Goal: Task Accomplishment & Management: Manage account settings

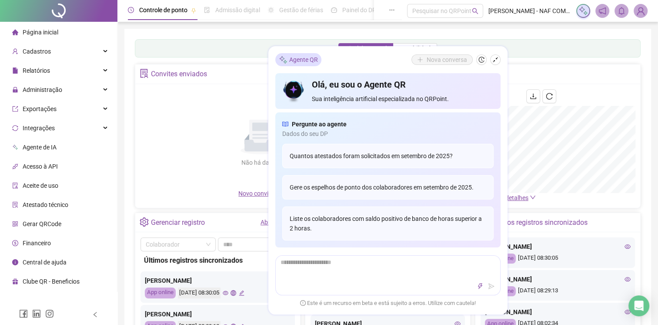
drag, startPoint x: 0, startPoint y: 0, endPoint x: 493, endPoint y: 58, distance: 496.4
click at [493, 58] on icon "shrink" at bounding box center [496, 60] width 6 height 6
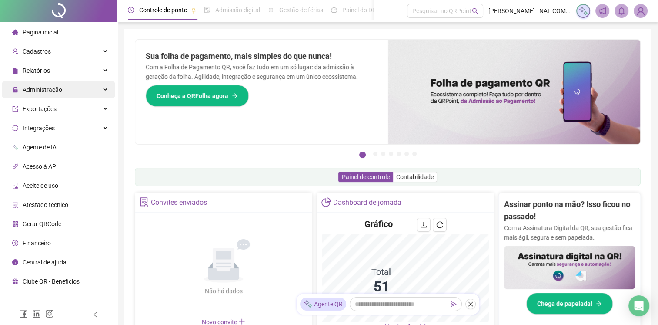
click at [49, 86] on span "Administração" at bounding box center [43, 89] width 40 height 7
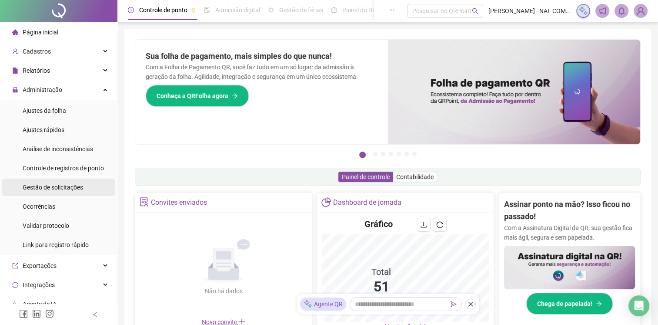
click at [47, 188] on span "Gestão de solicitações" at bounding box center [53, 187] width 60 height 7
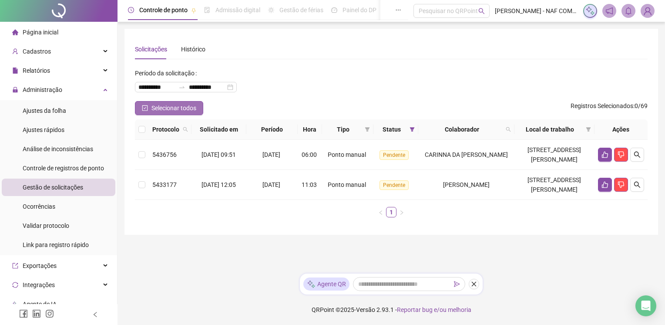
click at [151, 111] on button "Selecionar todos" at bounding box center [169, 108] width 68 height 14
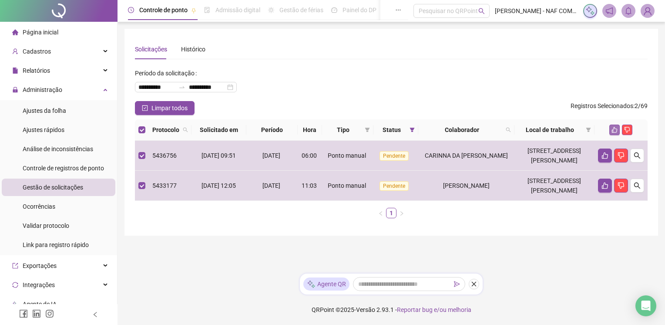
click at [610, 130] on button "button" at bounding box center [614, 129] width 10 height 10
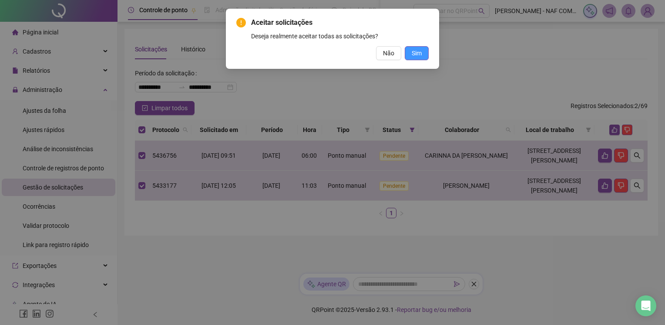
click at [412, 53] on span "Sim" at bounding box center [417, 53] width 10 height 10
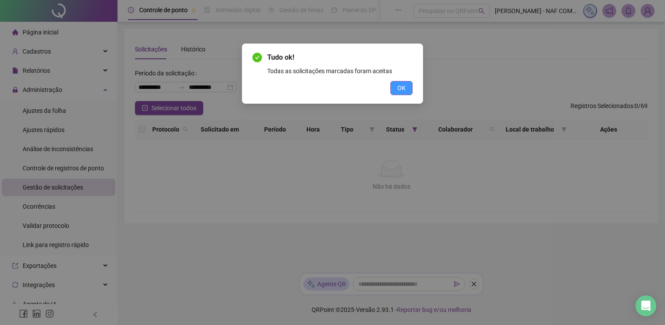
click at [406, 90] on button "OK" at bounding box center [401, 88] width 22 height 14
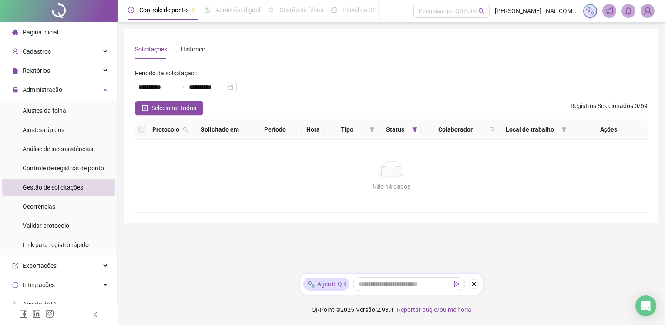
drag, startPoint x: 491, startPoint y: 46, endPoint x: 476, endPoint y: 53, distance: 17.0
drag, startPoint x: 476, startPoint y: 53, endPoint x: 65, endPoint y: 110, distance: 414.3
click at [65, 110] on li "Ajustes da folha" at bounding box center [59, 110] width 114 height 17
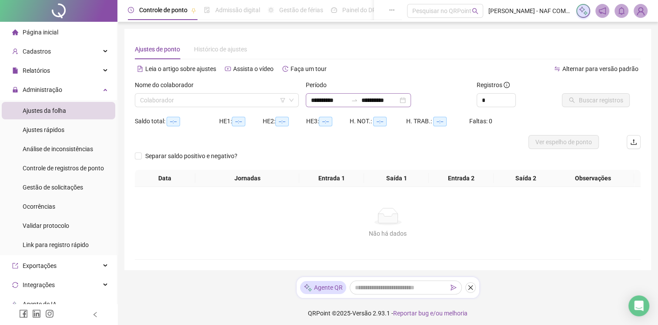
click at [411, 104] on div "**********" at bounding box center [358, 100] width 105 height 14
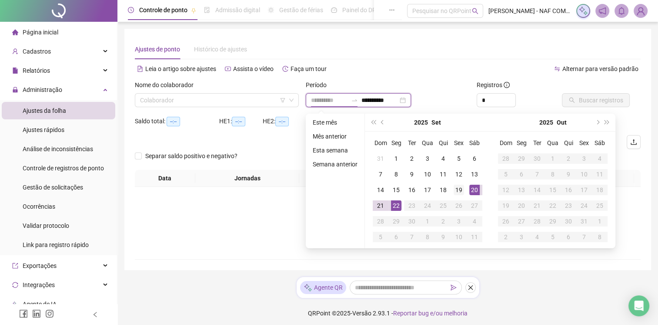
type input "**********"
click at [459, 189] on div "19" at bounding box center [459, 189] width 10 height 10
click at [396, 208] on div "22" at bounding box center [396, 205] width 10 height 10
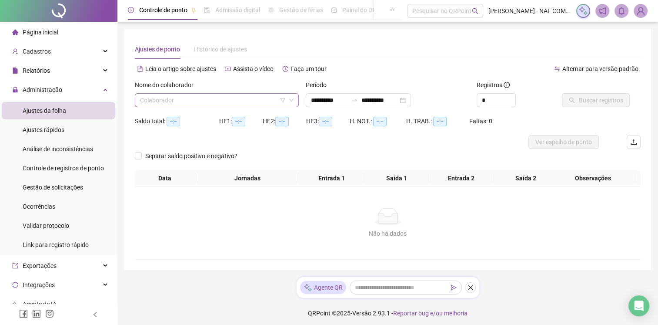
click at [181, 100] on input "search" at bounding box center [213, 100] width 146 height 13
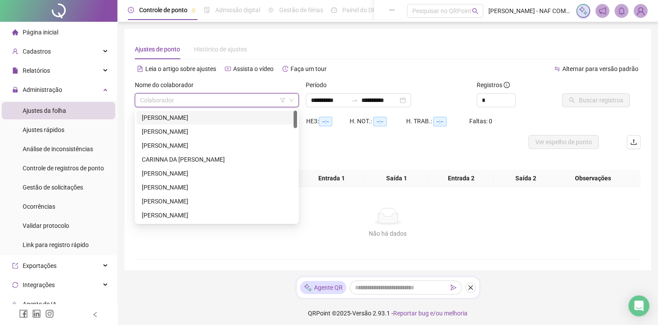
click at [180, 119] on div "[PERSON_NAME]" at bounding box center [217, 118] width 150 height 10
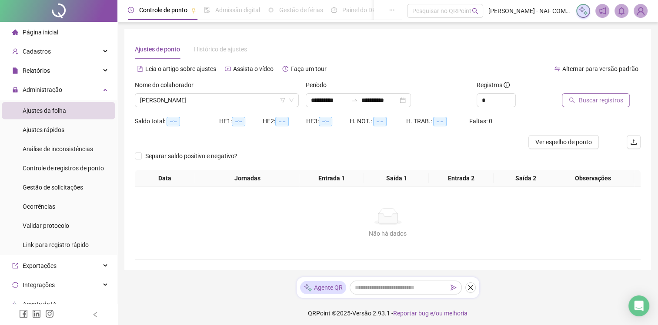
click at [609, 98] on span "Buscar registros" at bounding box center [601, 100] width 44 height 10
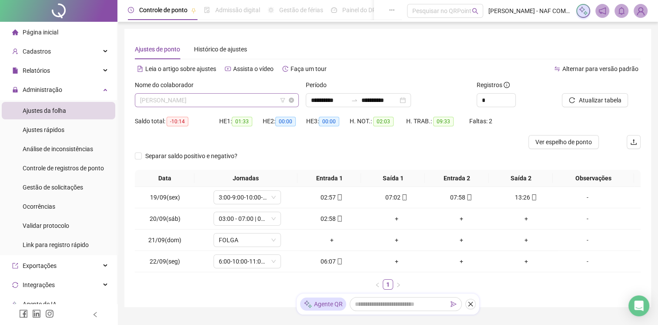
click at [254, 102] on span "[PERSON_NAME]" at bounding box center [217, 100] width 154 height 13
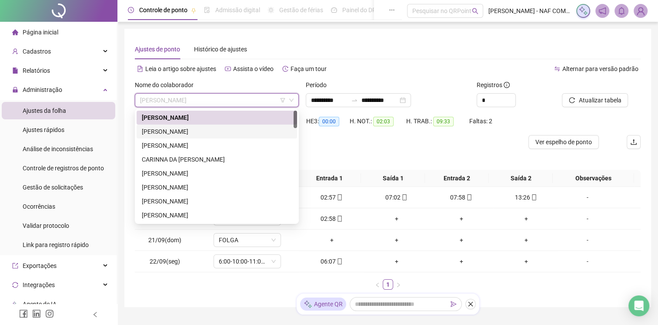
click at [201, 135] on div "[PERSON_NAME] [PERSON_NAME]" at bounding box center [217, 132] width 150 height 10
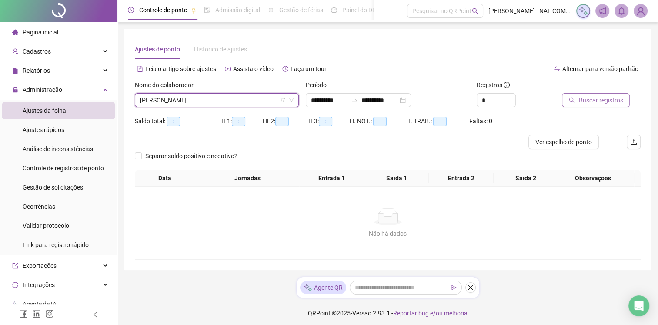
click at [585, 107] on button "Buscar registros" at bounding box center [596, 100] width 68 height 14
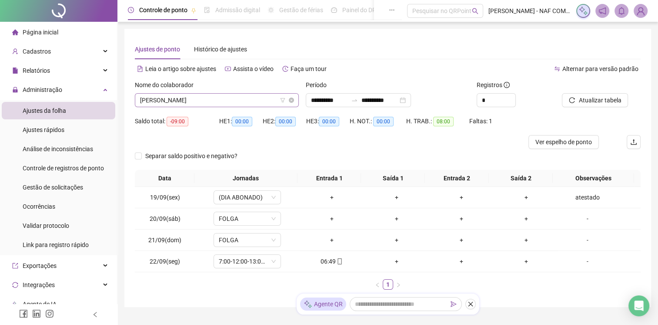
click at [234, 103] on span "[PERSON_NAME] [PERSON_NAME]" at bounding box center [217, 100] width 154 height 13
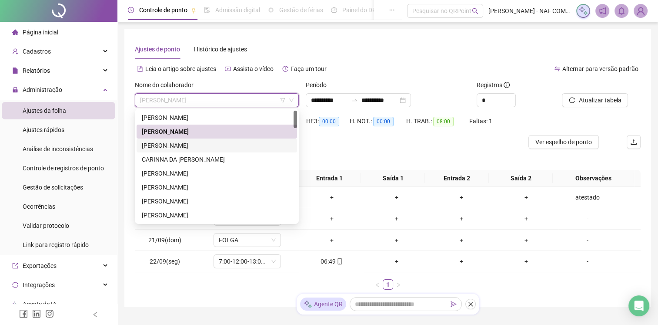
click at [211, 144] on div "[PERSON_NAME] [PERSON_NAME]" at bounding box center [217, 146] width 150 height 10
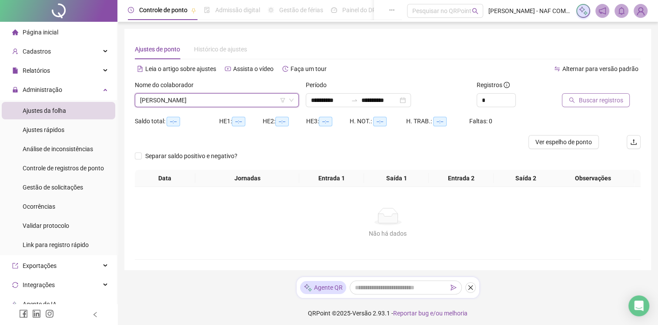
click at [604, 98] on span "Buscar registros" at bounding box center [601, 100] width 44 height 10
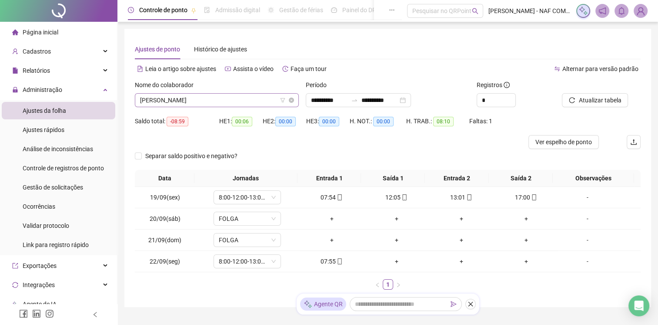
click at [249, 97] on span "[PERSON_NAME] [PERSON_NAME]" at bounding box center [217, 100] width 154 height 13
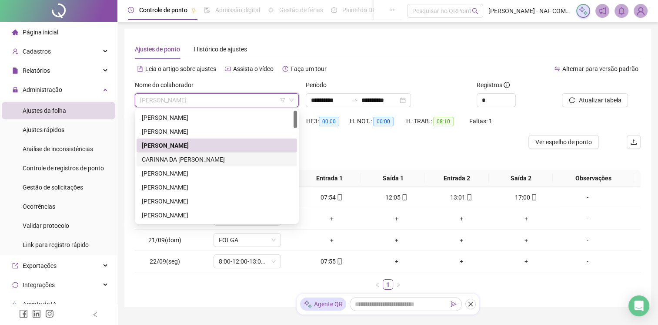
click at [187, 162] on div "[PERSON_NAME] [PERSON_NAME]" at bounding box center [217, 159] width 150 height 10
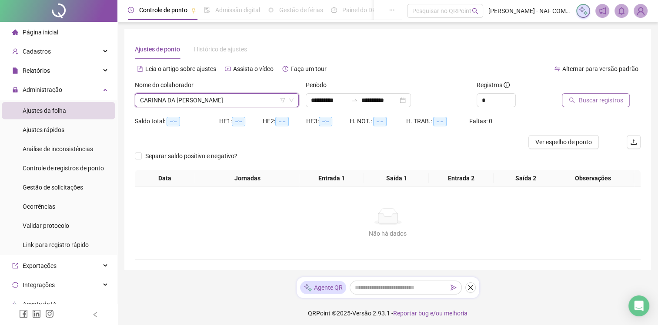
click at [586, 99] on span "Buscar registros" at bounding box center [601, 100] width 44 height 10
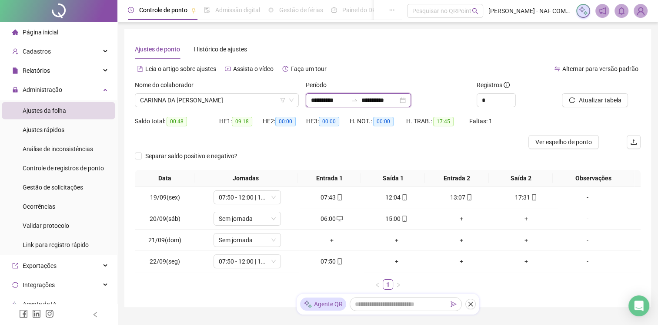
click at [398, 100] on input "**********" at bounding box center [380, 100] width 37 height 10
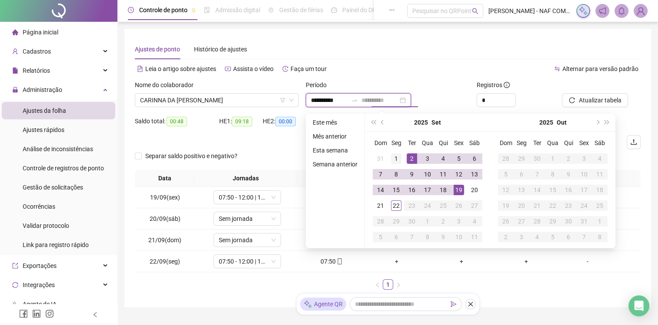
type input "**********"
click at [397, 155] on div "1" at bounding box center [396, 158] width 10 height 10
click at [395, 209] on div "22" at bounding box center [396, 205] width 10 height 10
type input "**********"
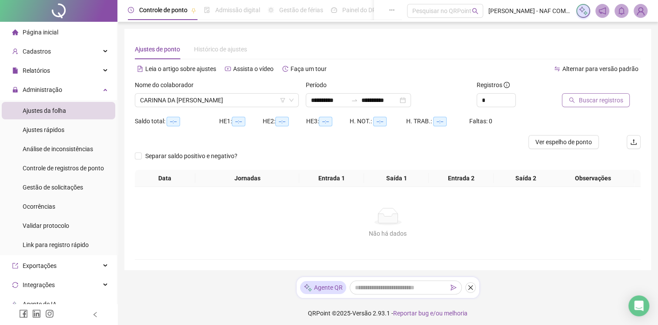
click at [590, 97] on span "Buscar registros" at bounding box center [601, 100] width 44 height 10
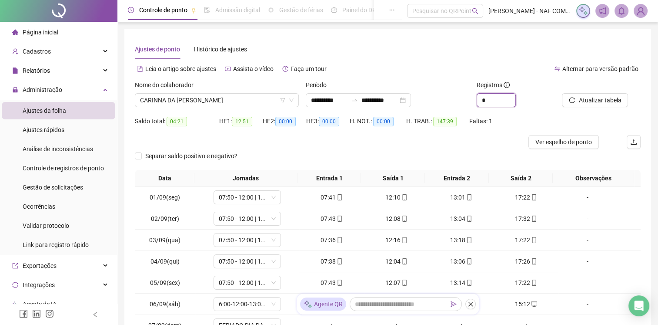
drag, startPoint x: 499, startPoint y: 104, endPoint x: 460, endPoint y: 108, distance: 38.5
click at [461, 110] on div "**********" at bounding box center [387, 97] width 513 height 34
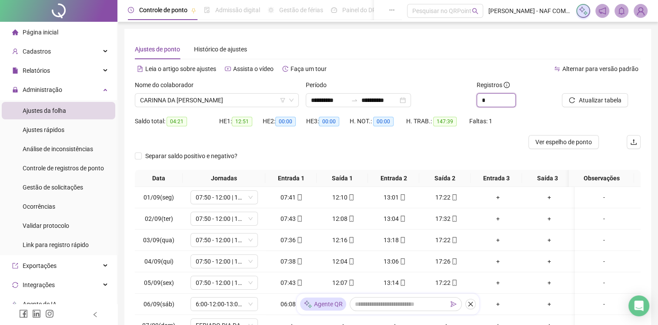
type input "*"
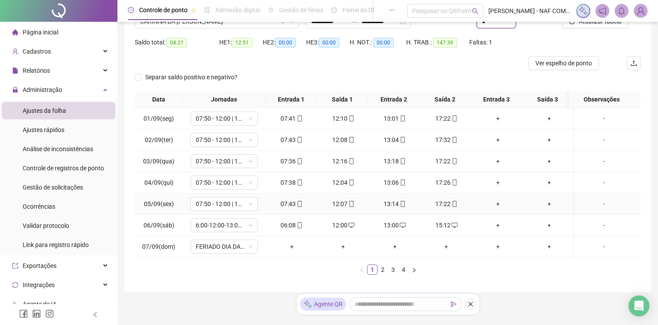
scroll to position [110, 0]
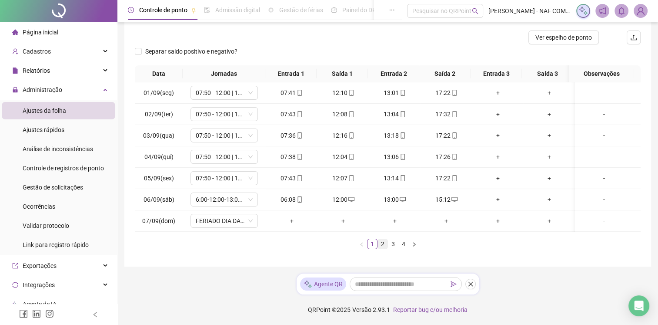
click at [379, 242] on link "2" at bounding box center [383, 244] width 10 height 10
click at [391, 244] on link "3" at bounding box center [394, 244] width 10 height 10
click at [403, 245] on link "4" at bounding box center [404, 244] width 10 height 10
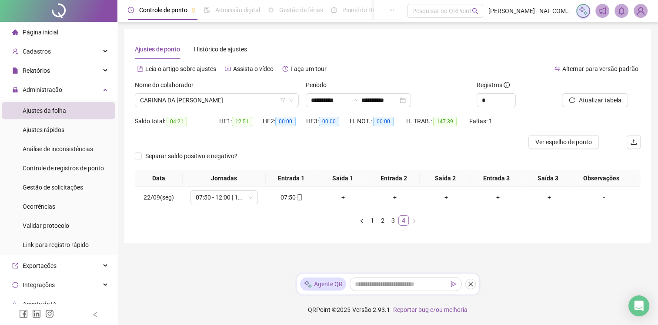
scroll to position [0, 0]
click at [395, 224] on link "3" at bounding box center [397, 220] width 10 height 10
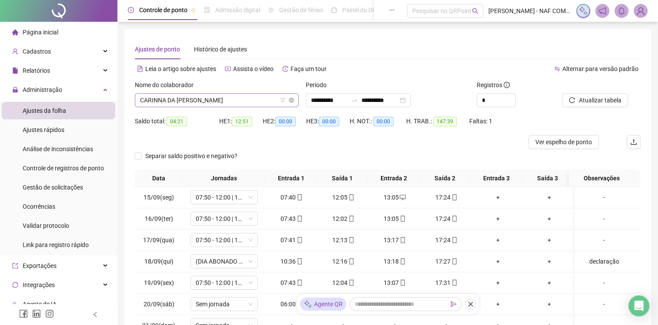
click at [250, 98] on span "[PERSON_NAME] [PERSON_NAME]" at bounding box center [217, 100] width 154 height 13
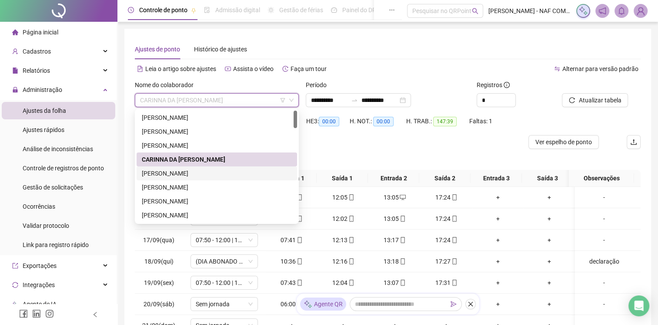
click at [202, 169] on div "[PERSON_NAME]" at bounding box center [217, 173] width 150 height 10
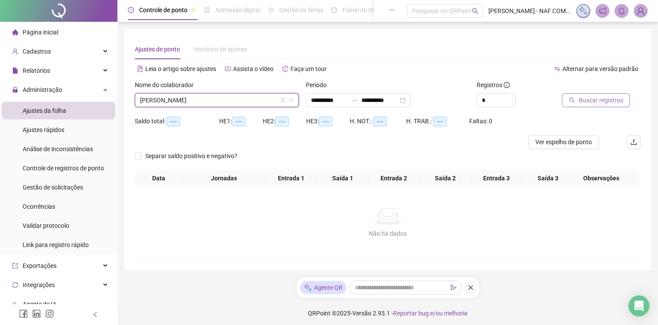
click at [587, 104] on span "Buscar registros" at bounding box center [601, 100] width 44 height 10
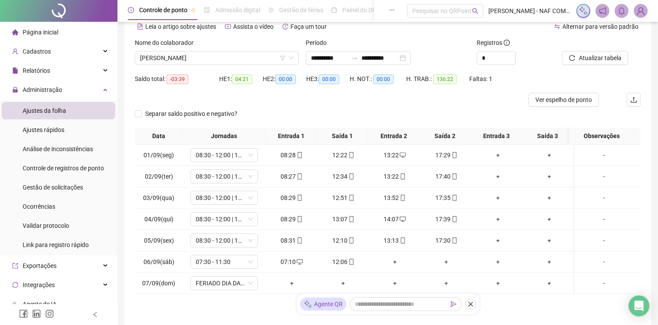
scroll to position [103, 0]
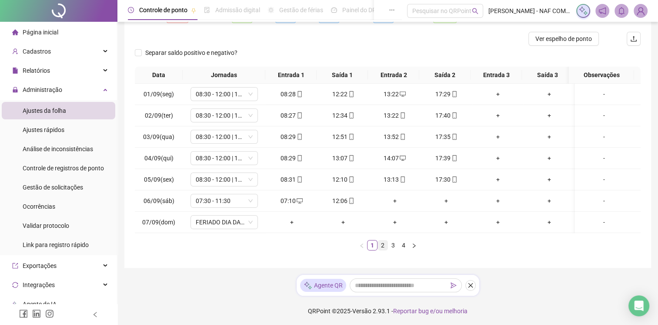
click at [384, 244] on link "2" at bounding box center [383, 245] width 10 height 10
click at [390, 247] on link "3" at bounding box center [394, 245] width 10 height 10
click at [402, 250] on link "4" at bounding box center [404, 245] width 10 height 10
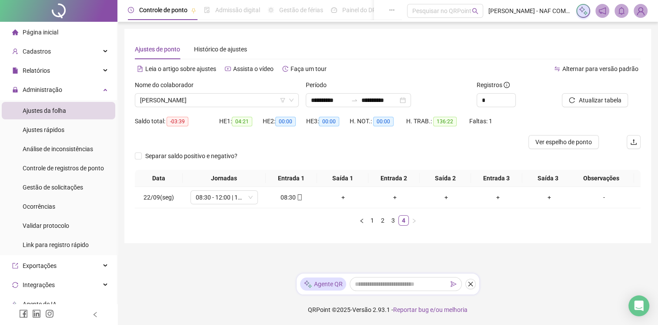
scroll to position [0, 0]
click at [219, 97] on span "[PERSON_NAME]" at bounding box center [218, 100] width 156 height 13
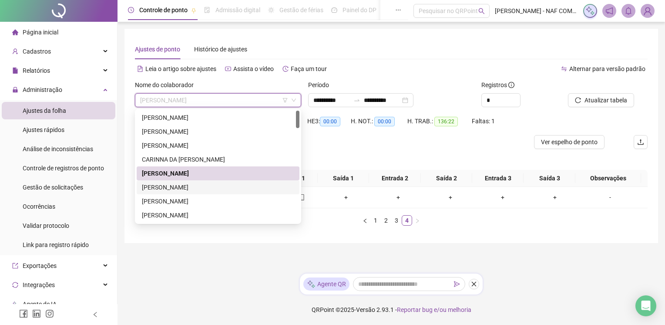
click at [179, 192] on div "[PERSON_NAME] [PERSON_NAME]" at bounding box center [218, 187] width 163 height 14
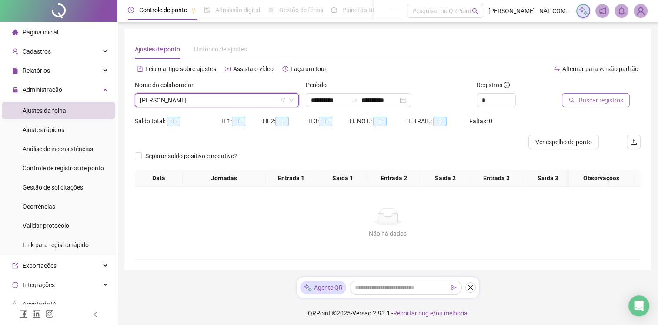
click at [600, 102] on span "Buscar registros" at bounding box center [601, 100] width 44 height 10
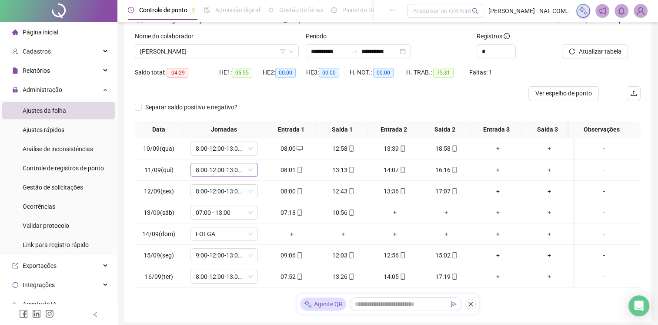
scroll to position [87, 0]
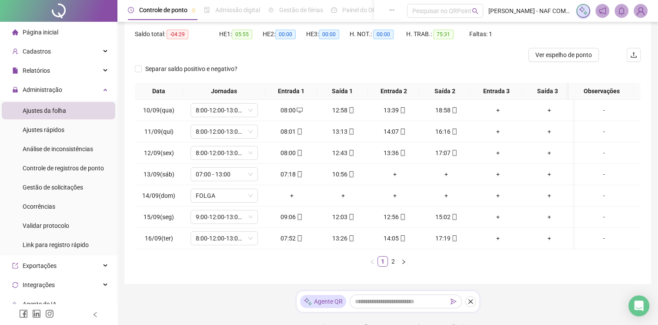
click at [394, 259] on link "2" at bounding box center [394, 261] width 10 height 10
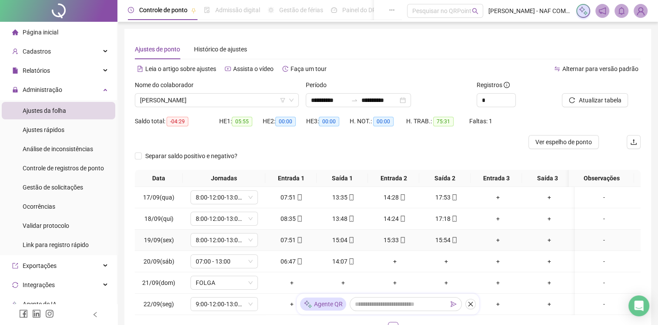
scroll to position [44, 0]
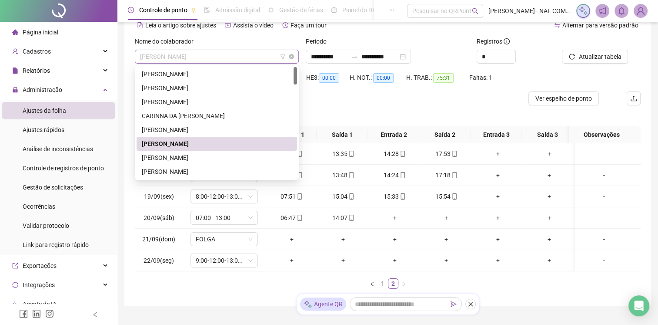
click at [226, 50] on span "[PERSON_NAME] [PERSON_NAME]" at bounding box center [217, 56] width 154 height 13
click at [193, 157] on div "[PERSON_NAME]" at bounding box center [217, 158] width 150 height 10
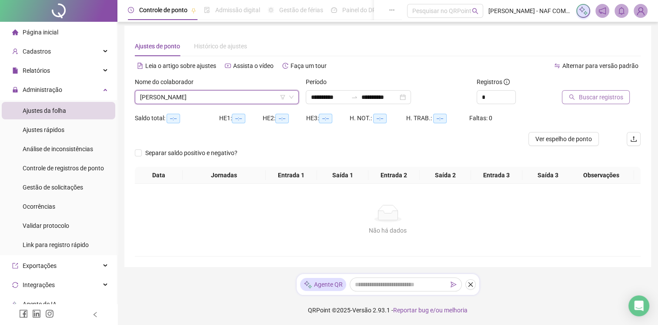
click at [613, 98] on span "Buscar registros" at bounding box center [601, 97] width 44 height 10
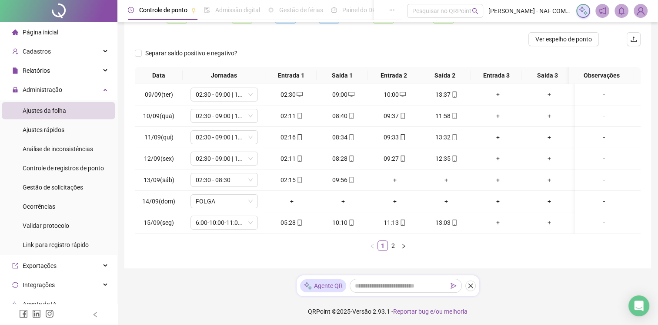
scroll to position [103, 0]
click at [393, 243] on link "2" at bounding box center [394, 245] width 10 height 10
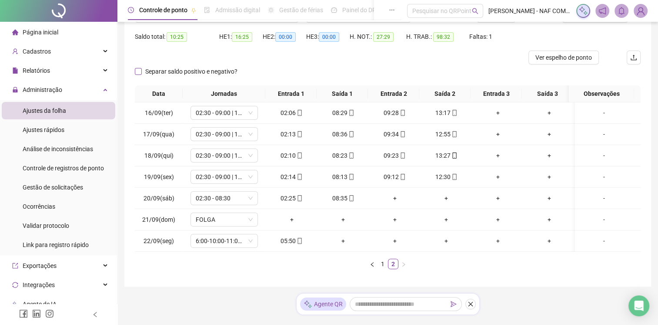
scroll to position [0, 0]
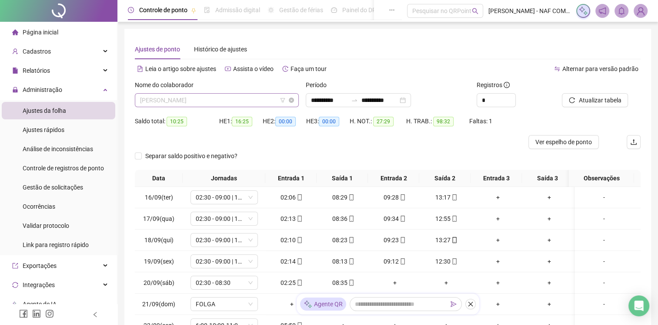
click at [226, 98] on span "[PERSON_NAME]" at bounding box center [217, 100] width 154 height 13
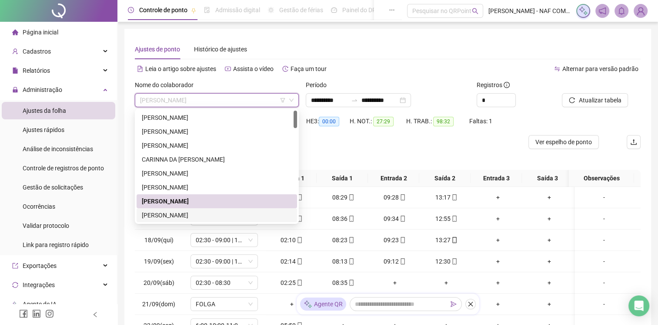
click at [197, 213] on div "[PERSON_NAME]" at bounding box center [217, 215] width 150 height 10
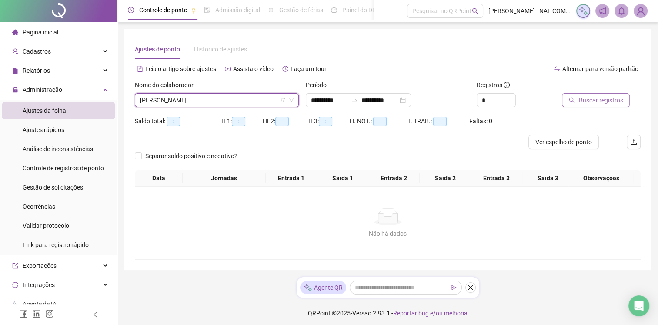
click at [599, 95] on span "Buscar registros" at bounding box center [601, 100] width 44 height 10
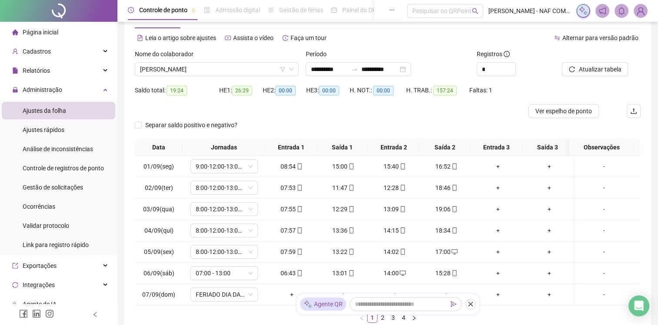
scroll to position [103, 0]
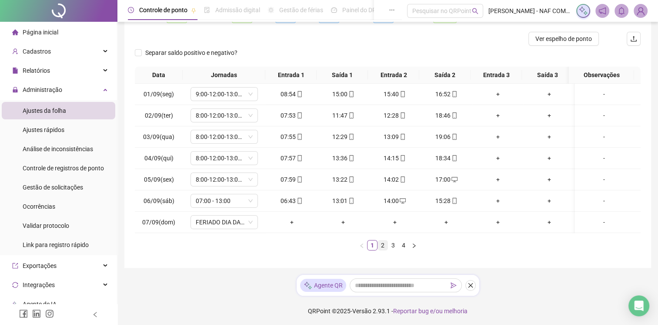
click at [379, 246] on link "2" at bounding box center [383, 245] width 10 height 10
click at [392, 250] on link "3" at bounding box center [394, 245] width 10 height 10
click at [402, 249] on link "4" at bounding box center [404, 245] width 10 height 10
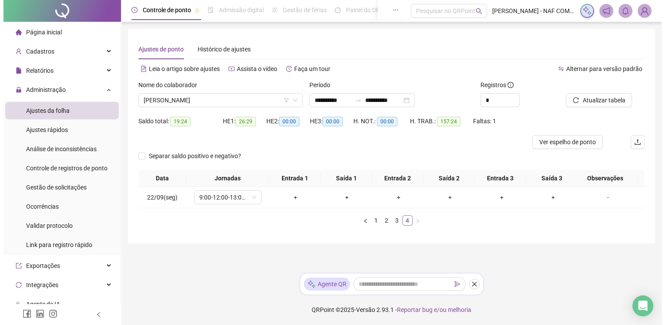
scroll to position [0, 0]
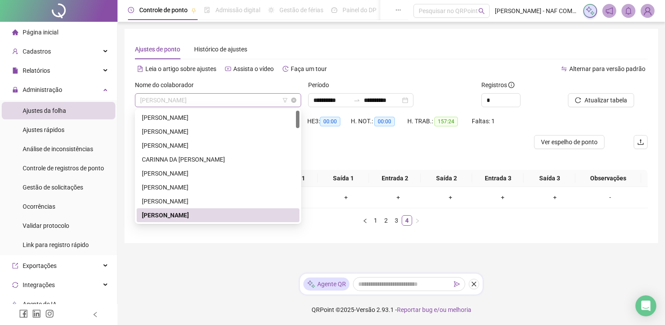
click at [227, 96] on span "[PERSON_NAME]" at bounding box center [218, 100] width 156 height 13
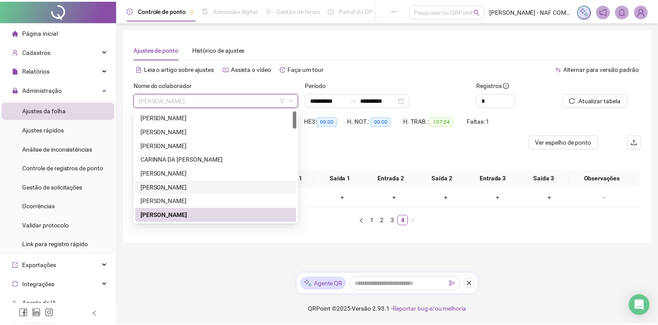
scroll to position [87, 0]
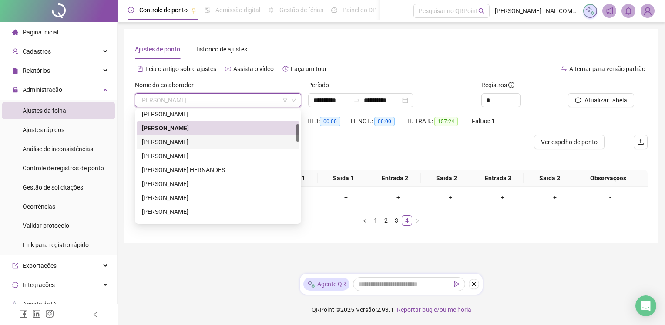
click at [179, 146] on div "[PERSON_NAME]" at bounding box center [218, 142] width 163 height 14
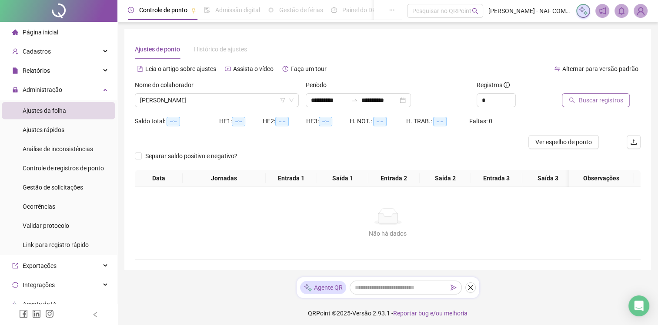
click at [605, 103] on span "Buscar registros" at bounding box center [601, 100] width 44 height 10
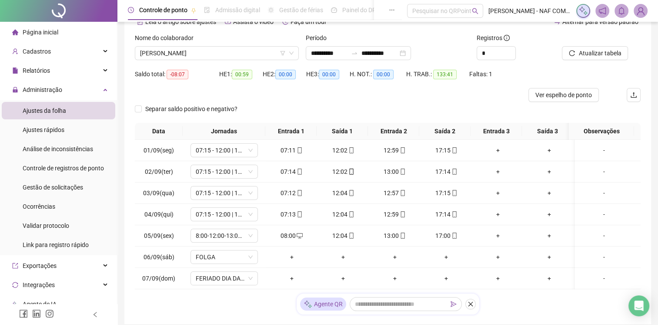
scroll to position [103, 0]
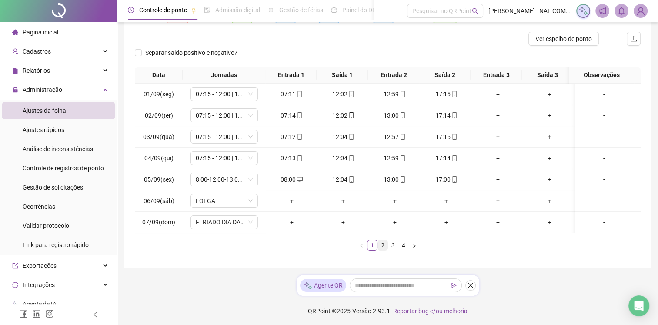
click at [384, 245] on link "2" at bounding box center [383, 245] width 10 height 10
click at [396, 249] on link "3" at bounding box center [394, 245] width 10 height 10
click at [406, 250] on link "4" at bounding box center [404, 245] width 10 height 10
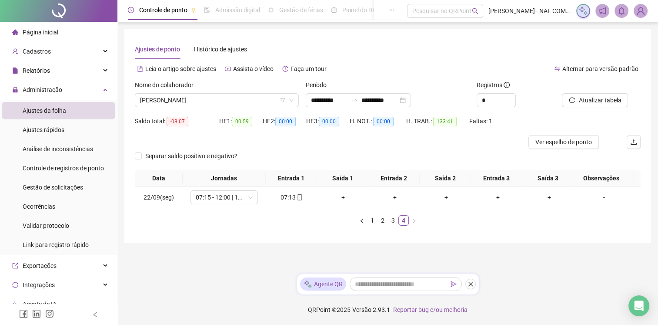
scroll to position [0, 0]
click at [244, 99] on span "[PERSON_NAME]" at bounding box center [218, 100] width 156 height 13
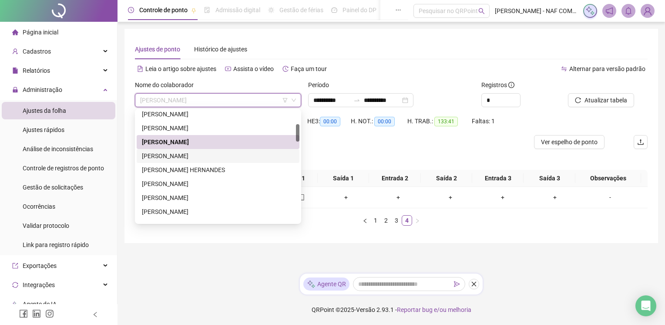
click at [174, 156] on div "[PERSON_NAME]" at bounding box center [218, 156] width 152 height 10
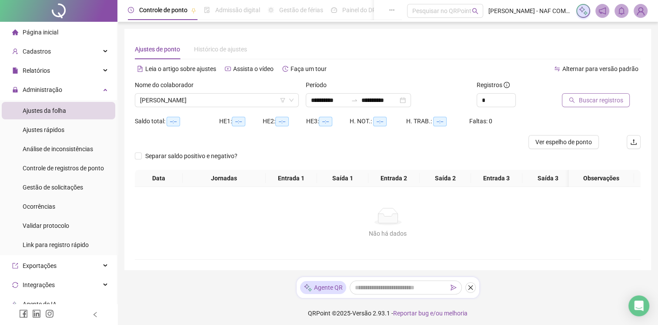
click at [611, 99] on span "Buscar registros" at bounding box center [601, 100] width 44 height 10
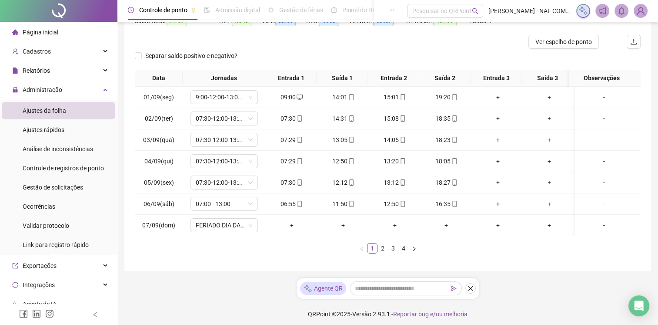
scroll to position [103, 0]
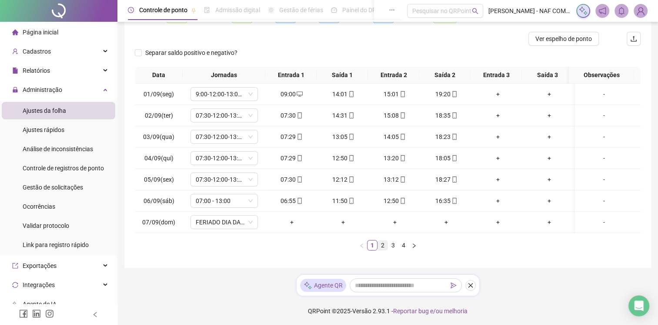
click at [382, 246] on link "2" at bounding box center [383, 245] width 10 height 10
click at [394, 250] on link "3" at bounding box center [394, 245] width 10 height 10
click at [402, 250] on link "4" at bounding box center [404, 245] width 10 height 10
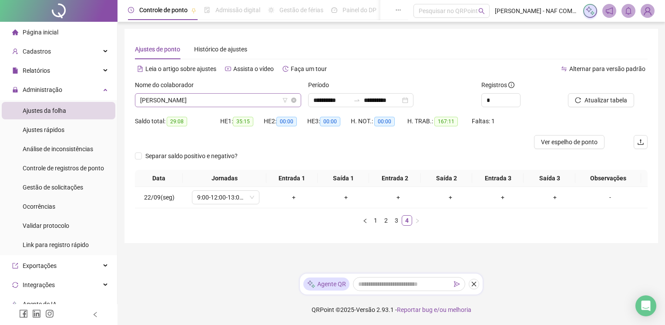
click at [211, 99] on span "[PERSON_NAME]" at bounding box center [218, 100] width 156 height 13
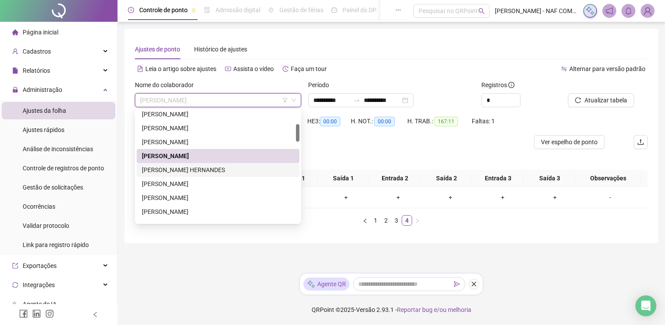
click at [203, 166] on div "[PERSON_NAME] [PERSON_NAME]" at bounding box center [218, 170] width 152 height 10
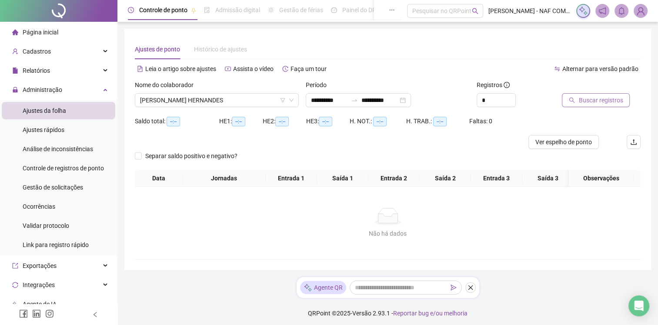
click at [597, 95] on span "Buscar registros" at bounding box center [601, 100] width 44 height 10
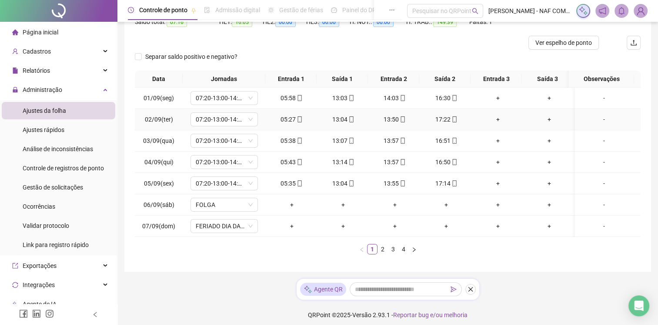
scroll to position [103, 0]
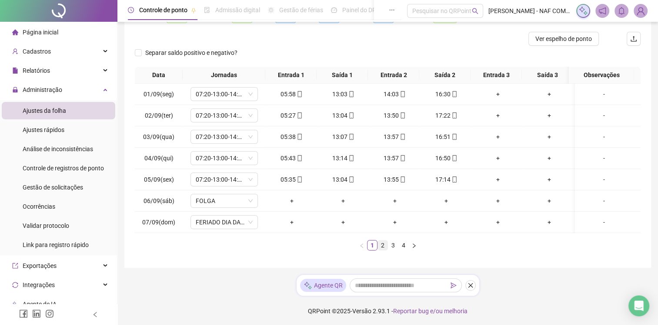
click at [380, 244] on link "2" at bounding box center [383, 245] width 10 height 10
click at [391, 248] on link "3" at bounding box center [394, 245] width 10 height 10
click at [406, 250] on link "4" at bounding box center [404, 245] width 10 height 10
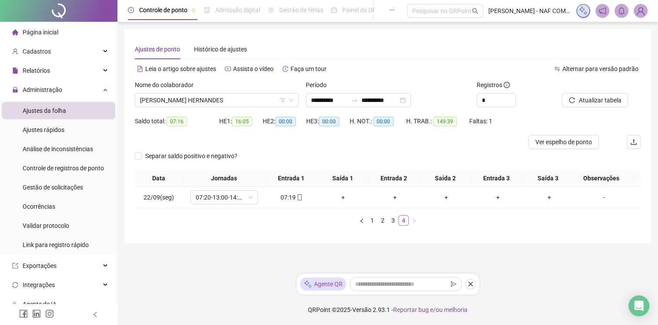
scroll to position [0, 0]
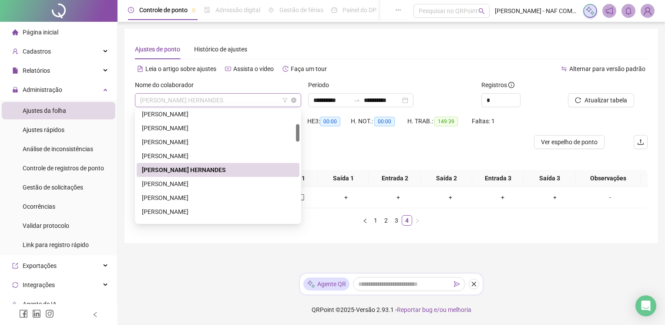
click at [258, 94] on span "[PERSON_NAME] [PERSON_NAME]" at bounding box center [218, 100] width 156 height 13
click at [188, 183] on div "[PERSON_NAME] [PERSON_NAME] [PERSON_NAME]" at bounding box center [218, 184] width 152 height 10
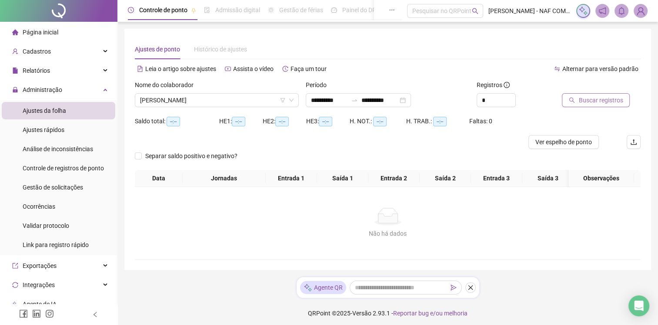
click at [590, 101] on span "Buscar registros" at bounding box center [601, 100] width 44 height 10
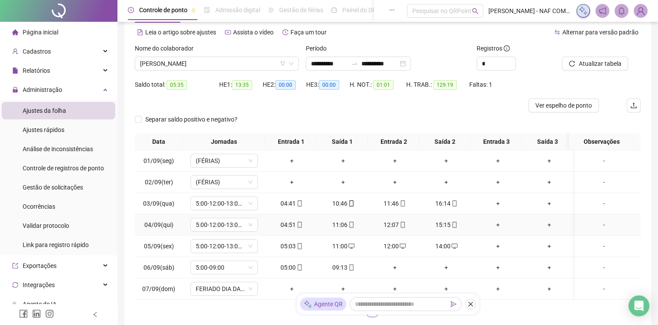
scroll to position [103, 0]
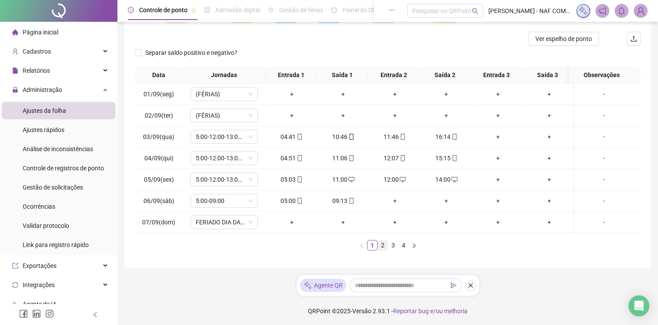
click at [378, 245] on li "2" at bounding box center [383, 245] width 10 height 10
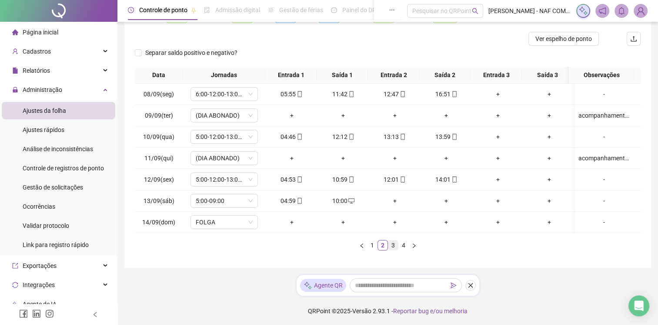
click at [390, 250] on link "3" at bounding box center [394, 245] width 10 height 10
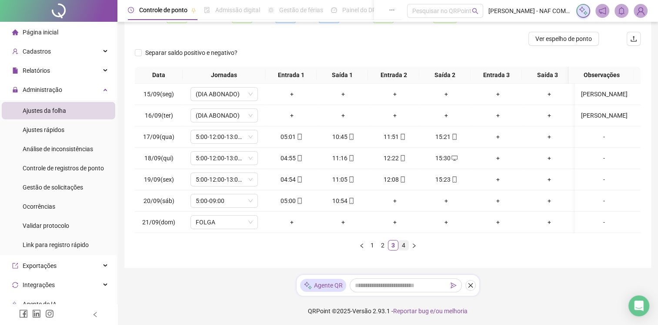
click at [407, 250] on link "4" at bounding box center [404, 245] width 10 height 10
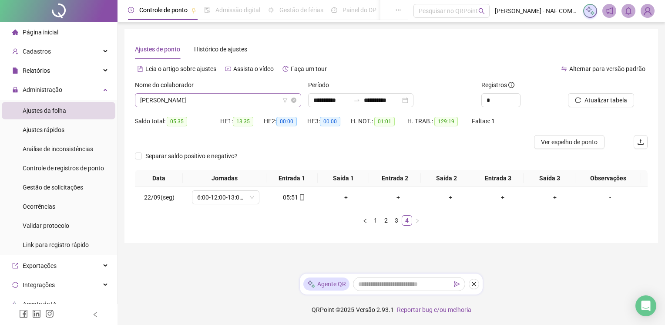
click at [252, 100] on span "[PERSON_NAME] [PERSON_NAME] [PERSON_NAME]" at bounding box center [218, 100] width 156 height 13
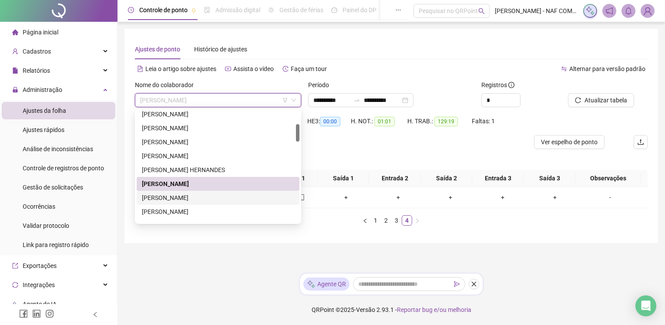
click at [208, 197] on div "[PERSON_NAME]" at bounding box center [218, 198] width 152 height 10
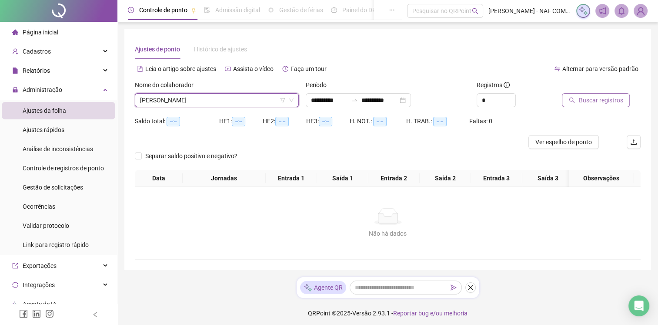
click at [600, 96] on span "Buscar registros" at bounding box center [601, 100] width 44 height 10
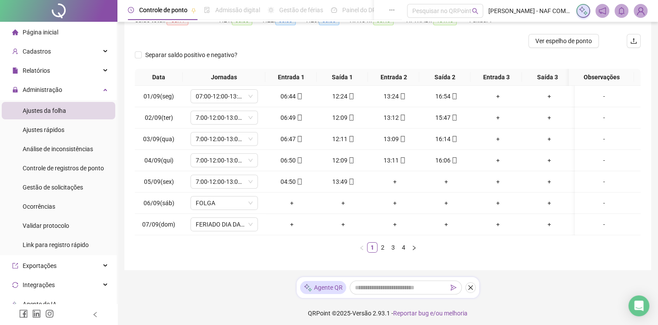
scroll to position [103, 0]
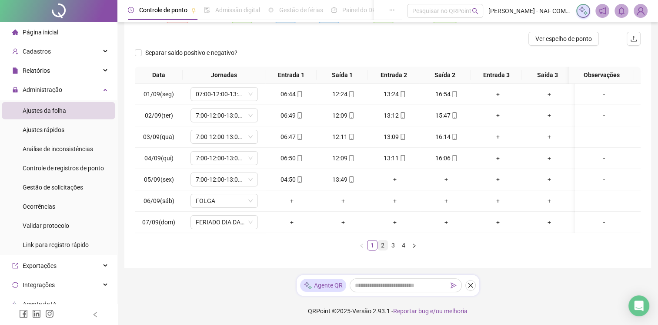
click at [380, 247] on link "2" at bounding box center [383, 245] width 10 height 10
click at [392, 248] on link "3" at bounding box center [394, 245] width 10 height 10
click at [401, 250] on link "4" at bounding box center [404, 245] width 10 height 10
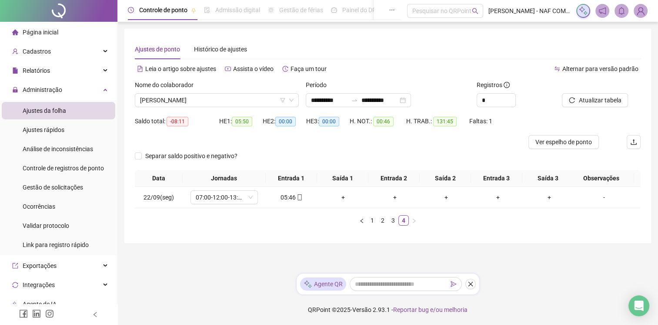
scroll to position [0, 0]
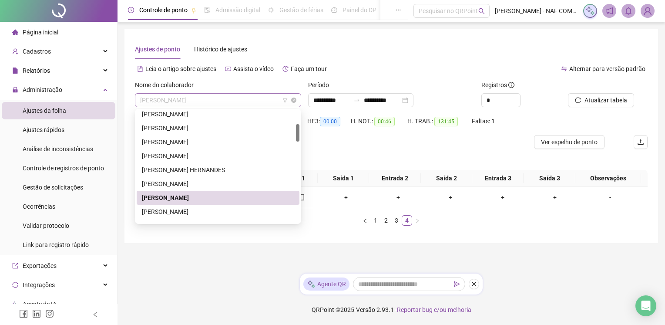
click at [219, 103] on span "[PERSON_NAME]" at bounding box center [218, 100] width 156 height 13
click at [201, 212] on div "[PERSON_NAME]" at bounding box center [218, 212] width 152 height 10
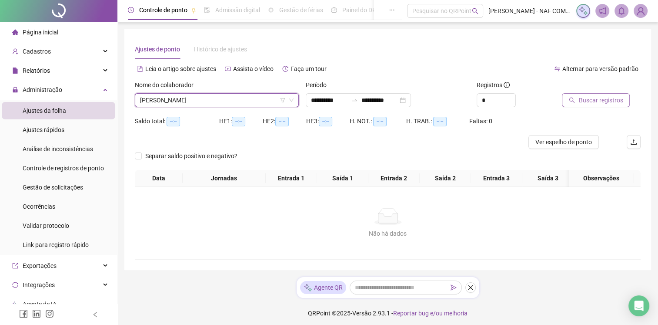
click at [609, 101] on span "Buscar registros" at bounding box center [601, 100] width 44 height 10
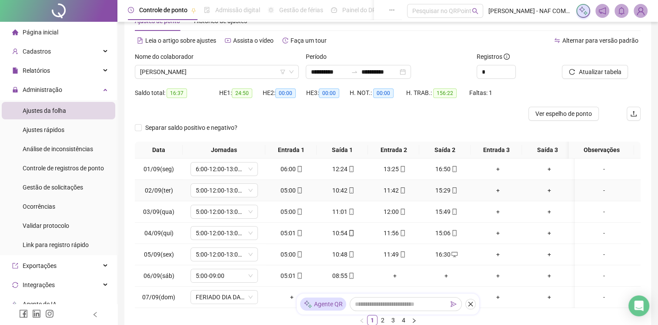
scroll to position [103, 0]
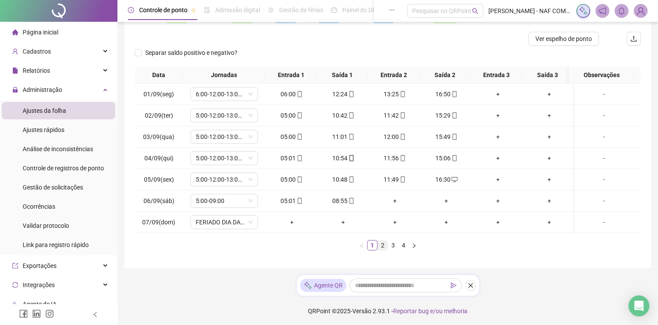
click at [384, 241] on link "2" at bounding box center [383, 245] width 10 height 10
click at [395, 250] on link "3" at bounding box center [394, 245] width 10 height 10
click at [401, 250] on link "4" at bounding box center [404, 245] width 10 height 10
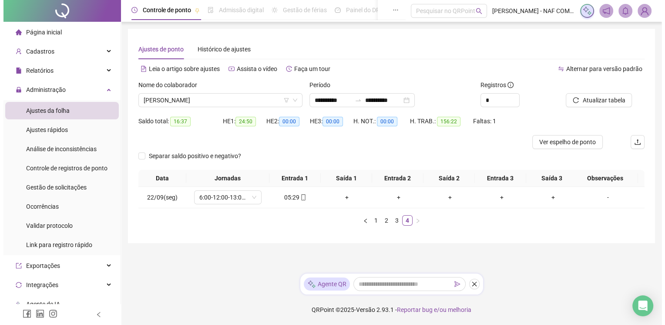
scroll to position [0, 0]
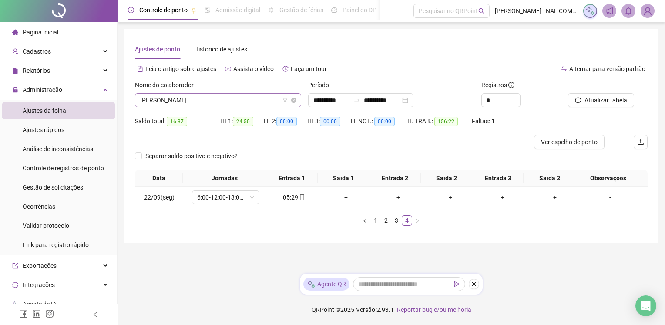
click at [242, 100] on span "[PERSON_NAME]" at bounding box center [218, 100] width 156 height 13
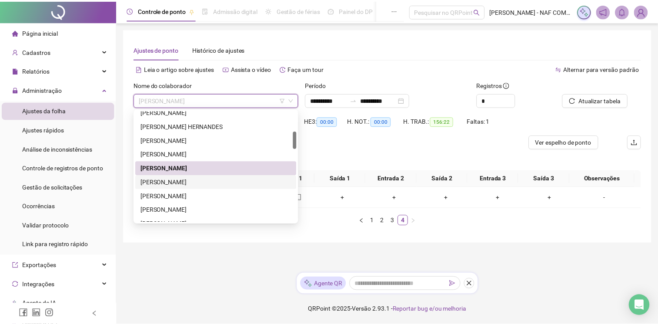
scroll to position [174, 0]
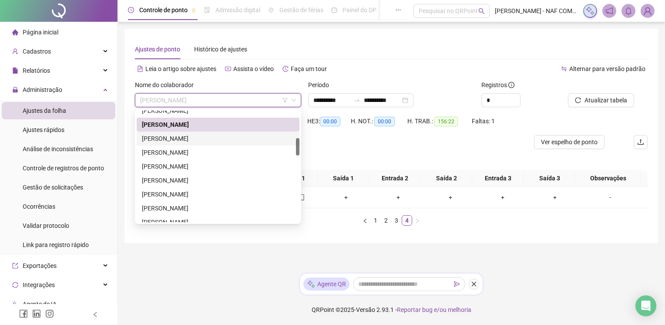
click at [198, 136] on div "[PERSON_NAME]" at bounding box center [218, 139] width 152 height 10
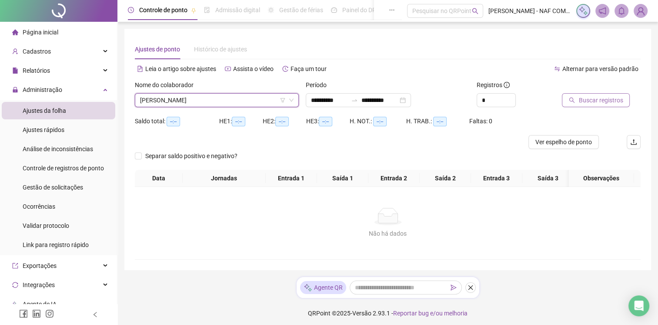
click at [589, 98] on span "Buscar registros" at bounding box center [601, 100] width 44 height 10
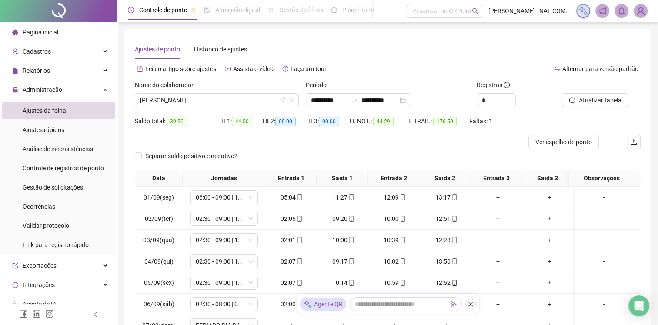
drag, startPoint x: 580, startPoint y: 96, endPoint x: 448, endPoint y: 130, distance: 136.6
click at [448, 130] on div "H. TRAB.: 176:50" at bounding box center [437, 124] width 63 height 21
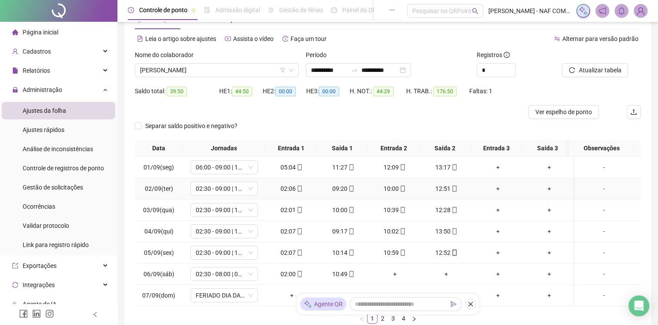
scroll to position [87, 0]
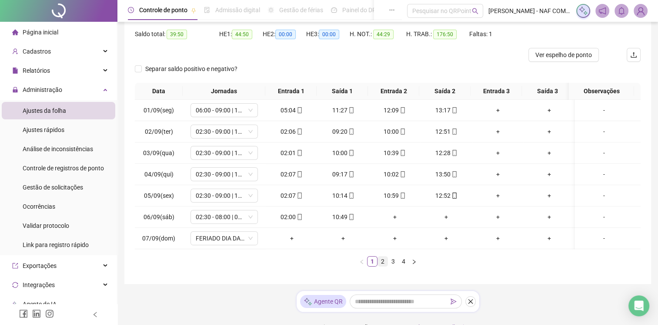
click at [382, 264] on link "2" at bounding box center [383, 261] width 10 height 10
click at [392, 265] on link "3" at bounding box center [394, 261] width 10 height 10
click at [402, 266] on link "4" at bounding box center [404, 261] width 10 height 10
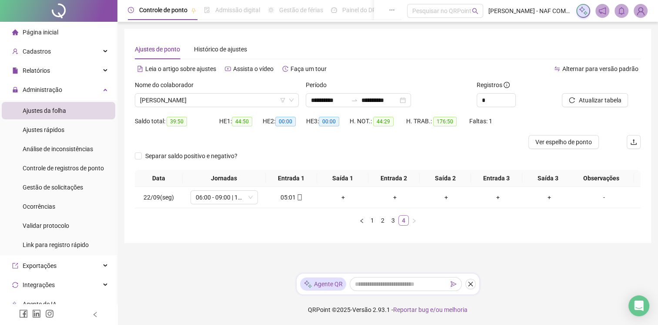
scroll to position [0, 0]
click at [261, 98] on span "[PERSON_NAME]" at bounding box center [218, 100] width 156 height 13
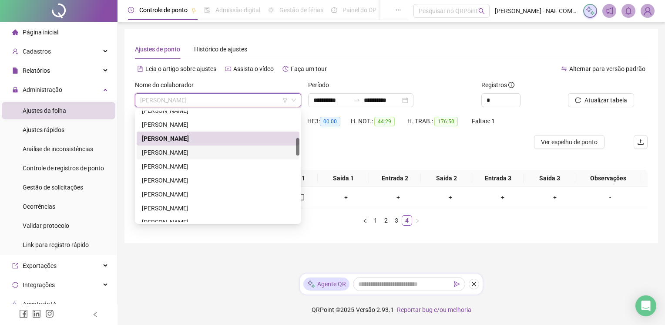
click at [189, 156] on div "[PERSON_NAME] DOS [PERSON_NAME]" at bounding box center [218, 153] width 152 height 10
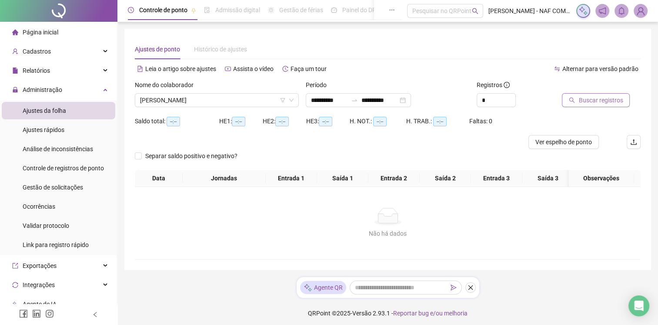
click at [610, 101] on span "Buscar registros" at bounding box center [601, 100] width 44 height 10
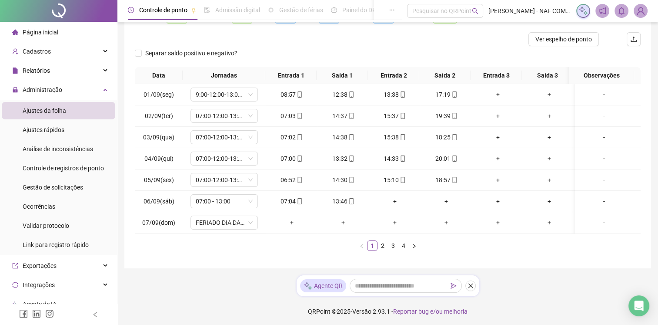
scroll to position [103, 0]
click at [383, 246] on link "2" at bounding box center [383, 245] width 10 height 10
click at [393, 250] on link "3" at bounding box center [394, 245] width 10 height 10
click at [406, 250] on link "4" at bounding box center [404, 245] width 10 height 10
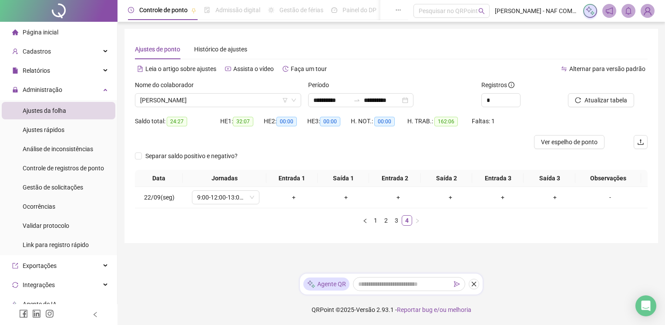
drag, startPoint x: 372, startPoint y: 231, endPoint x: 292, endPoint y: 145, distance: 117.6
click at [292, 145] on div at bounding box center [327, 142] width 385 height 14
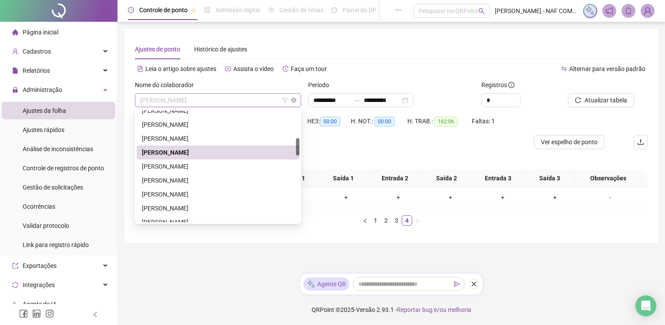
click at [233, 94] on span "[PERSON_NAME] DOS [PERSON_NAME]" at bounding box center [218, 100] width 156 height 13
click at [193, 162] on div "[PERSON_NAME] [PERSON_NAME]" at bounding box center [218, 166] width 152 height 10
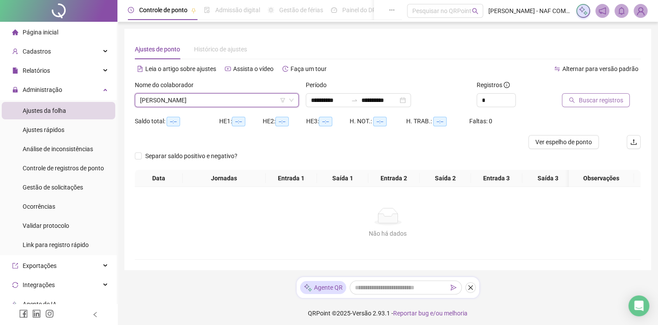
click at [592, 98] on span "Buscar registros" at bounding box center [601, 100] width 44 height 10
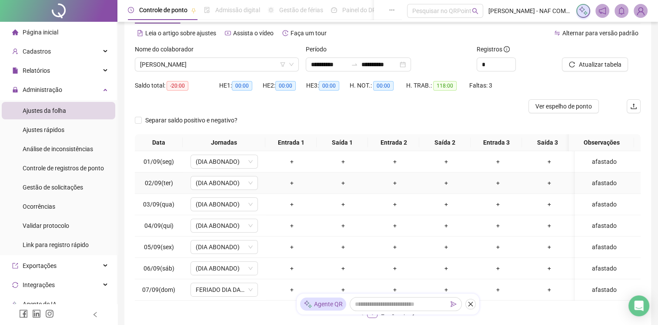
scroll to position [103, 0]
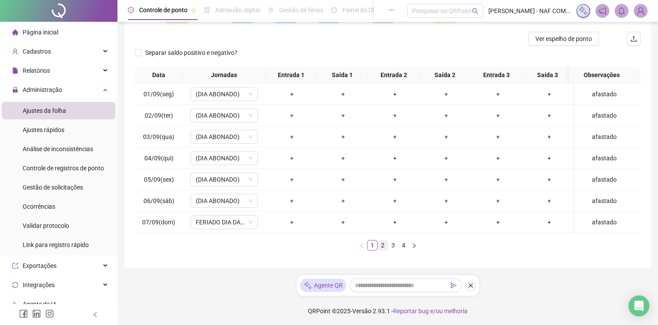
click at [386, 246] on link "2" at bounding box center [383, 245] width 10 height 10
click at [392, 247] on link "3" at bounding box center [394, 245] width 10 height 10
click at [400, 250] on link "4" at bounding box center [404, 245] width 10 height 10
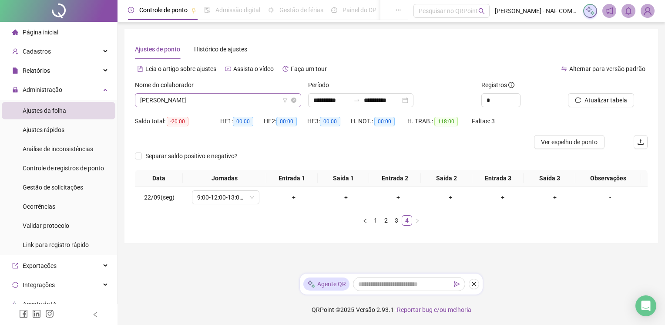
click at [244, 99] on span "[PERSON_NAME] [PERSON_NAME]" at bounding box center [218, 100] width 156 height 13
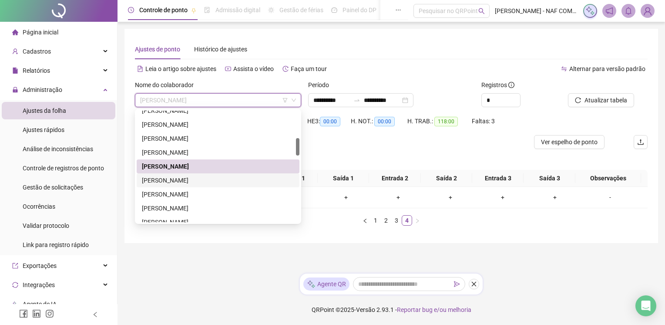
click at [191, 181] on div "[PERSON_NAME] DOS [PERSON_NAME]" at bounding box center [218, 180] width 152 height 10
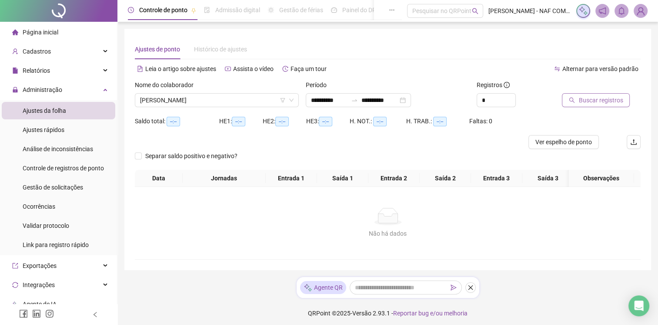
click at [590, 98] on span "Buscar registros" at bounding box center [601, 100] width 44 height 10
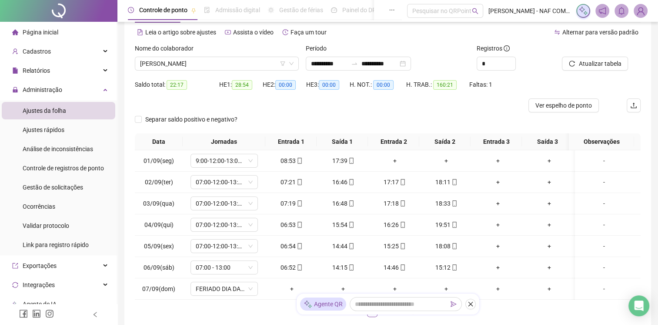
scroll to position [103, 0]
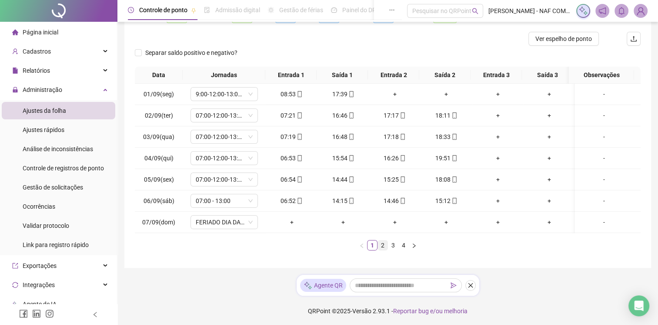
click at [384, 245] on link "2" at bounding box center [383, 245] width 10 height 10
click at [393, 248] on link "3" at bounding box center [394, 245] width 10 height 10
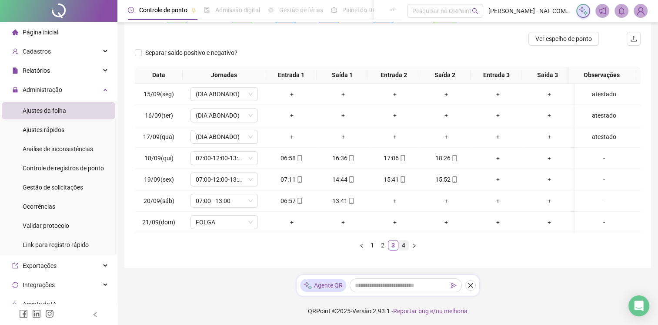
click at [406, 248] on link "4" at bounding box center [404, 245] width 10 height 10
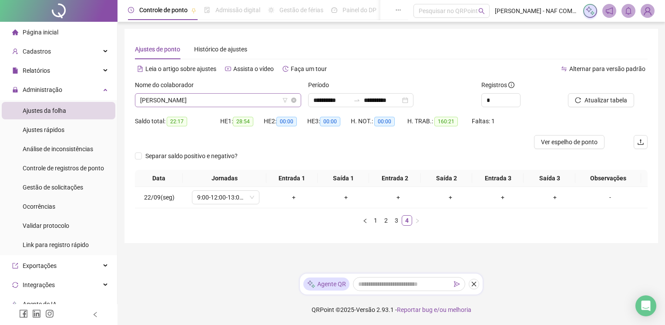
click at [242, 96] on span "[PERSON_NAME] DOS [PERSON_NAME]" at bounding box center [218, 100] width 156 height 13
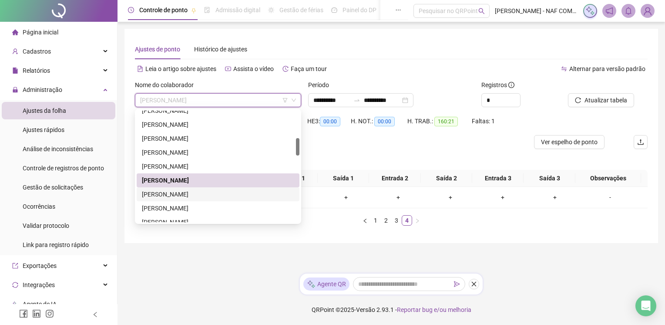
click at [178, 191] on div "IGOR LEITE DA SILVA" at bounding box center [218, 194] width 152 height 10
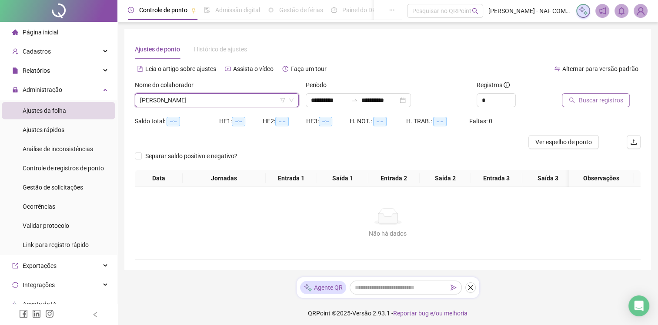
click at [599, 96] on span "Buscar registros" at bounding box center [601, 100] width 44 height 10
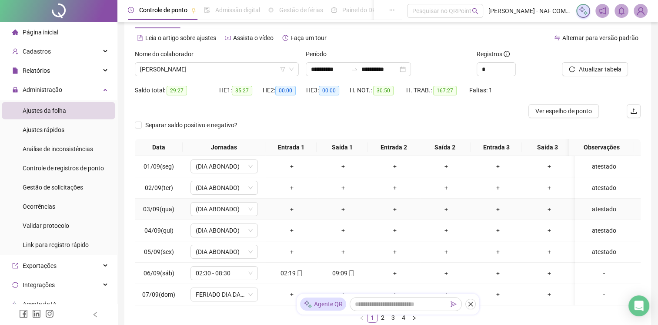
scroll to position [103, 0]
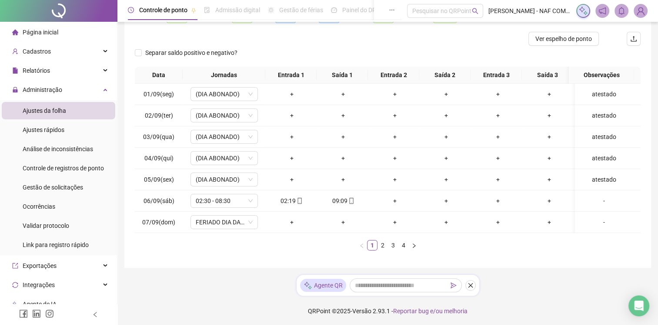
click at [386, 245] on link "2" at bounding box center [383, 245] width 10 height 10
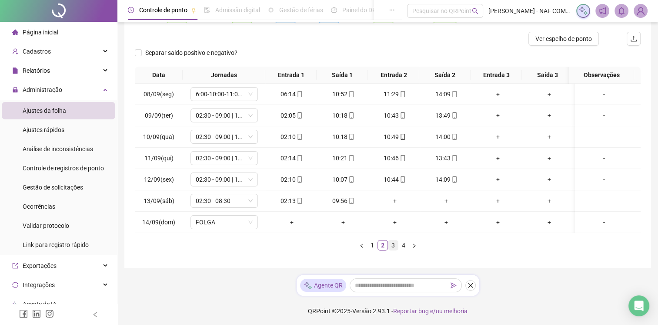
click at [393, 250] on link "3" at bounding box center [394, 245] width 10 height 10
click at [408, 250] on link "4" at bounding box center [404, 245] width 10 height 10
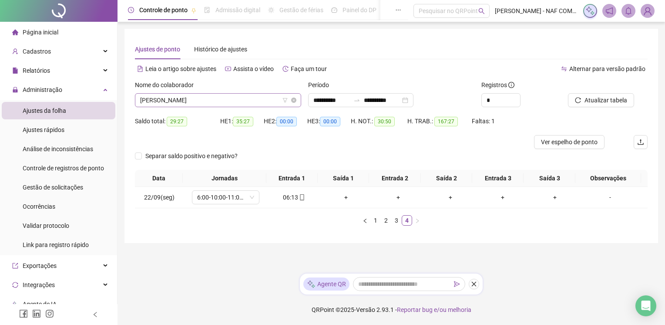
click at [207, 103] on span "IGOR LEITE DA SILVA" at bounding box center [218, 100] width 156 height 13
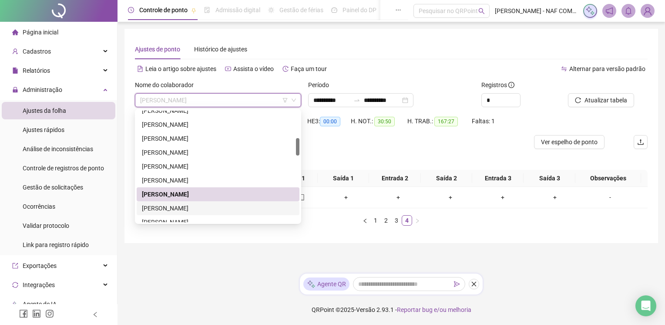
click at [174, 208] on div "[PERSON_NAME]" at bounding box center [218, 208] width 152 height 10
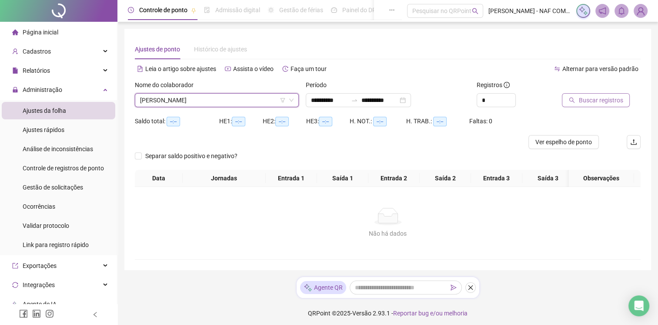
click at [614, 101] on span "Buscar registros" at bounding box center [601, 100] width 44 height 10
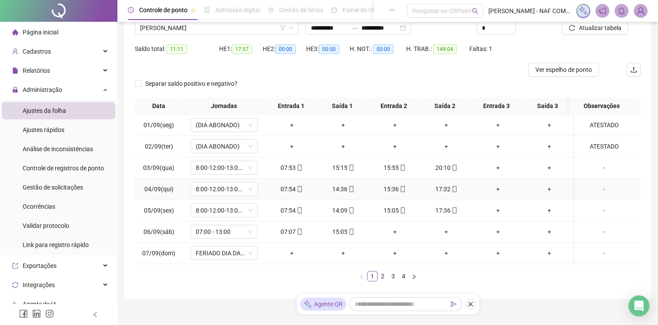
scroll to position [103, 0]
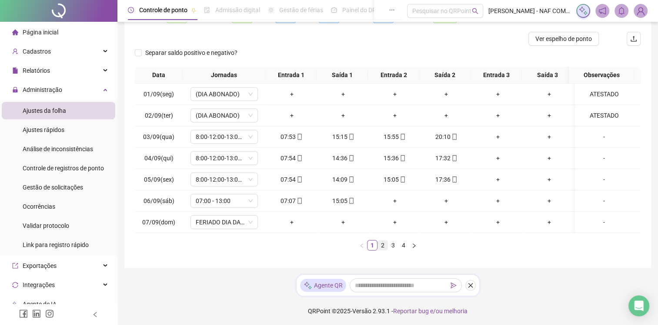
click at [382, 249] on li "2" at bounding box center [383, 245] width 10 height 10
click at [393, 250] on link "3" at bounding box center [394, 245] width 10 height 10
click at [399, 250] on link "4" at bounding box center [404, 245] width 10 height 10
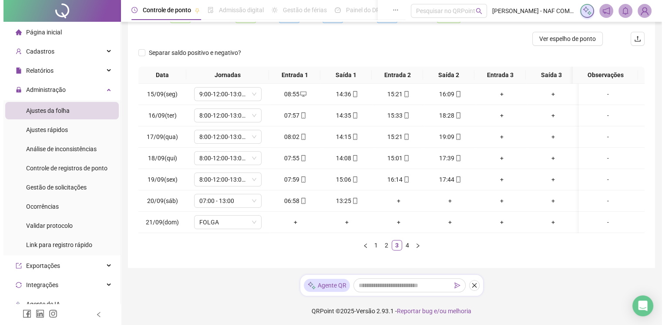
scroll to position [0, 0]
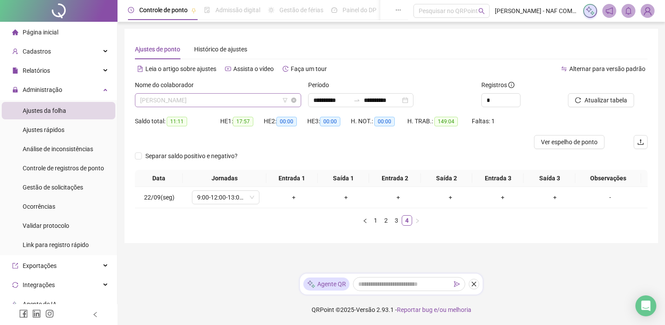
click at [196, 97] on span "[PERSON_NAME]" at bounding box center [218, 100] width 156 height 13
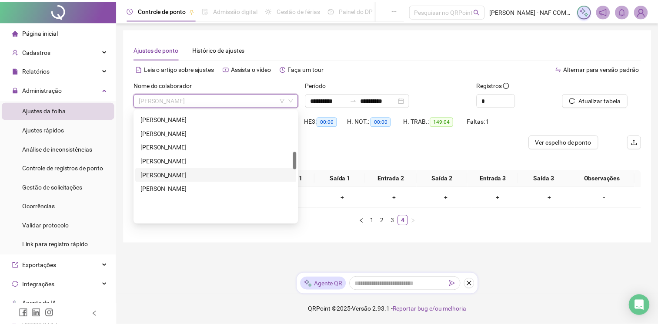
scroll to position [261, 0]
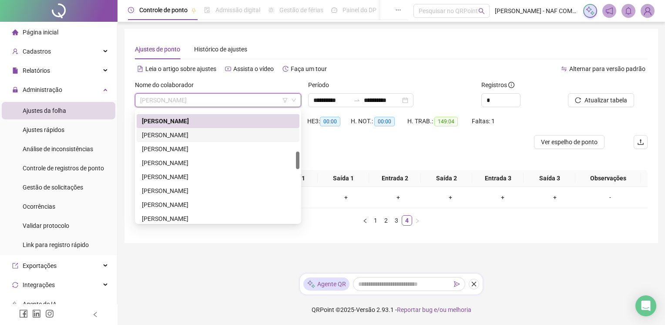
click at [205, 136] on div "JOAO VITOR COUTINHO CORREA" at bounding box center [218, 135] width 152 height 10
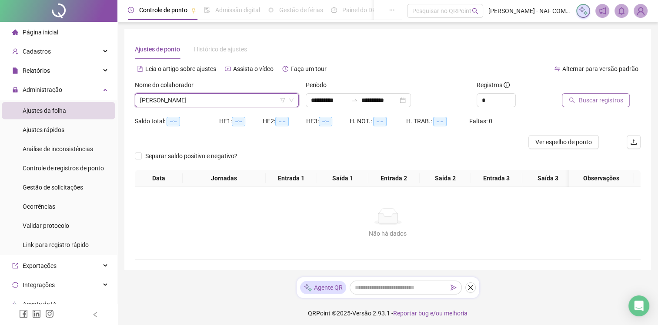
click at [619, 99] on span "Buscar registros" at bounding box center [601, 100] width 44 height 10
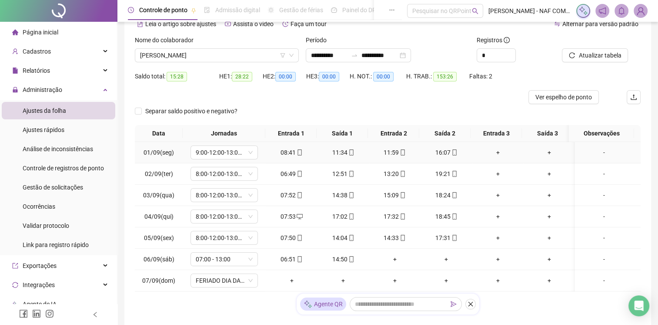
scroll to position [103, 0]
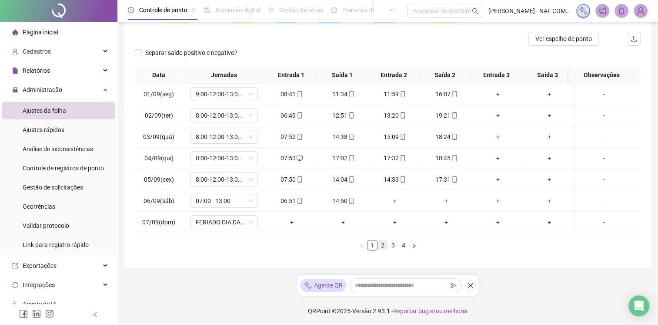
click at [379, 242] on link "2" at bounding box center [383, 245] width 10 height 10
click at [393, 250] on link "3" at bounding box center [394, 245] width 10 height 10
click at [405, 250] on link "4" at bounding box center [404, 245] width 10 height 10
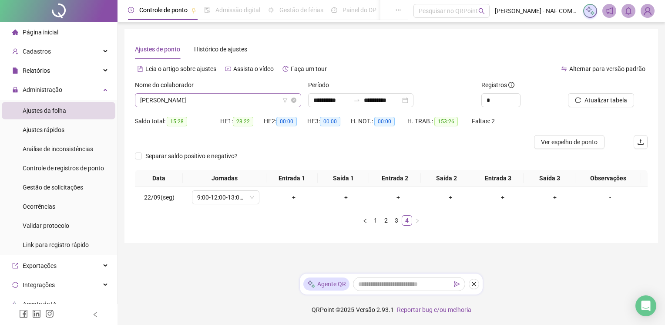
click at [247, 98] on span "JOAO VITOR COUTINHO CORREA" at bounding box center [218, 100] width 156 height 13
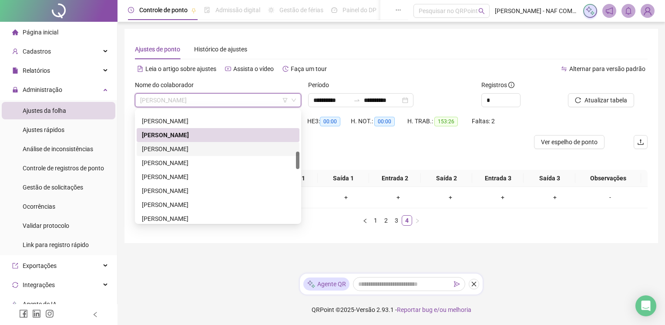
click at [208, 151] on div "JOEDSON BARBOSA CRUZ" at bounding box center [218, 149] width 152 height 10
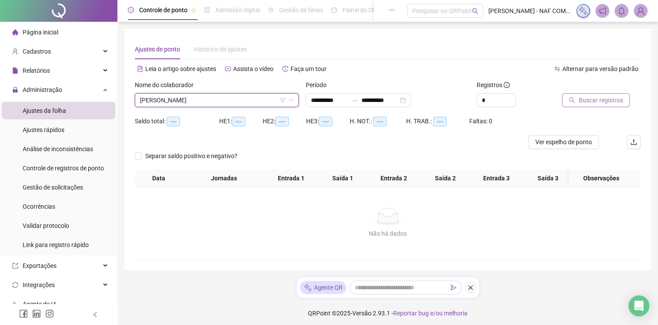
click at [606, 106] on button "Buscar registros" at bounding box center [596, 100] width 68 height 14
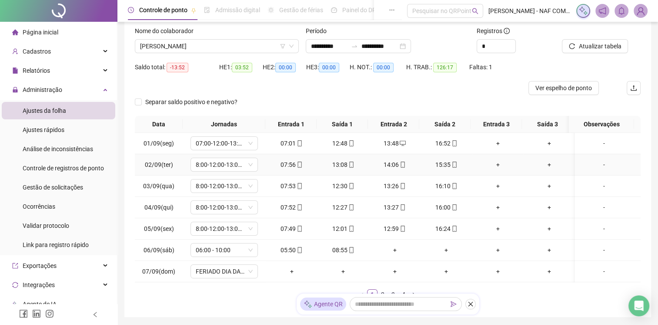
scroll to position [103, 0]
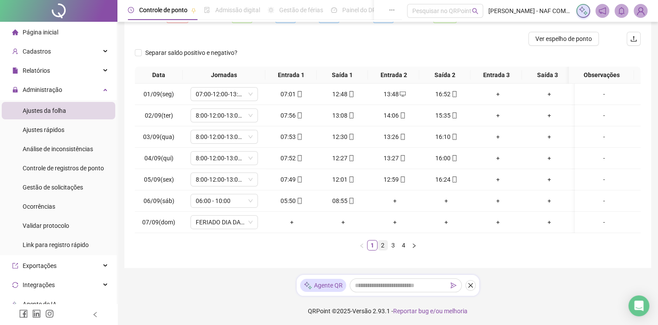
click at [383, 241] on link "2" at bounding box center [383, 245] width 10 height 10
click at [393, 250] on link "3" at bounding box center [394, 245] width 10 height 10
click at [403, 250] on link "4" at bounding box center [404, 245] width 10 height 10
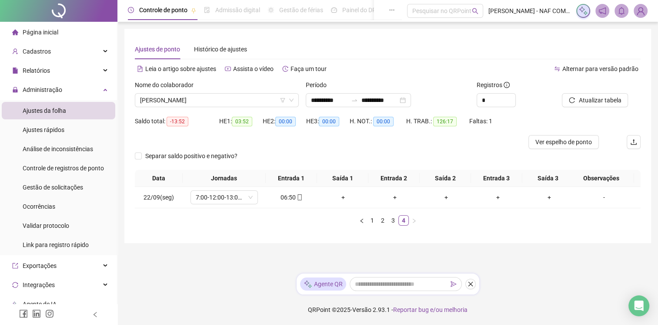
scroll to position [0, 0]
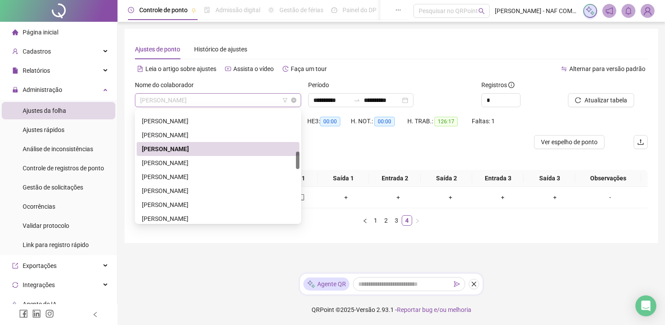
click at [219, 98] on span "JOEDSON BARBOSA CRUZ" at bounding box center [218, 100] width 156 height 13
click at [209, 166] on div "JOSE ANDERSON DE OLIVEIRA FAUSTINO" at bounding box center [218, 163] width 152 height 10
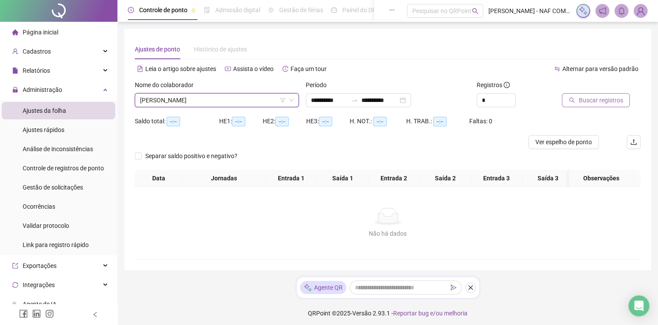
click at [584, 99] on span "Buscar registros" at bounding box center [601, 100] width 44 height 10
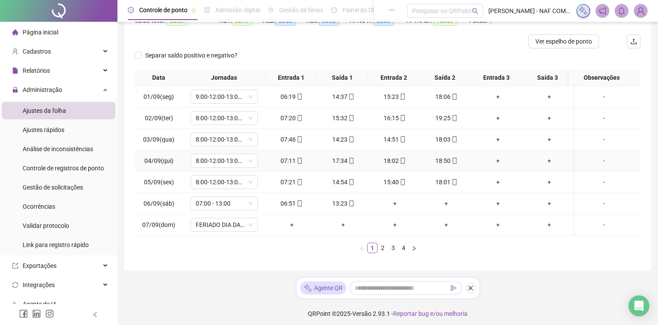
scroll to position [103, 0]
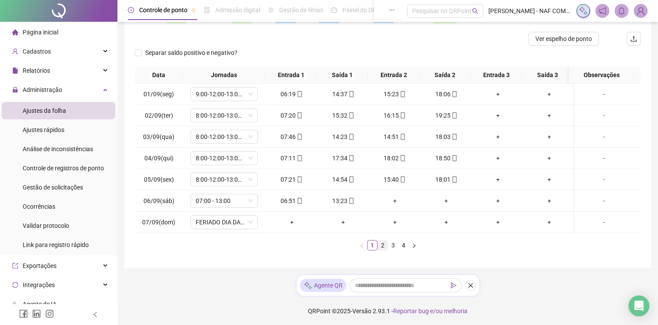
click at [380, 244] on link "2" at bounding box center [383, 245] width 10 height 10
click at [392, 249] on link "3" at bounding box center [394, 245] width 10 height 10
click at [404, 250] on link "4" at bounding box center [404, 245] width 10 height 10
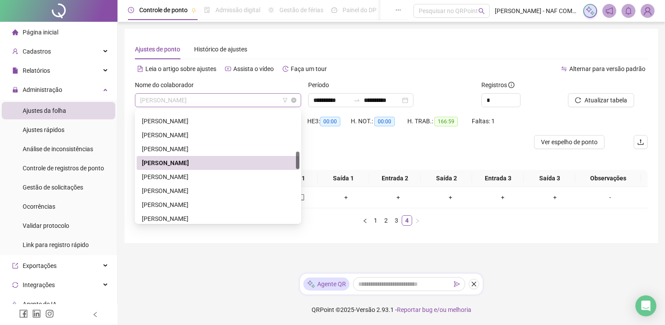
click at [256, 103] on span "JOSE ANDERSON DE OLIVEIRA FAUSTINO" at bounding box center [218, 100] width 156 height 13
click at [210, 178] on div "[PERSON_NAME]" at bounding box center [218, 177] width 152 height 10
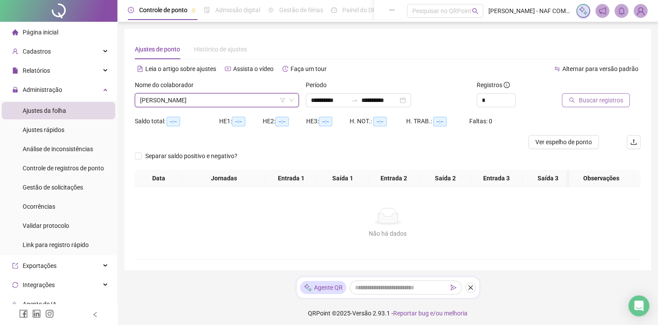
click at [591, 97] on span "Buscar registros" at bounding box center [601, 100] width 44 height 10
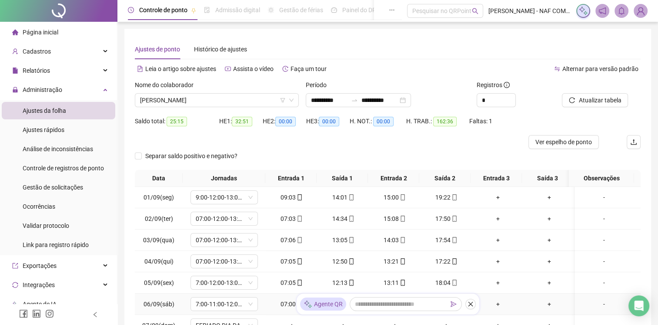
scroll to position [103, 0]
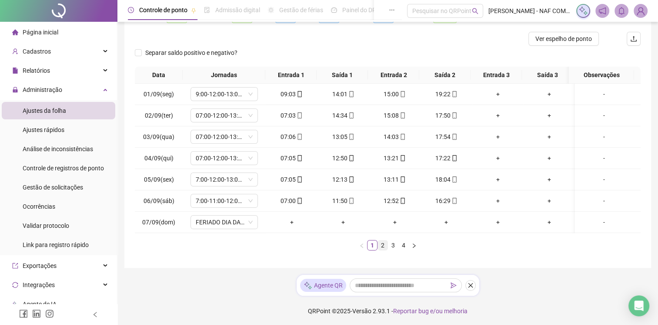
click at [379, 241] on link "2" at bounding box center [383, 245] width 10 height 10
click at [392, 250] on link "3" at bounding box center [394, 245] width 10 height 10
click at [404, 250] on link "4" at bounding box center [404, 245] width 10 height 10
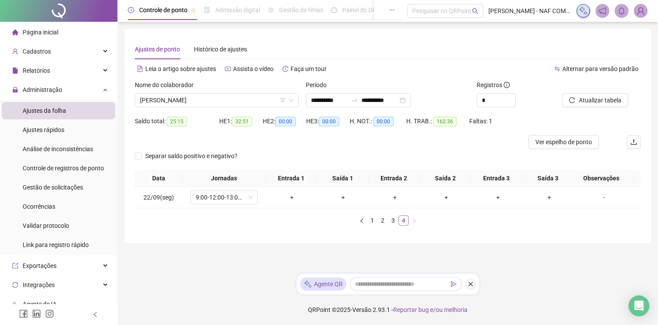
scroll to position [0, 0]
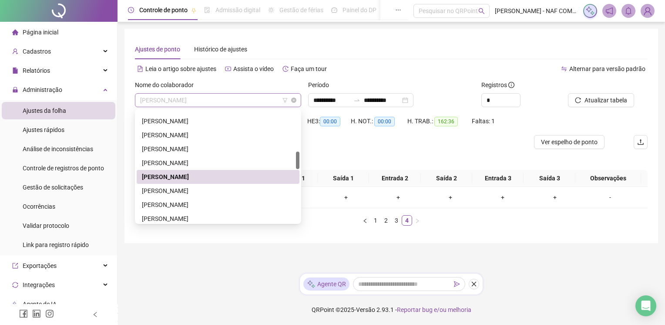
click at [228, 98] on span "[PERSON_NAME]" at bounding box center [218, 100] width 156 height 13
click at [181, 191] on div "JOSE EDSON DA SILVA" at bounding box center [218, 191] width 152 height 10
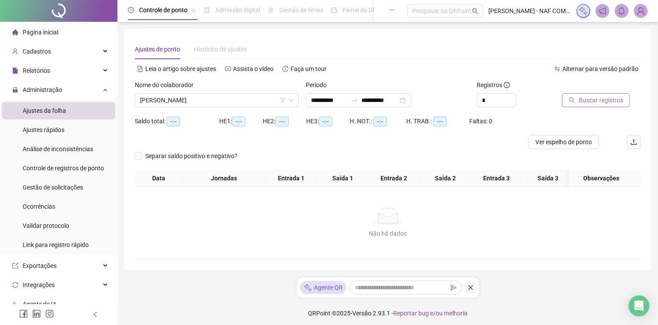
click at [591, 107] on button "Buscar registros" at bounding box center [596, 100] width 68 height 14
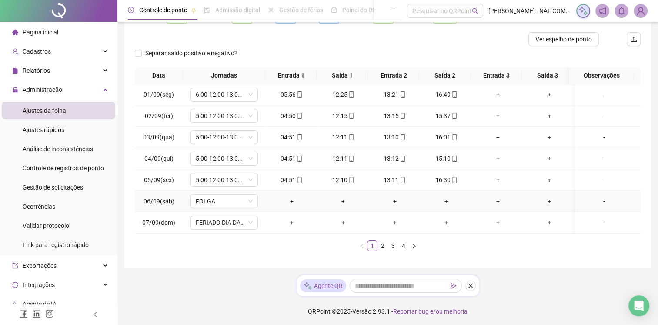
scroll to position [103, 0]
click at [385, 245] on link "2" at bounding box center [383, 245] width 10 height 10
click at [397, 250] on link "3" at bounding box center [394, 245] width 10 height 10
click at [405, 250] on link "4" at bounding box center [404, 245] width 10 height 10
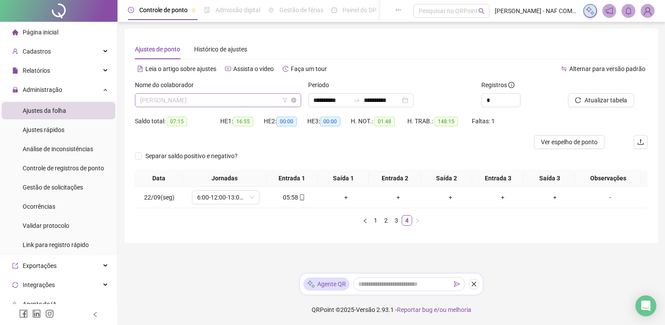
click at [222, 97] on span "JOSE EDSON DA SILVA" at bounding box center [218, 100] width 156 height 13
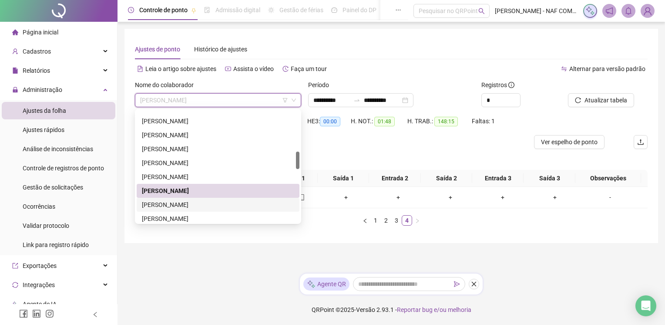
click at [187, 203] on div "[PERSON_NAME] [PERSON_NAME]" at bounding box center [218, 205] width 152 height 10
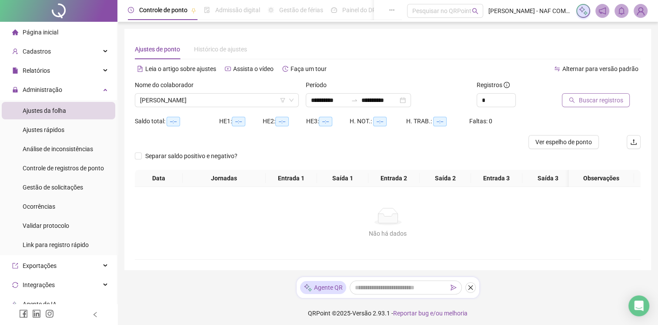
click at [615, 99] on span "Buscar registros" at bounding box center [601, 100] width 44 height 10
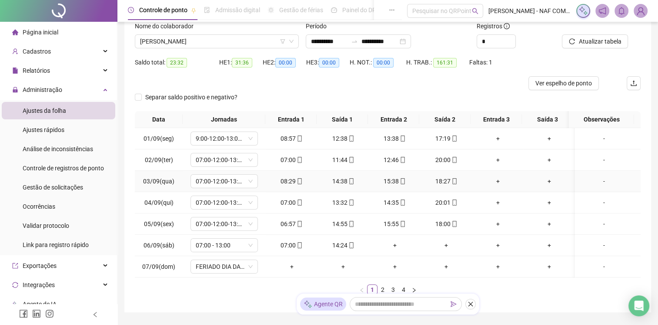
scroll to position [103, 0]
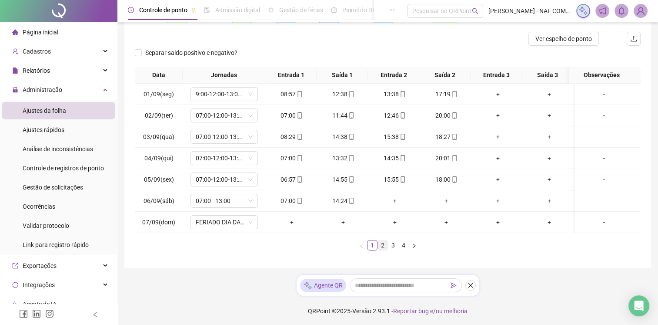
click at [381, 245] on link "2" at bounding box center [383, 245] width 10 height 10
click at [395, 248] on link "3" at bounding box center [394, 245] width 10 height 10
click at [406, 250] on link "4" at bounding box center [404, 245] width 10 height 10
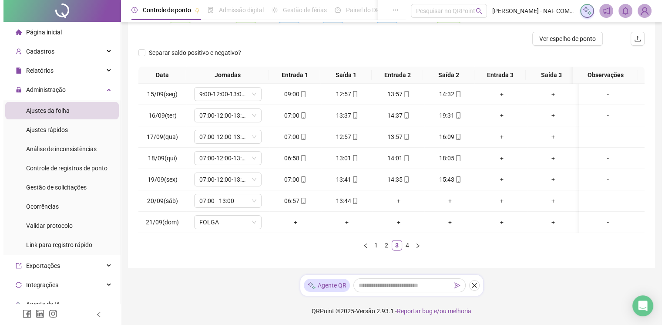
scroll to position [0, 0]
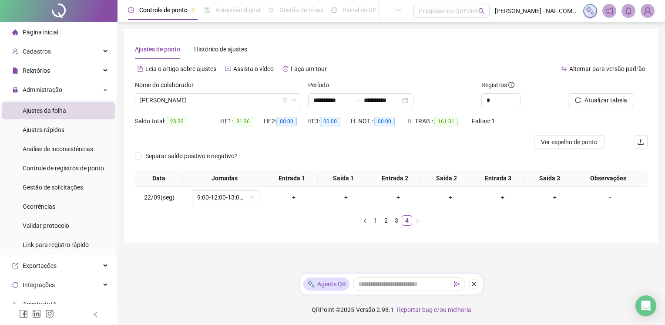
click at [205, 107] on div "Nome do colaborador JOSE FILHO ALVES" at bounding box center [217, 97] width 173 height 34
click at [208, 100] on span "[PERSON_NAME] [PERSON_NAME]" at bounding box center [218, 100] width 156 height 13
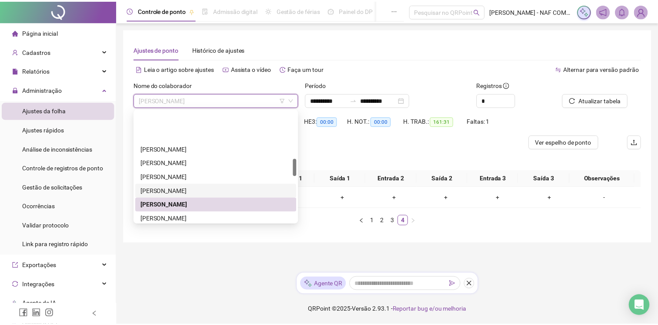
scroll to position [348, 0]
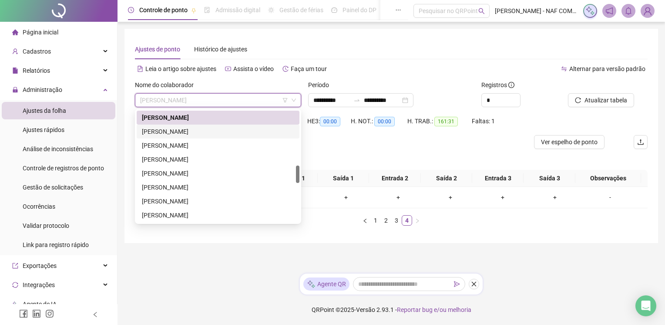
click at [178, 134] on div "JOSE LUIS DE JESUS SANTOS" at bounding box center [218, 132] width 152 height 10
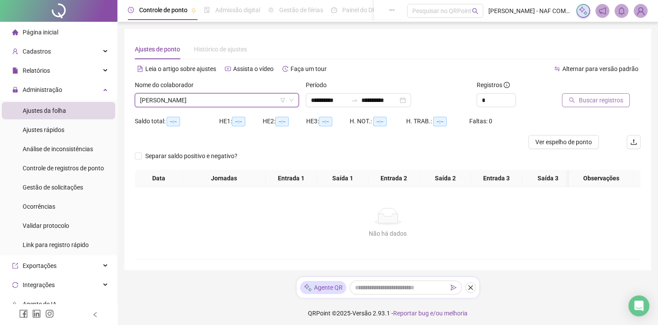
click at [593, 101] on span "Buscar registros" at bounding box center [601, 100] width 44 height 10
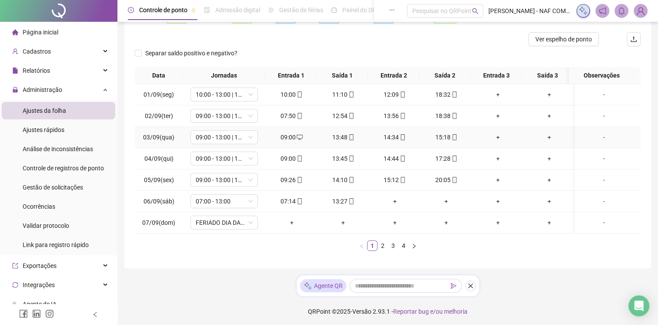
scroll to position [103, 0]
click at [382, 241] on link "2" at bounding box center [383, 245] width 10 height 10
click at [393, 250] on link "3" at bounding box center [394, 245] width 10 height 10
click at [403, 250] on link "4" at bounding box center [404, 245] width 10 height 10
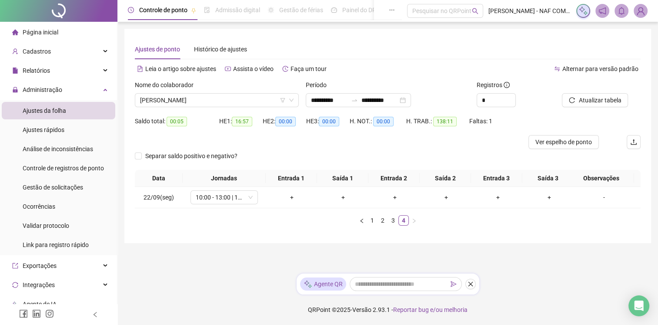
scroll to position [0, 0]
click at [237, 100] on span "JOSE LUIS DE JESUS SANTOS" at bounding box center [218, 100] width 156 height 13
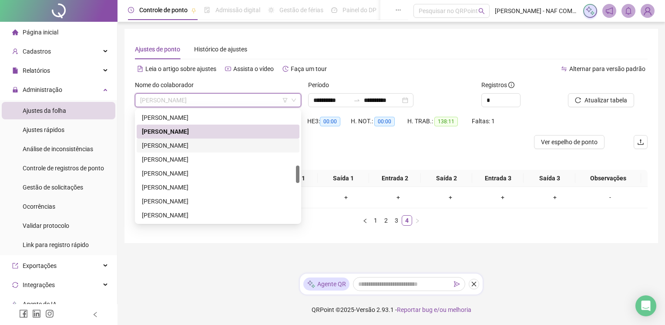
click at [212, 147] on div "JOSE ROBERTO DOS SANTOS" at bounding box center [218, 146] width 152 height 10
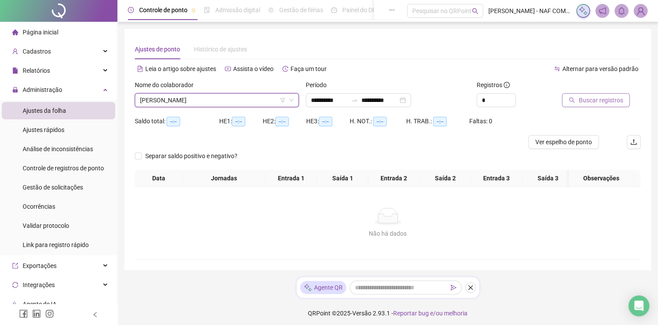
click at [600, 106] on button "Buscar registros" at bounding box center [596, 100] width 68 height 14
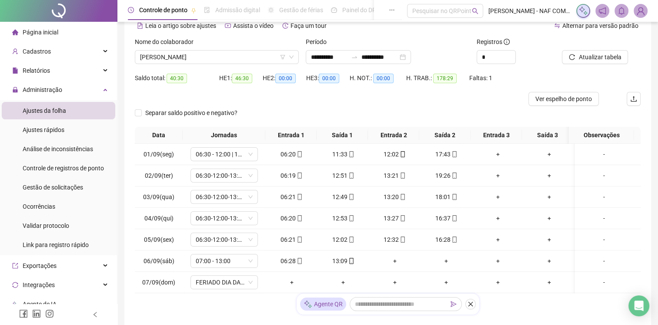
scroll to position [103, 0]
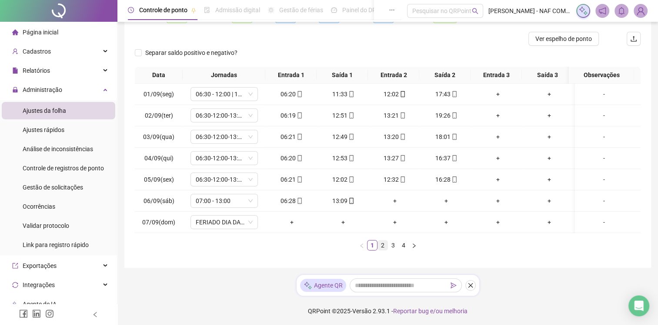
click at [383, 246] on link "2" at bounding box center [383, 245] width 10 height 10
click at [395, 250] on link "3" at bounding box center [394, 245] width 10 height 10
click at [402, 250] on link "4" at bounding box center [404, 245] width 10 height 10
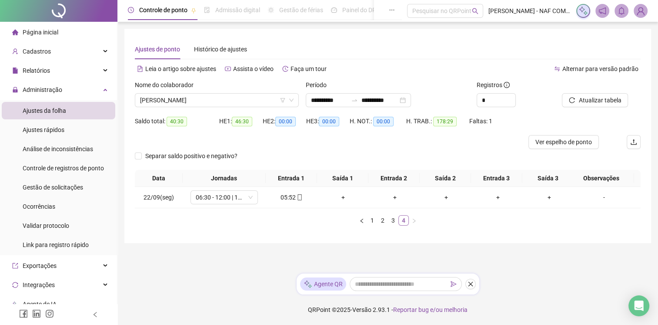
scroll to position [0, 0]
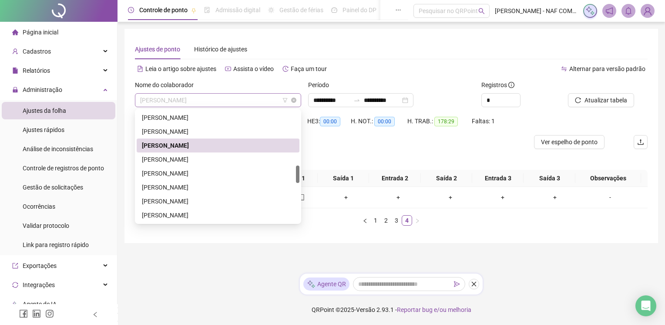
click at [220, 97] on span "JOSE ROBERTO DOS SANTOS" at bounding box center [218, 100] width 156 height 13
click at [188, 159] on div "JOSE VIRGULINO DA SILVA FILHO" at bounding box center [218, 159] width 152 height 10
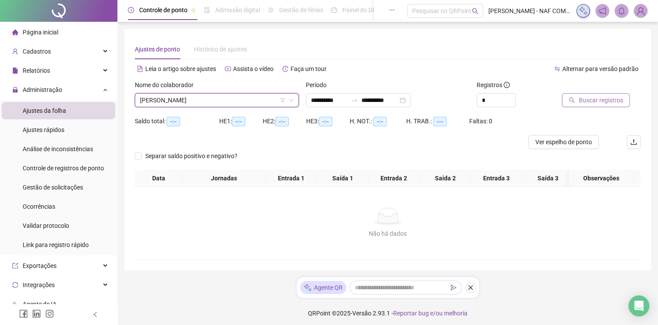
click at [608, 98] on span "Buscar registros" at bounding box center [601, 100] width 44 height 10
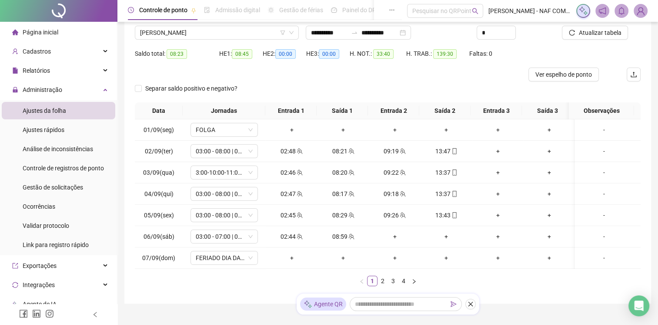
scroll to position [87, 0]
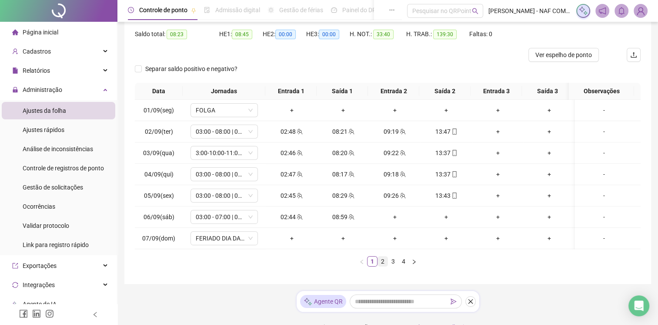
click at [384, 258] on link "2" at bounding box center [383, 261] width 10 height 10
click at [393, 266] on link "3" at bounding box center [394, 261] width 10 height 10
click at [406, 266] on link "4" at bounding box center [404, 261] width 10 height 10
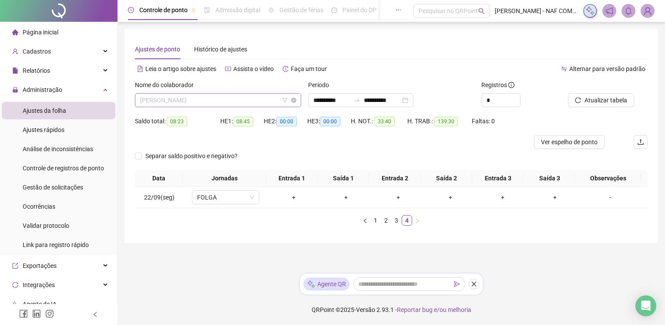
click at [241, 100] on span "JOSE VIRGULINO DA SILVA FILHO" at bounding box center [218, 100] width 156 height 13
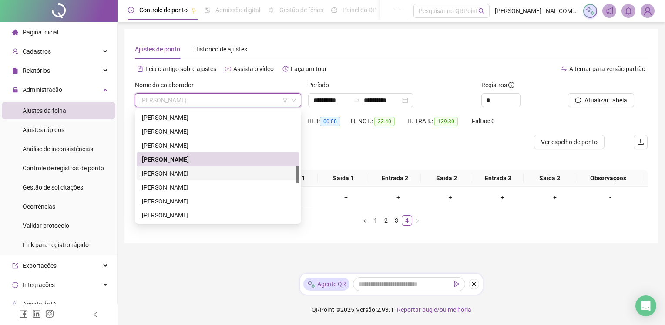
click at [198, 172] on div "JUCIMAR DA SILVA REIS" at bounding box center [218, 173] width 152 height 10
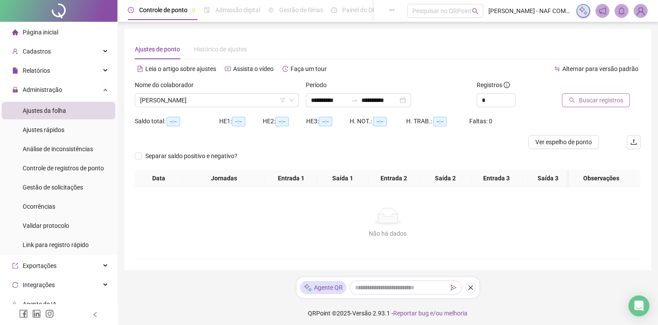
click at [605, 100] on span "Buscar registros" at bounding box center [601, 100] width 44 height 10
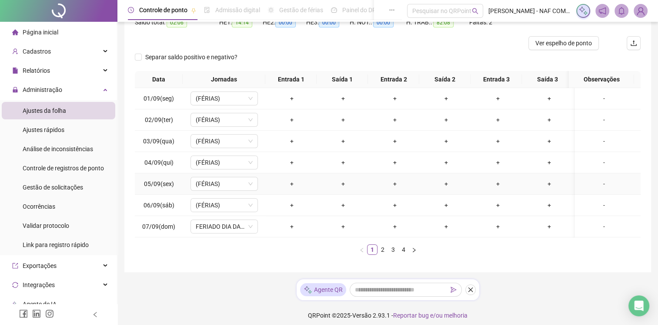
scroll to position [103, 0]
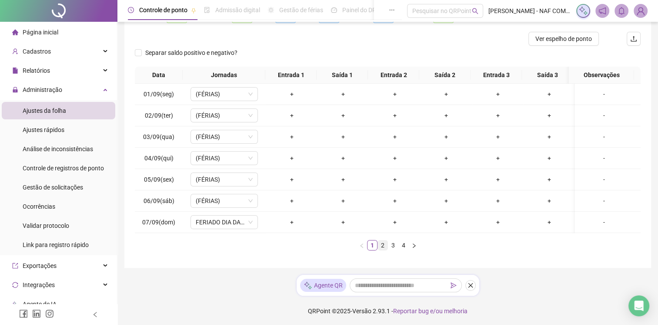
click at [384, 245] on link "2" at bounding box center [383, 245] width 10 height 10
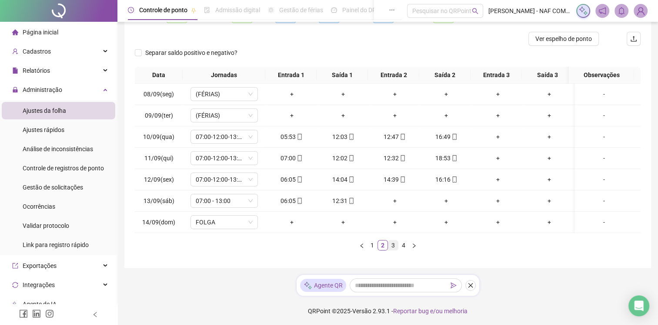
click at [394, 250] on link "3" at bounding box center [394, 245] width 10 height 10
click at [401, 250] on link "4" at bounding box center [404, 245] width 10 height 10
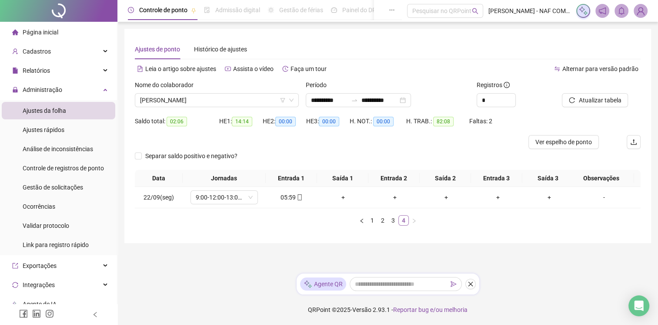
scroll to position [0, 0]
click at [397, 220] on link "3" at bounding box center [397, 220] width 10 height 10
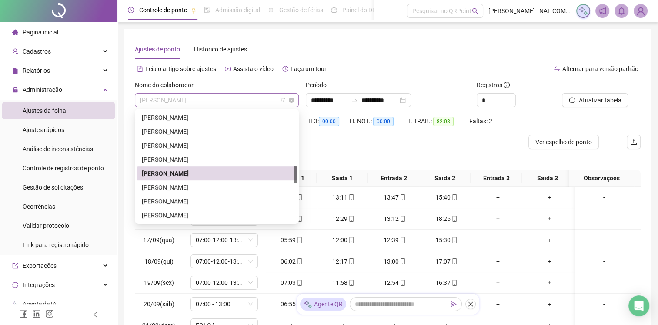
click at [219, 100] on span "JUCIMAR DA SILVA REIS" at bounding box center [217, 100] width 154 height 13
click at [182, 184] on div "[PERSON_NAME]" at bounding box center [217, 187] width 150 height 10
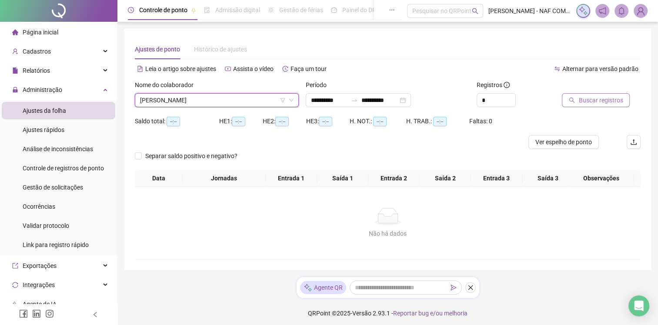
click at [595, 95] on span "Buscar registros" at bounding box center [601, 100] width 44 height 10
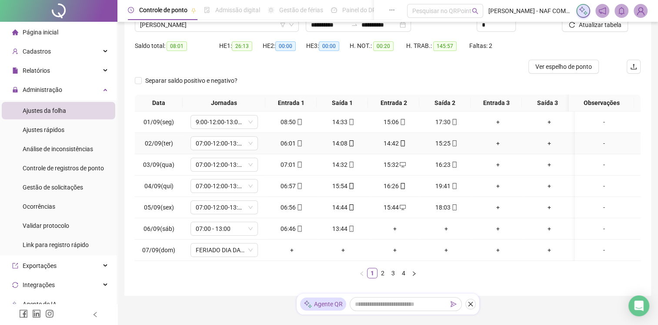
scroll to position [103, 0]
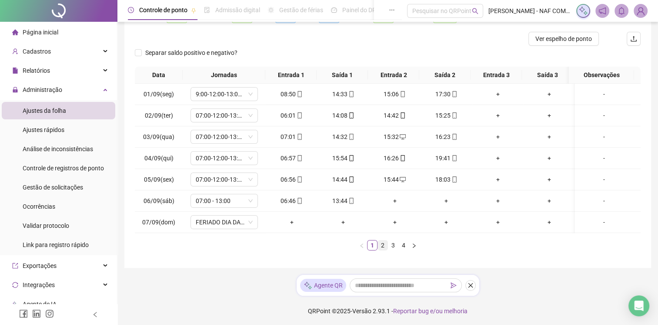
click at [386, 243] on link "2" at bounding box center [383, 245] width 10 height 10
click at [389, 249] on link "3" at bounding box center [394, 245] width 10 height 10
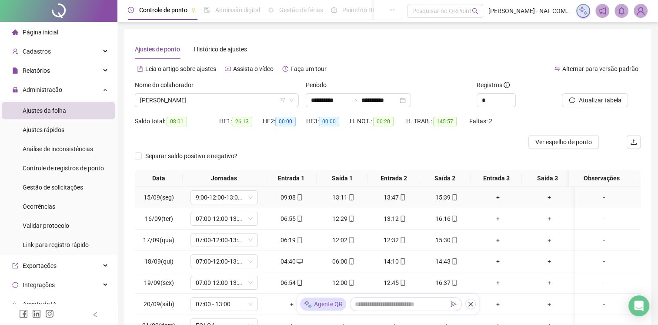
scroll to position [87, 0]
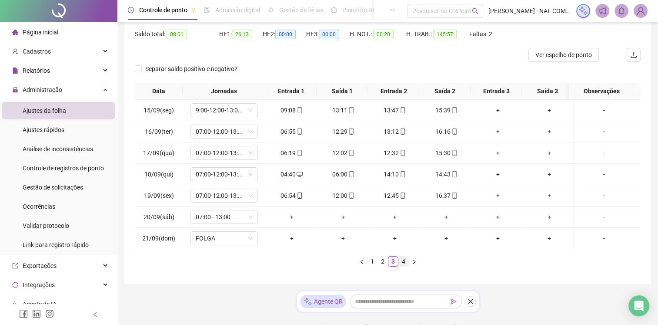
click at [398, 266] on ul "1 2 3 4" at bounding box center [388, 261] width 506 height 10
click at [403, 266] on link "4" at bounding box center [404, 261] width 10 height 10
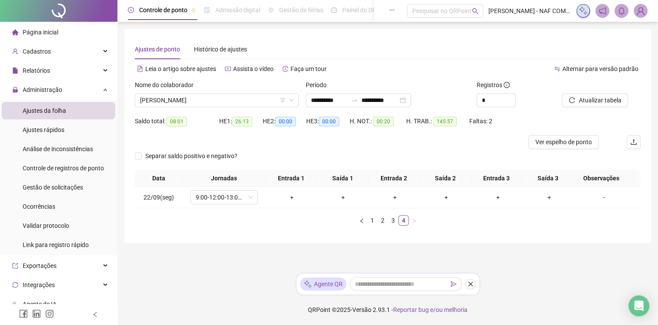
scroll to position [0, 0]
click at [397, 220] on link "3" at bounding box center [397, 220] width 10 height 10
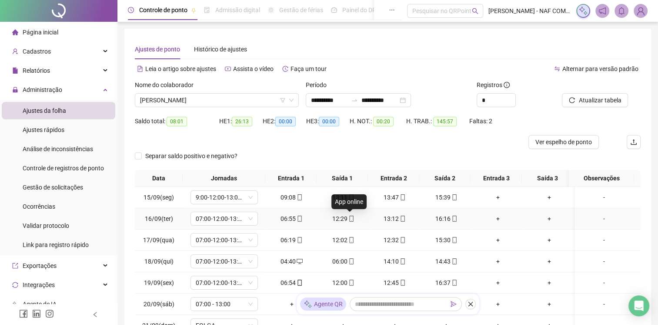
scroll to position [103, 0]
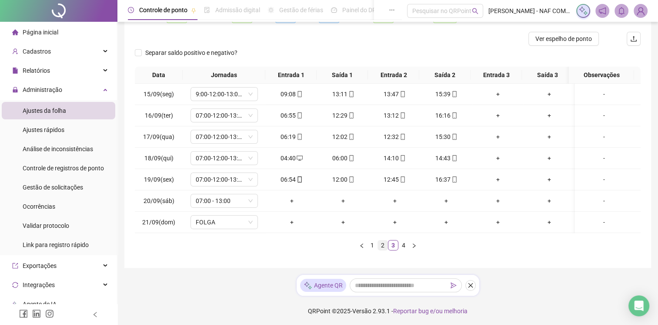
click at [382, 243] on link "2" at bounding box center [383, 245] width 10 height 10
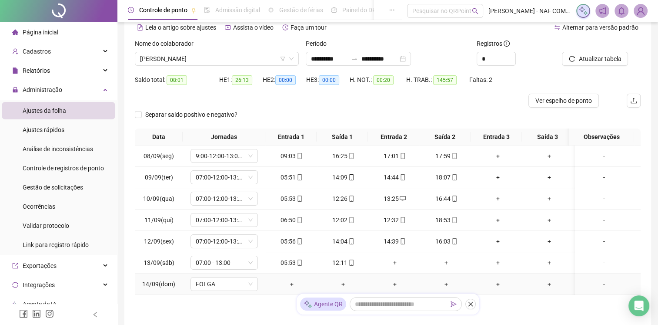
scroll to position [0, 0]
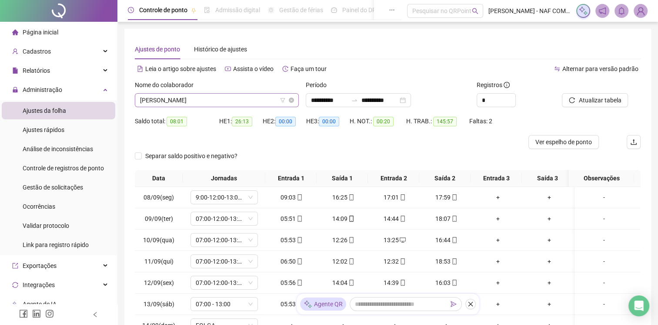
click at [259, 99] on span "[PERSON_NAME]" at bounding box center [217, 100] width 154 height 13
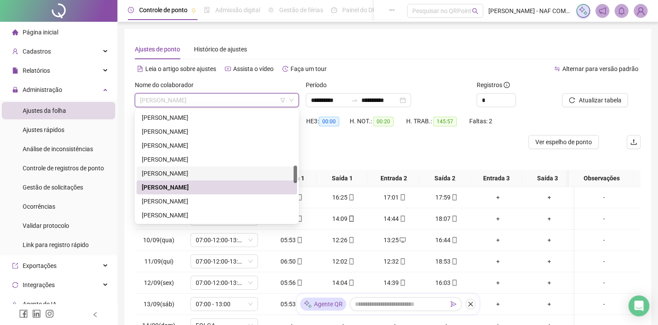
click at [196, 170] on div "JUCIMAR DA SILVA REIS" at bounding box center [217, 173] width 150 height 10
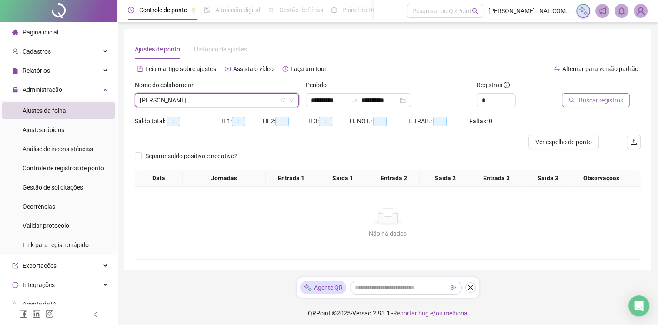
click at [604, 97] on span "Buscar registros" at bounding box center [601, 100] width 44 height 10
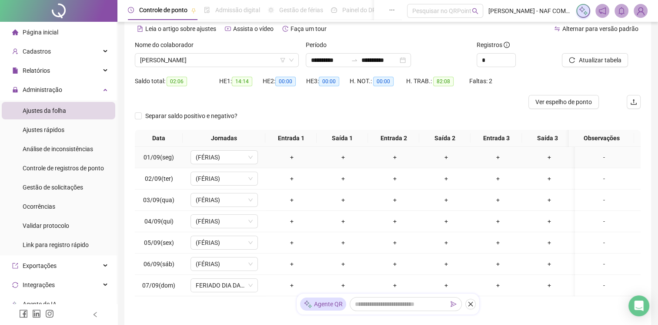
scroll to position [103, 0]
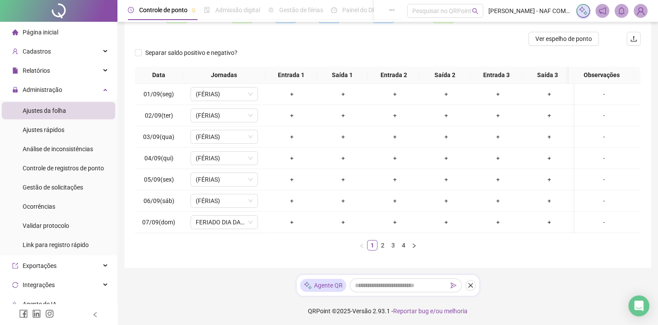
click at [385, 243] on link "2" at bounding box center [383, 245] width 10 height 10
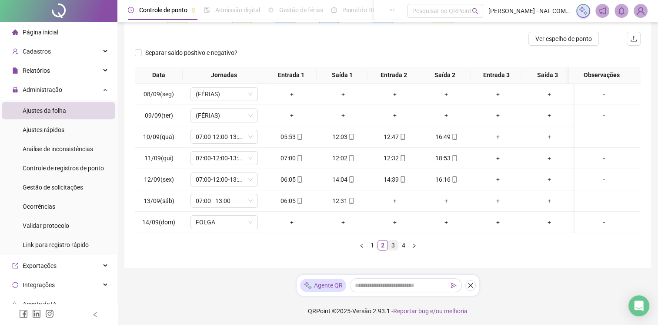
click at [393, 248] on link "3" at bounding box center [394, 245] width 10 height 10
click at [342, 201] on div "+" at bounding box center [343, 201] width 45 height 10
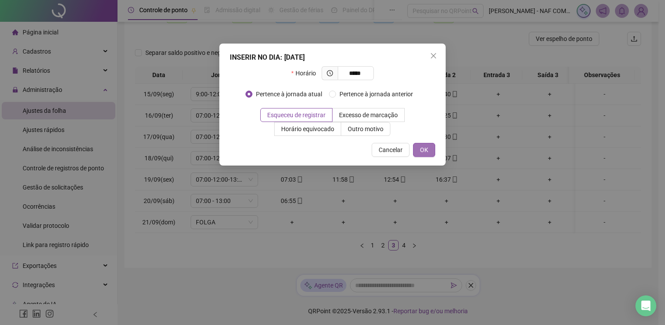
type input "*****"
click at [432, 151] on button "OK" at bounding box center [424, 150] width 22 height 14
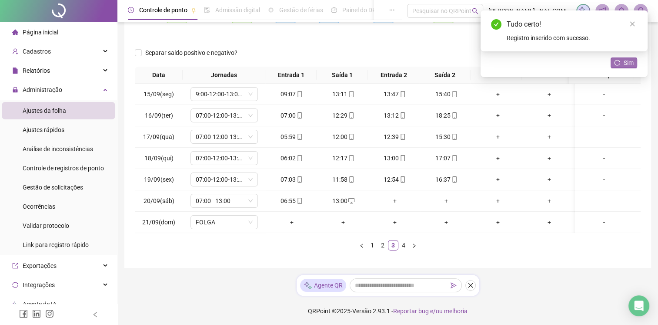
click at [624, 61] on span "Sim" at bounding box center [629, 63] width 10 height 10
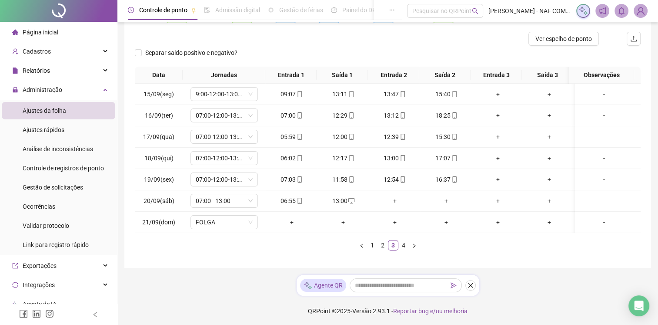
click at [403, 243] on link "4" at bounding box center [404, 245] width 10 height 10
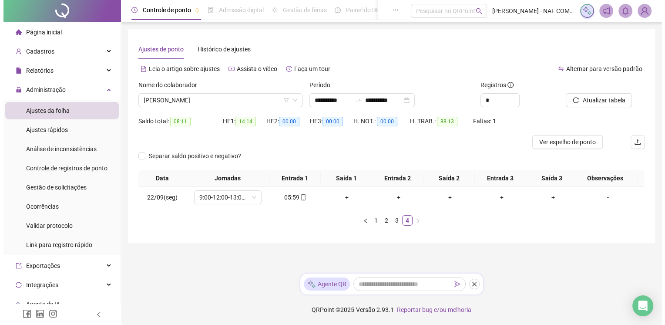
scroll to position [0, 0]
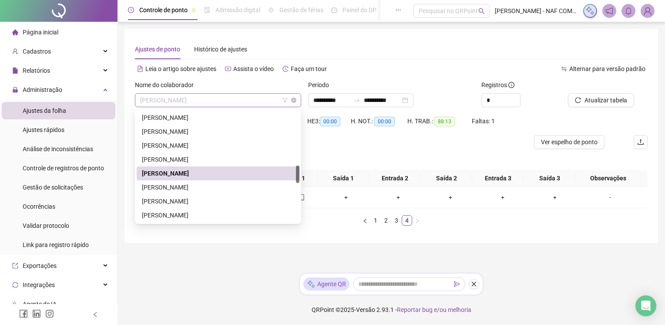
click at [214, 96] on span "JUCIMAR DA SILVA REIS" at bounding box center [218, 100] width 156 height 13
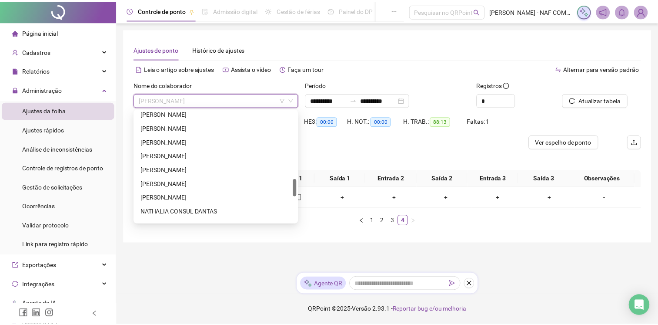
scroll to position [392, 0]
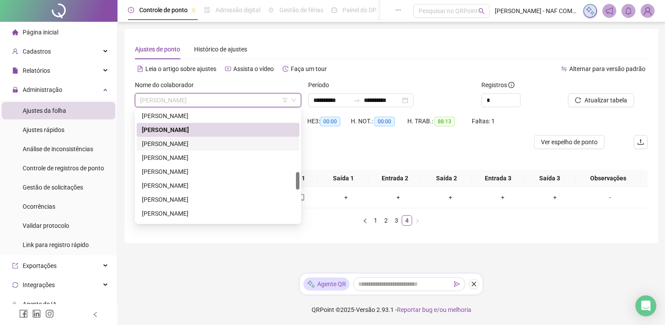
click at [205, 147] on div "[PERSON_NAME]" at bounding box center [218, 144] width 152 height 10
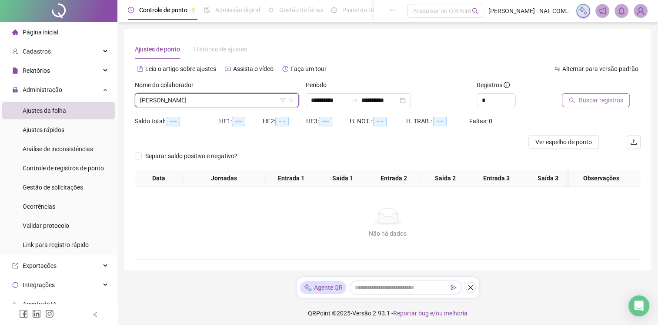
click at [599, 93] on button "Buscar registros" at bounding box center [596, 100] width 68 height 14
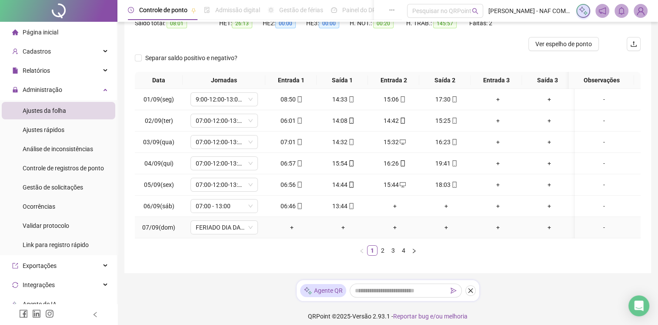
scroll to position [103, 0]
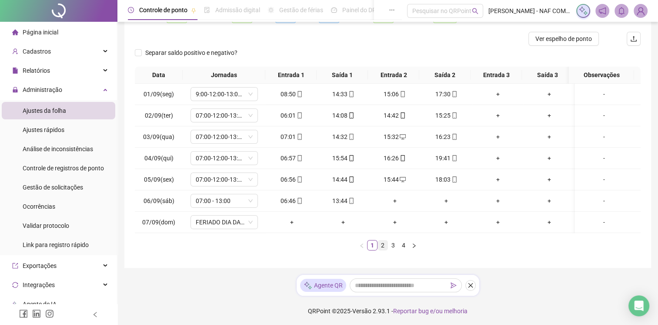
click at [385, 243] on link "2" at bounding box center [383, 245] width 10 height 10
click at [391, 250] on link "3" at bounding box center [394, 245] width 10 height 10
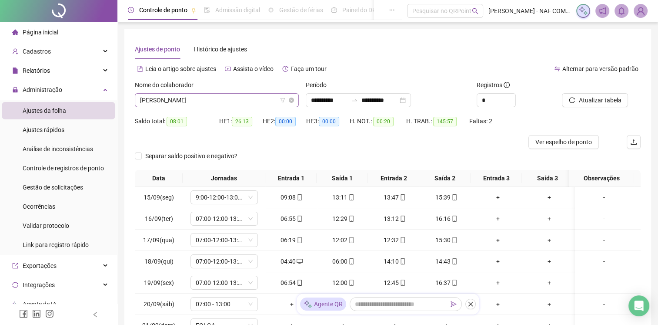
click at [244, 98] on span "[PERSON_NAME]" at bounding box center [217, 100] width 154 height 13
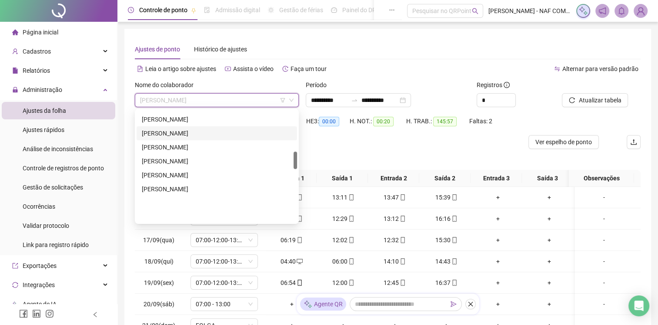
scroll to position [261, 0]
click at [191, 133] on div "JOAO VITOR COUTINHO CORREA" at bounding box center [217, 135] width 150 height 10
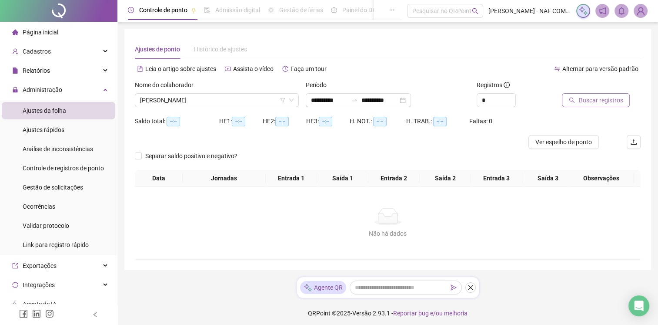
click at [617, 102] on span "Buscar registros" at bounding box center [601, 100] width 44 height 10
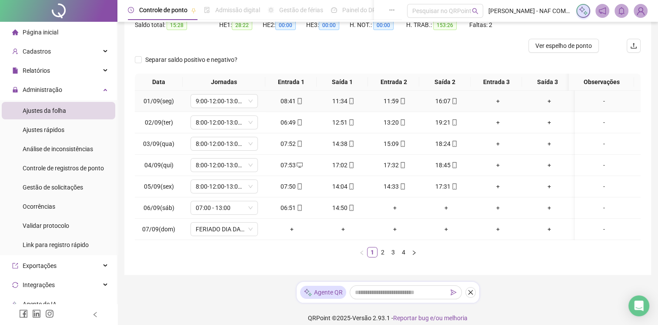
scroll to position [103, 0]
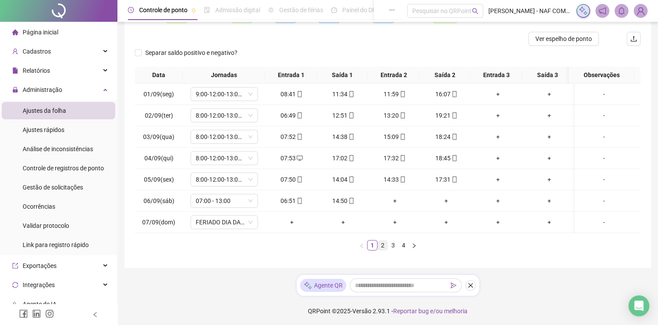
click at [382, 244] on link "2" at bounding box center [383, 245] width 10 height 10
click at [382, 244] on div "Data Jornadas Entrada 1 Saída 1 Entrada 2 Saída 2 Entrada 3 Saída 3 Observações…" at bounding box center [388, 159] width 506 height 184
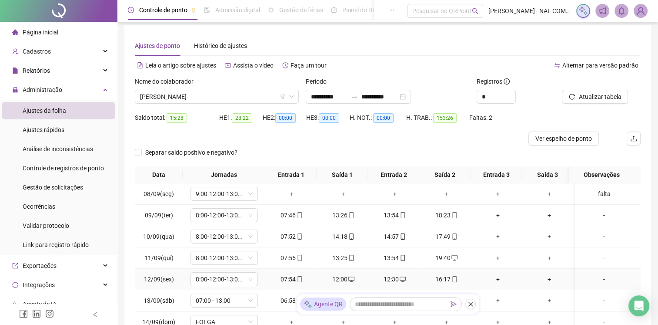
scroll to position [0, 0]
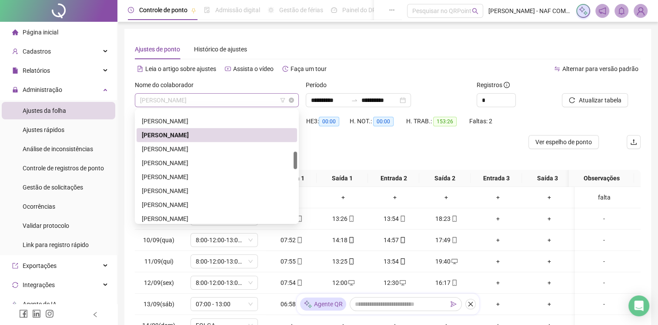
click at [251, 102] on span "JOAO VITOR COUTINHO CORREA" at bounding box center [217, 100] width 154 height 13
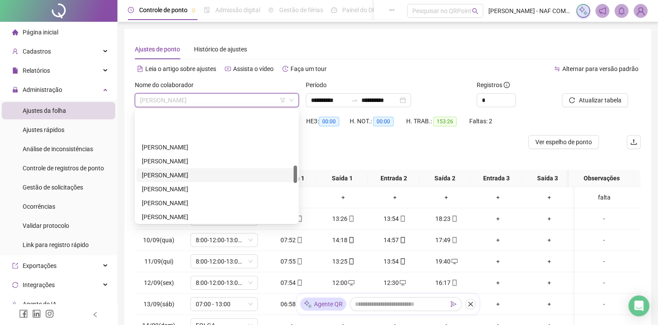
scroll to position [348, 0]
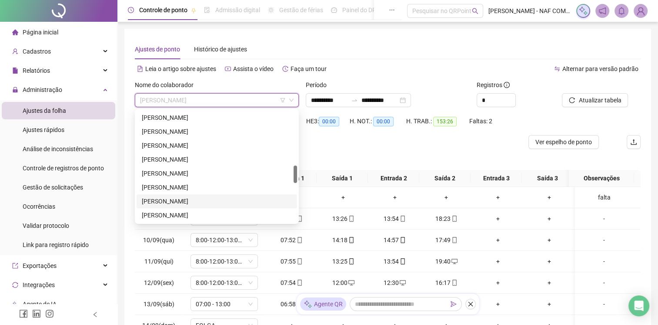
click at [200, 199] on div "MARCIO LUIZ BUZANA" at bounding box center [217, 201] width 150 height 10
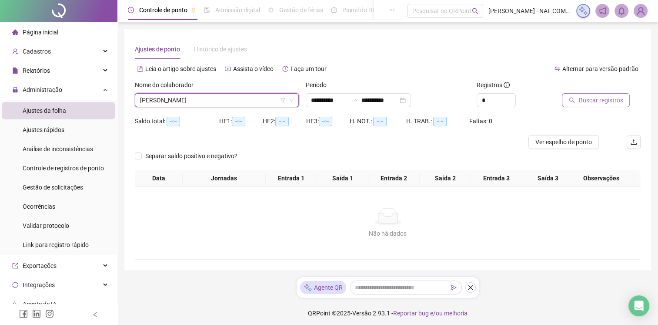
click at [593, 98] on span "Buscar registros" at bounding box center [601, 100] width 44 height 10
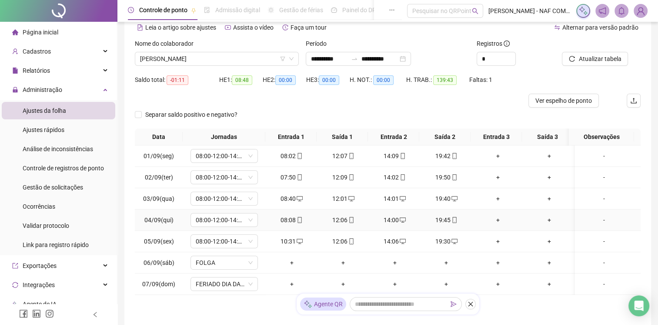
scroll to position [87, 0]
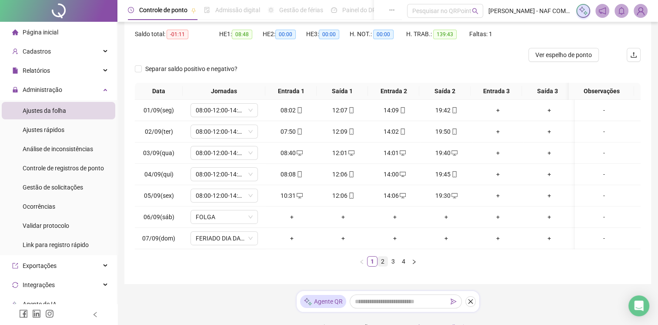
click at [381, 260] on link "2" at bounding box center [383, 261] width 10 height 10
click at [390, 266] on link "3" at bounding box center [394, 261] width 10 height 10
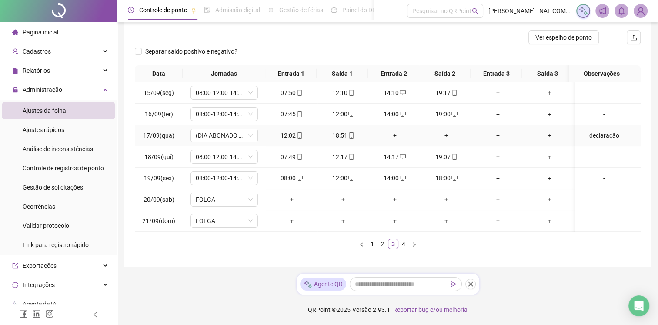
scroll to position [110, 0]
click at [402, 243] on link "4" at bounding box center [404, 244] width 10 height 10
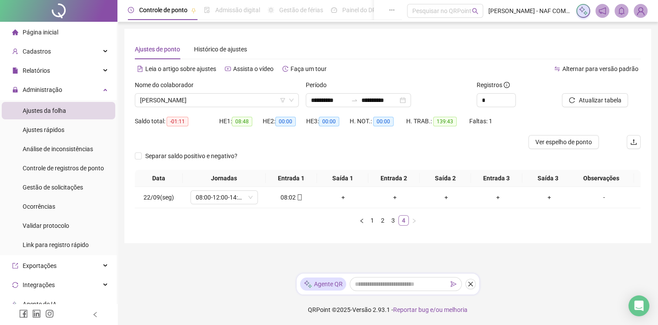
scroll to position [0, 0]
click at [392, 223] on link "3" at bounding box center [397, 220] width 10 height 10
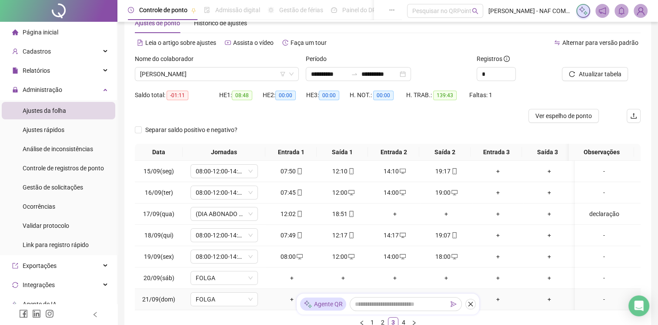
scroll to position [16, 0]
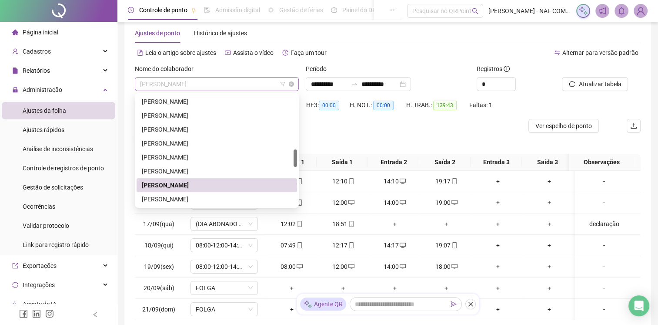
click at [218, 81] on span "MARCIO LUIZ BUZANA" at bounding box center [217, 83] width 154 height 13
click at [200, 198] on div "MARCO ANTONIO DOS REIS PEREIRA SILVA" at bounding box center [217, 199] width 150 height 10
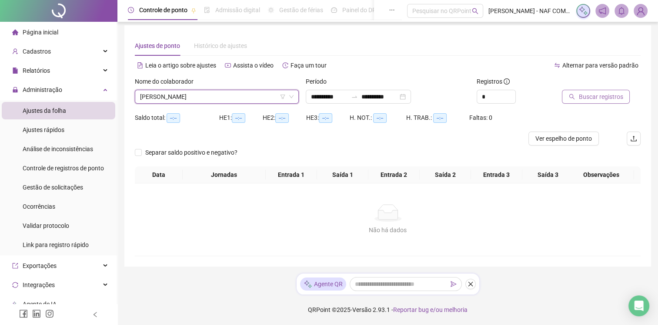
click at [610, 92] on span "Buscar registros" at bounding box center [601, 97] width 44 height 10
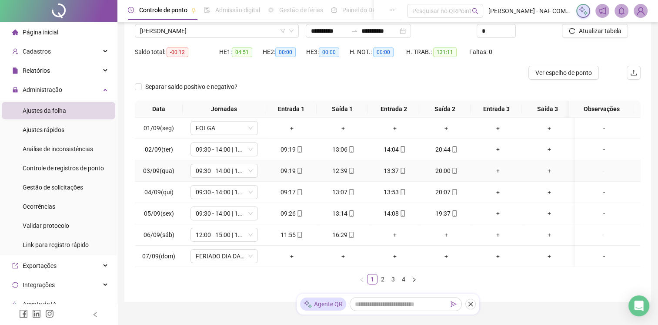
scroll to position [90, 0]
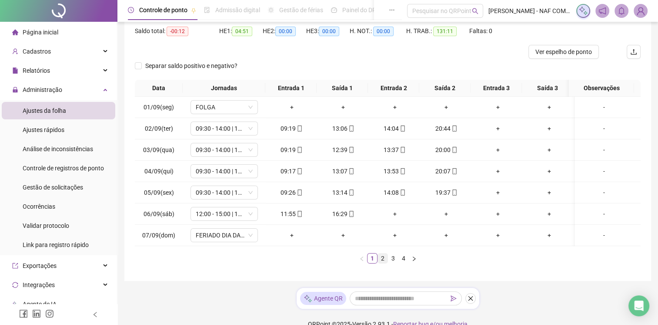
click at [385, 257] on link "2" at bounding box center [383, 258] width 10 height 10
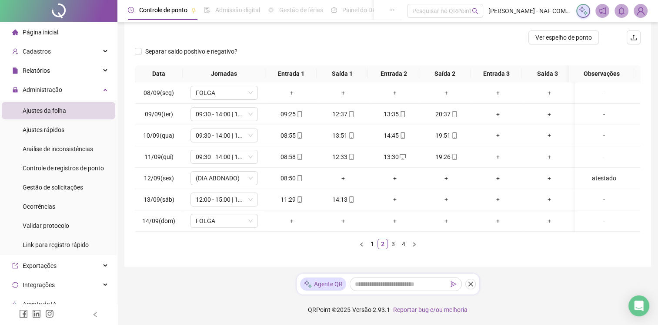
scroll to position [110, 0]
click at [395, 241] on link "3" at bounding box center [394, 244] width 10 height 10
click at [401, 243] on link "4" at bounding box center [404, 244] width 10 height 10
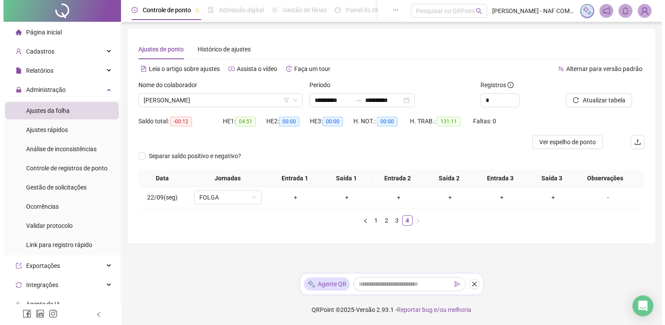
scroll to position [0, 0]
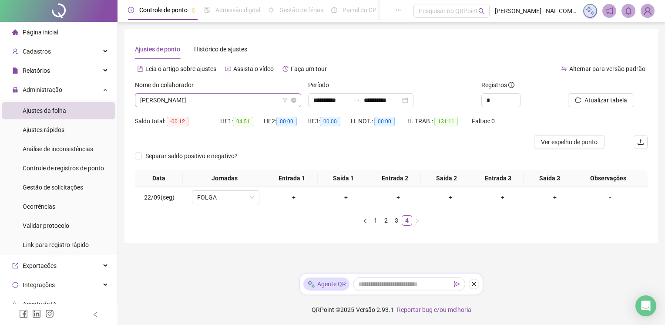
click at [240, 101] on span "MARCO ANTONIO DOS REIS PEREIRA SILVA" at bounding box center [218, 100] width 156 height 13
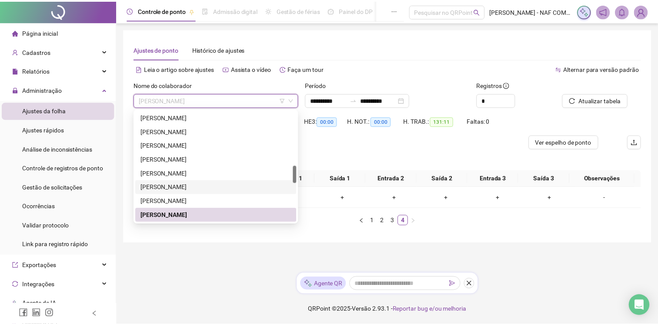
scroll to position [392, 0]
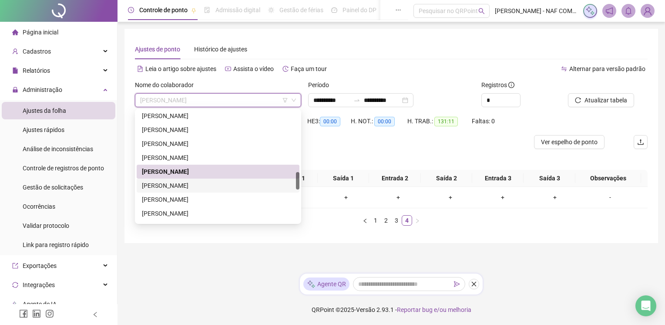
click at [211, 185] on div "MARIA LUCIENNE SOARES BOSNICH" at bounding box center [218, 186] width 152 height 10
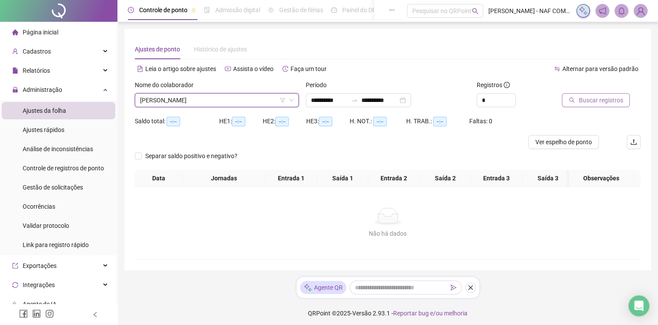
click at [596, 100] on span "Buscar registros" at bounding box center [601, 100] width 44 height 10
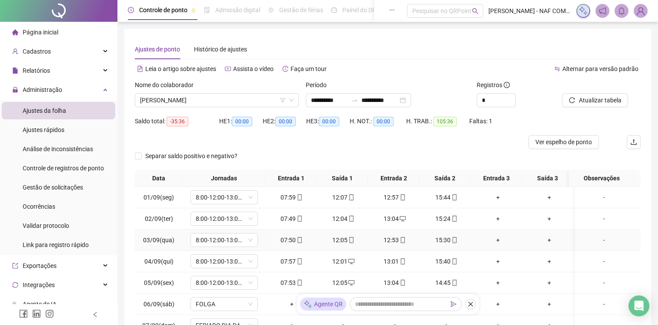
scroll to position [103, 0]
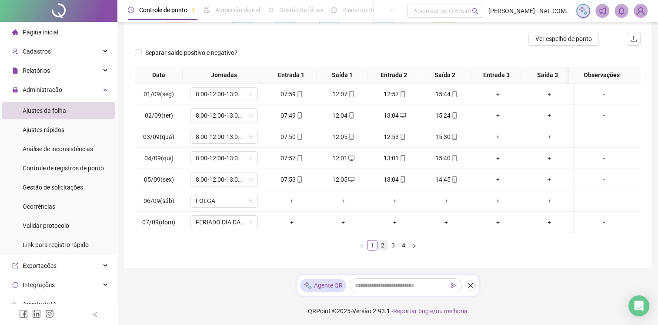
click at [385, 246] on link "2" at bounding box center [383, 245] width 10 height 10
click at [393, 248] on link "3" at bounding box center [394, 245] width 10 height 10
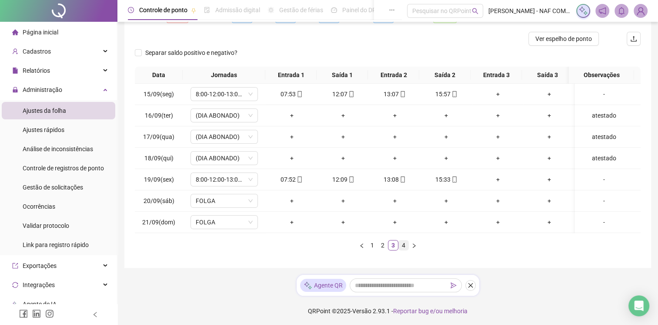
click at [402, 250] on link "4" at bounding box center [404, 245] width 10 height 10
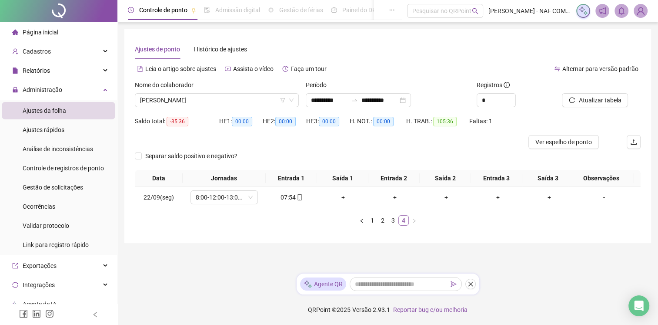
scroll to position [0, 0]
click at [214, 100] on span "MARIA LUCIENNE SOARES BOSNICH" at bounding box center [218, 100] width 156 height 13
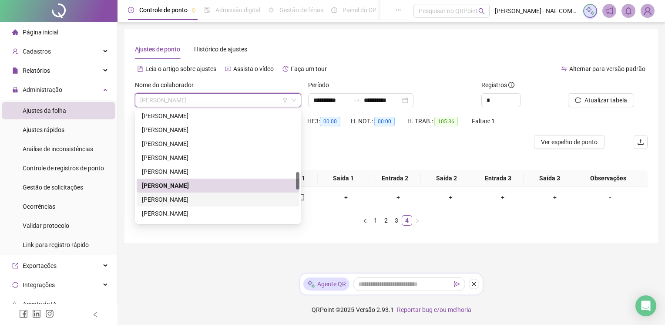
click at [187, 201] on div "MATHEUS FERREIRA SOARES" at bounding box center [218, 199] width 152 height 10
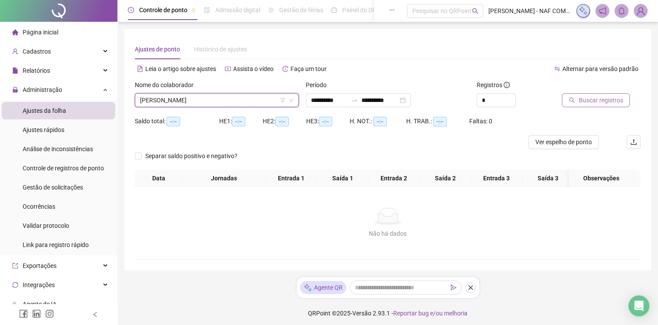
click at [583, 99] on span "Buscar registros" at bounding box center [601, 100] width 44 height 10
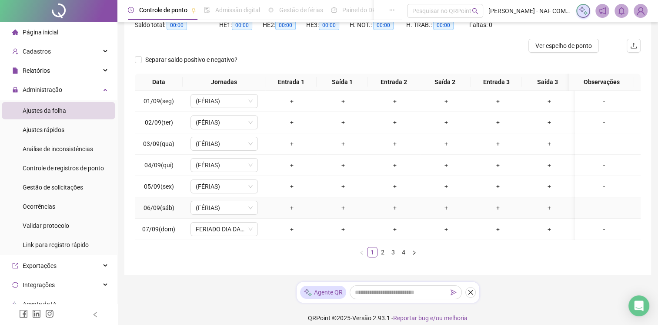
scroll to position [103, 0]
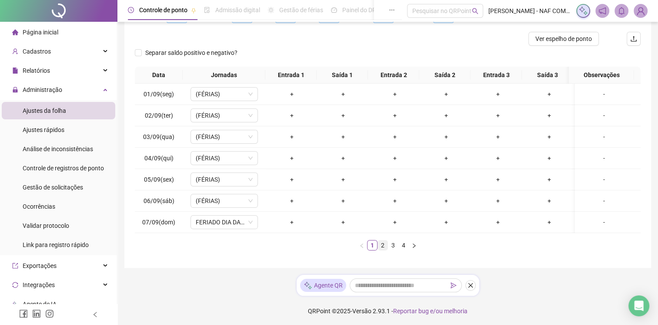
click at [380, 245] on link "2" at bounding box center [383, 245] width 10 height 10
click at [393, 248] on link "3" at bounding box center [394, 245] width 10 height 10
click at [404, 250] on link "4" at bounding box center [404, 245] width 10 height 10
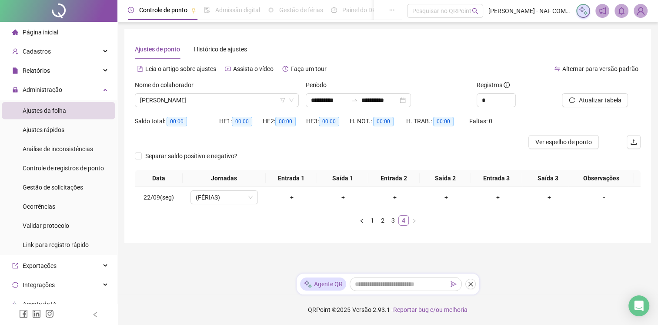
scroll to position [0, 0]
click at [231, 104] on span "MATHEUS FERREIRA SOARES" at bounding box center [218, 100] width 156 height 13
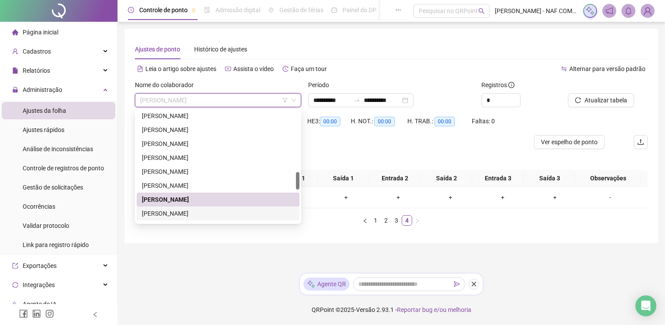
click at [198, 213] on div "MAXIMILIAN YORGOS PINTO DIAS" at bounding box center [218, 213] width 152 height 10
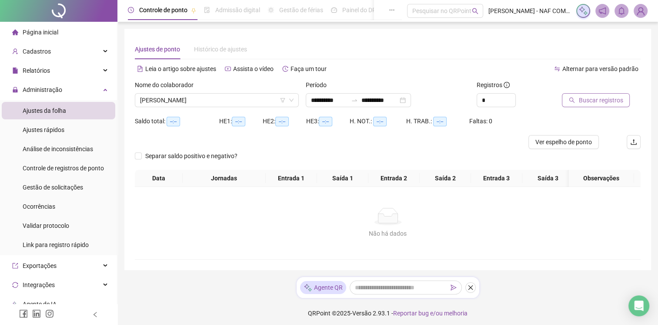
click at [596, 102] on span "Buscar registros" at bounding box center [601, 100] width 44 height 10
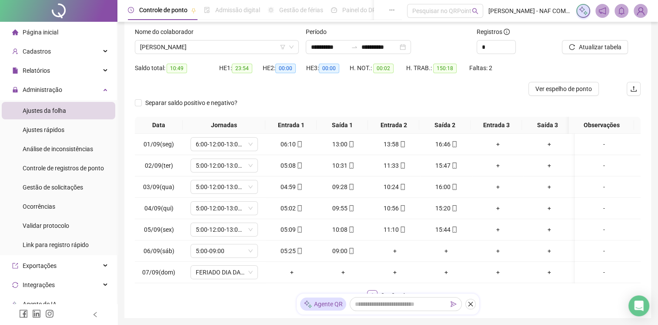
scroll to position [103, 0]
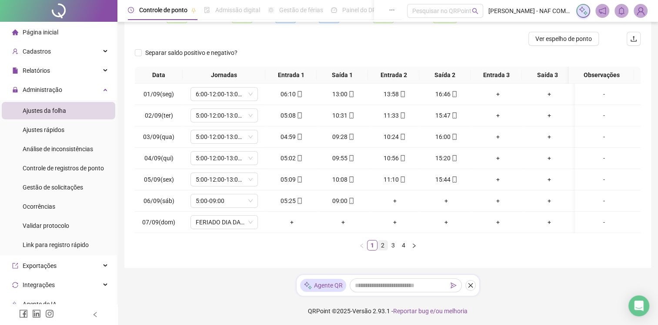
click at [383, 242] on link "2" at bounding box center [383, 245] width 10 height 10
click at [392, 248] on link "3" at bounding box center [394, 245] width 10 height 10
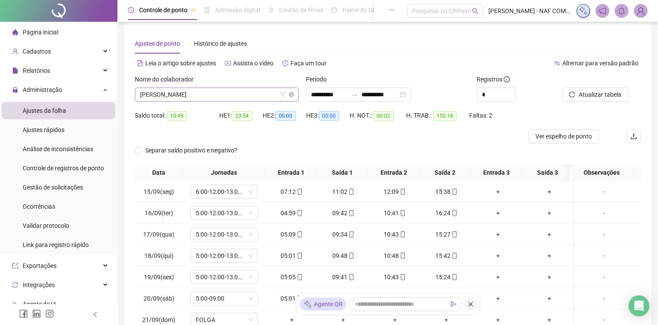
scroll to position [0, 0]
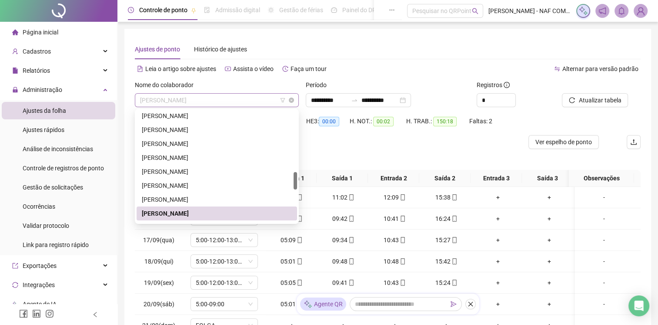
click at [241, 96] on span "MAXIMILIAN YORGOS PINTO DIAS" at bounding box center [217, 100] width 154 height 13
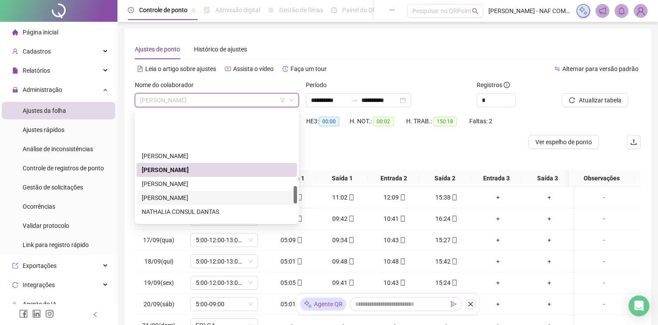
scroll to position [479, 0]
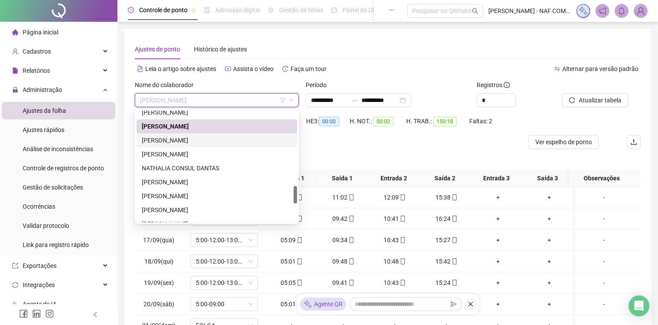
click at [194, 140] on div "MICHEL VIEIRA DOS SANTOS" at bounding box center [217, 140] width 150 height 10
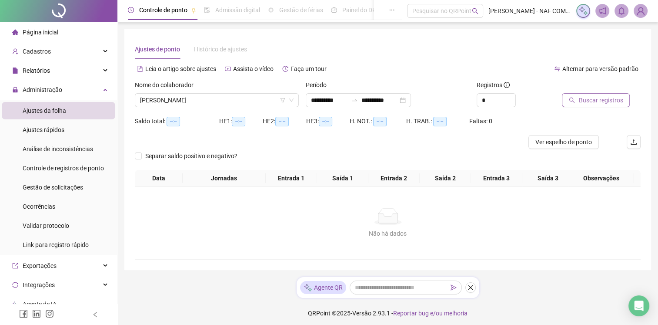
click at [598, 98] on span "Buscar registros" at bounding box center [601, 100] width 44 height 10
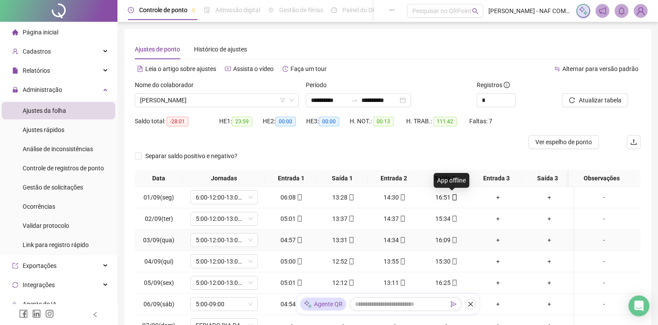
scroll to position [103, 0]
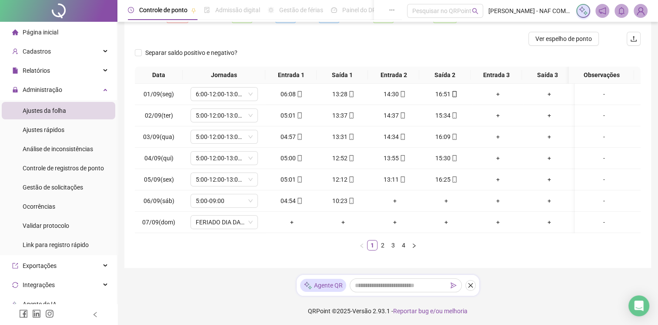
click at [384, 244] on link "2" at bounding box center [383, 245] width 10 height 10
click at [396, 249] on link "3" at bounding box center [394, 245] width 10 height 10
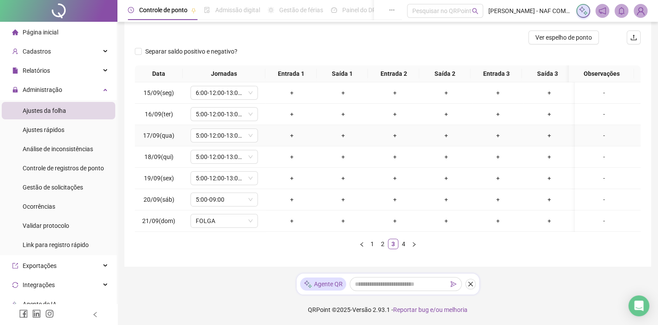
scroll to position [110, 0]
click at [402, 246] on link "4" at bounding box center [404, 244] width 10 height 10
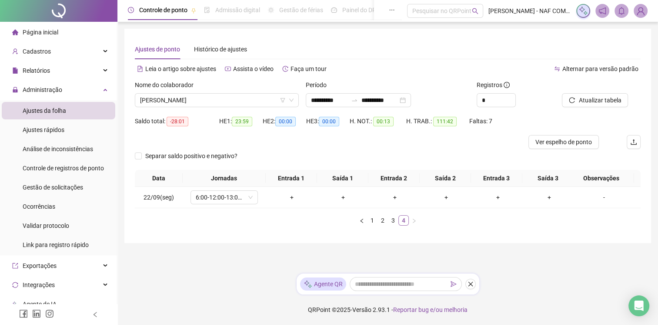
scroll to position [0, 0]
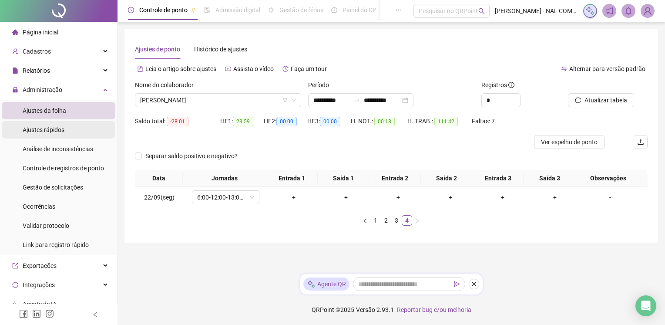
click at [70, 126] on li "Ajustes rápidos" at bounding box center [59, 129] width 114 height 17
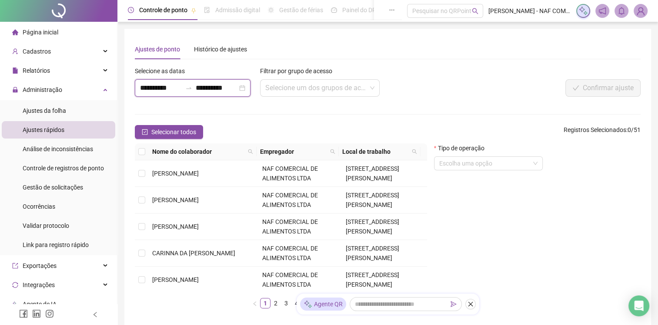
click at [238, 88] on input "**********" at bounding box center [217, 88] width 42 height 10
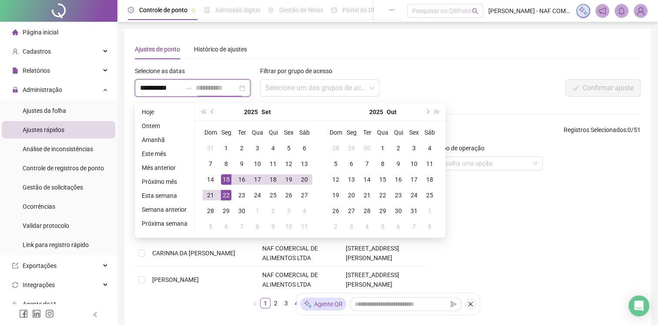
type input "**********"
click at [225, 180] on div "15" at bounding box center [226, 179] width 10 height 10
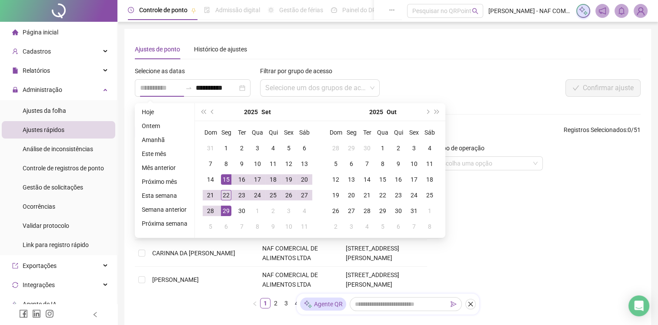
click at [227, 212] on div "29" at bounding box center [226, 210] width 10 height 10
type input "**********"
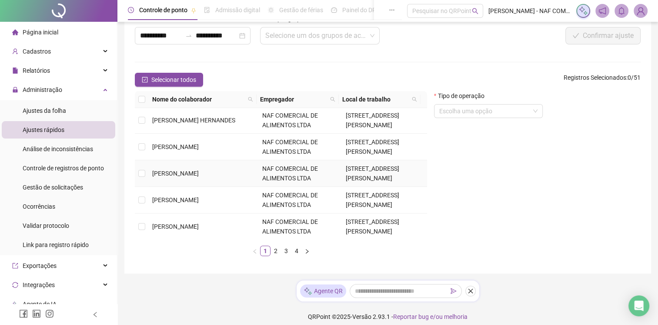
scroll to position [59, 0]
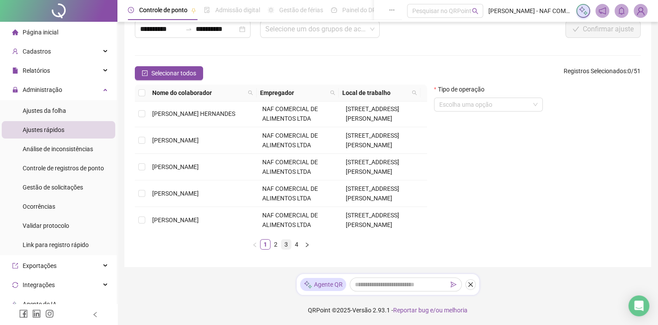
click at [286, 244] on link "3" at bounding box center [287, 244] width 10 height 10
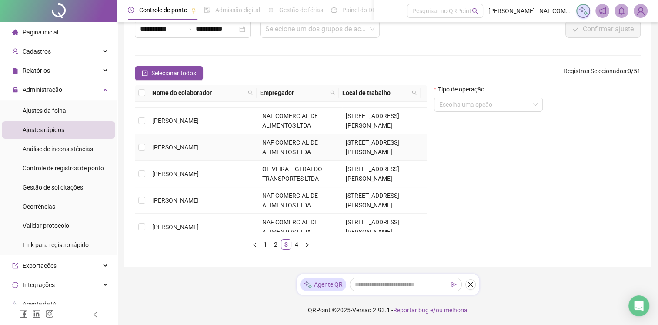
scroll to position [87, 0]
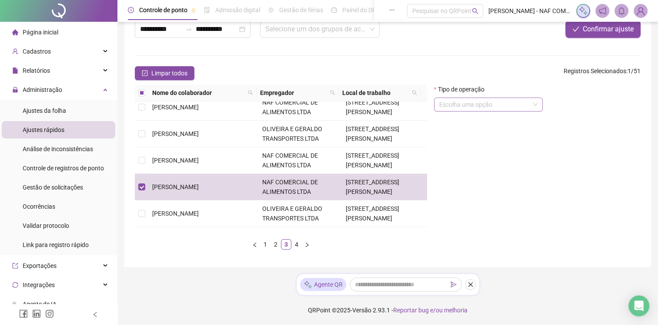
click at [515, 104] on input "search" at bounding box center [484, 104] width 91 height 13
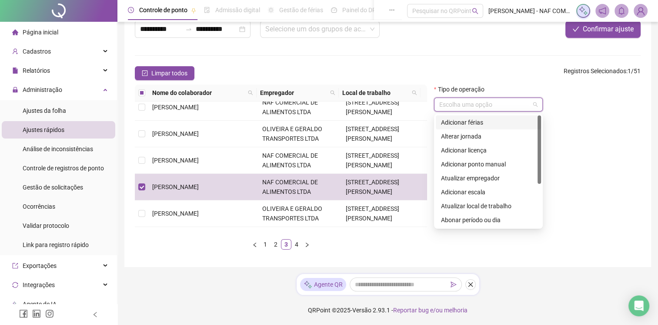
click at [515, 123] on div "Adicionar férias" at bounding box center [488, 122] width 95 height 10
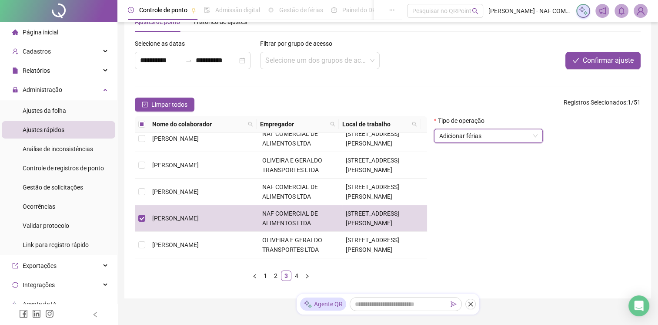
scroll to position [15, 0]
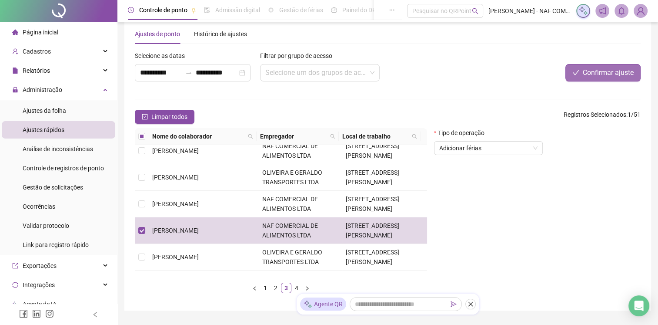
click at [583, 70] on span "Confirmar ajuste" at bounding box center [608, 72] width 51 height 10
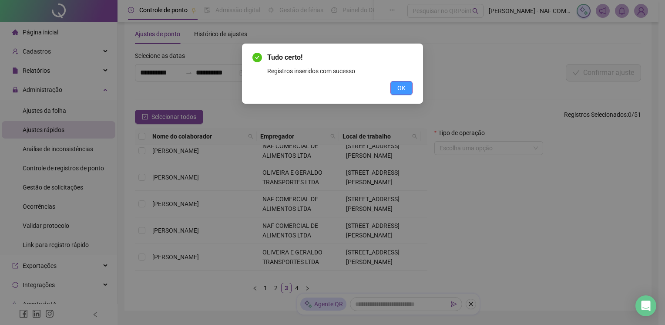
click at [395, 89] on button "OK" at bounding box center [401, 88] width 22 height 14
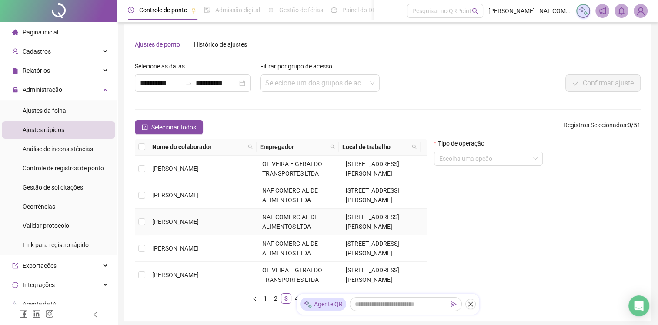
scroll to position [0, 0]
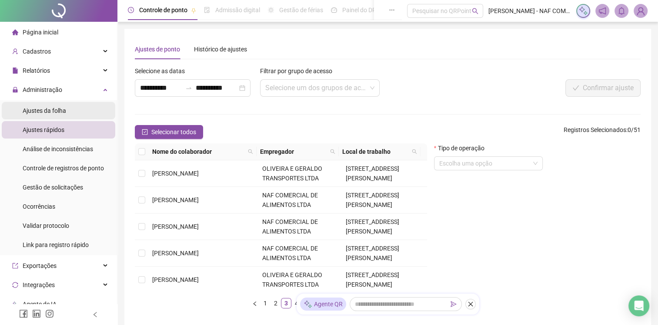
click at [57, 112] on span "Ajustes da folha" at bounding box center [45, 110] width 44 height 7
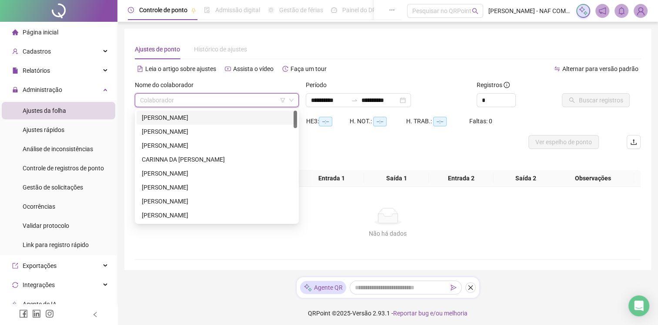
click at [192, 104] on input "search" at bounding box center [213, 100] width 146 height 13
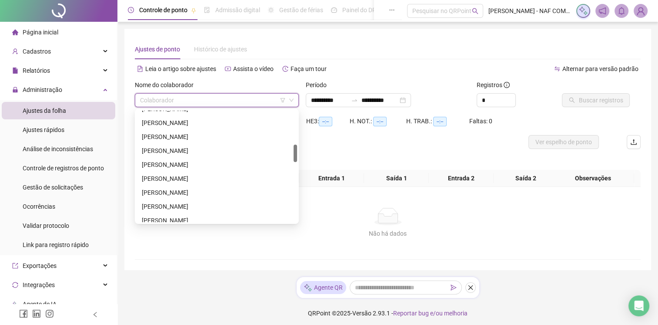
scroll to position [305, 0]
click at [205, 188] on div "JOSE ROBERTO DOS SANTOS" at bounding box center [217, 189] width 150 height 10
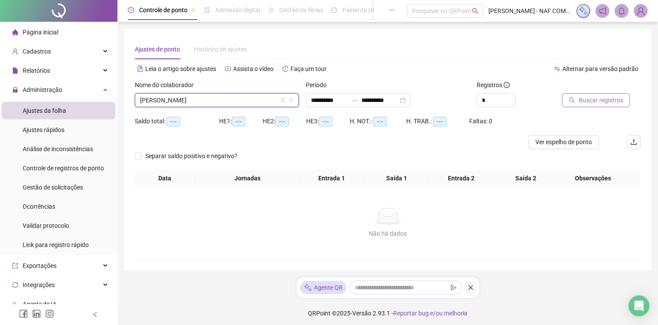
click at [587, 99] on span "Buscar registros" at bounding box center [601, 100] width 44 height 10
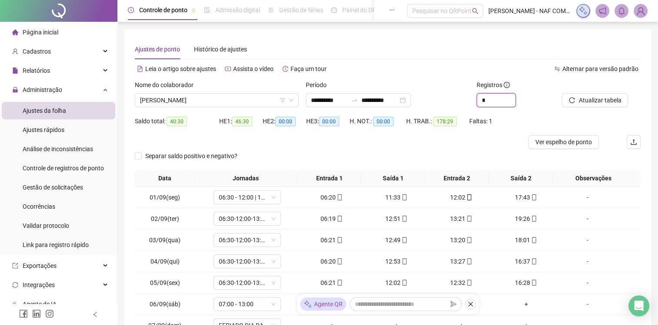
drag, startPoint x: 491, startPoint y: 98, endPoint x: 463, endPoint y: 103, distance: 28.3
click at [463, 103] on div "**********" at bounding box center [387, 97] width 513 height 34
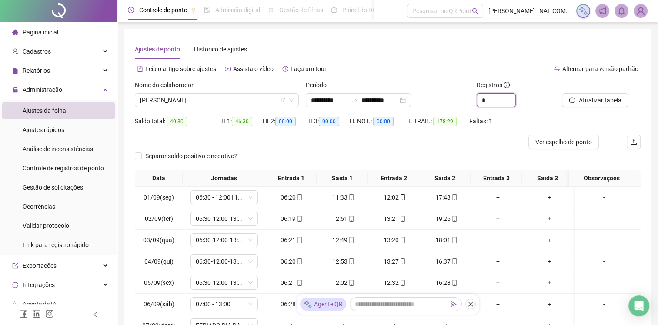
type input "*"
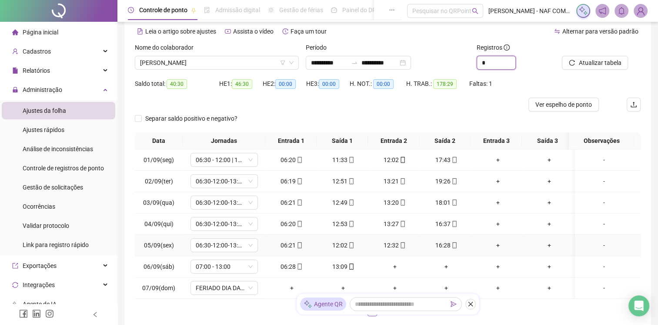
scroll to position [110, 0]
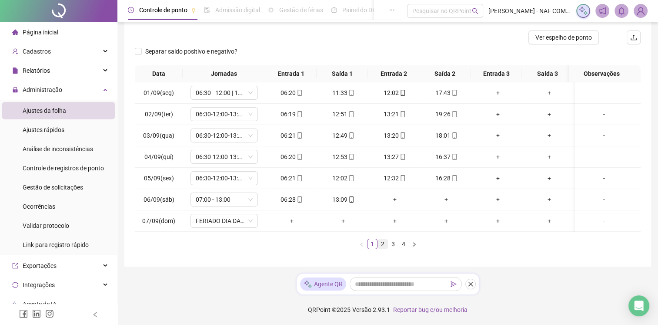
click at [383, 246] on link "2" at bounding box center [383, 244] width 10 height 10
click at [392, 246] on link "3" at bounding box center [394, 244] width 10 height 10
click at [403, 244] on link "4" at bounding box center [404, 244] width 10 height 10
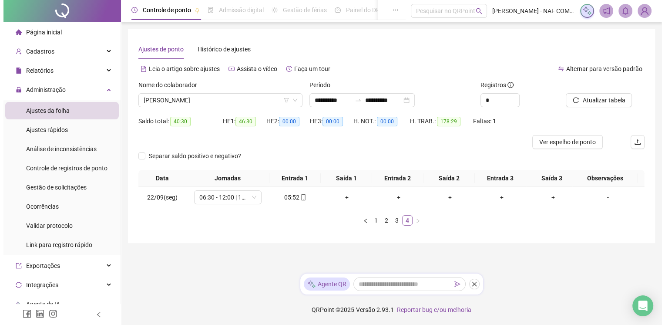
scroll to position [0, 0]
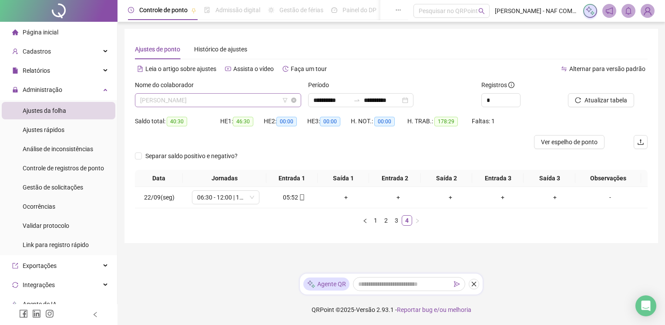
click at [248, 106] on span "JOSE ROBERTO DOS SANTOS" at bounding box center [218, 100] width 156 height 13
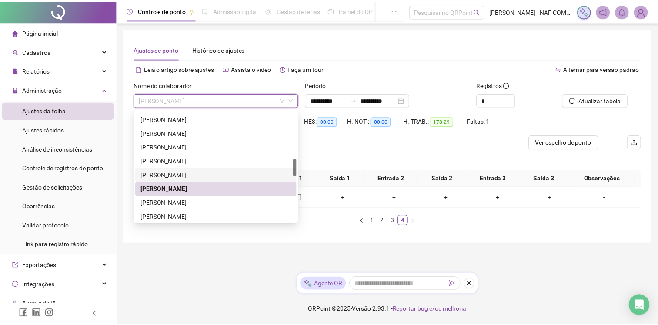
scroll to position [348, 0]
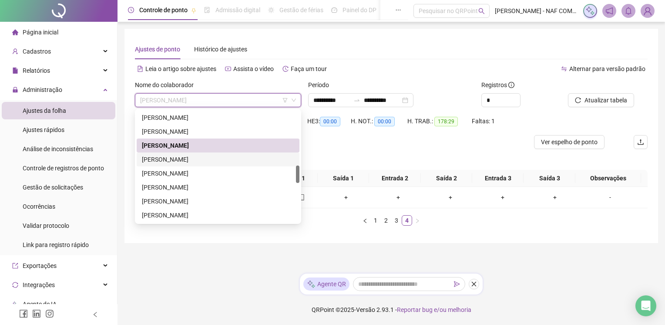
click at [197, 161] on div "JOSE VIRGULINO DA SILVA FILHO" at bounding box center [218, 159] width 152 height 10
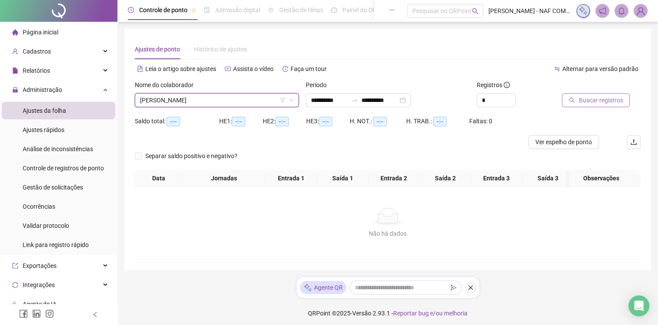
click at [594, 98] on span "Buscar registros" at bounding box center [601, 100] width 44 height 10
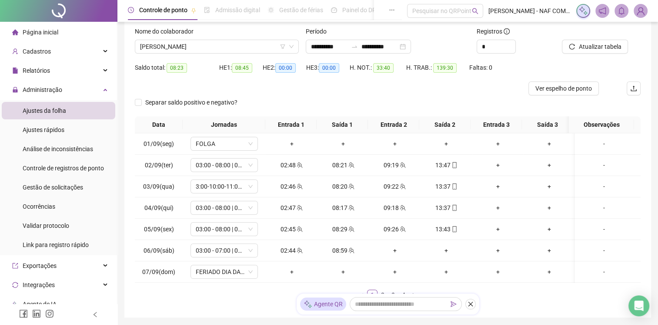
scroll to position [103, 0]
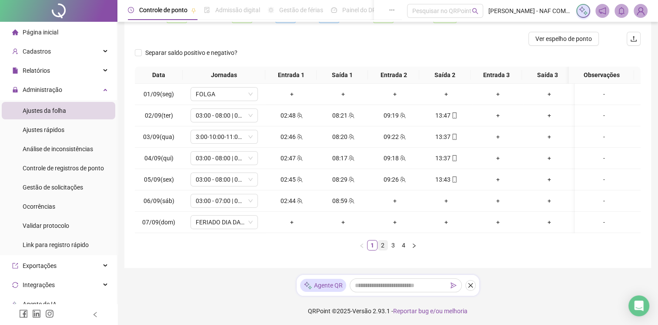
click at [384, 247] on link "2" at bounding box center [383, 245] width 10 height 10
click at [391, 248] on link "3" at bounding box center [394, 245] width 10 height 10
click at [402, 250] on link "4" at bounding box center [404, 245] width 10 height 10
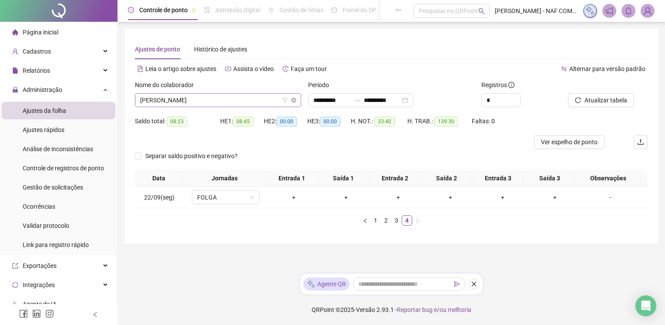
click at [247, 104] on span "JOSE VIRGULINO DA SILVA FILHO" at bounding box center [218, 100] width 156 height 13
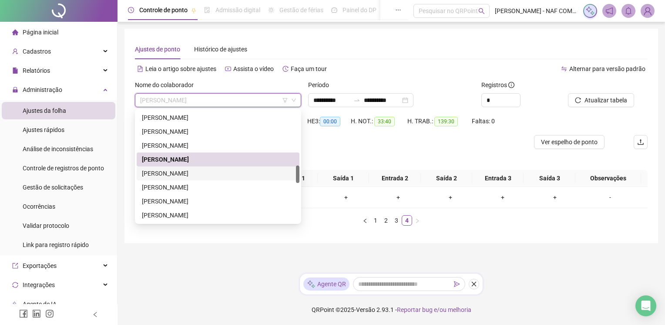
click at [188, 175] on div "JUCIMAR DA SILVA REIS" at bounding box center [218, 173] width 152 height 10
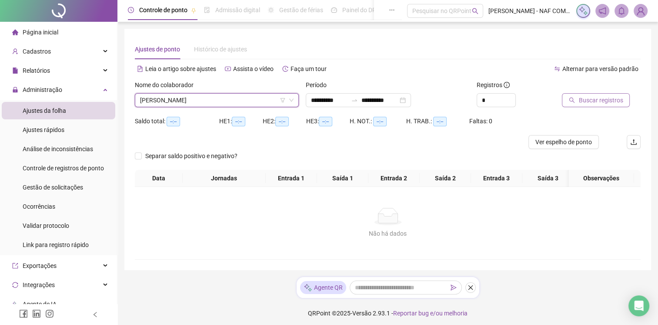
click at [607, 104] on span "Buscar registros" at bounding box center [601, 100] width 44 height 10
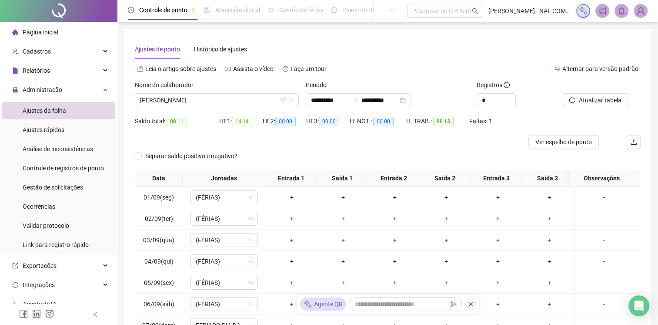
click at [366, 60] on div "**********" at bounding box center [388, 199] width 506 height 321
click at [205, 100] on span "JUCIMAR DA SILVA REIS" at bounding box center [217, 100] width 154 height 13
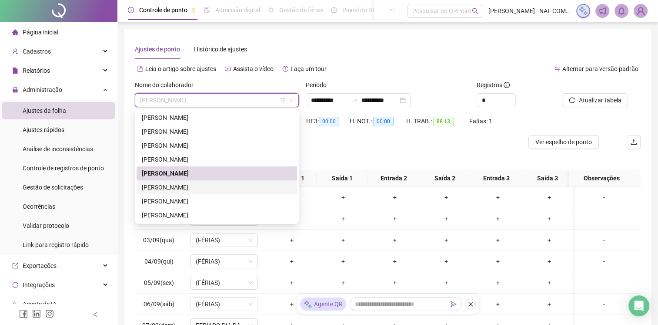
click at [182, 190] on div "[PERSON_NAME]" at bounding box center [217, 187] width 150 height 10
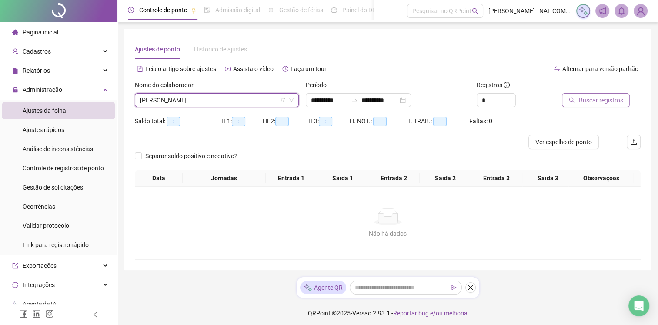
click at [582, 101] on span "Buscar registros" at bounding box center [601, 100] width 44 height 10
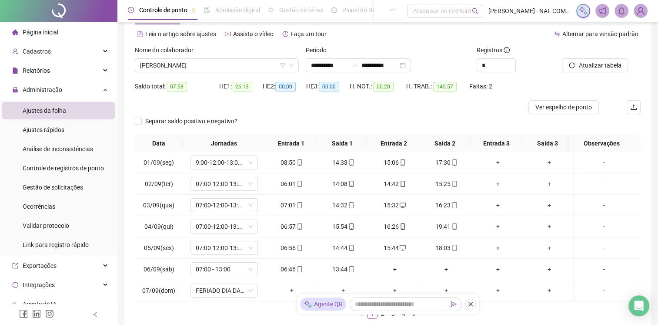
scroll to position [103, 0]
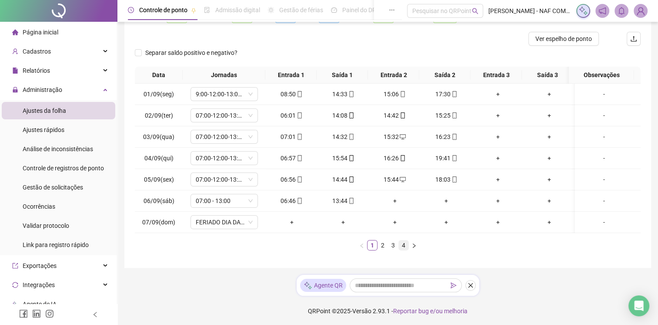
click at [404, 245] on link "4" at bounding box center [404, 245] width 10 height 10
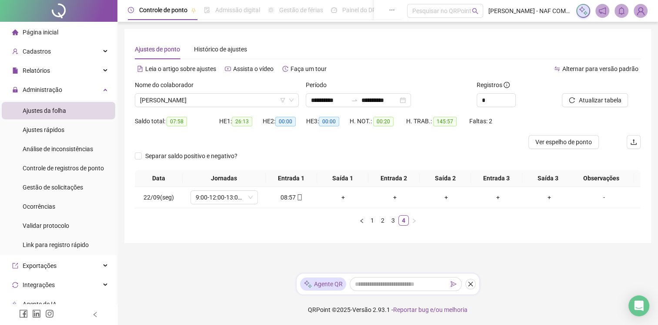
scroll to position [0, 0]
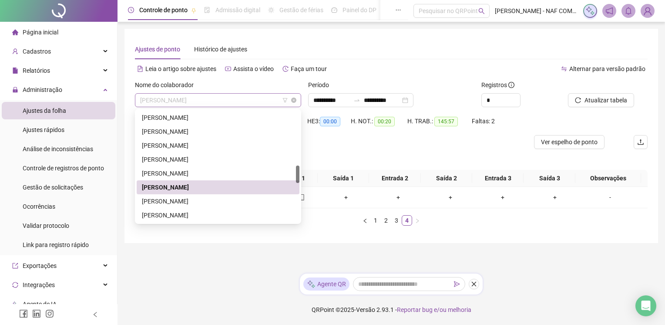
click at [256, 106] on span "[PERSON_NAME]" at bounding box center [218, 100] width 156 height 13
click at [172, 201] on div "MARCIO LUIZ BUZANA" at bounding box center [218, 201] width 152 height 10
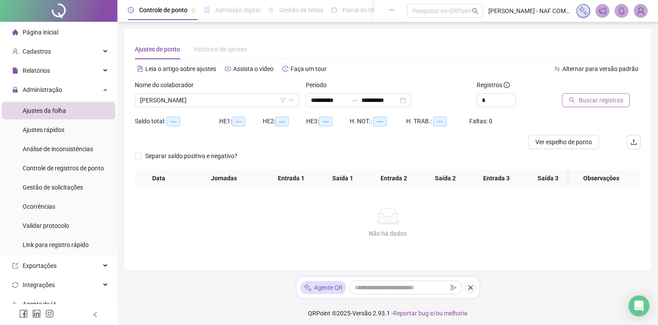
click at [594, 103] on span "Buscar registros" at bounding box center [601, 100] width 44 height 10
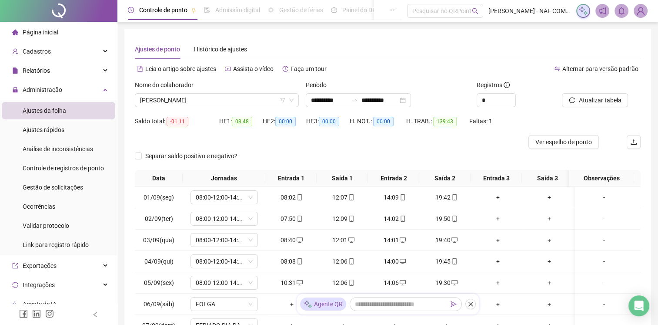
scroll to position [103, 0]
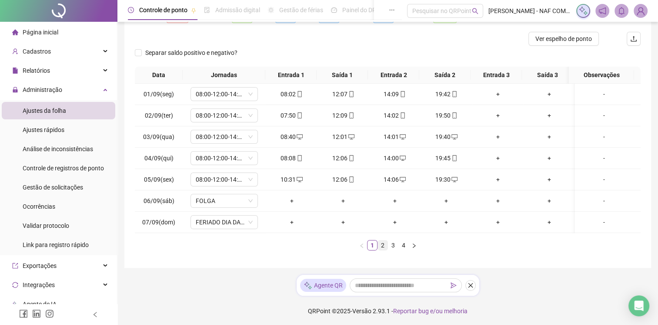
click at [383, 246] on link "2" at bounding box center [383, 245] width 10 height 10
click at [399, 248] on link "4" at bounding box center [404, 245] width 10 height 10
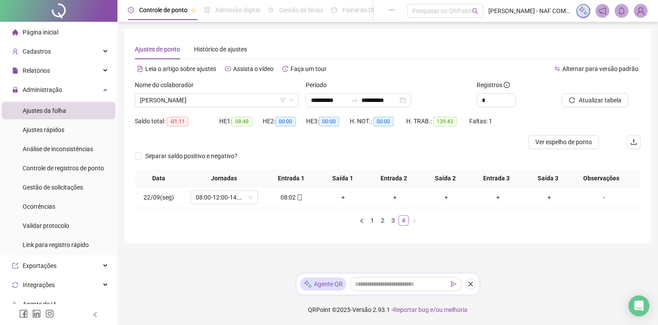
scroll to position [0, 0]
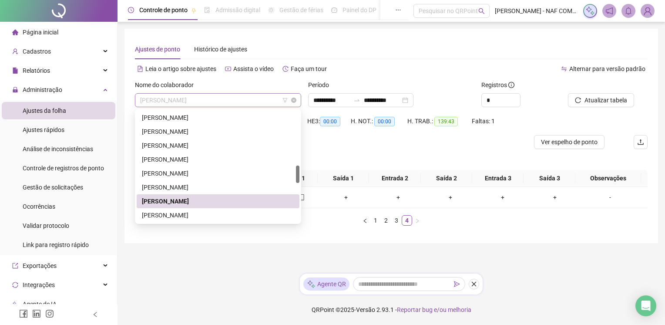
click at [211, 97] on span "MARCIO LUIZ BUZANA" at bounding box center [218, 100] width 156 height 13
click at [184, 215] on div "MARCO ANTONIO DOS REIS PEREIRA SILVA" at bounding box center [218, 215] width 152 height 10
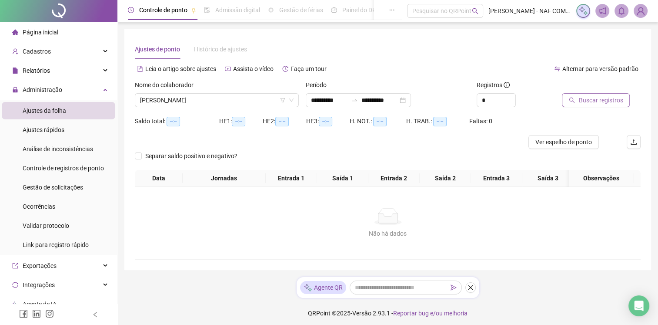
click at [597, 98] on span "Buscar registros" at bounding box center [601, 100] width 44 height 10
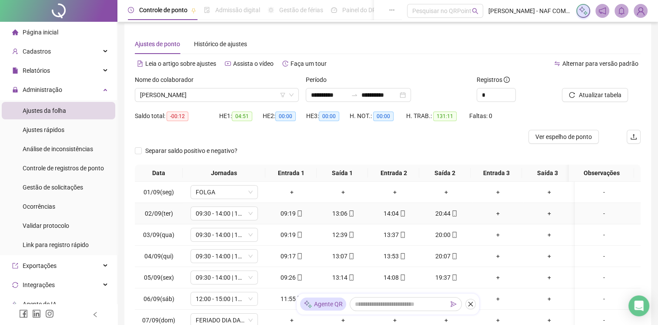
scroll to position [103, 0]
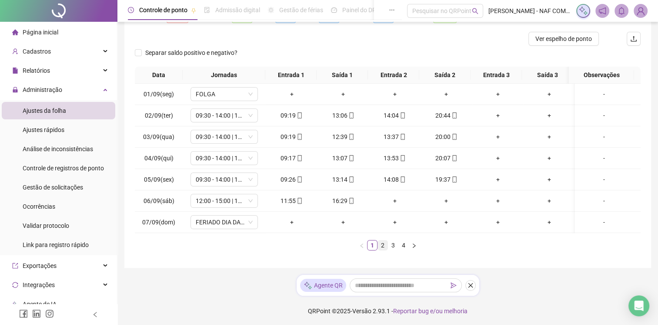
click at [385, 245] on link "2" at bounding box center [383, 245] width 10 height 10
click at [392, 250] on link "3" at bounding box center [394, 245] width 10 height 10
click at [400, 250] on link "4" at bounding box center [404, 245] width 10 height 10
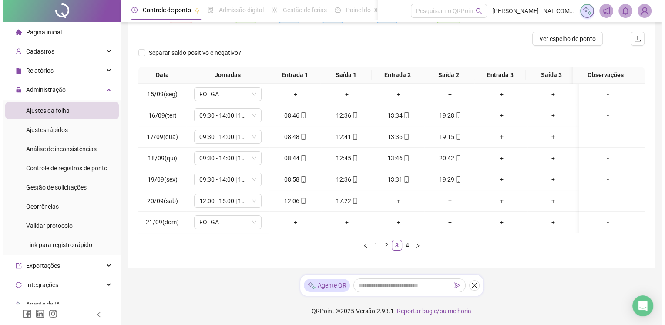
scroll to position [0, 0]
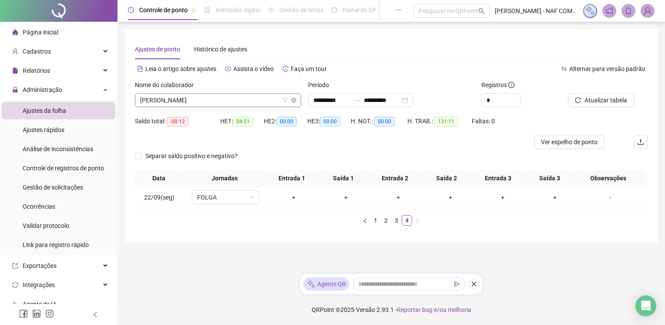
click at [238, 102] on span "MARCO ANTONIO DOS REIS PEREIRA SILVA" at bounding box center [218, 100] width 156 height 13
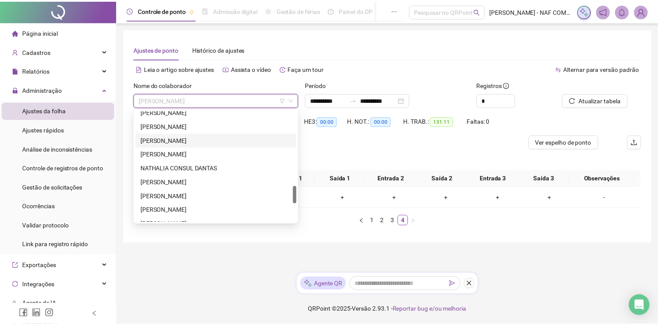
scroll to position [435, 0]
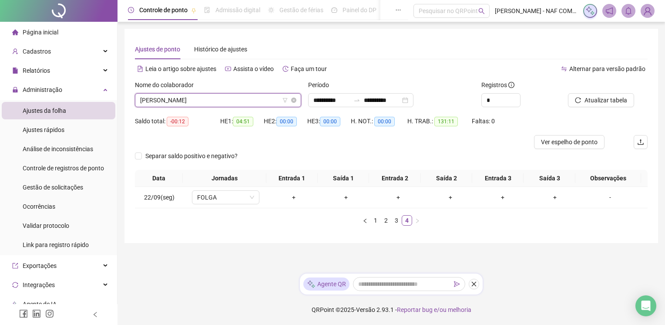
click at [264, 99] on span "MARCO ANTONIO DOS REIS PEREIRA SILVA" at bounding box center [218, 100] width 156 height 13
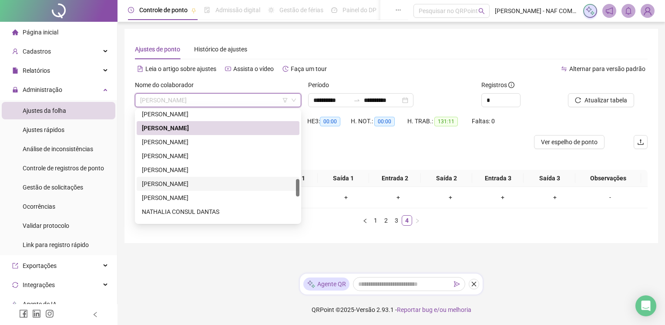
click at [240, 190] on div "MICHEL VIEIRA DOS SANTOS" at bounding box center [218, 184] width 163 height 14
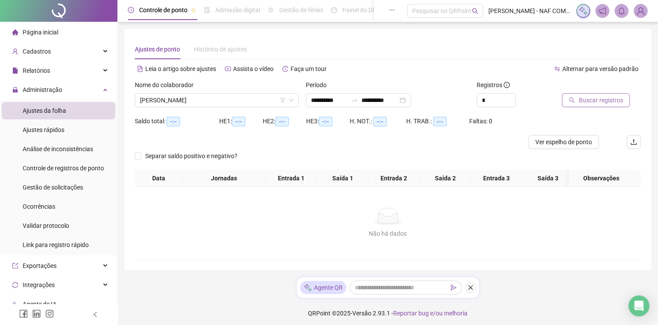
click at [588, 95] on span "Buscar registros" at bounding box center [601, 100] width 44 height 10
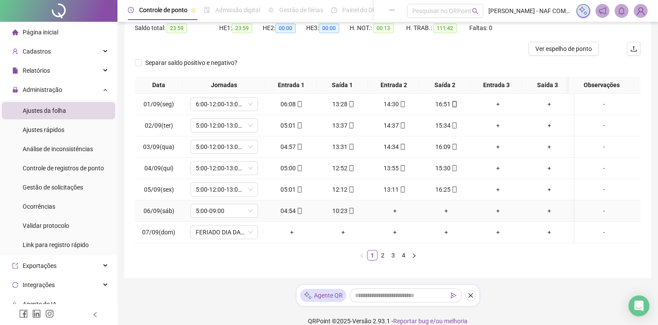
scroll to position [103, 0]
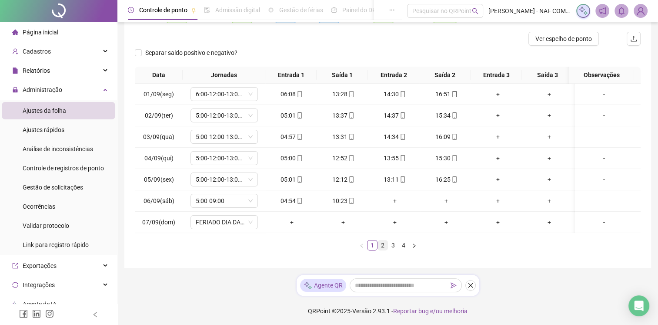
click at [381, 243] on link "2" at bounding box center [383, 245] width 10 height 10
click at [390, 248] on link "3" at bounding box center [394, 245] width 10 height 10
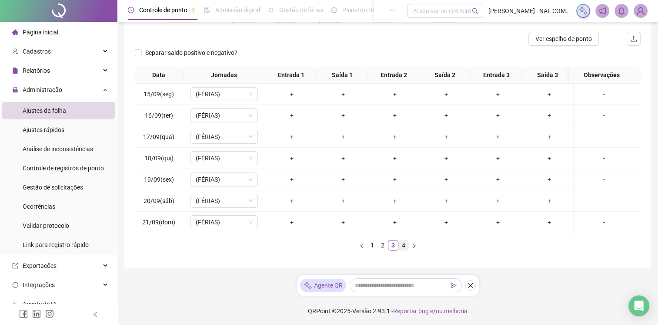
click at [407, 250] on link "4" at bounding box center [404, 245] width 10 height 10
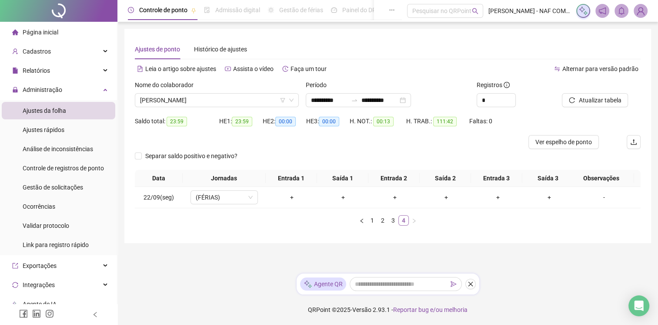
scroll to position [0, 0]
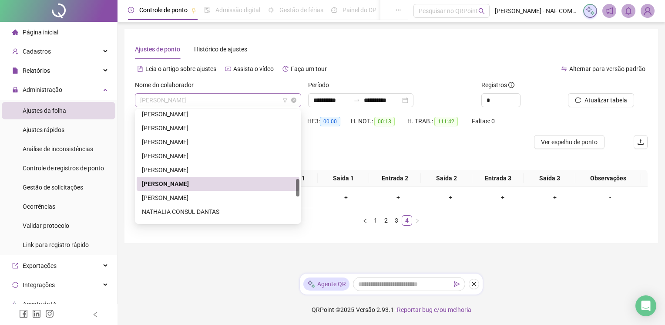
click at [228, 95] on span "MICHEL VIEIRA DOS SANTOS" at bounding box center [218, 100] width 156 height 13
click at [201, 169] on div "MAXIMILIAN YORGOS PINTO DIAS" at bounding box center [218, 170] width 152 height 10
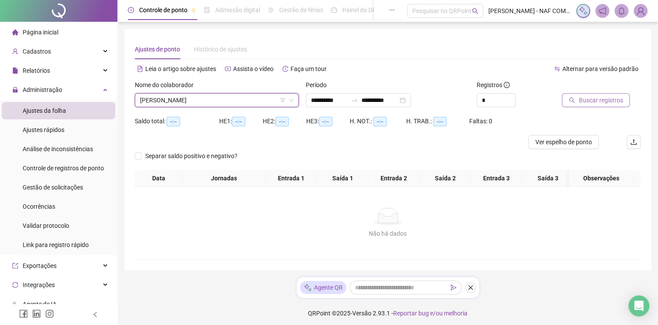
click at [601, 101] on span "Buscar registros" at bounding box center [601, 100] width 44 height 10
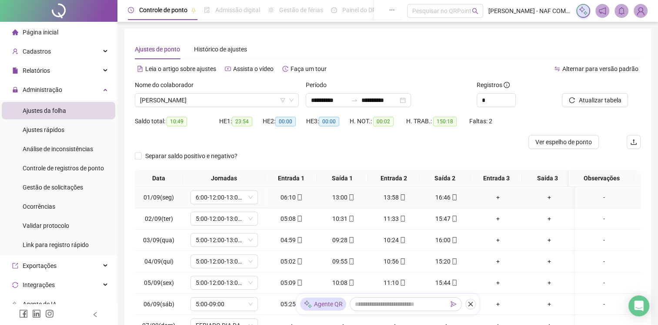
scroll to position [103, 0]
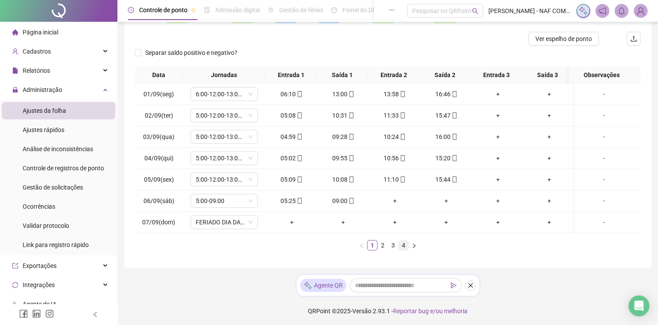
click at [406, 243] on link "4" at bounding box center [404, 245] width 10 height 10
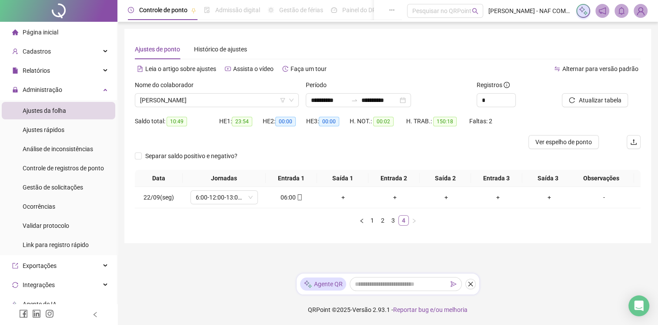
scroll to position [0, 0]
click at [341, 196] on div "+" at bounding box center [345, 197] width 45 height 10
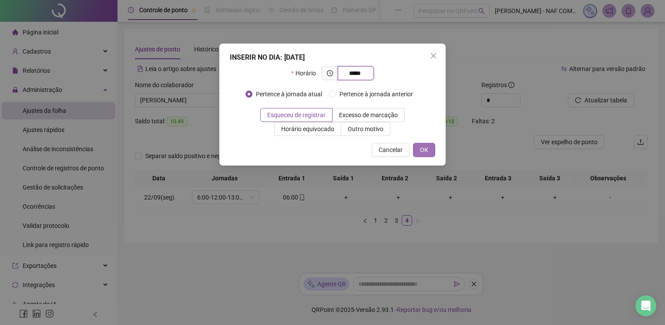
type input "*****"
click at [430, 149] on button "OK" at bounding box center [424, 150] width 22 height 14
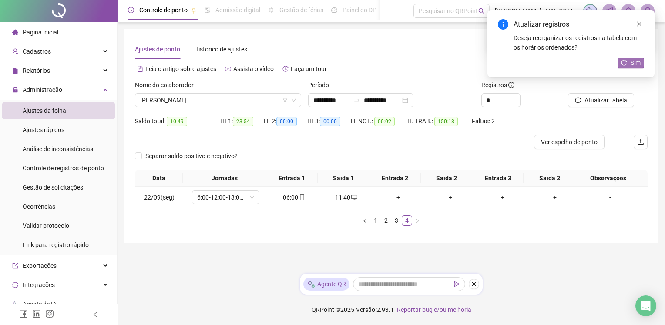
click at [637, 58] on div "Atualizar registros Deseja reorganizar os registros na tabela com os horários o…" at bounding box center [570, 43] width 167 height 67
click at [637, 58] on span "Sim" at bounding box center [635, 63] width 10 height 10
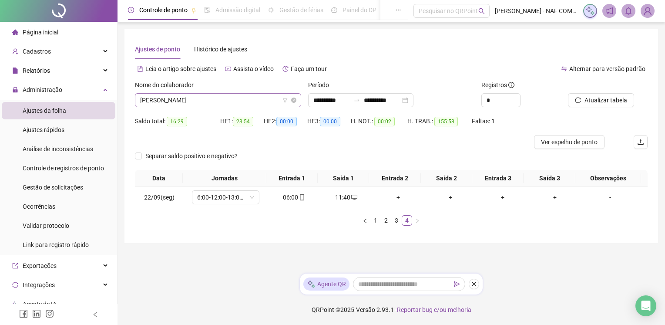
click at [250, 97] on span "MAXIMILIAN YORGOS PINTO DIAS" at bounding box center [218, 100] width 156 height 13
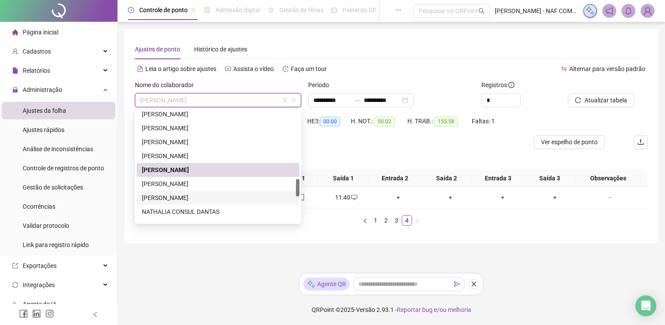
click at [176, 201] on div "MIZAEL DA SILVA AQUINO" at bounding box center [218, 198] width 152 height 10
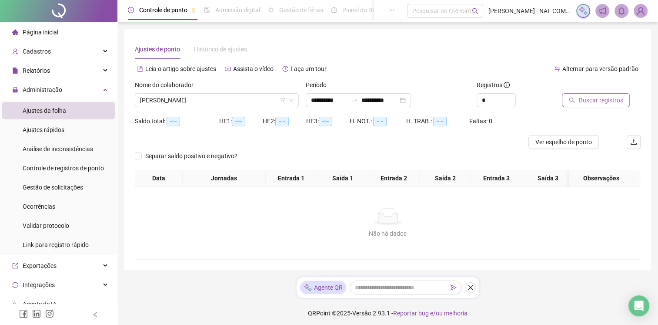
click at [599, 104] on span "Buscar registros" at bounding box center [601, 100] width 44 height 10
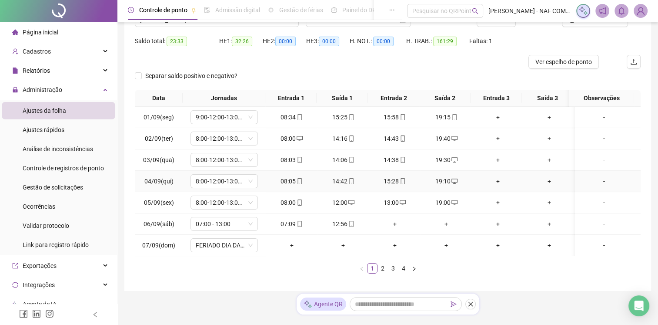
scroll to position [103, 0]
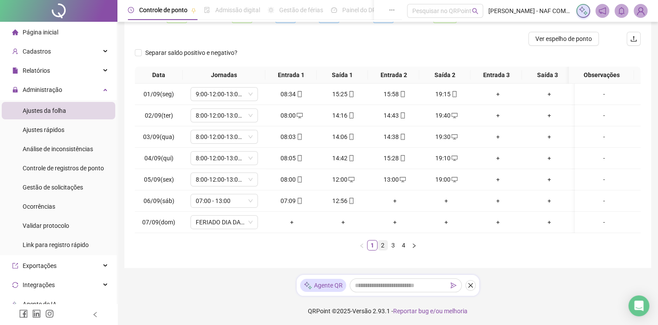
click at [381, 245] on link "2" at bounding box center [383, 245] width 10 height 10
click at [393, 250] on link "3" at bounding box center [394, 245] width 10 height 10
click at [447, 137] on div "+" at bounding box center [446, 137] width 45 height 10
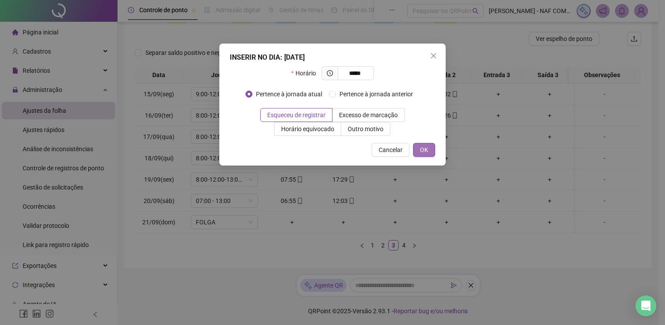
type input "*****"
click at [430, 148] on button "OK" at bounding box center [424, 150] width 22 height 14
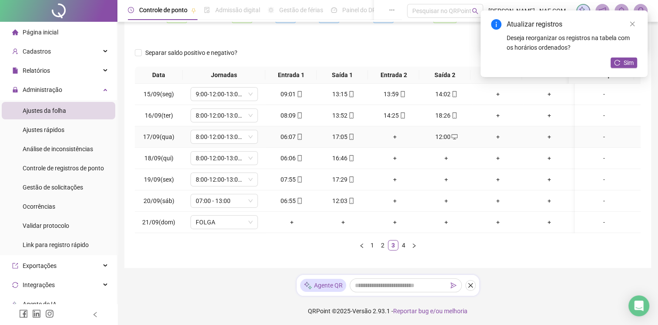
click at [396, 134] on div "+" at bounding box center [394, 137] width 45 height 10
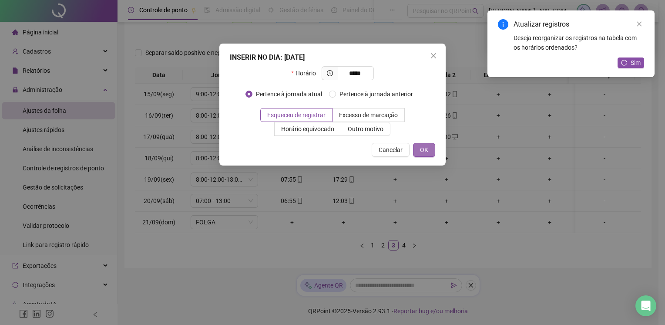
type input "*****"
click at [422, 148] on span "OK" at bounding box center [424, 150] width 8 height 10
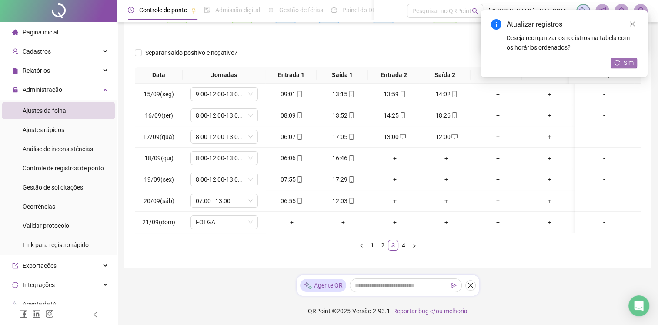
click at [624, 62] on span "Sim" at bounding box center [629, 63] width 10 height 10
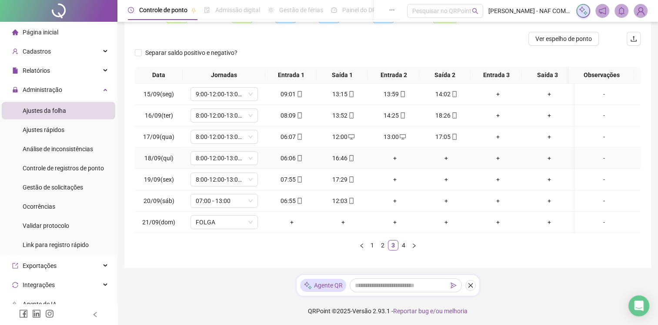
click at [392, 157] on div "+" at bounding box center [394, 158] width 45 height 10
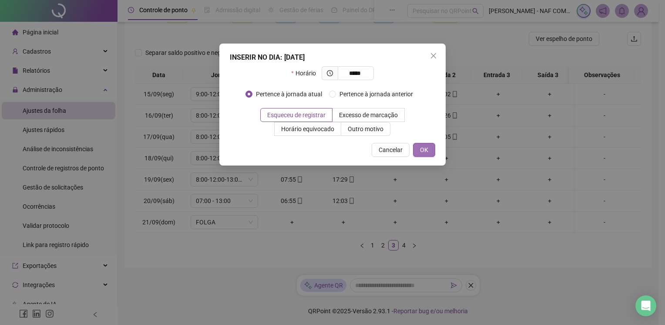
type input "*****"
click at [423, 148] on span "OK" at bounding box center [424, 150] width 8 height 10
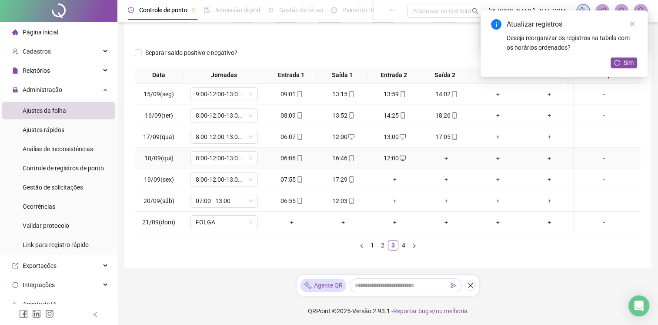
click at [447, 158] on div "+" at bounding box center [446, 158] width 45 height 10
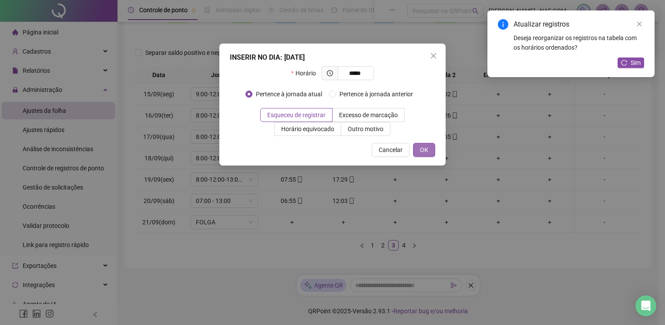
type input "*****"
click at [430, 152] on button "OK" at bounding box center [424, 150] width 22 height 14
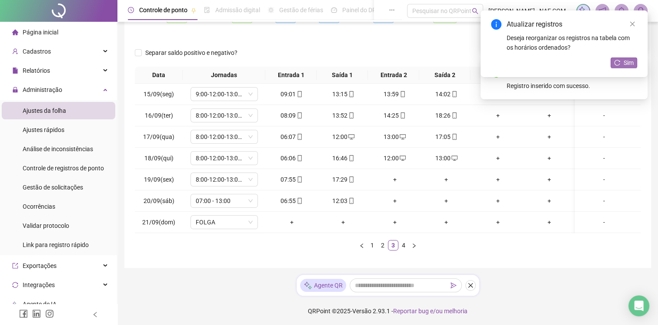
click at [628, 62] on span "Sim" at bounding box center [629, 63] width 10 height 10
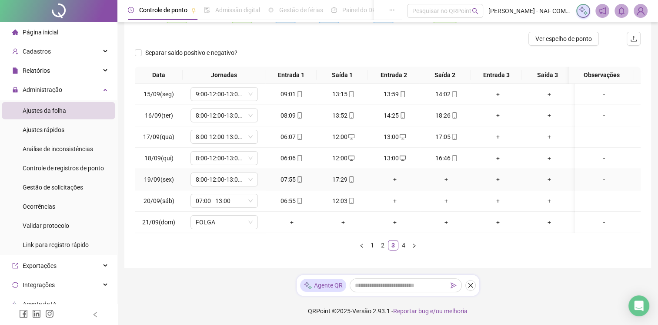
click at [391, 179] on div "+" at bounding box center [394, 179] width 45 height 10
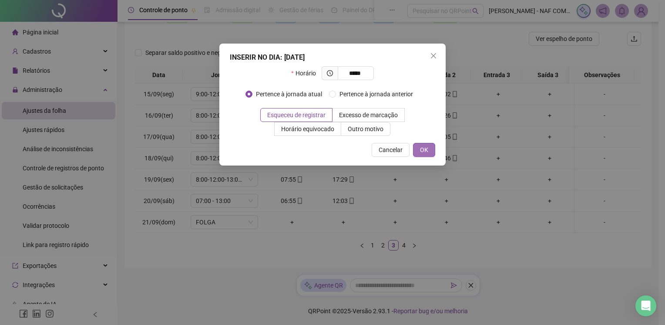
type input "*****"
click at [424, 146] on span "OK" at bounding box center [424, 150] width 8 height 10
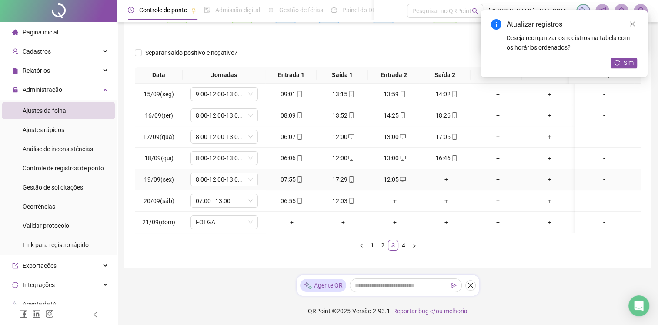
click at [447, 178] on div "+" at bounding box center [446, 179] width 45 height 10
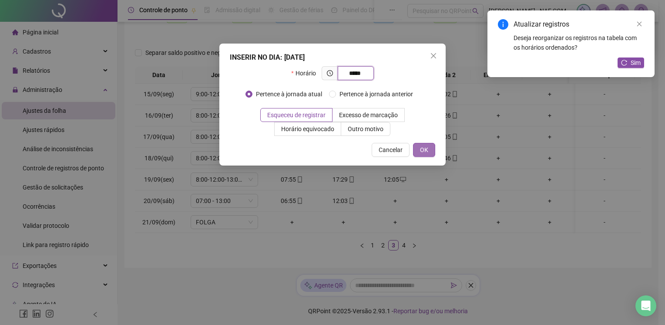
type input "*****"
click at [428, 148] on button "OK" at bounding box center [424, 150] width 22 height 14
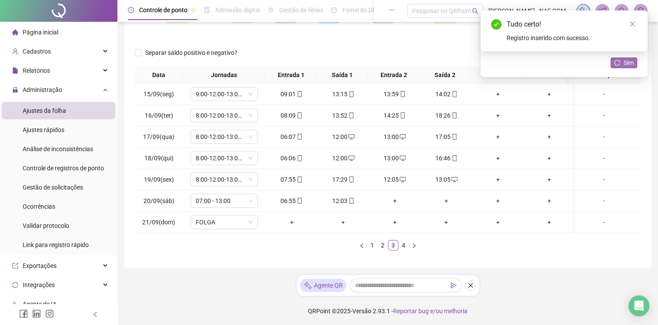
click at [627, 61] on span "Sim" at bounding box center [629, 63] width 10 height 10
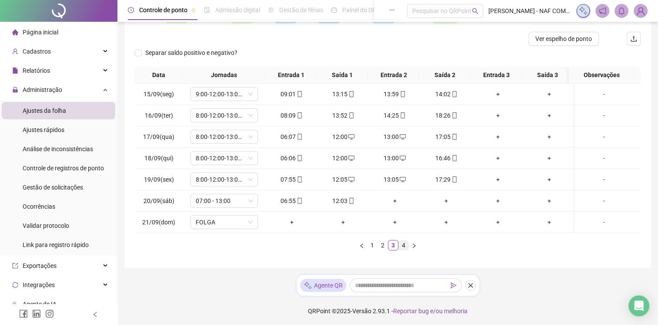
click at [406, 246] on link "4" at bounding box center [404, 245] width 10 height 10
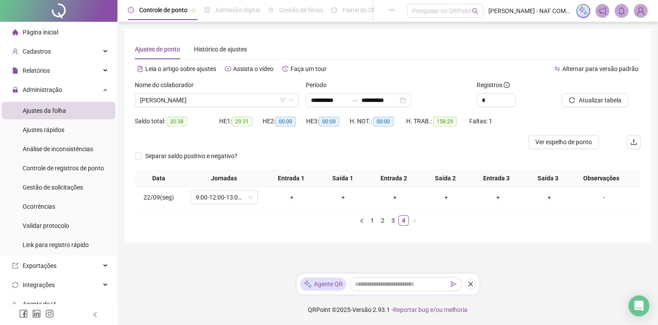
scroll to position [0, 0]
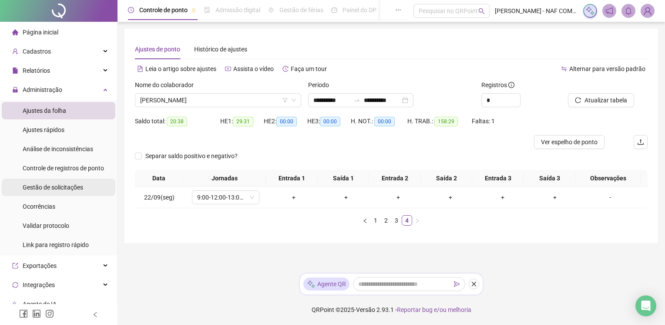
click at [33, 191] on div "Gestão de solicitações" at bounding box center [53, 186] width 60 height 17
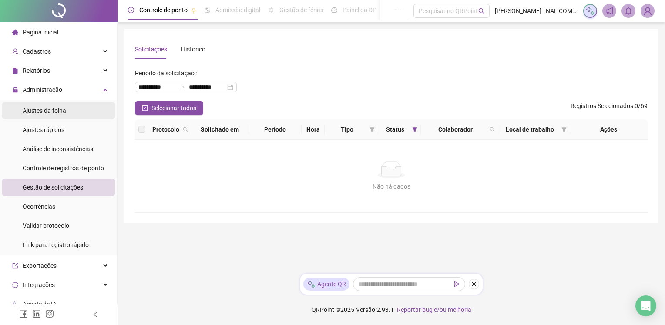
click at [49, 110] on span "Ajustes da folha" at bounding box center [45, 110] width 44 height 7
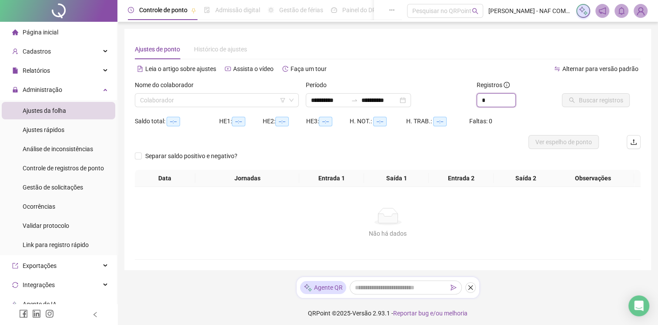
drag, startPoint x: 499, startPoint y: 100, endPoint x: 459, endPoint y: 104, distance: 40.2
click at [459, 104] on div "**********" at bounding box center [387, 97] width 513 height 34
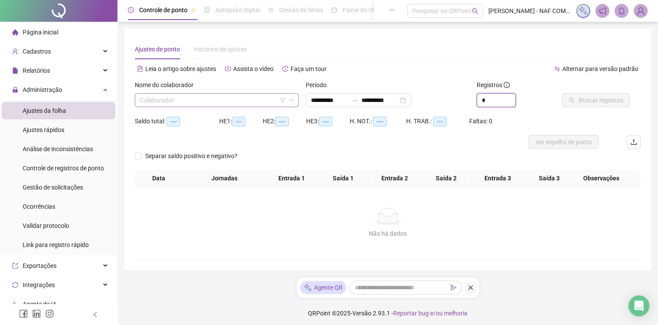
type input "*"
click at [226, 100] on input "search" at bounding box center [213, 100] width 146 height 13
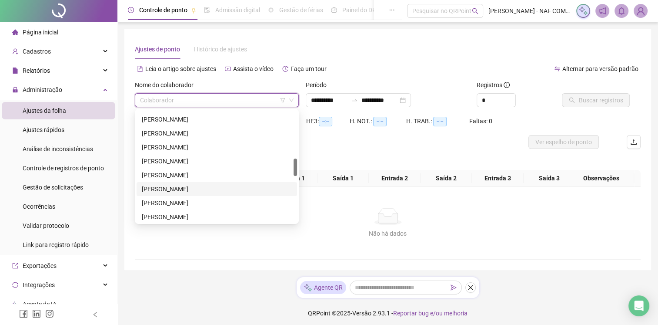
scroll to position [435, 0]
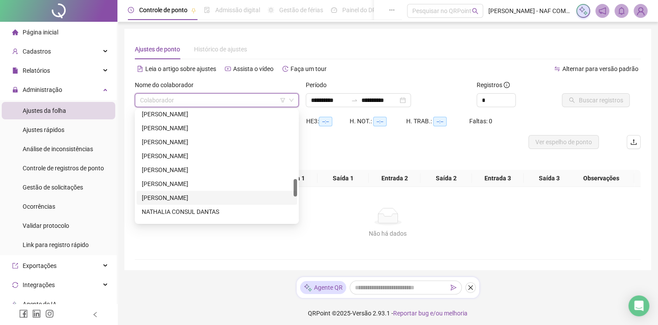
click at [183, 200] on div "MIZAEL DA SILVA AQUINO" at bounding box center [217, 198] width 150 height 10
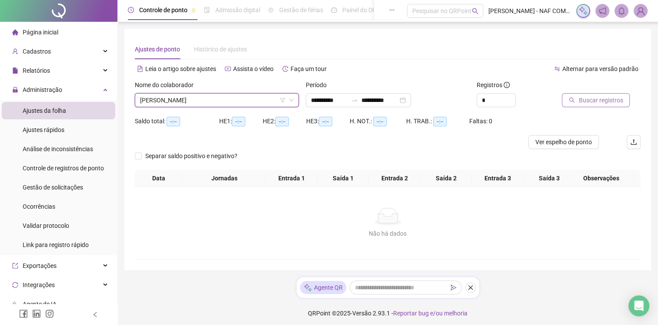
click at [592, 103] on span "Buscar registros" at bounding box center [601, 100] width 44 height 10
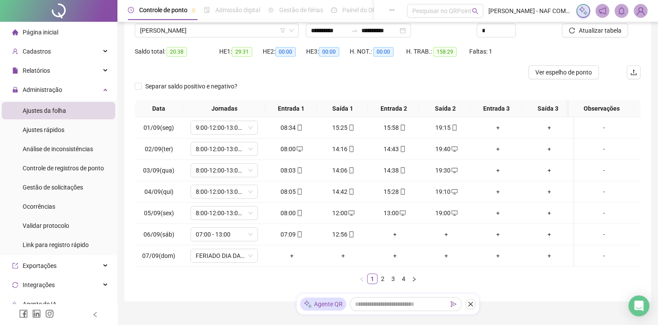
scroll to position [103, 0]
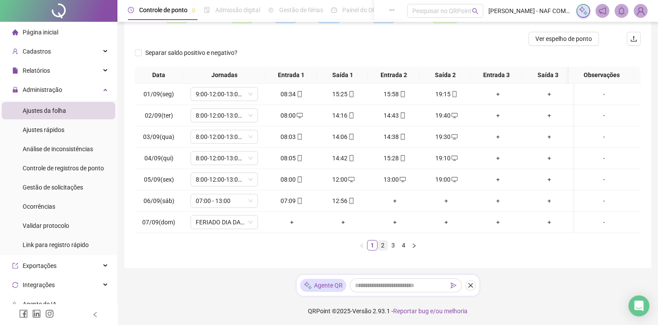
click at [385, 243] on link "2" at bounding box center [383, 245] width 10 height 10
click at [392, 248] on link "3" at bounding box center [394, 245] width 10 height 10
click at [405, 250] on link "4" at bounding box center [404, 245] width 10 height 10
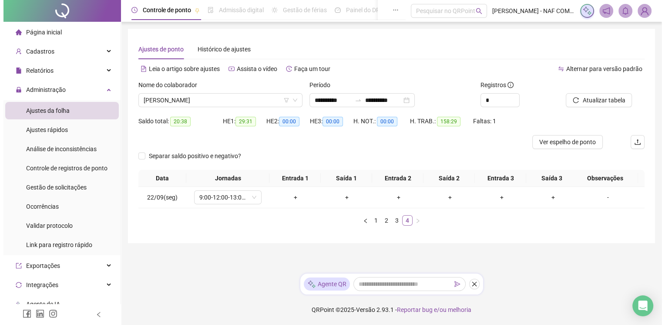
scroll to position [0, 0]
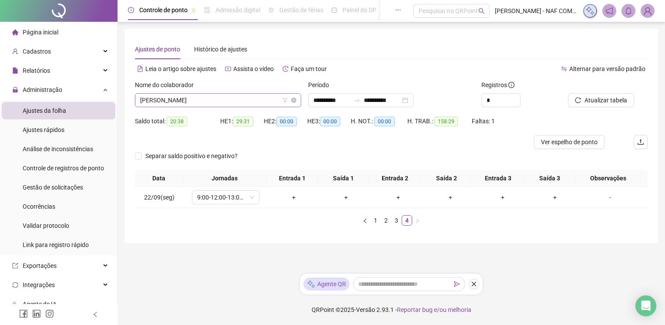
click at [235, 96] on span "MIZAEL DA SILVA AQUINO" at bounding box center [218, 100] width 156 height 13
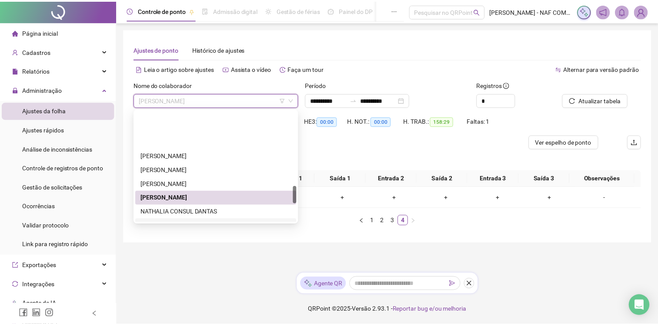
scroll to position [479, 0]
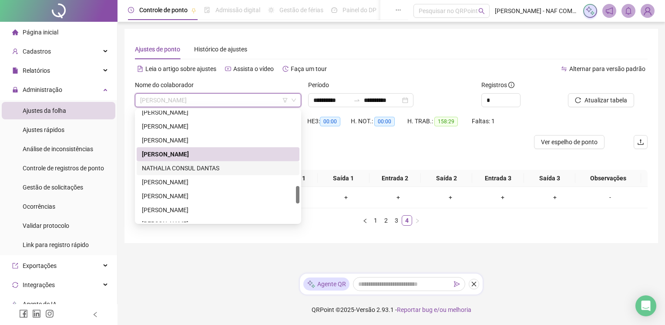
click at [203, 167] on div "NATHALIA CONSUL DANTAS" at bounding box center [218, 168] width 152 height 10
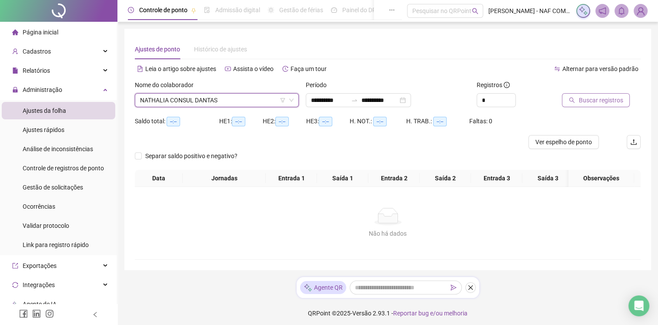
click at [592, 102] on span "Buscar registros" at bounding box center [601, 100] width 44 height 10
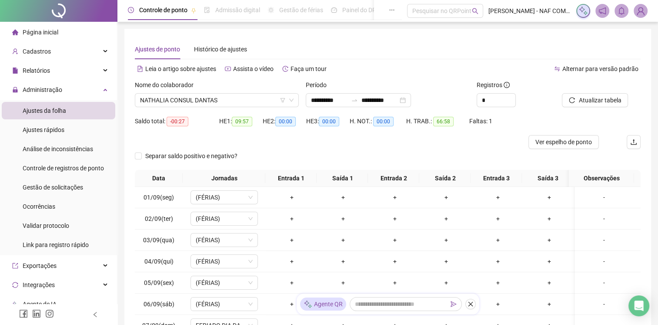
scroll to position [103, 0]
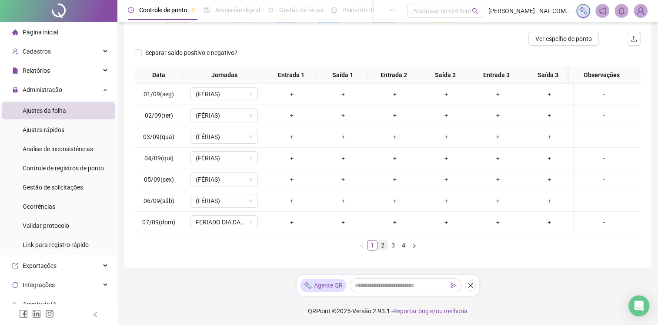
click at [386, 245] on link "2" at bounding box center [383, 245] width 10 height 10
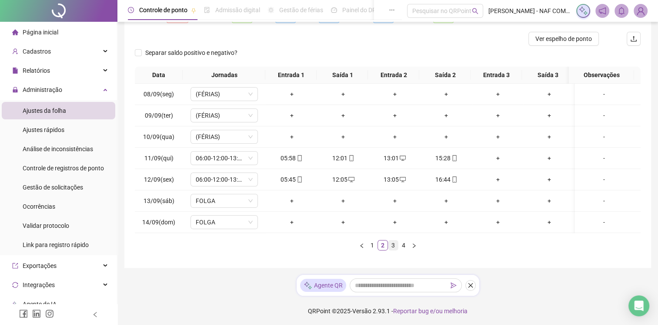
click at [393, 250] on link "3" at bounding box center [394, 245] width 10 height 10
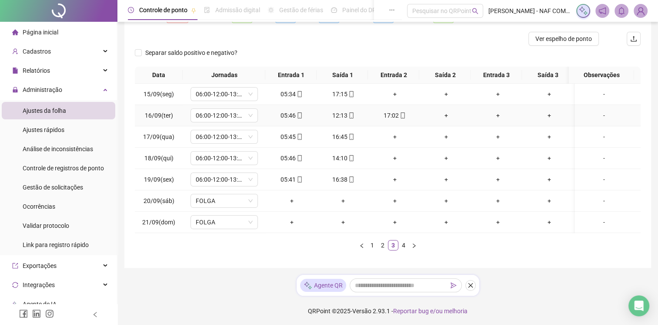
click at [443, 116] on div "+" at bounding box center [446, 116] width 45 height 10
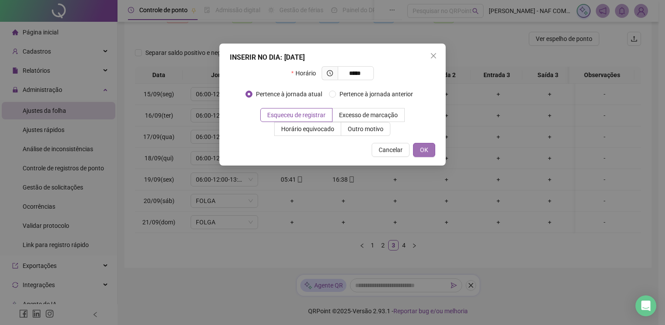
type input "*****"
click at [430, 148] on button "OK" at bounding box center [424, 150] width 22 height 14
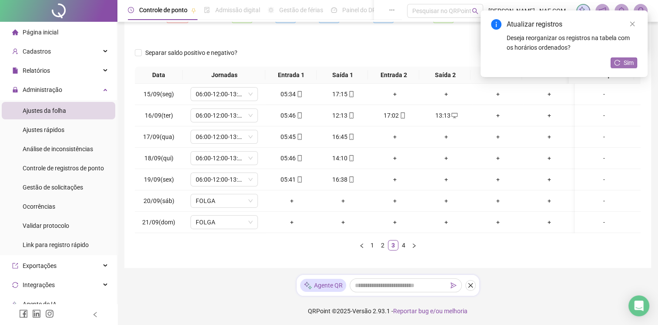
click at [619, 62] on icon "reload" at bounding box center [617, 63] width 6 height 6
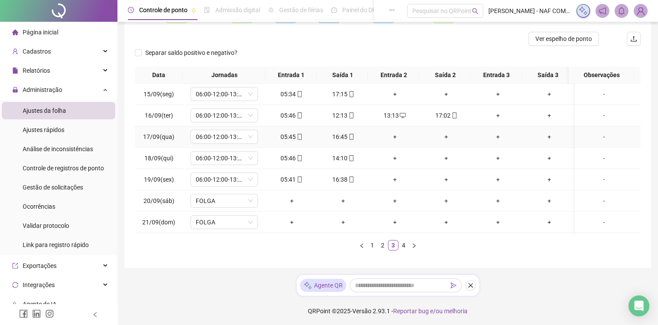
click at [395, 136] on div "+" at bounding box center [394, 137] width 45 height 10
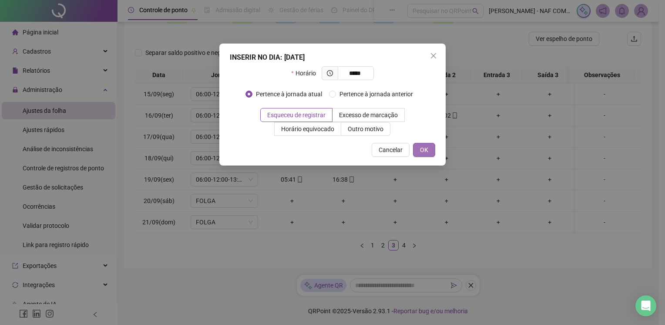
type input "*****"
click at [423, 147] on span "OK" at bounding box center [424, 150] width 8 height 10
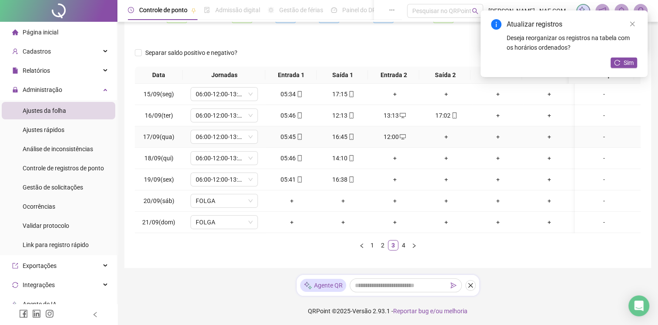
click at [445, 137] on div "+" at bounding box center [446, 137] width 45 height 10
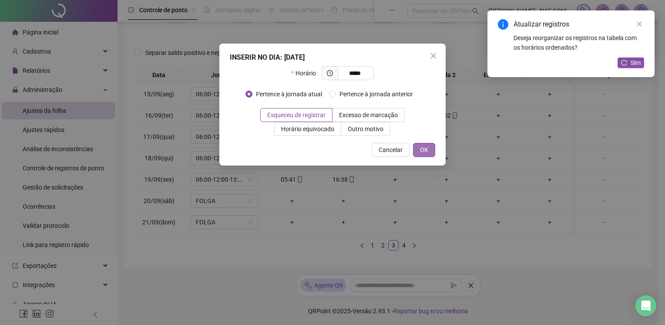
type input "*****"
click at [430, 154] on button "OK" at bounding box center [424, 150] width 22 height 14
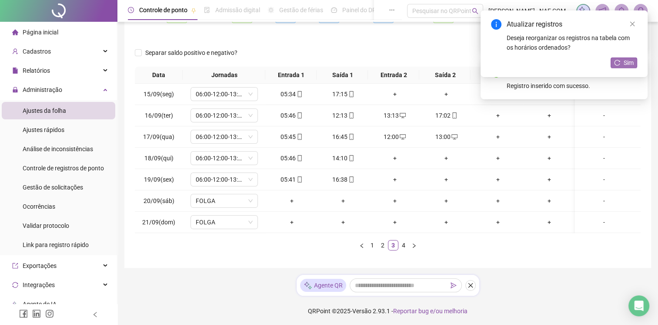
click at [633, 64] on span "Sim" at bounding box center [629, 63] width 10 height 10
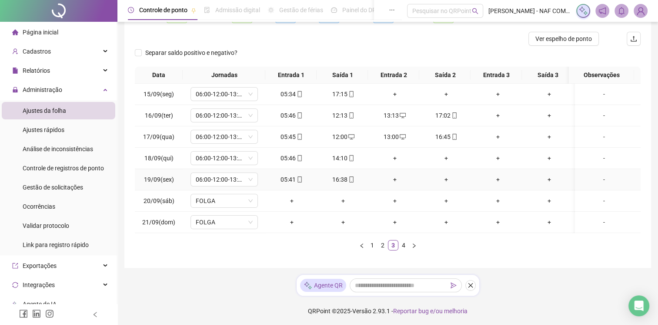
click at [394, 178] on div "+" at bounding box center [394, 179] width 45 height 10
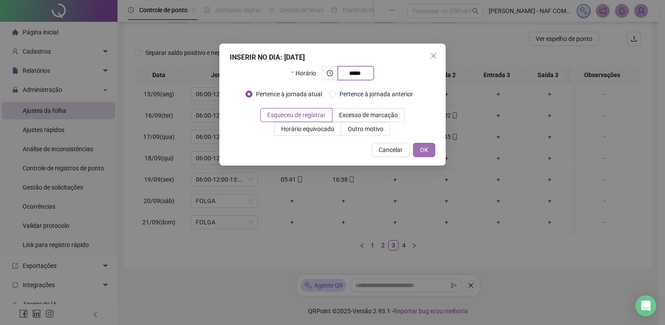
type input "*****"
click at [421, 150] on span "OK" at bounding box center [424, 150] width 8 height 10
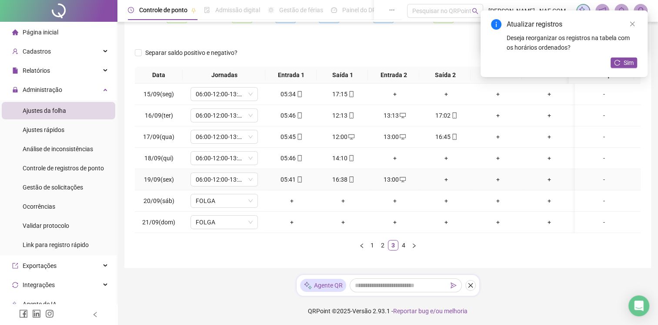
click at [446, 179] on div "+" at bounding box center [446, 179] width 45 height 10
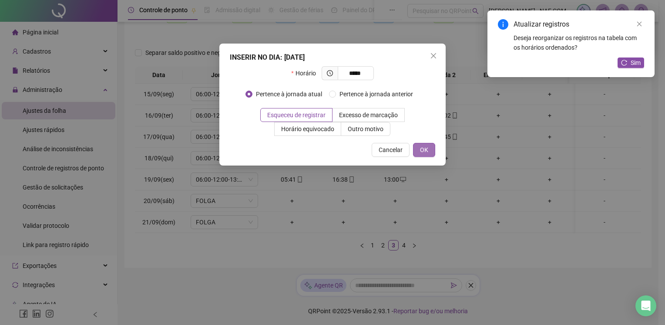
type input "*****"
click at [431, 153] on button "OK" at bounding box center [424, 150] width 22 height 14
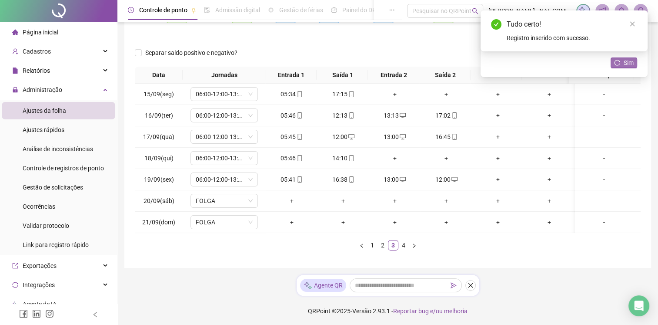
click at [626, 61] on span "Sim" at bounding box center [629, 63] width 10 height 10
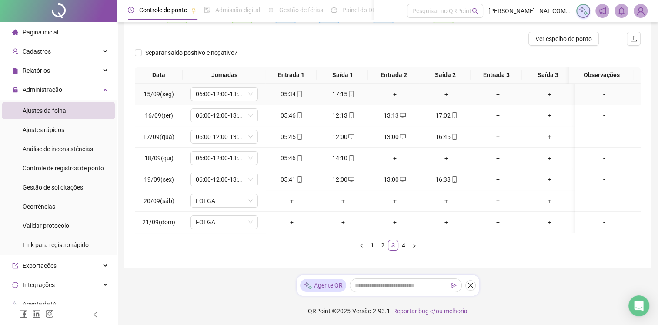
click at [391, 93] on div "+" at bounding box center [394, 94] width 45 height 10
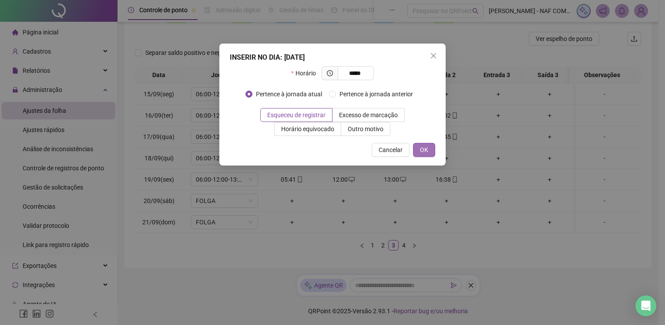
type input "*****"
click at [427, 150] on span "OK" at bounding box center [424, 150] width 8 height 10
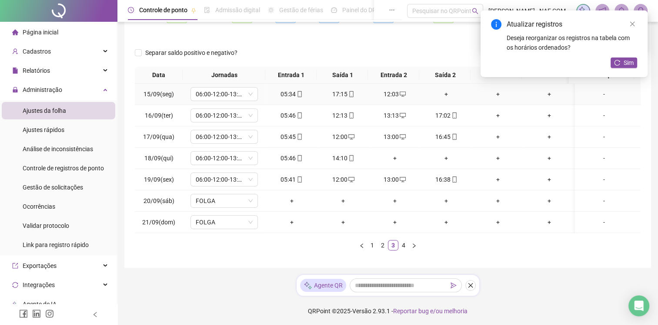
click at [444, 94] on div "+" at bounding box center [446, 94] width 45 height 10
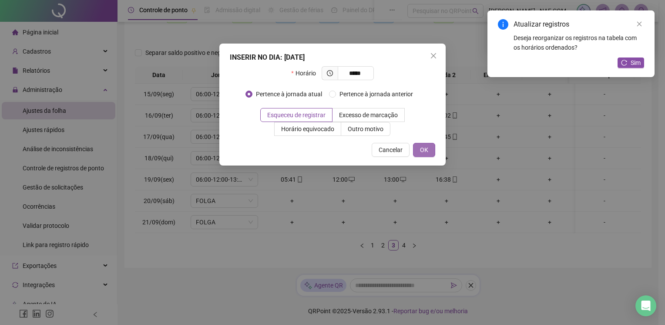
type input "*****"
click at [418, 152] on button "OK" at bounding box center [424, 150] width 22 height 14
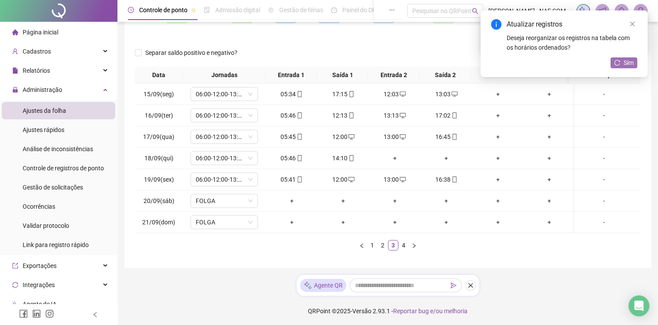
click at [632, 63] on span "Sim" at bounding box center [629, 63] width 10 height 10
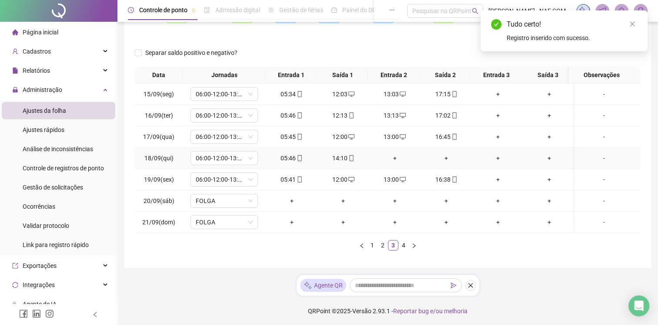
click at [392, 157] on div "+" at bounding box center [394, 158] width 45 height 10
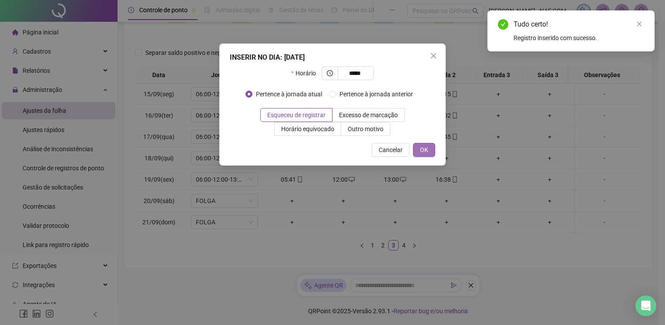
type input "*****"
click at [424, 147] on span "OK" at bounding box center [424, 150] width 8 height 10
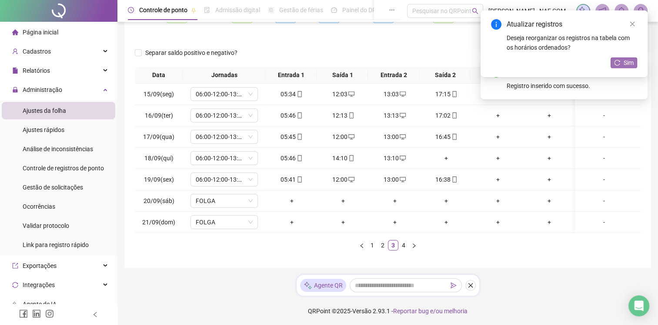
click at [627, 62] on span "Sim" at bounding box center [629, 63] width 10 height 10
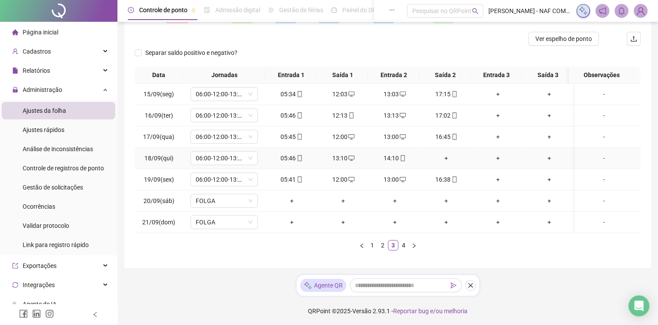
click at [446, 158] on div "+" at bounding box center [446, 158] width 45 height 10
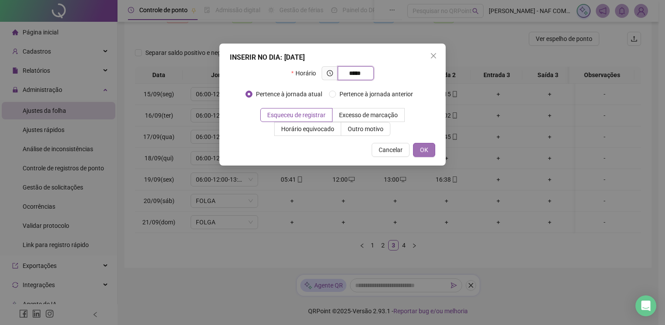
type input "*****"
click at [426, 154] on button "OK" at bounding box center [424, 150] width 22 height 14
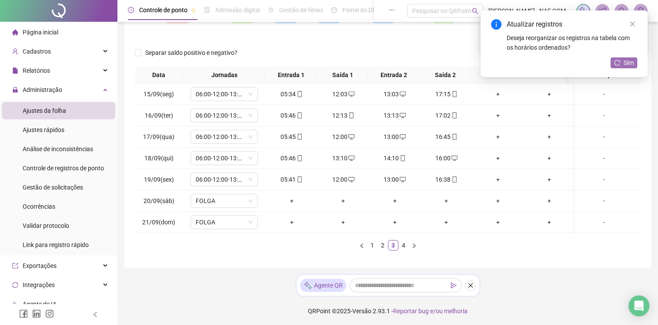
click at [616, 64] on icon "reload" at bounding box center [618, 63] width 6 height 6
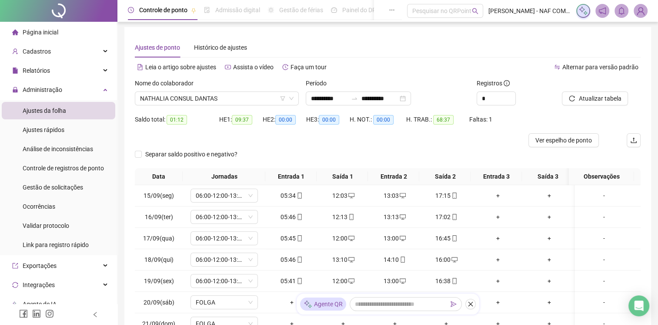
scroll to position [0, 0]
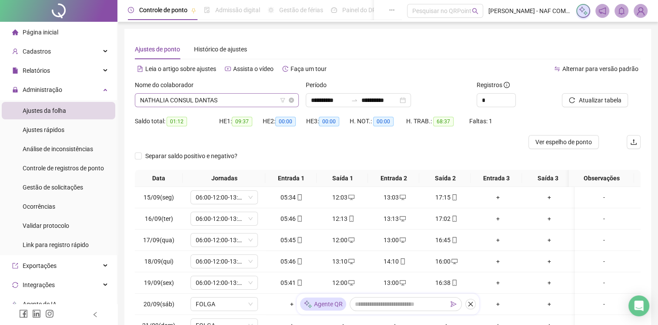
click at [228, 98] on span "NATHALIA CONSUL DANTAS" at bounding box center [217, 100] width 154 height 13
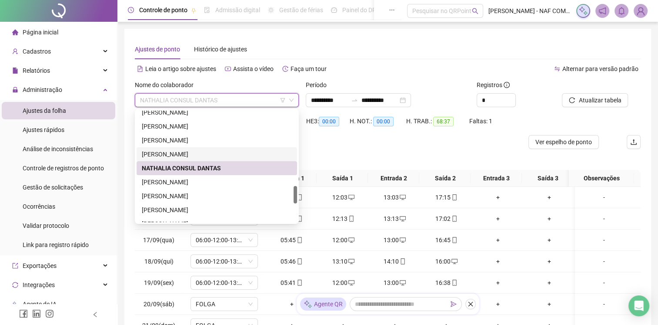
click at [179, 154] on div "MIZAEL DA SILVA AQUINO" at bounding box center [217, 154] width 150 height 10
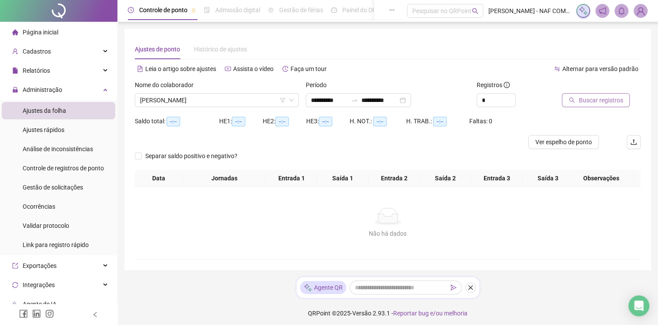
click at [603, 105] on button "Buscar registros" at bounding box center [596, 100] width 68 height 14
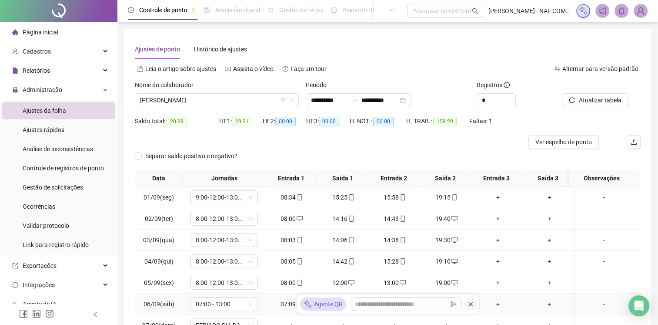
scroll to position [103, 0]
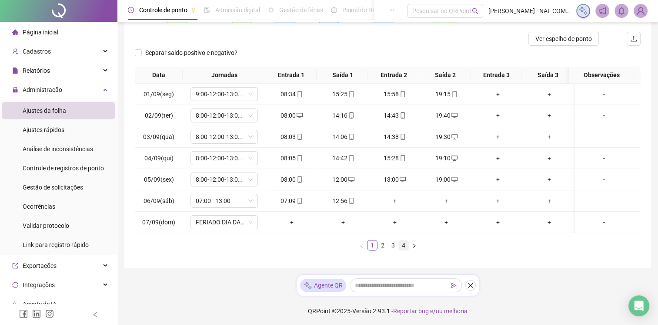
click at [406, 246] on link "4" at bounding box center [404, 245] width 10 height 10
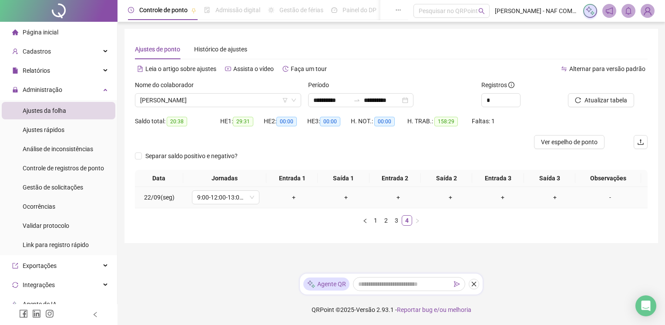
click at [292, 198] on div "+" at bounding box center [293, 197] width 45 height 10
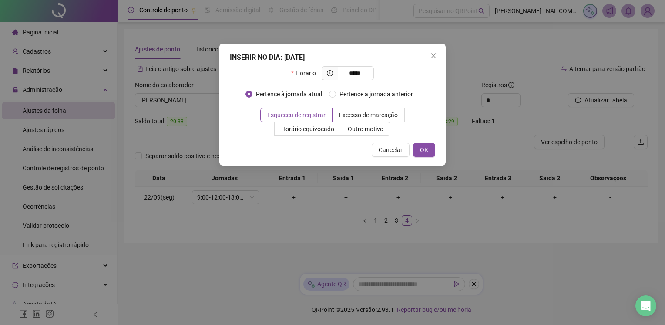
type input "*****"
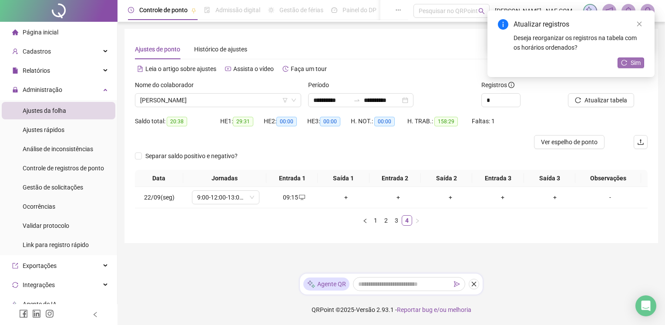
click at [633, 64] on span "Sim" at bounding box center [635, 63] width 10 height 10
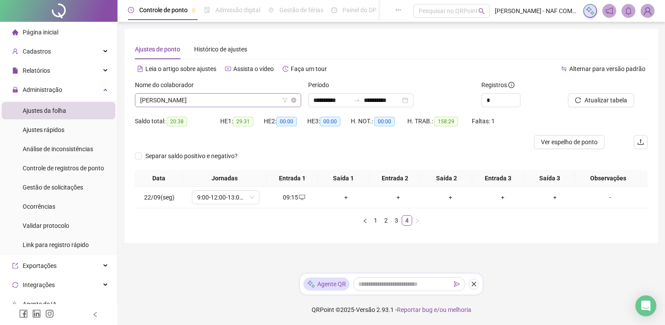
click at [224, 97] on span "MIZAEL DA SILVA AQUINO" at bounding box center [218, 100] width 156 height 13
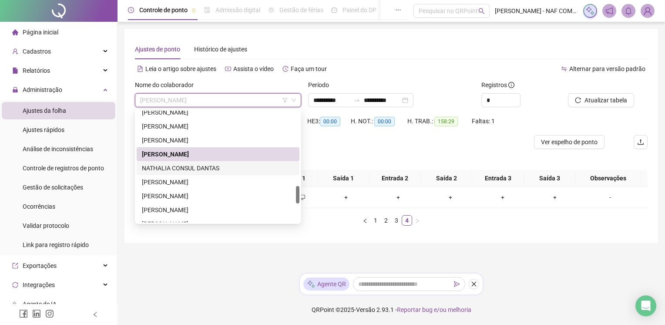
click at [205, 169] on div "NATHALIA CONSUL DANTAS" at bounding box center [218, 168] width 152 height 10
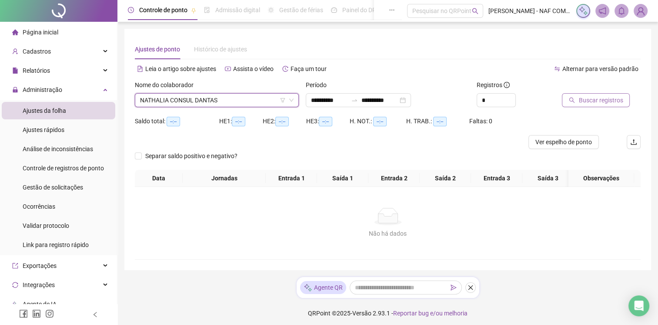
click at [594, 103] on span "Buscar registros" at bounding box center [601, 100] width 44 height 10
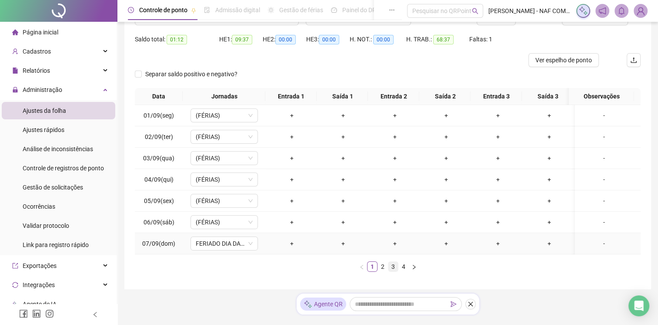
scroll to position [103, 0]
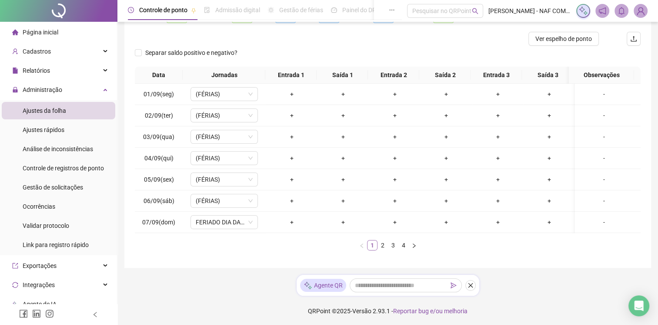
click at [377, 245] on link "1" at bounding box center [373, 245] width 10 height 10
click at [383, 243] on link "2" at bounding box center [383, 245] width 10 height 10
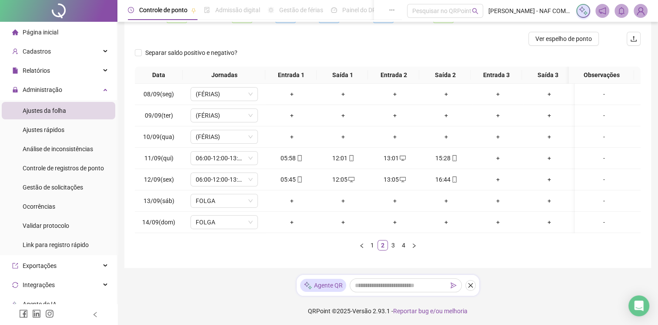
scroll to position [110, 0]
click at [395, 245] on link "3" at bounding box center [394, 244] width 10 height 10
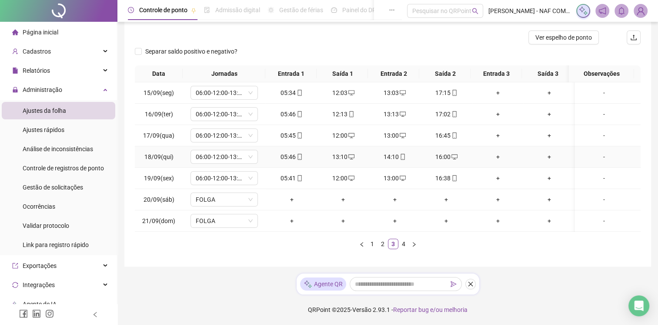
scroll to position [0, 0]
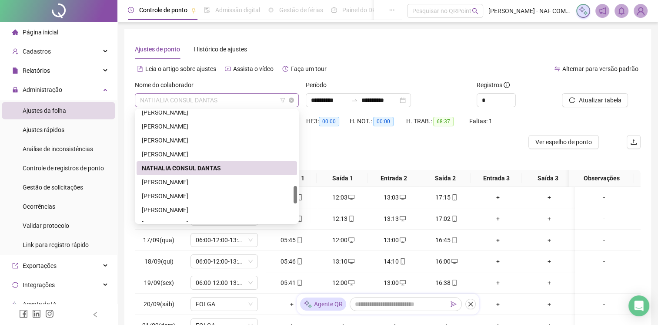
click at [231, 102] on span "NATHALIA CONSUL DANTAS" at bounding box center [217, 100] width 154 height 13
click at [173, 183] on div "NIVALDO DA SILVA" at bounding box center [217, 182] width 150 height 10
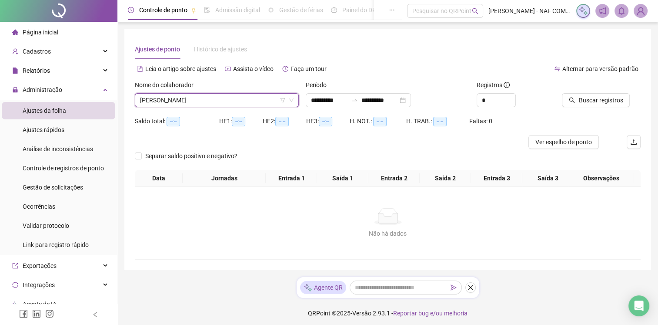
click at [626, 107] on div "Buscar registros" at bounding box center [602, 97] width 86 height 34
click at [614, 102] on span "Buscar registros" at bounding box center [601, 100] width 44 height 10
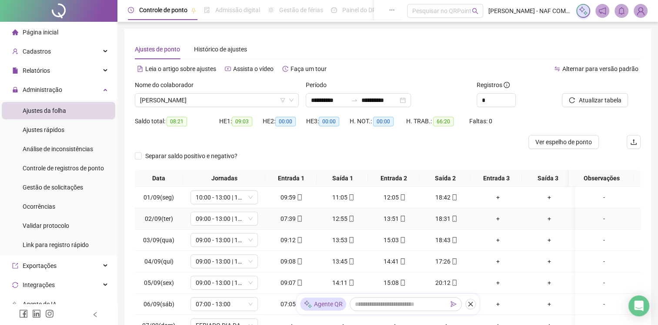
scroll to position [103, 0]
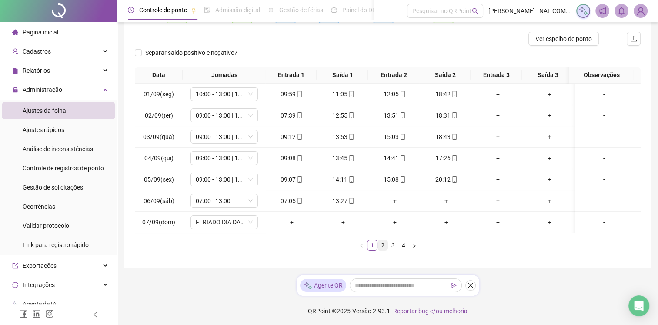
click at [386, 241] on link "2" at bounding box center [383, 245] width 10 height 10
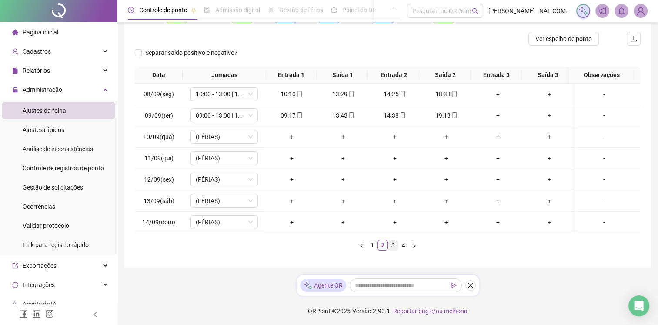
click at [392, 249] on link "3" at bounding box center [394, 245] width 10 height 10
click at [401, 250] on link "4" at bounding box center [404, 245] width 10 height 10
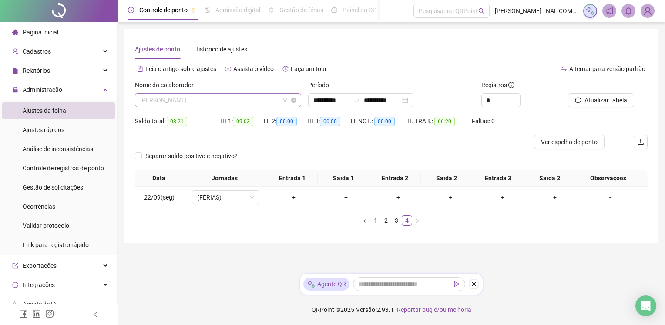
click at [219, 97] on span "NIVALDO DA SILVA" at bounding box center [218, 100] width 156 height 13
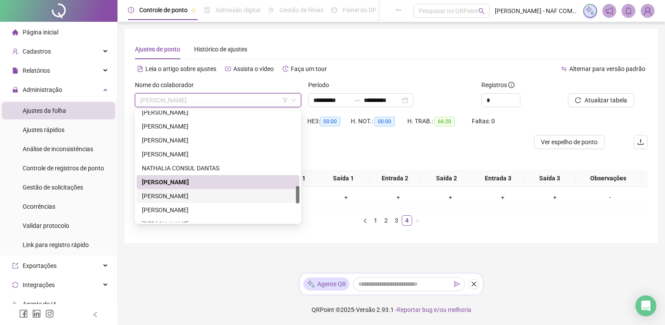
click at [164, 194] on div "RAFAEL MATIAS COLATINO" at bounding box center [218, 196] width 152 height 10
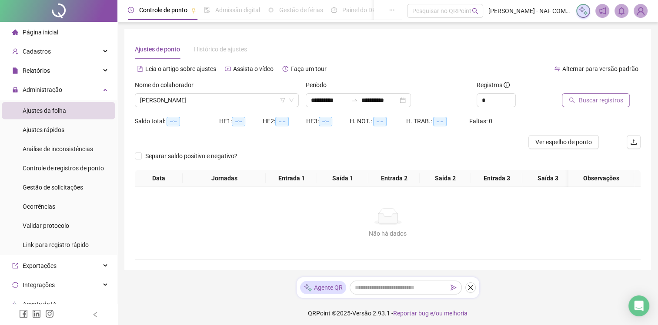
click at [607, 106] on button "Buscar registros" at bounding box center [596, 100] width 68 height 14
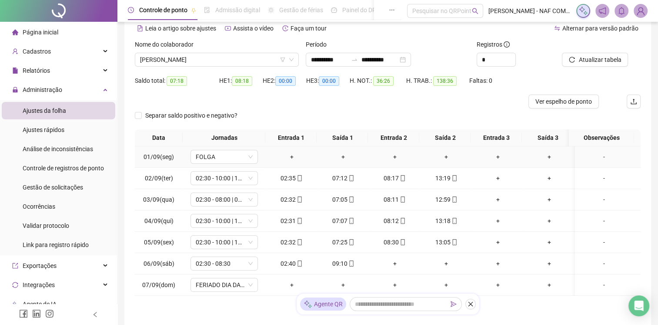
scroll to position [103, 0]
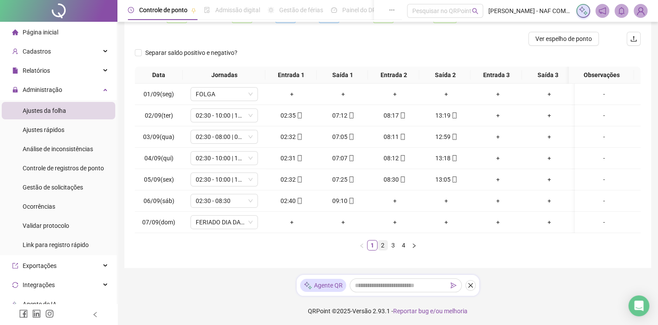
click at [382, 244] on link "2" at bounding box center [383, 245] width 10 height 10
click at [392, 250] on link "3" at bounding box center [394, 245] width 10 height 10
click at [405, 250] on link "4" at bounding box center [404, 245] width 10 height 10
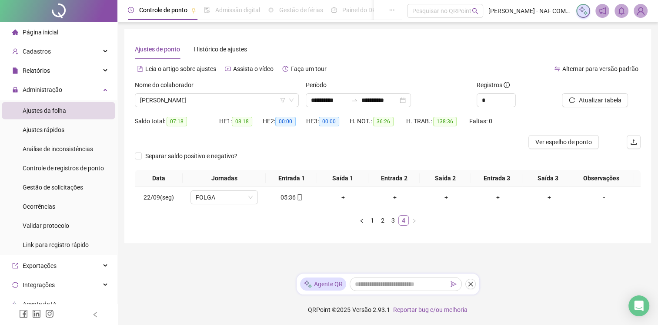
scroll to position [0, 0]
click at [229, 98] on span "RAFAEL MATIAS COLATINO" at bounding box center [218, 100] width 156 height 13
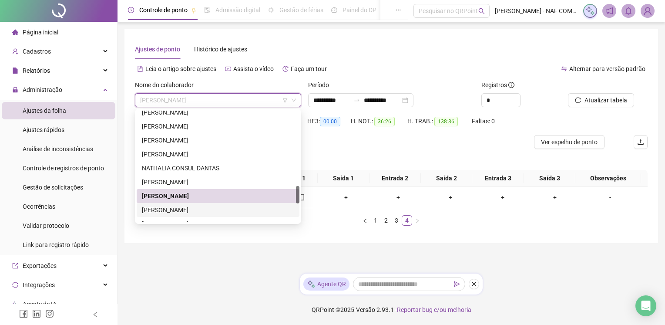
click at [190, 213] on div "[PERSON_NAME] [PERSON_NAME]" at bounding box center [218, 210] width 152 height 10
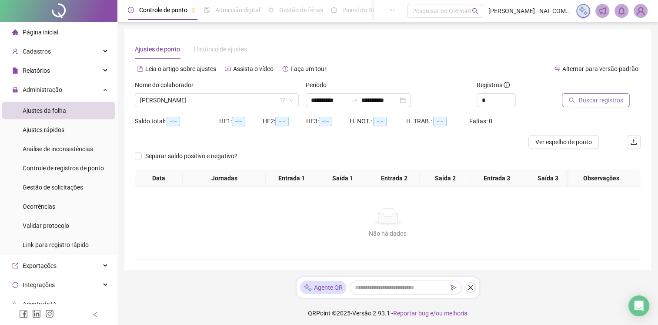
click at [595, 97] on span "Buscar registros" at bounding box center [601, 100] width 44 height 10
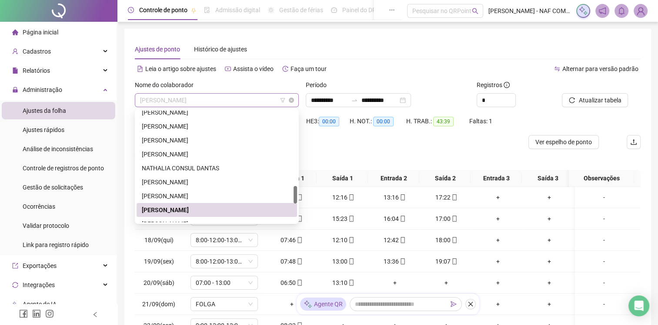
click at [256, 104] on span "[PERSON_NAME] [PERSON_NAME]" at bounding box center [217, 100] width 154 height 13
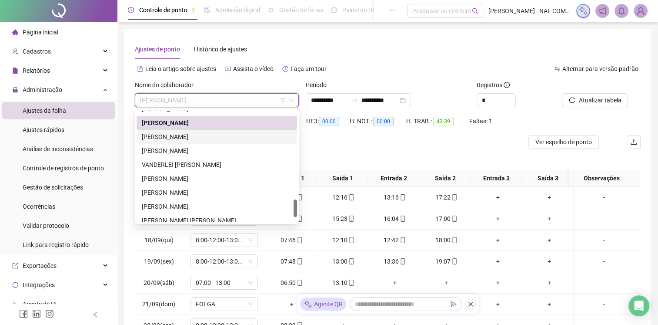
click at [193, 138] on div "ROGERIO LUCIANO DOS SANTOS" at bounding box center [217, 137] width 150 height 10
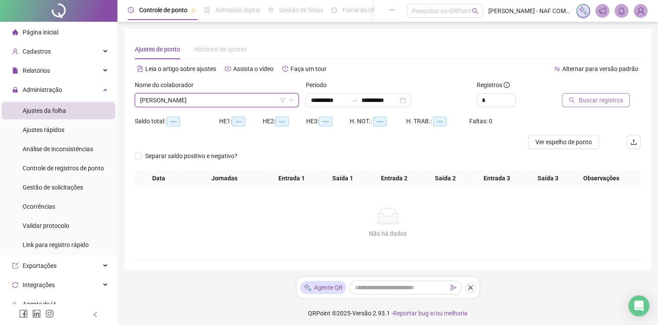
click at [596, 100] on span "Buscar registros" at bounding box center [601, 100] width 44 height 10
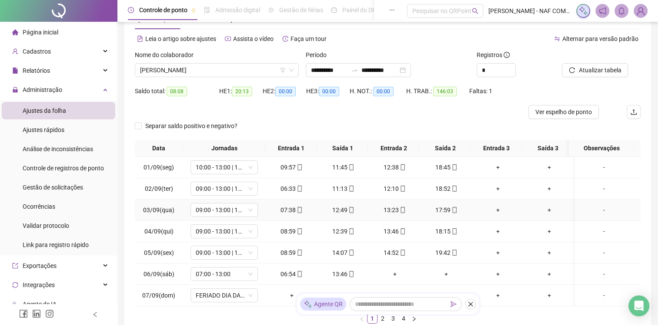
scroll to position [103, 0]
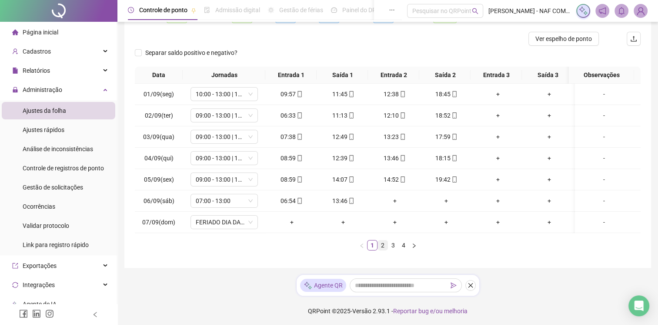
click at [387, 245] on link "2" at bounding box center [383, 245] width 10 height 10
click at [393, 249] on link "3" at bounding box center [394, 245] width 10 height 10
click at [405, 250] on link "4" at bounding box center [404, 245] width 10 height 10
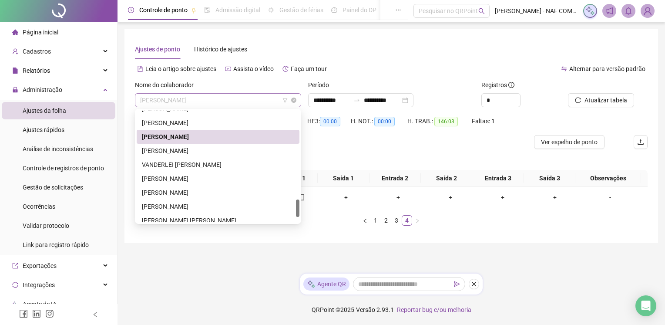
click at [240, 99] on span "ROGERIO LUCIANO DOS SANTOS" at bounding box center [218, 100] width 156 height 13
click at [214, 148] on div "[PERSON_NAME] DOS [PERSON_NAME]" at bounding box center [218, 151] width 152 height 10
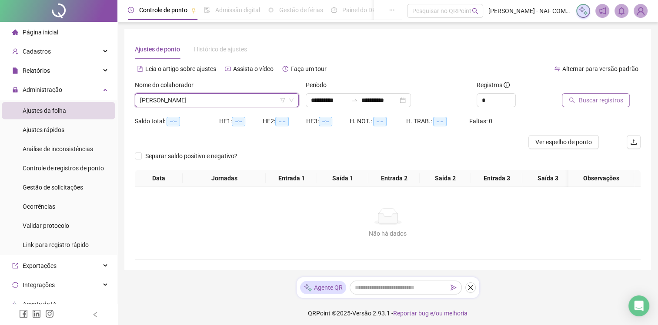
click at [607, 100] on span "Buscar registros" at bounding box center [601, 100] width 44 height 10
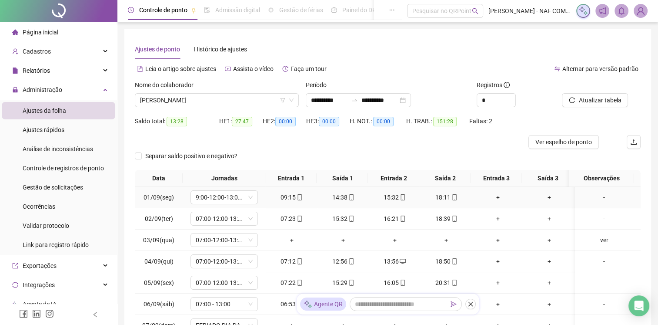
scroll to position [103, 0]
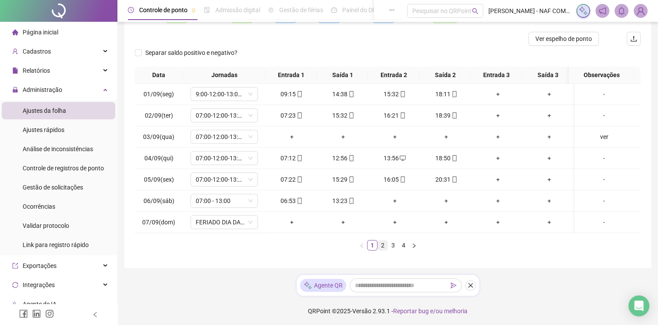
click at [383, 245] on link "2" at bounding box center [383, 245] width 10 height 10
click at [393, 250] on link "3" at bounding box center [394, 245] width 10 height 10
click at [405, 250] on link "4" at bounding box center [404, 245] width 10 height 10
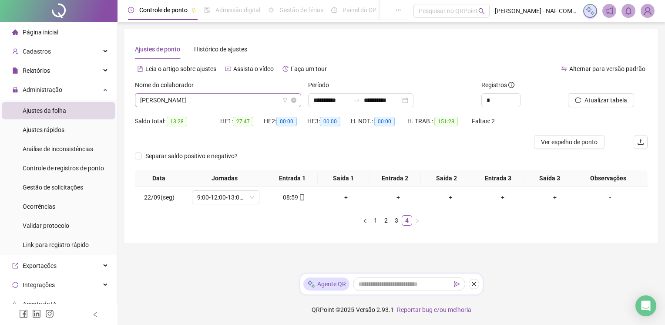
click at [244, 97] on span "[PERSON_NAME] DOS [PERSON_NAME]" at bounding box center [218, 100] width 156 height 13
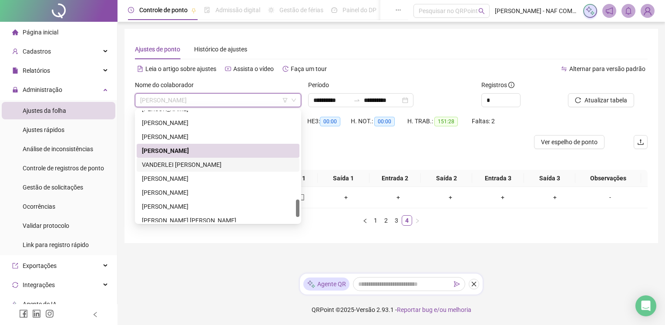
click at [231, 162] on div "VANDERLEI ANTONIO DOS SANTOS SOUZA" at bounding box center [218, 165] width 152 height 10
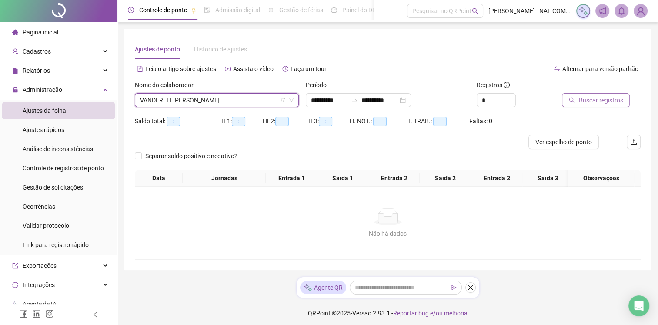
click at [606, 99] on span "Buscar registros" at bounding box center [601, 100] width 44 height 10
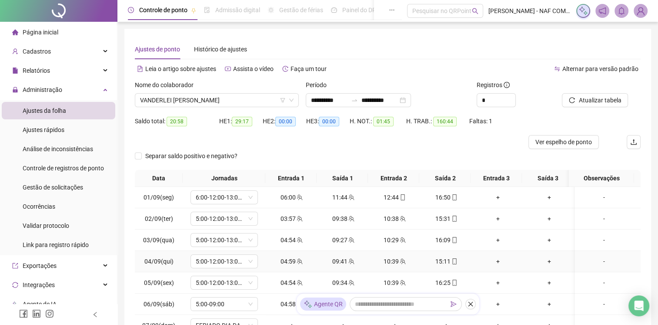
scroll to position [103, 0]
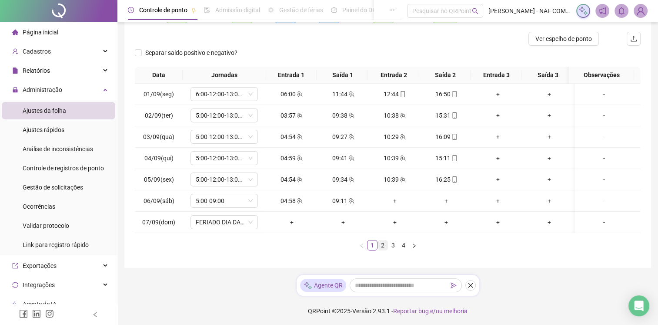
click at [383, 245] on link "2" at bounding box center [383, 245] width 10 height 10
click at [391, 250] on link "3" at bounding box center [394, 245] width 10 height 10
click at [402, 250] on link "4" at bounding box center [404, 245] width 10 height 10
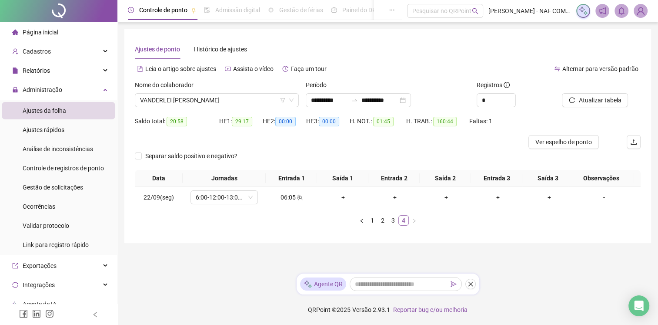
scroll to position [0, 0]
click at [222, 102] on span "VANDERLEI ANTONIO DOS SANTOS SOUZA" at bounding box center [218, 100] width 156 height 13
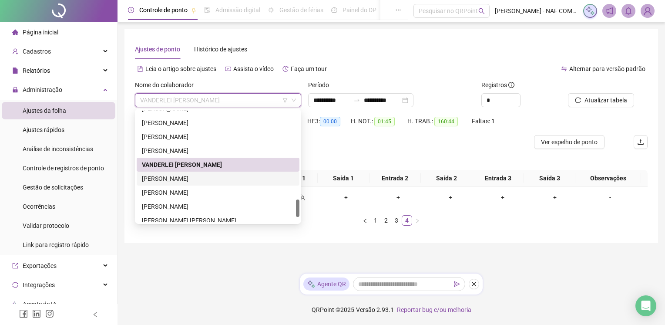
click at [179, 178] on div "VICTOR DA SILVA" at bounding box center [218, 179] width 152 height 10
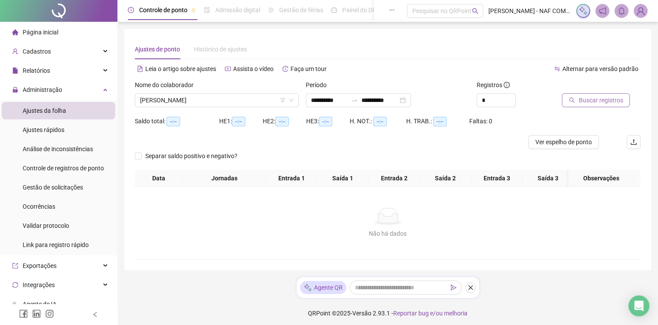
click at [599, 95] on span "Buscar registros" at bounding box center [601, 100] width 44 height 10
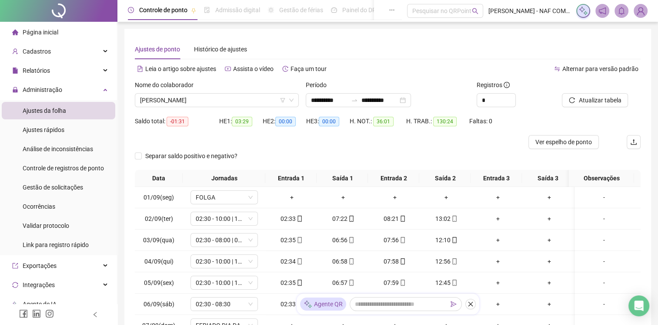
scroll to position [103, 0]
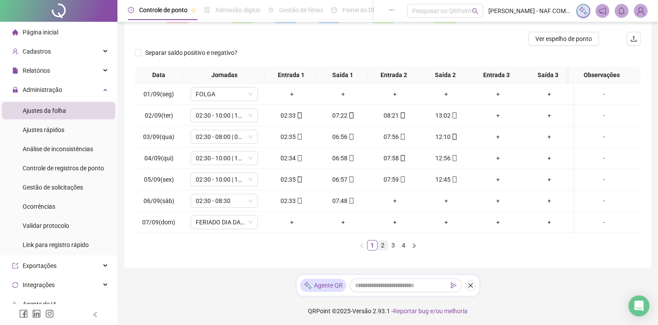
click at [383, 243] on link "2" at bounding box center [383, 245] width 10 height 10
click at [392, 249] on link "3" at bounding box center [394, 245] width 10 height 10
click at [406, 250] on link "4" at bounding box center [404, 245] width 10 height 10
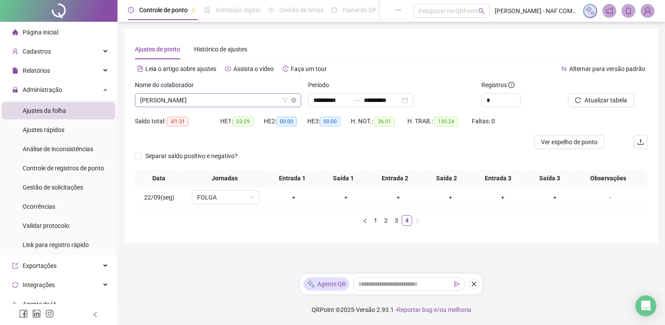
click at [213, 96] on span "VICTOR DA SILVA" at bounding box center [218, 100] width 156 height 13
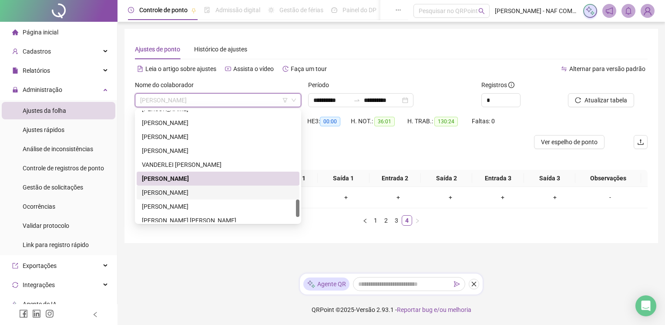
click at [187, 196] on div "[PERSON_NAME] [PERSON_NAME]" at bounding box center [218, 193] width 152 height 10
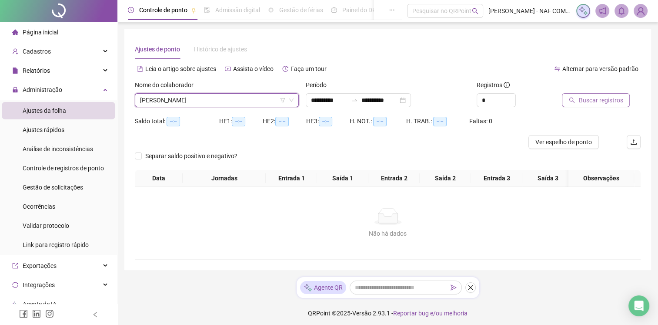
click at [604, 102] on span "Buscar registros" at bounding box center [601, 100] width 44 height 10
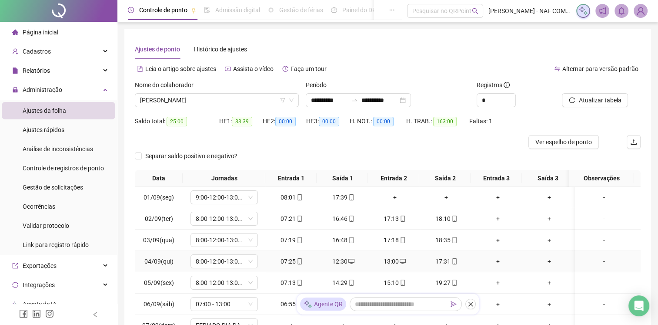
scroll to position [103, 0]
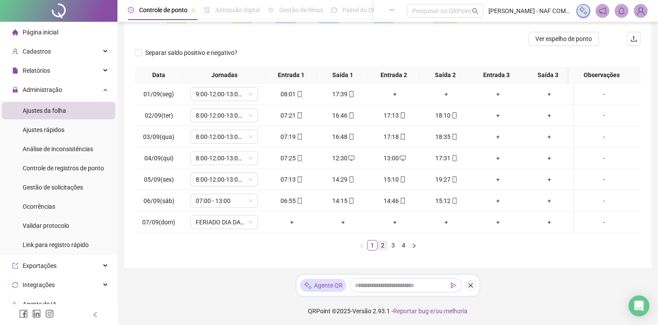
click at [383, 241] on link "2" at bounding box center [383, 245] width 10 height 10
click at [395, 248] on link "3" at bounding box center [394, 245] width 10 height 10
click at [406, 248] on link "4" at bounding box center [404, 245] width 10 height 10
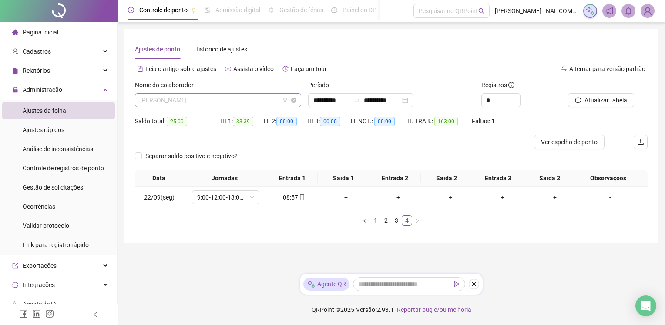
click at [225, 102] on span "[PERSON_NAME] [PERSON_NAME]" at bounding box center [218, 100] width 156 height 13
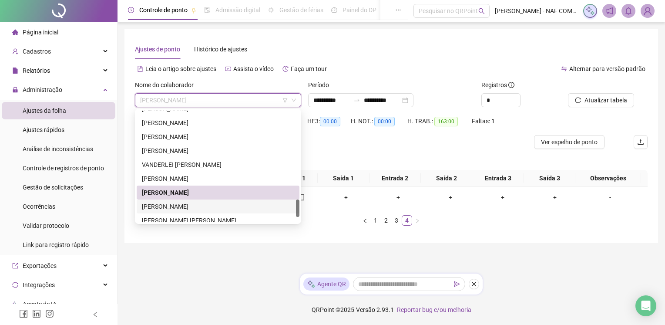
click at [180, 208] on div "[PERSON_NAME] [PERSON_NAME]" at bounding box center [218, 206] width 152 height 10
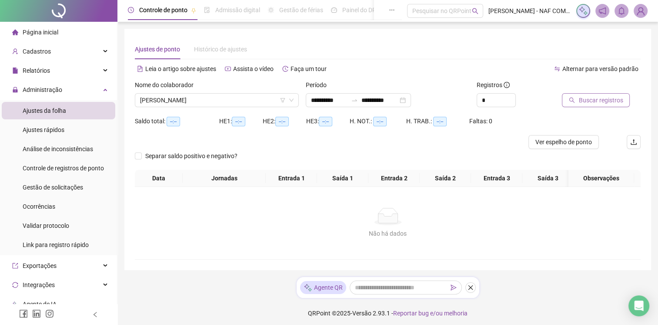
click at [599, 98] on span "Buscar registros" at bounding box center [601, 100] width 44 height 10
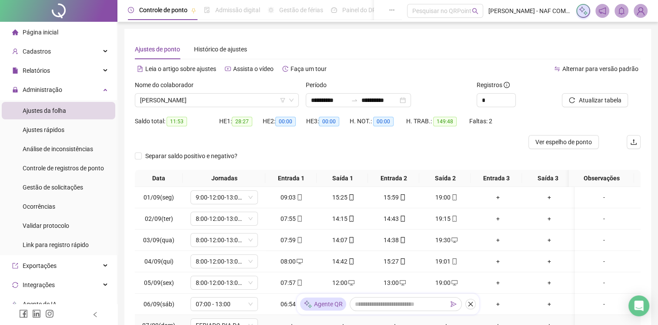
scroll to position [103, 0]
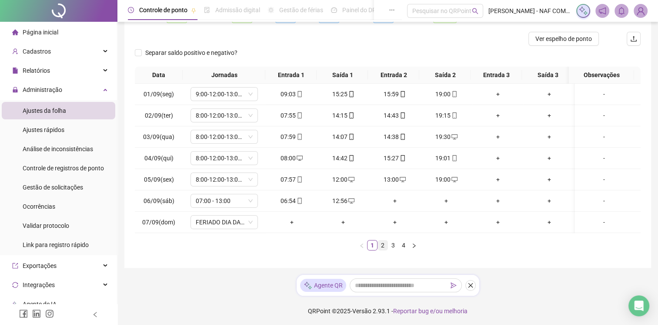
click at [381, 244] on link "2" at bounding box center [383, 245] width 10 height 10
click at [390, 248] on link "3" at bounding box center [394, 245] width 10 height 10
click at [393, 134] on div "+" at bounding box center [394, 137] width 45 height 10
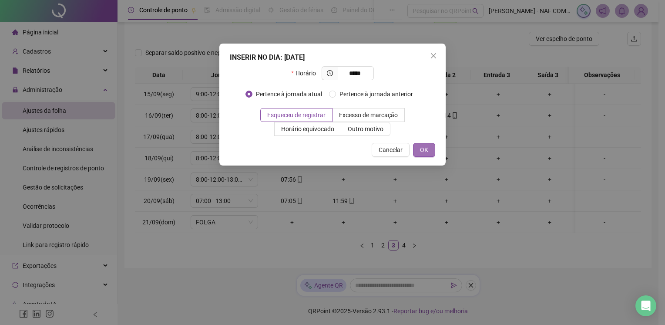
type input "*****"
click at [432, 150] on button "OK" at bounding box center [424, 150] width 22 height 14
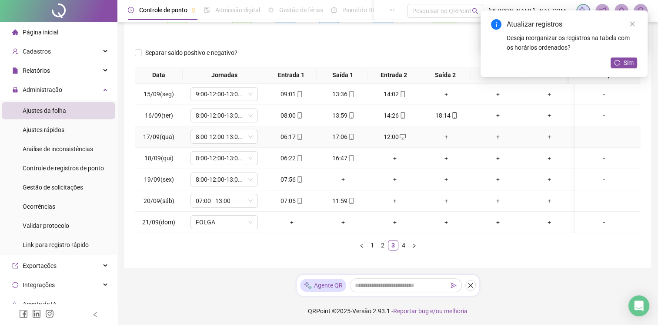
click at [446, 137] on div "+" at bounding box center [446, 137] width 45 height 10
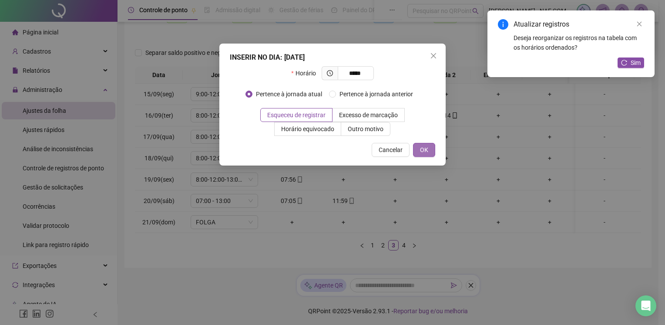
type input "*****"
click at [425, 149] on span "OK" at bounding box center [424, 150] width 8 height 10
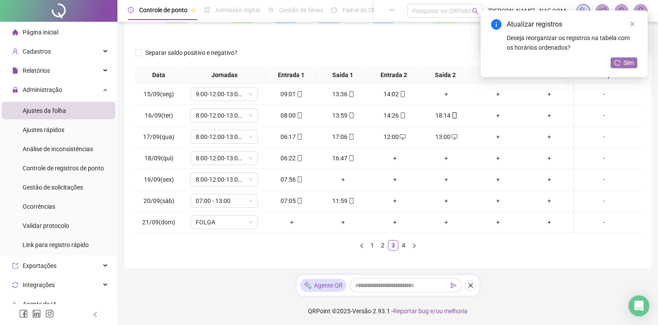
click at [624, 61] on span "Sim" at bounding box center [629, 63] width 10 height 10
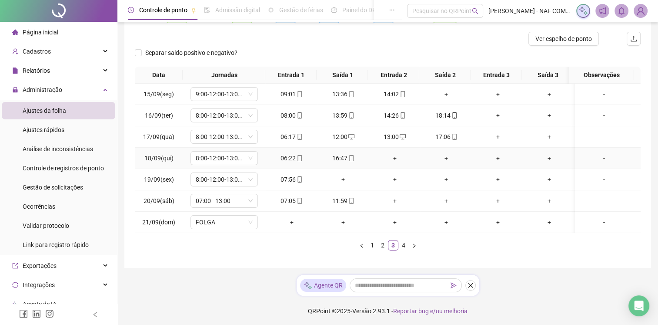
click at [393, 156] on div "+" at bounding box center [394, 158] width 45 height 10
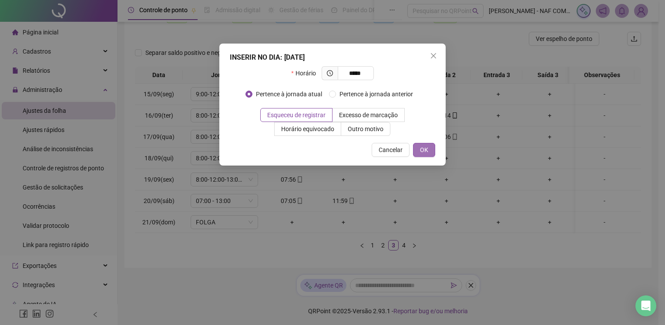
type input "*****"
click at [433, 152] on button "OK" at bounding box center [424, 150] width 22 height 14
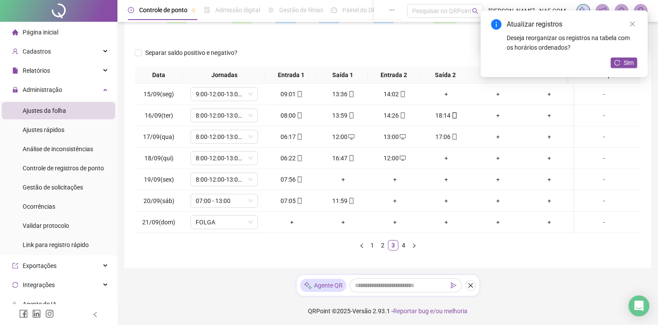
click at [446, 156] on div "+" at bounding box center [446, 158] width 45 height 10
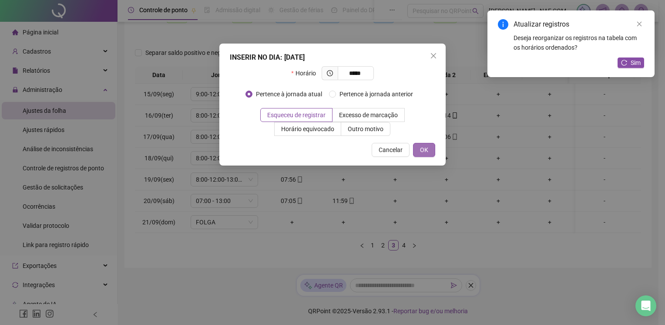
type input "*****"
click at [429, 152] on button "OK" at bounding box center [424, 150] width 22 height 14
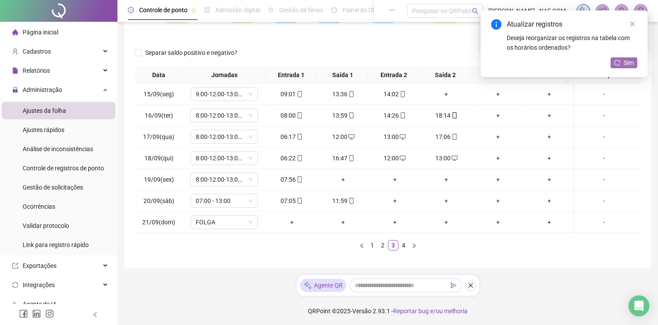
click at [629, 62] on span "Sim" at bounding box center [629, 63] width 10 height 10
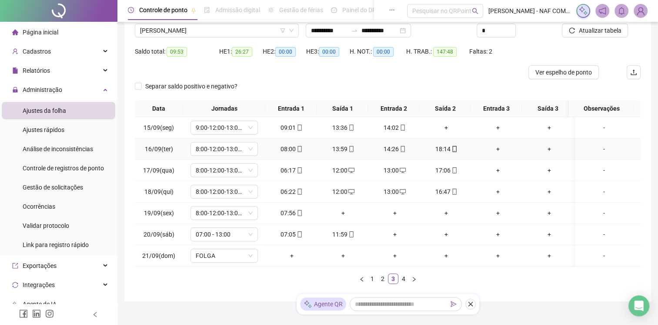
scroll to position [0, 0]
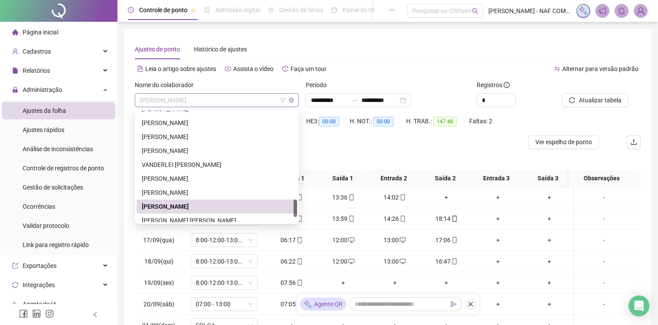
click at [219, 100] on span "[PERSON_NAME] [PERSON_NAME]" at bounding box center [217, 100] width 154 height 13
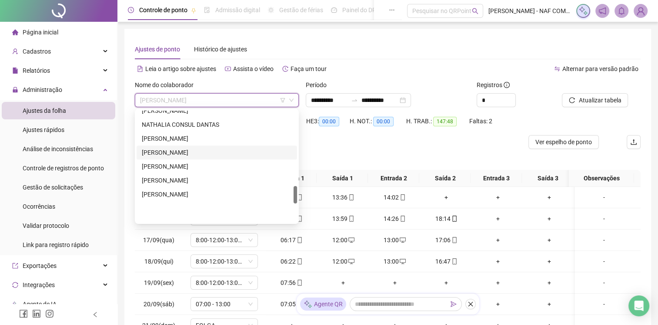
scroll to position [479, 0]
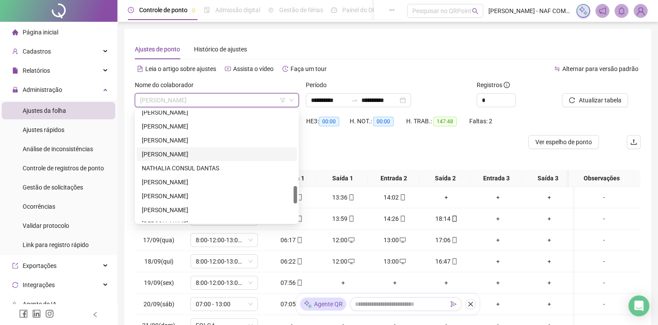
click at [167, 152] on div "MIZAEL DA SILVA AQUINO" at bounding box center [217, 154] width 150 height 10
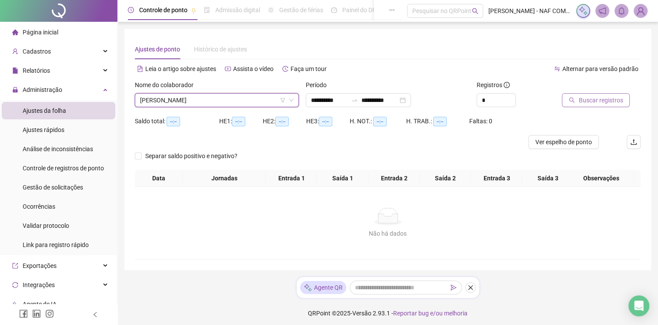
click at [600, 102] on span "Buscar registros" at bounding box center [601, 100] width 44 height 10
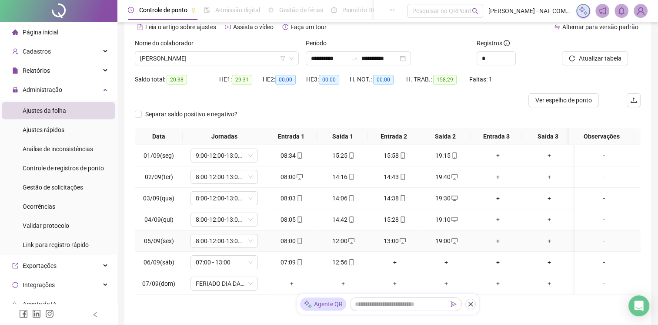
scroll to position [103, 0]
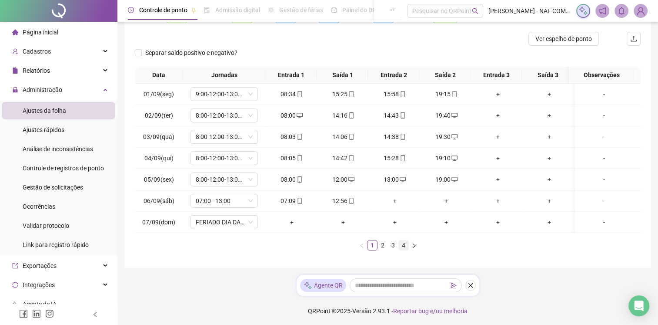
click at [399, 243] on link "4" at bounding box center [404, 245] width 10 height 10
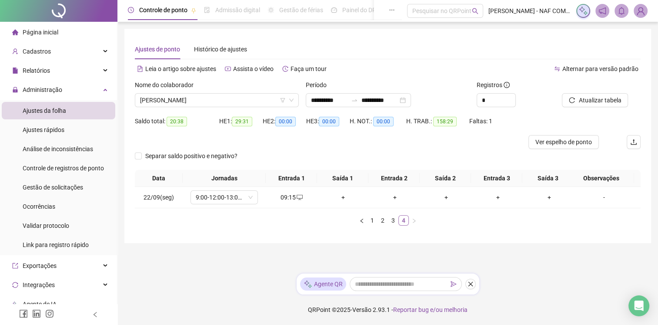
scroll to position [0, 0]
click at [398, 223] on link "3" at bounding box center [397, 220] width 10 height 10
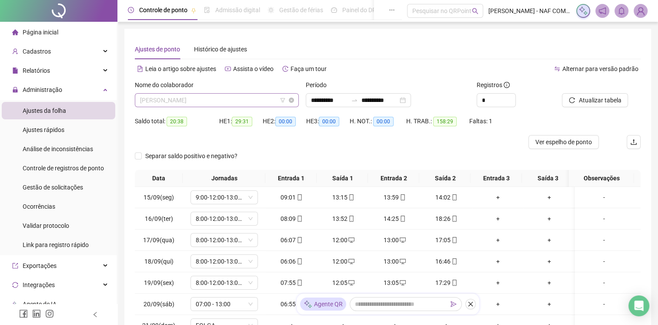
click at [226, 97] on span "MIZAEL DA SILVA AQUINO" at bounding box center [217, 100] width 154 height 13
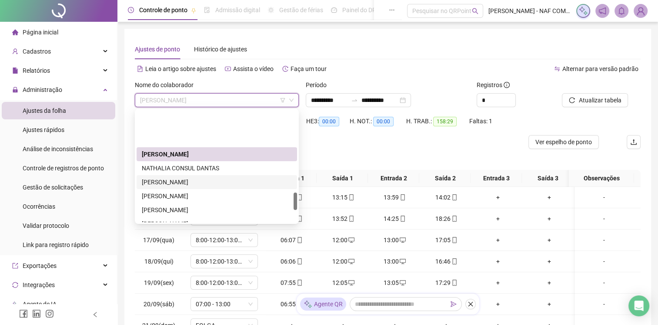
scroll to position [566, 0]
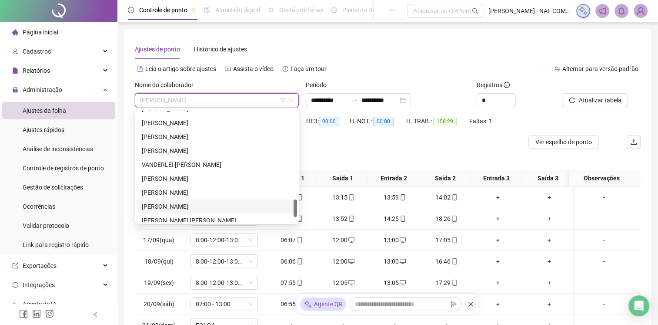
click at [200, 207] on div "[PERSON_NAME] [PERSON_NAME]" at bounding box center [217, 206] width 150 height 10
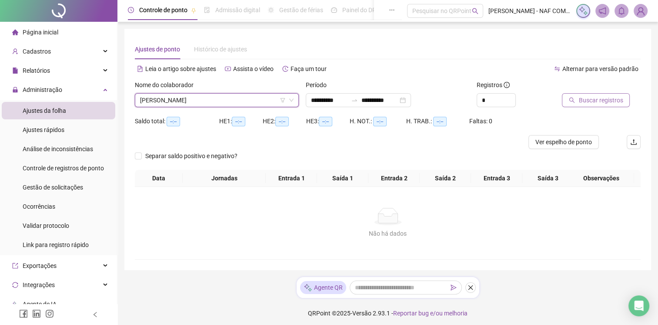
click at [590, 106] on button "Buscar registros" at bounding box center [596, 100] width 68 height 14
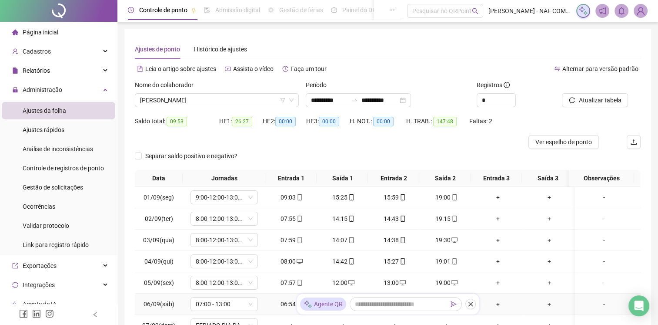
scroll to position [103, 0]
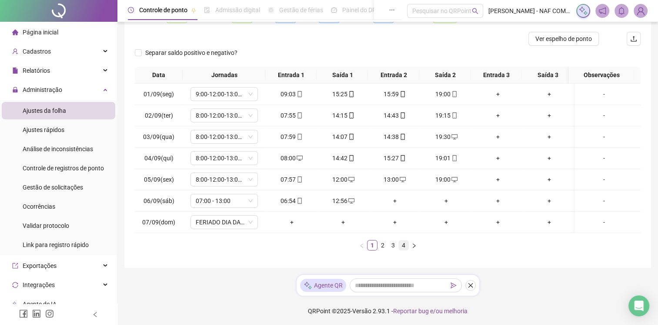
click at [400, 241] on link "4" at bounding box center [404, 245] width 10 height 10
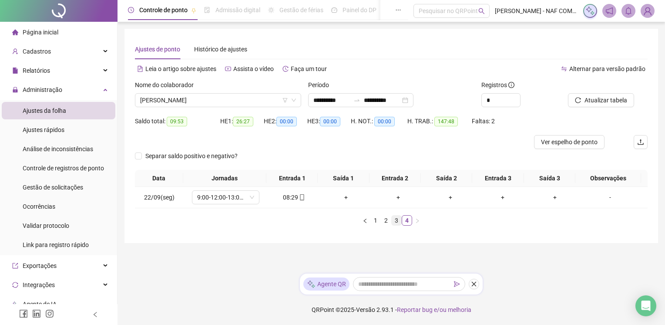
click at [392, 220] on link "3" at bounding box center [397, 220] width 10 height 10
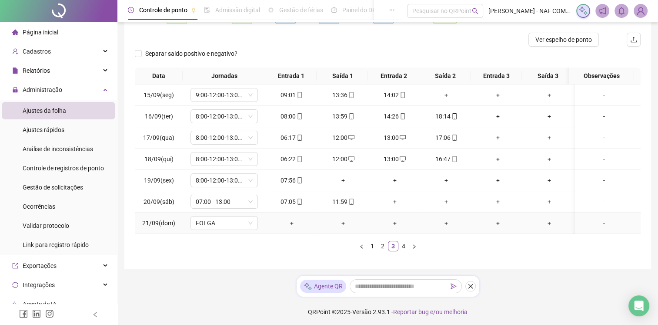
scroll to position [103, 0]
click at [342, 179] on div "+" at bounding box center [343, 179] width 45 height 10
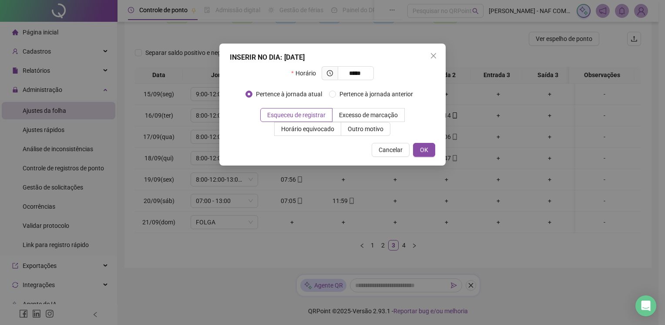
type input "*****"
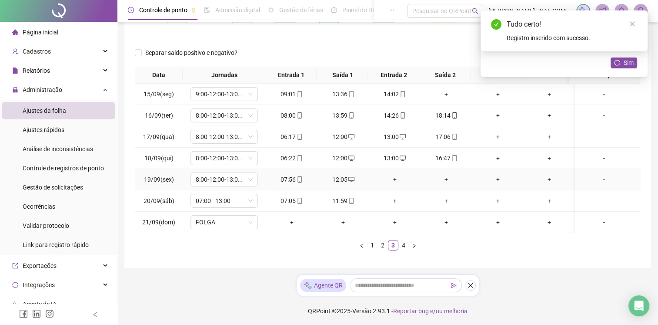
click at [396, 181] on div "+" at bounding box center [394, 179] width 45 height 10
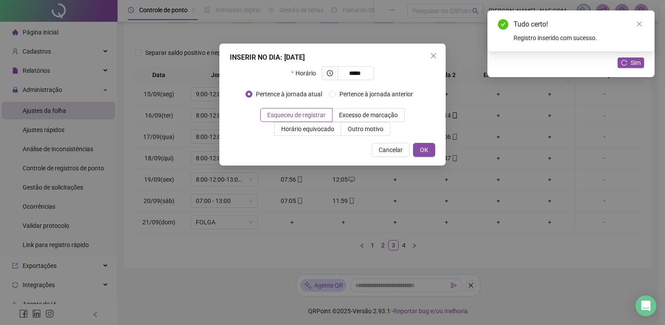
type input "*****"
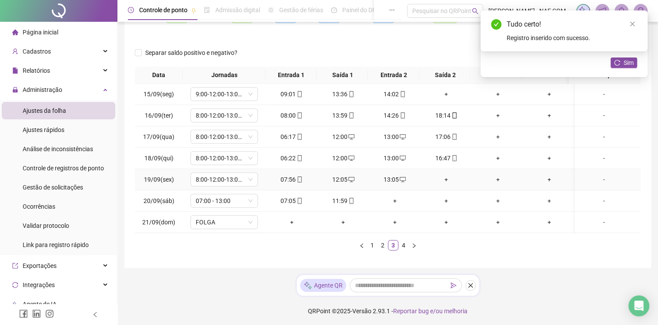
click at [444, 177] on div "+" at bounding box center [446, 179] width 45 height 10
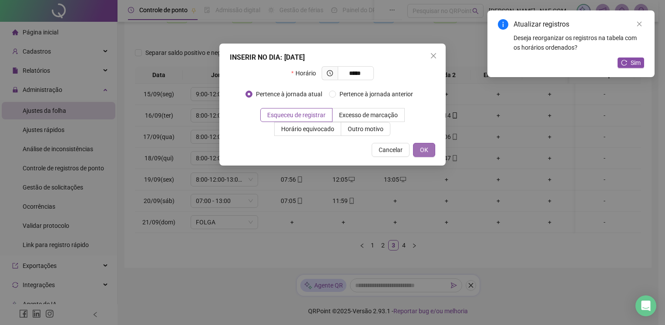
type input "*****"
click at [429, 151] on button "OK" at bounding box center [424, 150] width 22 height 14
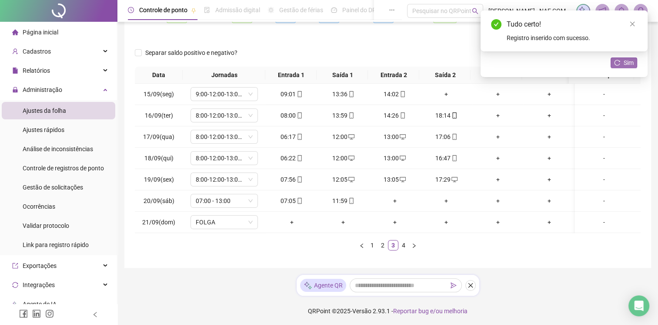
click at [634, 62] on span "Sim" at bounding box center [629, 63] width 10 height 10
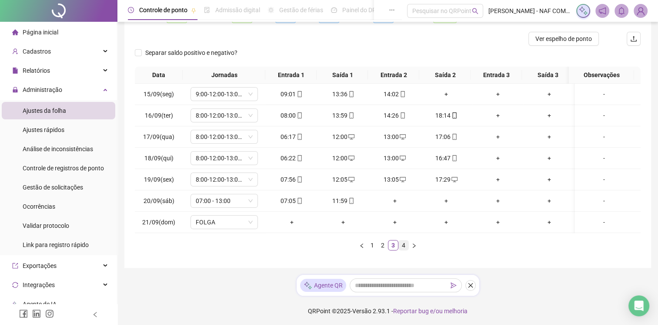
click at [404, 243] on link "4" at bounding box center [404, 245] width 10 height 10
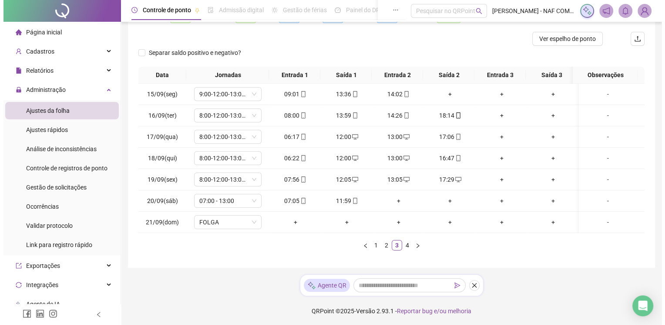
scroll to position [0, 0]
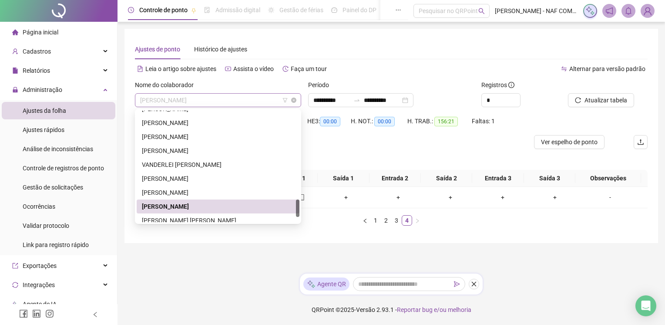
click at [225, 97] on span "[PERSON_NAME] [PERSON_NAME]" at bounding box center [218, 100] width 156 height 13
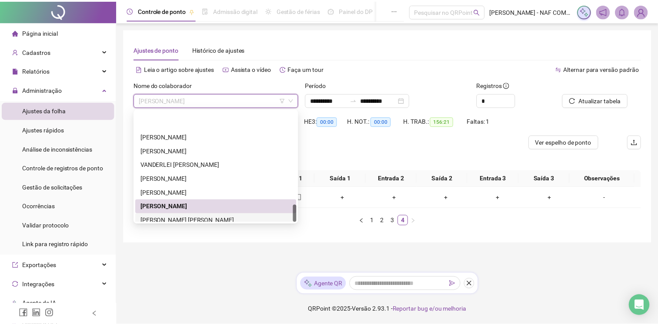
scroll to position [599, 0]
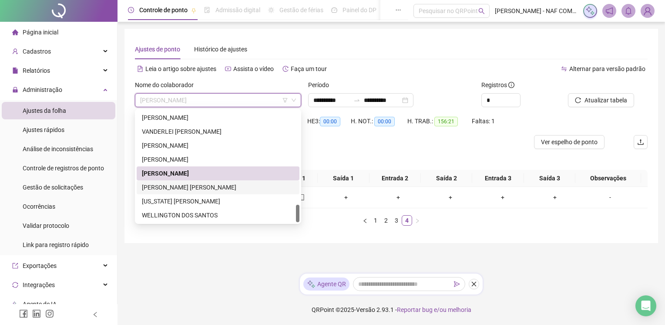
click at [195, 184] on div "WAGNER DANTAS LEITE" at bounding box center [218, 187] width 152 height 10
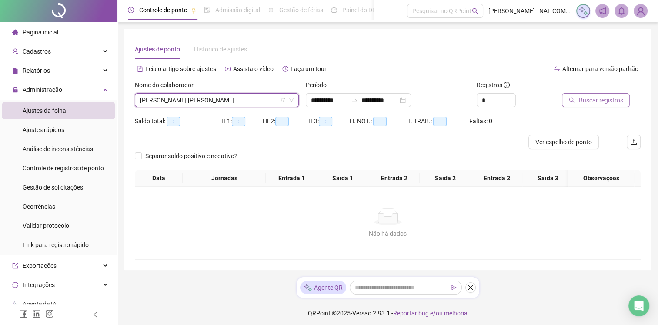
click at [607, 101] on span "Buscar registros" at bounding box center [601, 100] width 44 height 10
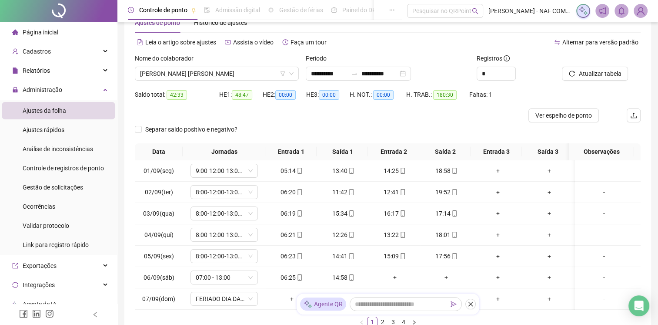
scroll to position [103, 0]
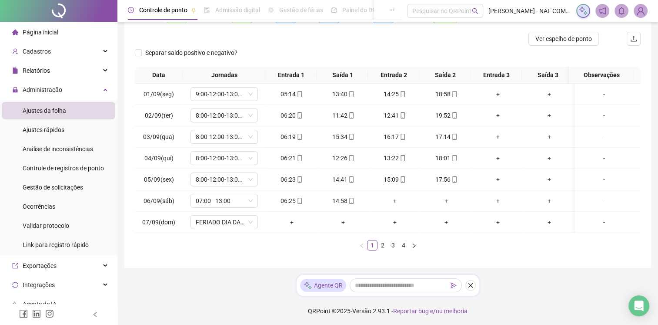
click at [382, 244] on link "2" at bounding box center [383, 245] width 10 height 10
click at [392, 248] on link "3" at bounding box center [394, 245] width 10 height 10
click at [406, 250] on link "4" at bounding box center [404, 245] width 10 height 10
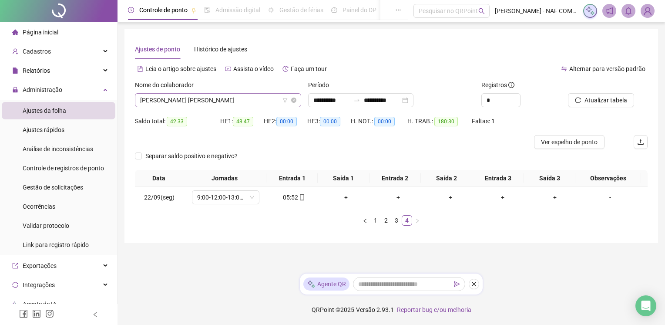
click at [231, 100] on span "WAGNER DANTAS LEITE" at bounding box center [218, 100] width 156 height 13
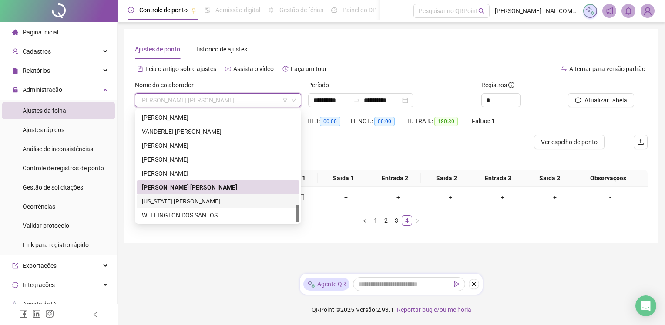
click at [178, 196] on div "WASHINGTON CEZAR GOMES DE SOUZA" at bounding box center [218, 201] width 152 height 10
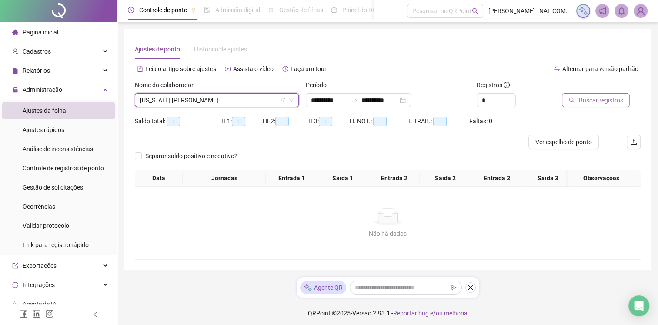
click at [588, 97] on span "Buscar registros" at bounding box center [601, 100] width 44 height 10
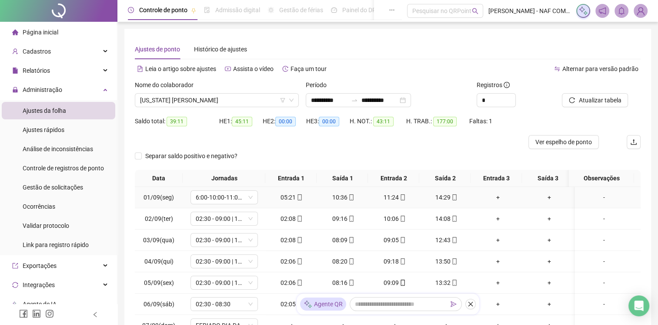
scroll to position [103, 0]
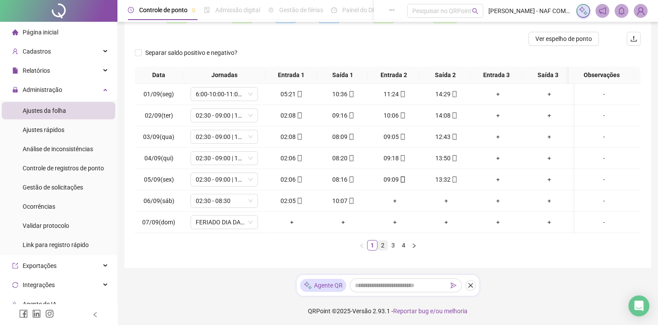
click at [383, 246] on link "2" at bounding box center [383, 245] width 10 height 10
click at [394, 248] on link "3" at bounding box center [394, 245] width 10 height 10
click at [406, 250] on link "4" at bounding box center [404, 245] width 10 height 10
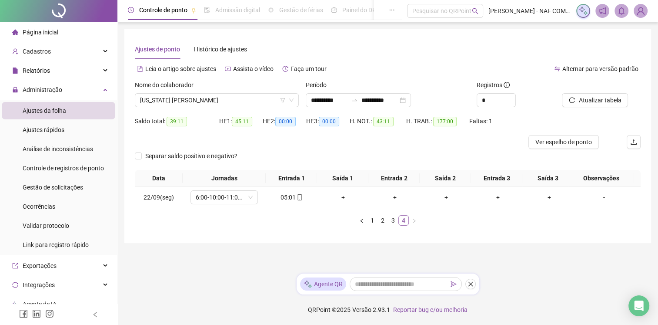
scroll to position [0, 0]
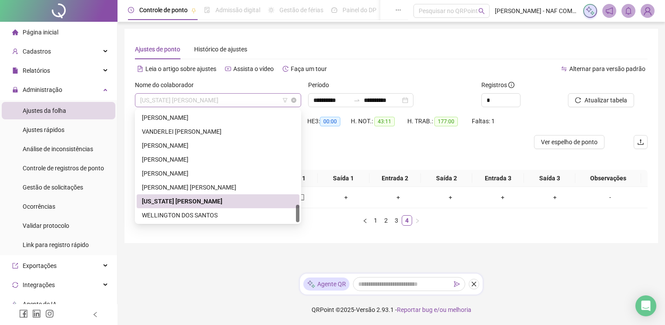
click at [262, 98] on span "WASHINGTON CEZAR GOMES DE SOUZA" at bounding box center [218, 100] width 156 height 13
click at [184, 213] on div "WELLINGTON DOS SANTOS" at bounding box center [218, 215] width 152 height 10
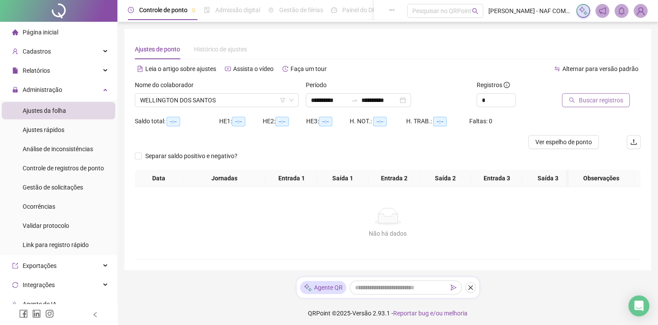
click at [580, 97] on span "Buscar registros" at bounding box center [601, 100] width 44 height 10
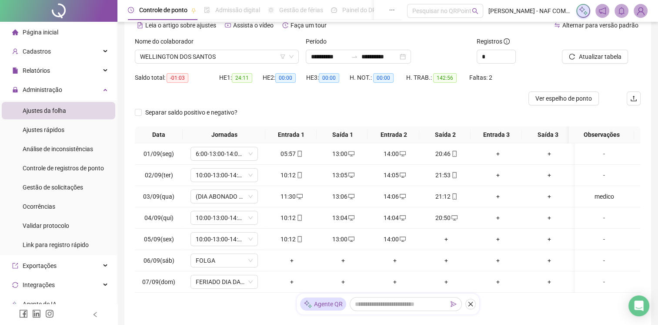
scroll to position [103, 0]
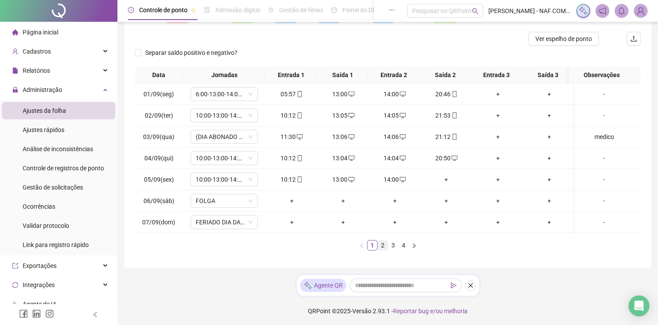
click at [381, 241] on link "2" at bounding box center [383, 245] width 10 height 10
click at [371, 247] on link "1" at bounding box center [373, 245] width 10 height 10
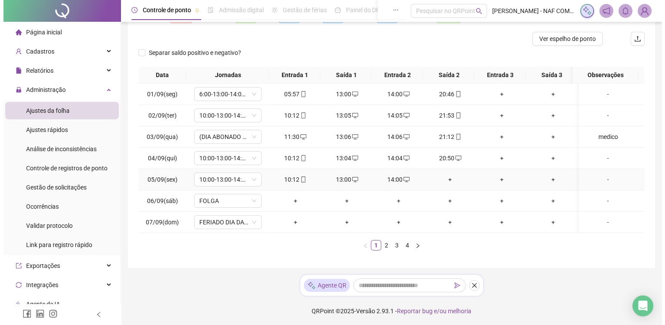
scroll to position [110, 0]
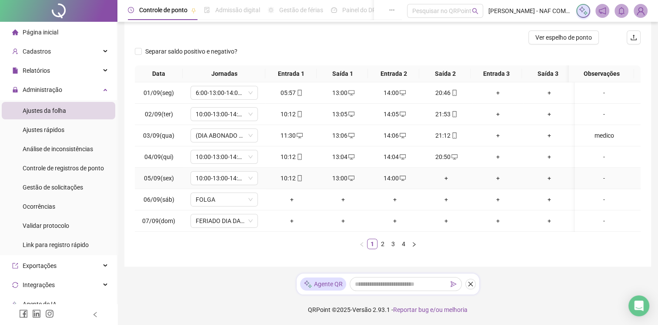
click at [443, 173] on div "+" at bounding box center [446, 178] width 45 height 10
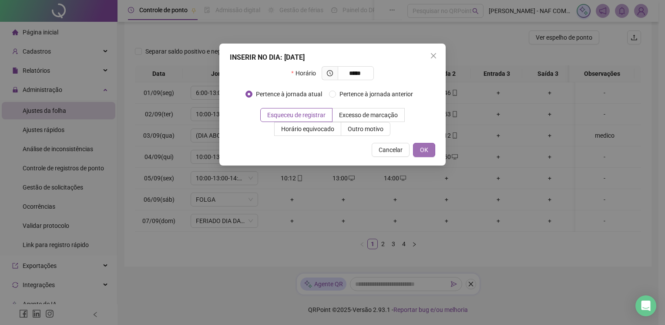
type input "*****"
click at [428, 151] on span "OK" at bounding box center [424, 150] width 8 height 10
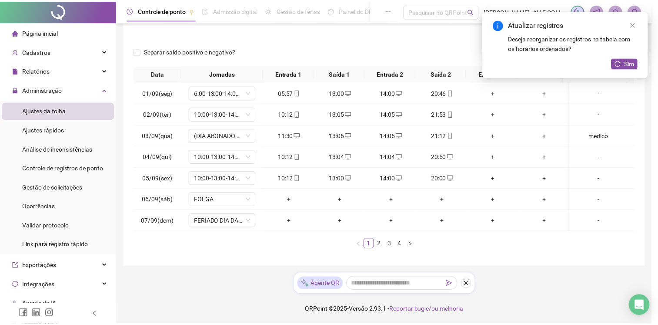
scroll to position [103, 0]
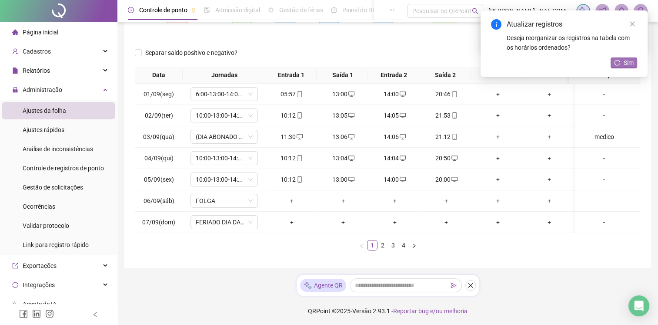
click at [623, 61] on button "Sim" at bounding box center [624, 62] width 27 height 10
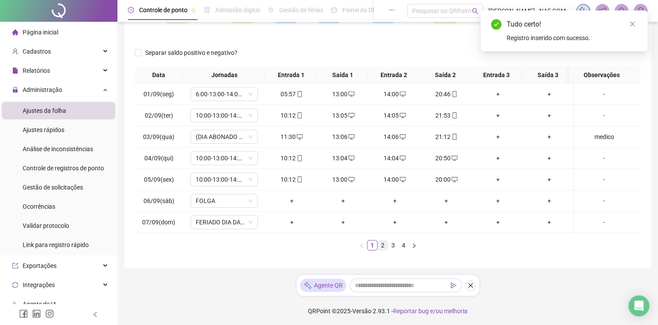
click at [382, 242] on link "2" at bounding box center [383, 245] width 10 height 10
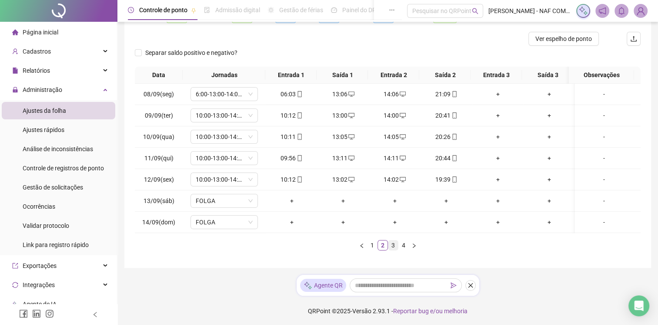
click at [391, 250] on link "3" at bounding box center [394, 245] width 10 height 10
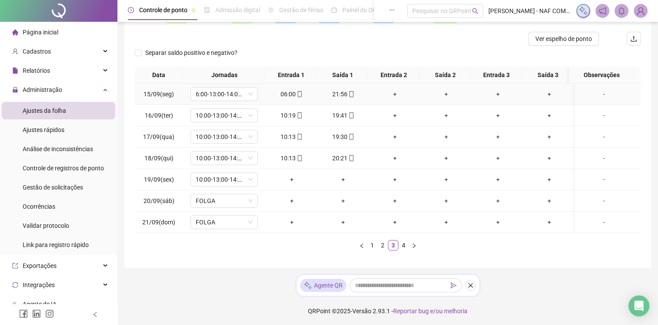
click at [393, 96] on div "+" at bounding box center [394, 94] width 45 height 10
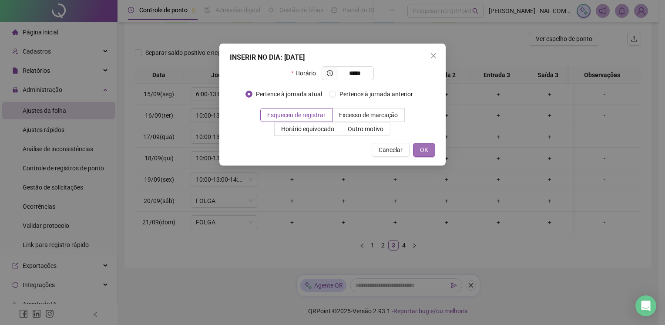
type input "*****"
click at [423, 152] on span "OK" at bounding box center [424, 150] width 8 height 10
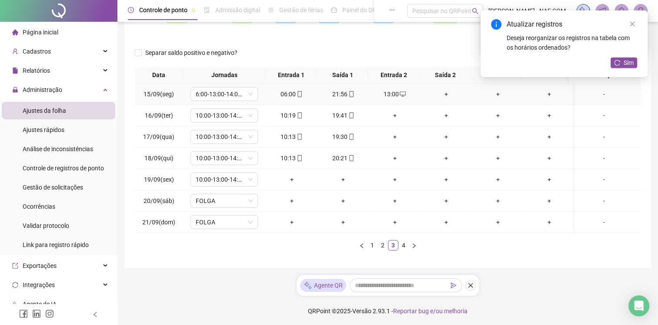
click at [446, 94] on div "+" at bounding box center [446, 94] width 45 height 10
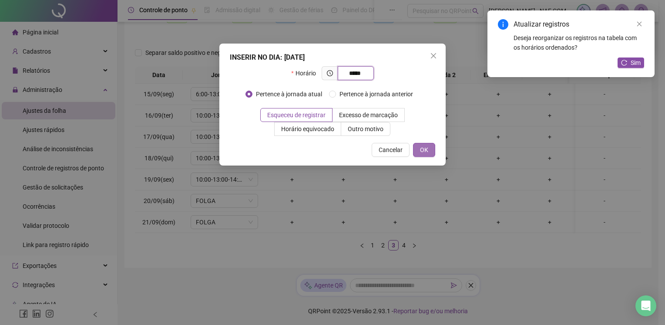
type input "*****"
click at [421, 148] on span "OK" at bounding box center [424, 150] width 8 height 10
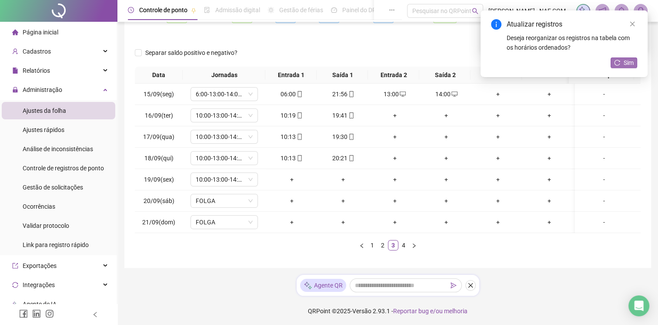
click at [634, 63] on span "Sim" at bounding box center [629, 63] width 10 height 10
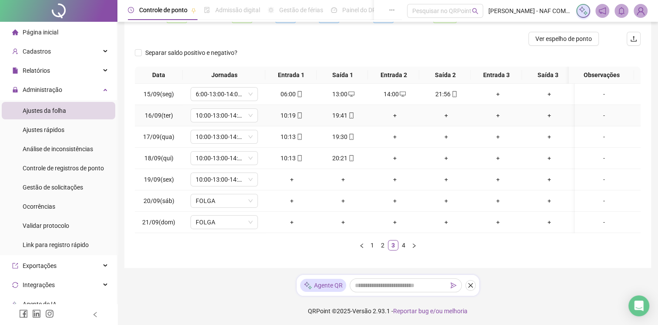
click at [391, 114] on div "+" at bounding box center [394, 116] width 45 height 10
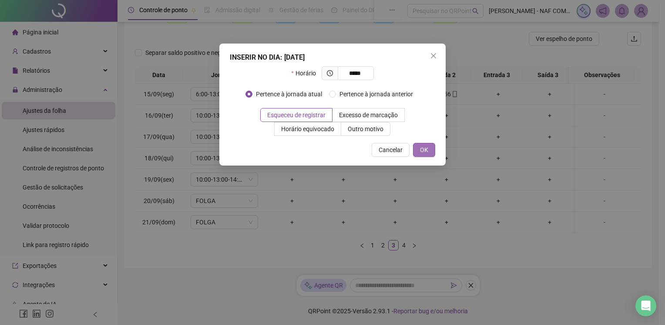
type input "*****"
click at [428, 147] on button "OK" at bounding box center [424, 150] width 22 height 14
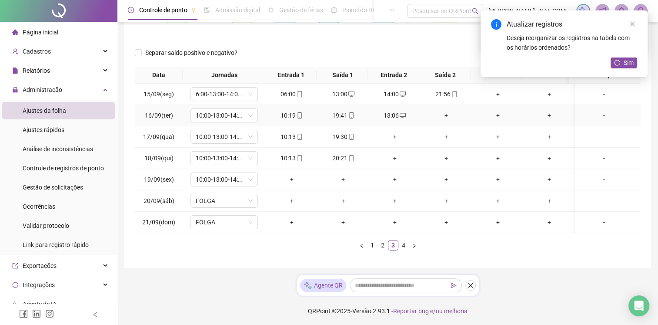
click at [447, 111] on div "+" at bounding box center [446, 116] width 45 height 10
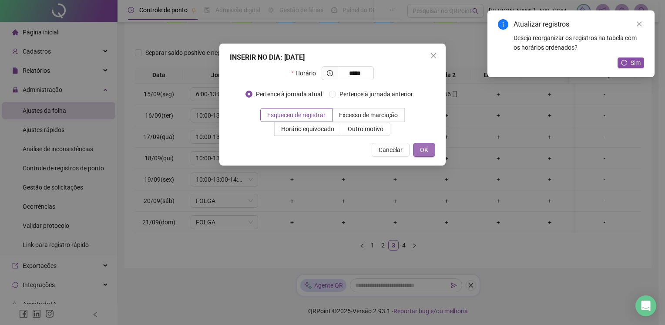
type input "*****"
click at [432, 149] on button "OK" at bounding box center [424, 150] width 22 height 14
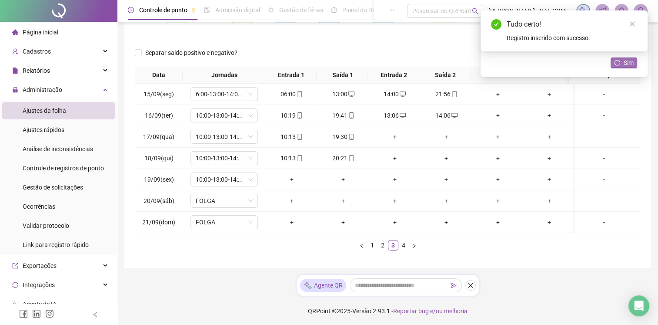
click at [628, 63] on span "Sim" at bounding box center [629, 63] width 10 height 10
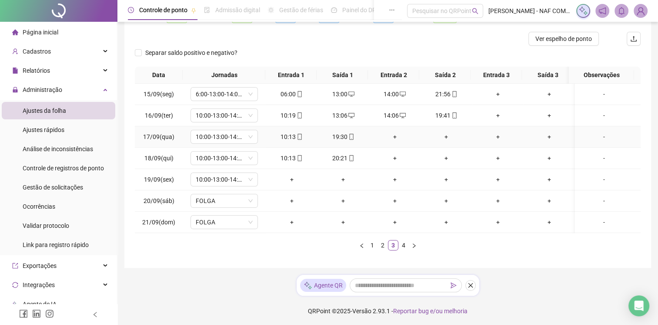
click at [395, 133] on div "+" at bounding box center [394, 137] width 45 height 10
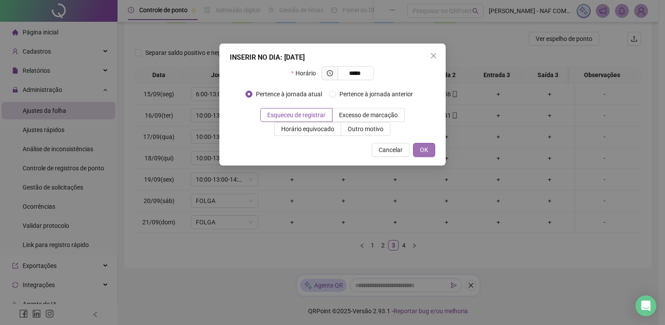
type input "*****"
click at [422, 145] on span "OK" at bounding box center [424, 150] width 8 height 10
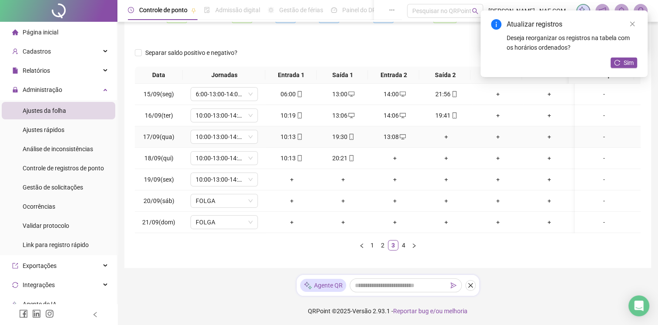
click at [449, 138] on div "+" at bounding box center [446, 137] width 45 height 10
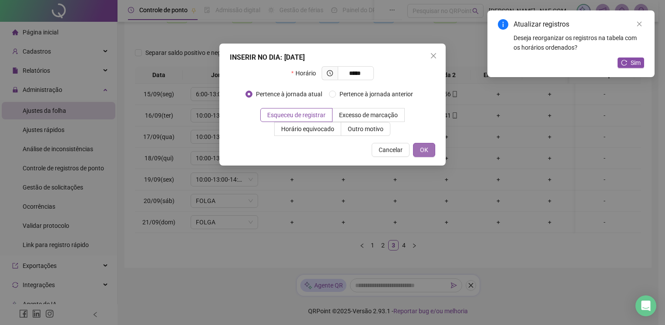
type input "*****"
click at [420, 149] on span "OK" at bounding box center [424, 150] width 8 height 10
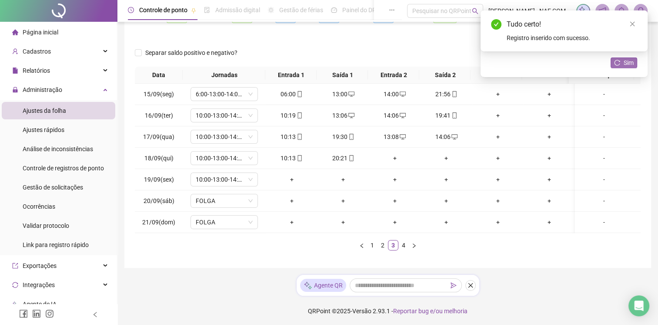
click at [633, 66] on span "Sim" at bounding box center [629, 63] width 10 height 10
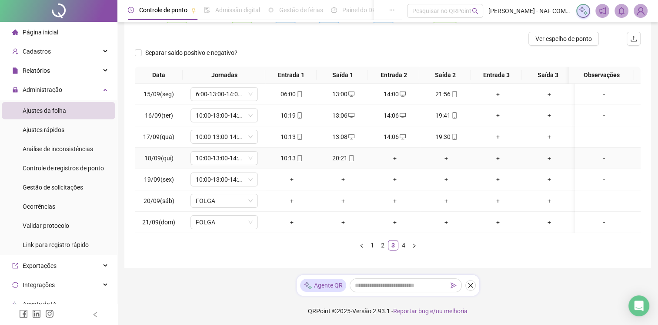
click at [393, 158] on div "+" at bounding box center [394, 158] width 45 height 10
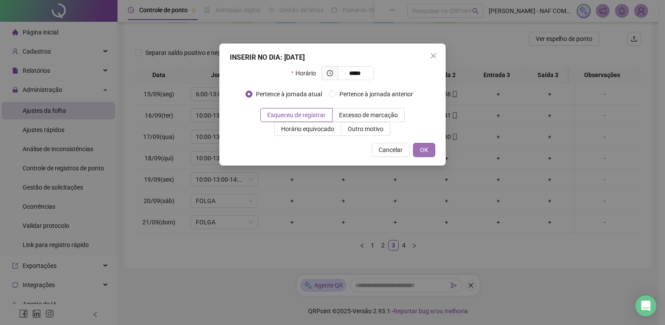
type input "*****"
click at [425, 149] on span "OK" at bounding box center [424, 150] width 8 height 10
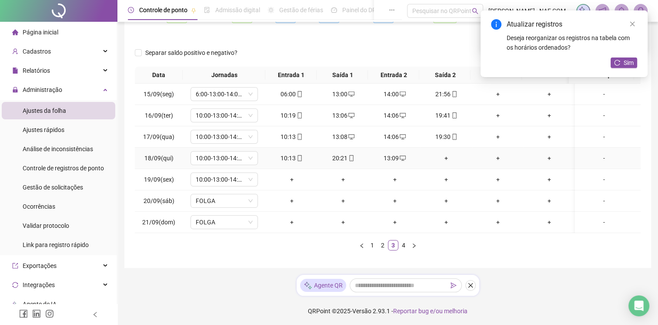
click at [444, 156] on div "+" at bounding box center [446, 158] width 45 height 10
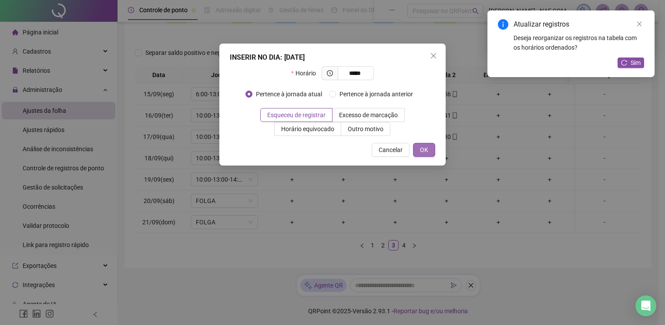
type input "*****"
click at [419, 145] on button "OK" at bounding box center [424, 150] width 22 height 14
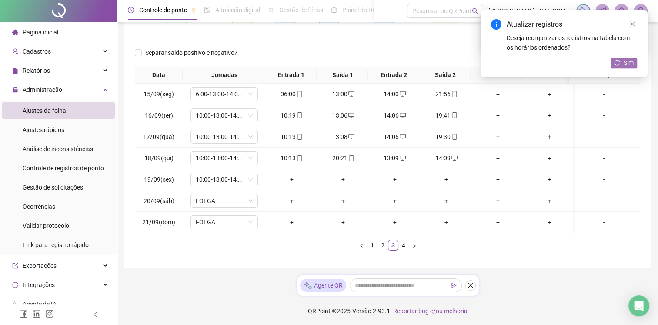
click at [629, 64] on span "Sim" at bounding box center [629, 63] width 10 height 10
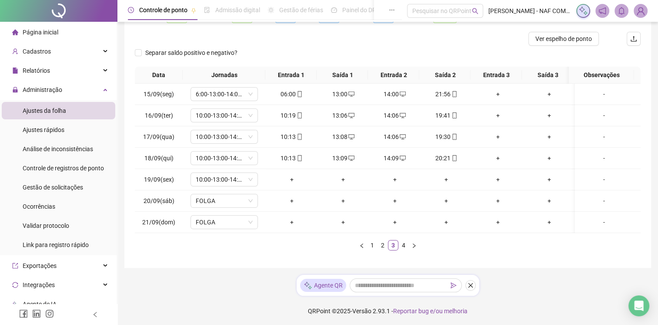
click at [402, 245] on link "4" at bounding box center [404, 245] width 10 height 10
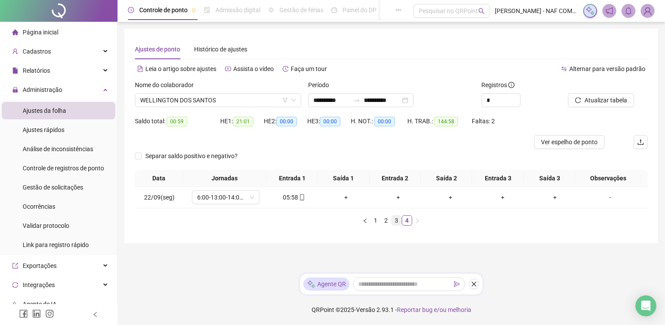
click at [393, 220] on link "3" at bounding box center [397, 220] width 10 height 10
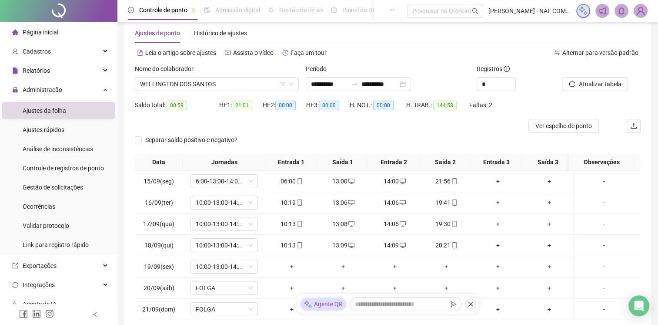
scroll to position [103, 0]
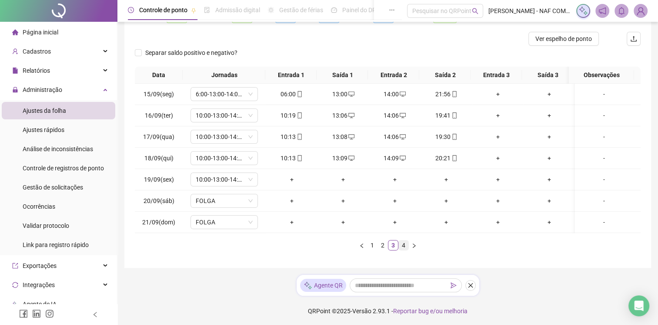
click at [408, 244] on link "4" at bounding box center [404, 245] width 10 height 10
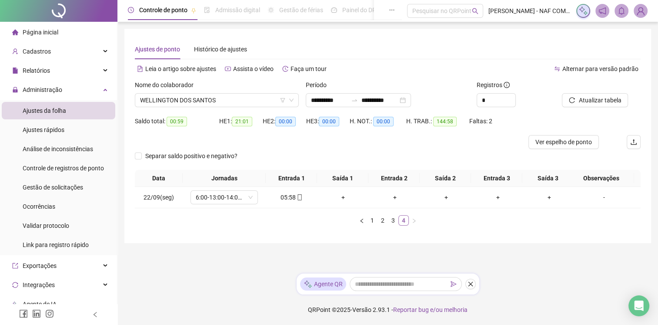
scroll to position [0, 0]
click at [398, 218] on link "3" at bounding box center [397, 220] width 10 height 10
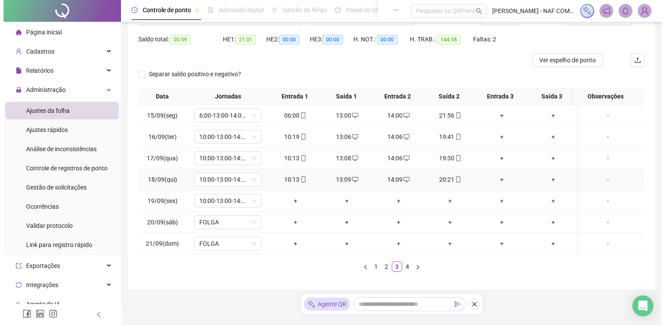
scroll to position [103, 0]
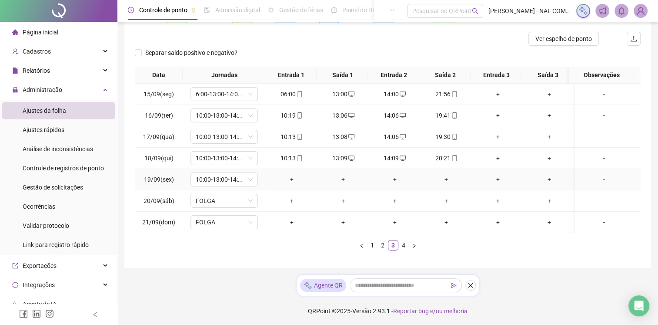
click at [287, 179] on div "+" at bounding box center [291, 179] width 45 height 10
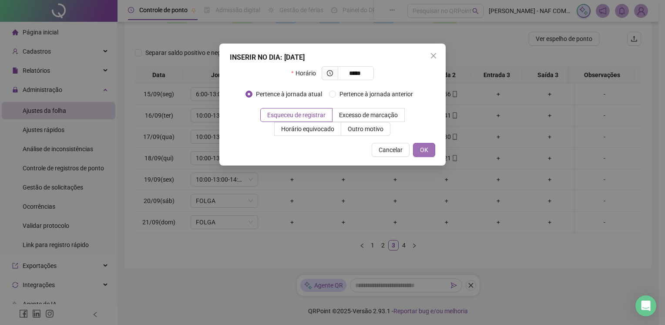
type input "*****"
click at [429, 150] on button "OK" at bounding box center [424, 150] width 22 height 14
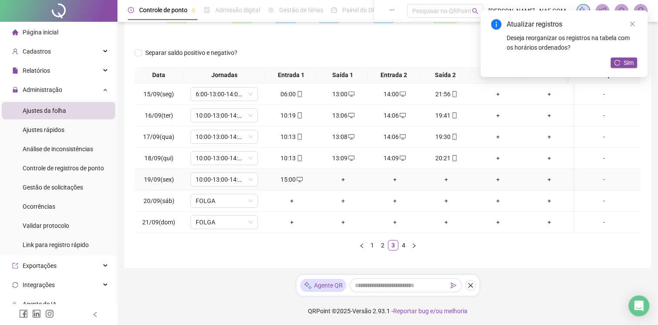
click at [443, 179] on div "+" at bounding box center [446, 179] width 45 height 10
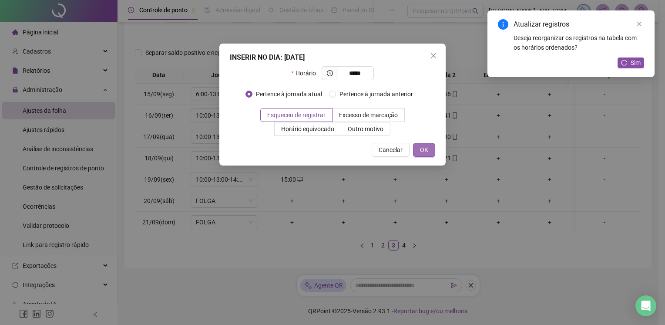
type input "*****"
click at [427, 149] on span "OK" at bounding box center [424, 150] width 8 height 10
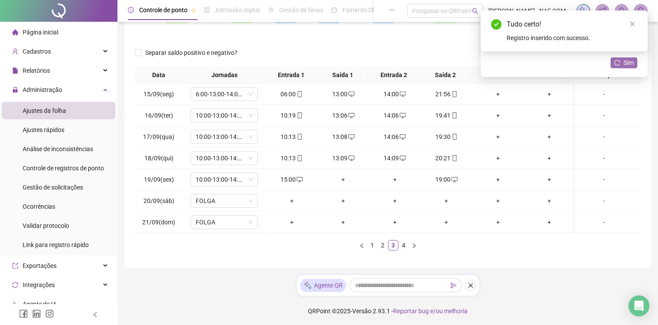
click at [629, 60] on span "Sim" at bounding box center [629, 63] width 10 height 10
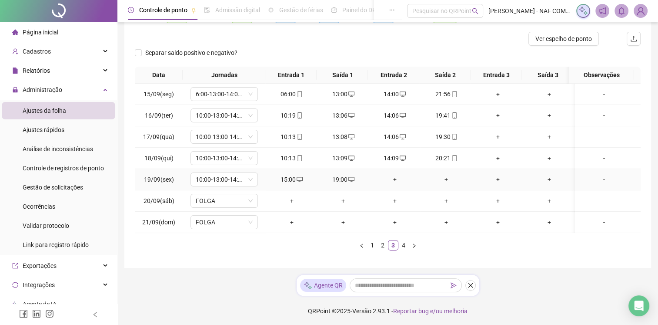
click at [349, 177] on icon "desktop" at bounding box center [352, 179] width 6 height 6
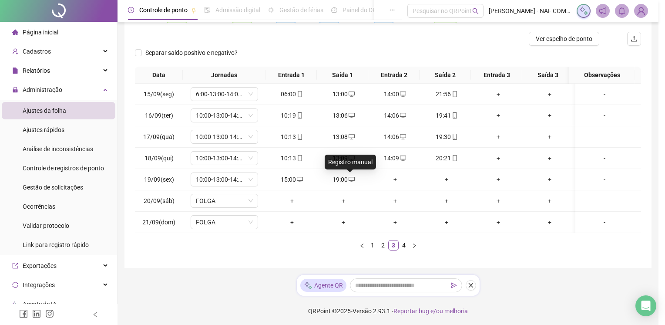
type input "**********"
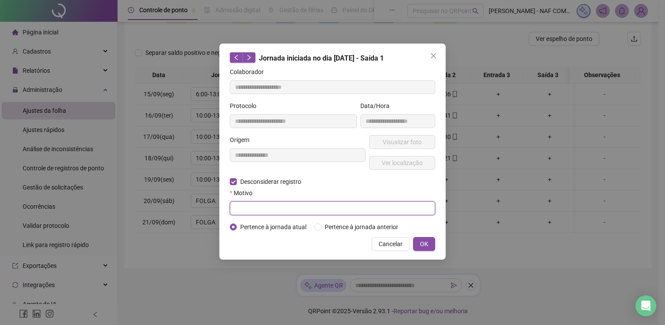
click at [245, 202] on input "text" at bounding box center [332, 208] width 205 height 14
type input "*****"
click at [430, 244] on button "OK" at bounding box center [424, 244] width 22 height 14
click at [426, 245] on span "OK" at bounding box center [424, 244] width 8 height 10
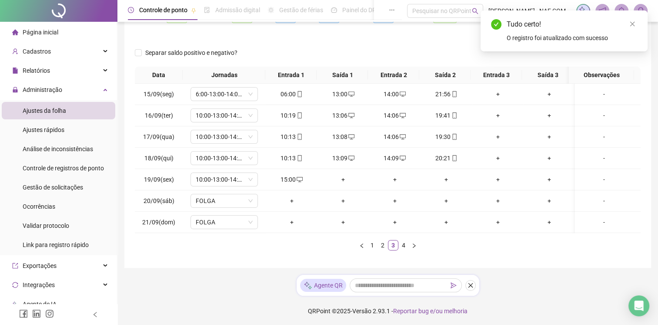
click at [606, 60] on div "Separar saldo positivo e negativo?" at bounding box center [388, 56] width 506 height 21
click at [344, 177] on div "+" at bounding box center [343, 179] width 45 height 10
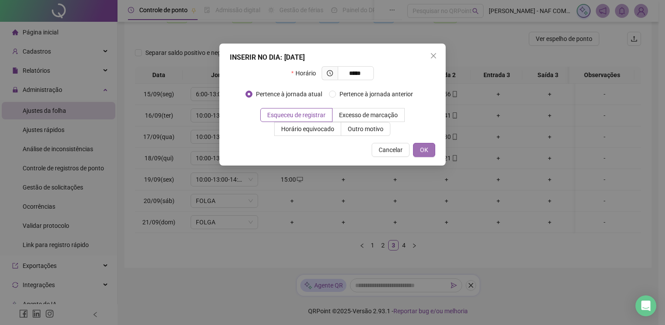
type input "*****"
click at [426, 151] on span "OK" at bounding box center [424, 150] width 8 height 10
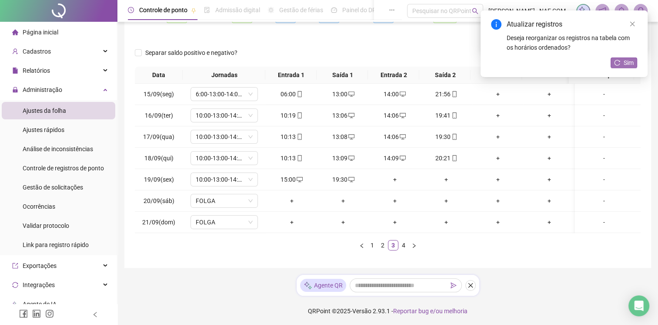
click at [620, 58] on button "Sim" at bounding box center [624, 62] width 27 height 10
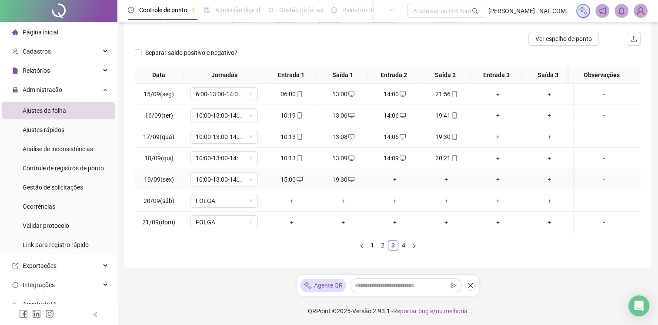
click at [598, 179] on div "-" at bounding box center [604, 179] width 51 height 10
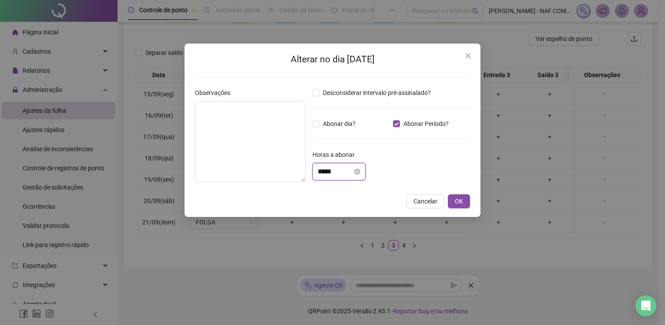
click at [336, 171] on input "*****" at bounding box center [335, 171] width 35 height 10
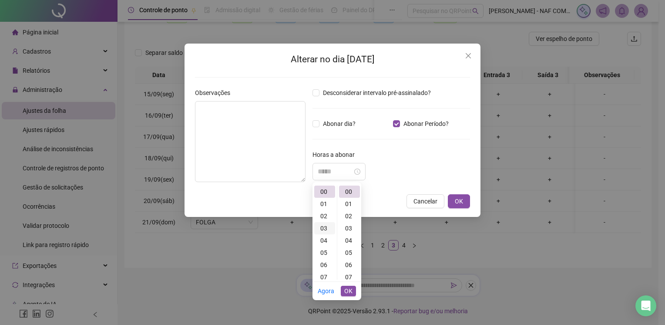
click at [325, 225] on div "03" at bounding box center [324, 228] width 21 height 12
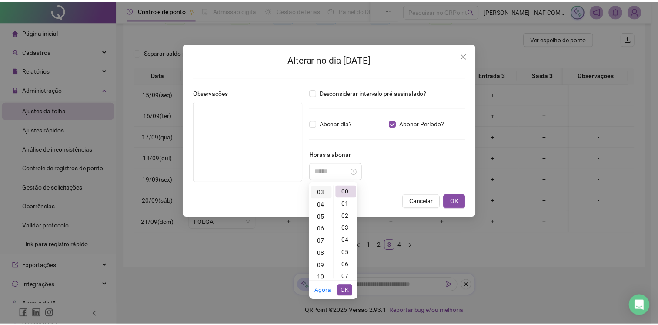
scroll to position [37, 0]
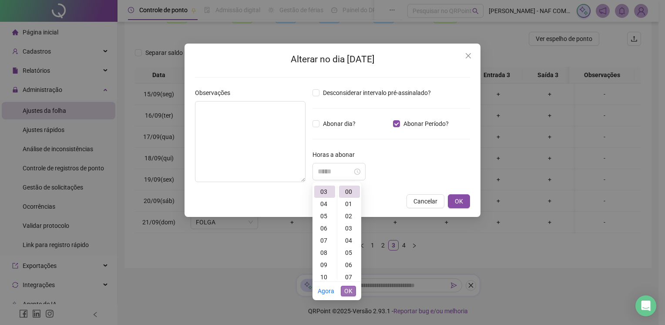
type input "*****"
click at [348, 288] on span "OK" at bounding box center [348, 291] width 8 height 10
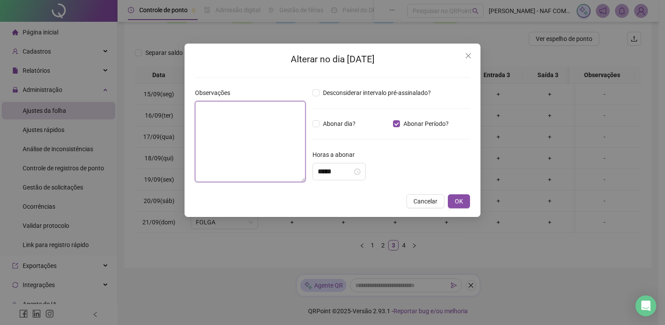
click at [262, 140] on textarea at bounding box center [250, 141] width 111 height 81
type textarea "*****"
click at [459, 200] on span "OK" at bounding box center [459, 201] width 8 height 10
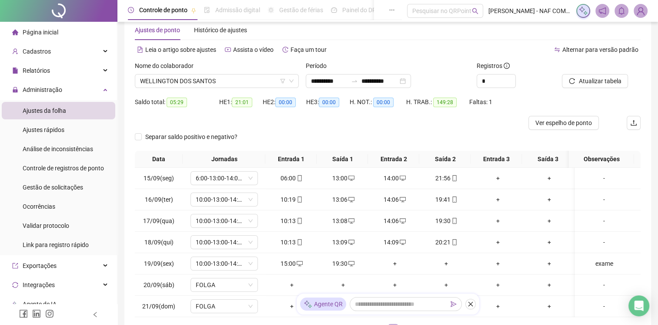
scroll to position [16, 0]
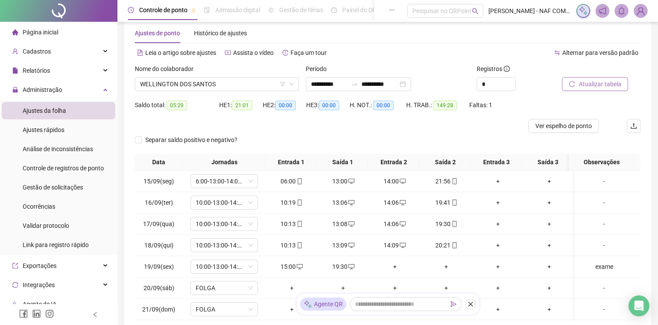
click at [591, 87] on span "Atualizar tabela" at bounding box center [600, 84] width 43 height 10
click at [567, 124] on span "Ver espelho de ponto" at bounding box center [564, 126] width 57 height 10
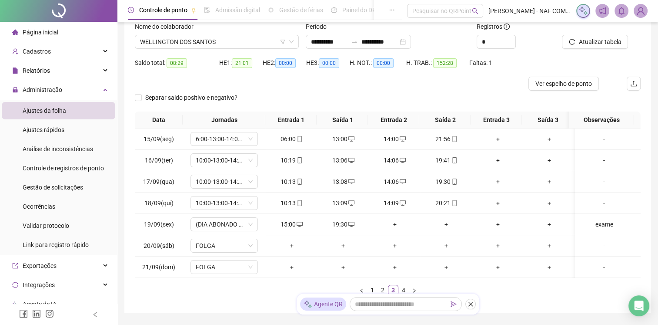
scroll to position [103, 0]
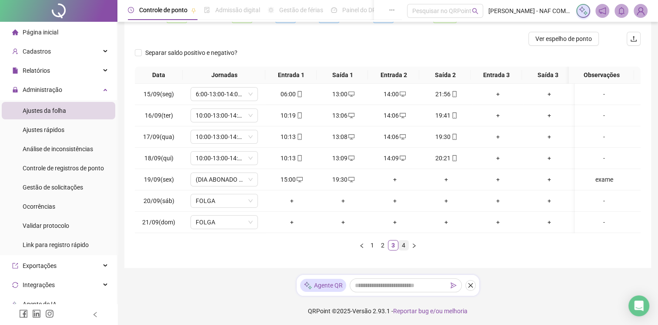
click at [404, 246] on link "4" at bounding box center [404, 245] width 10 height 10
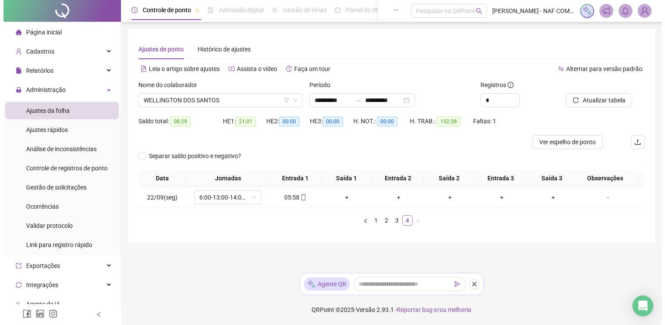
scroll to position [0, 0]
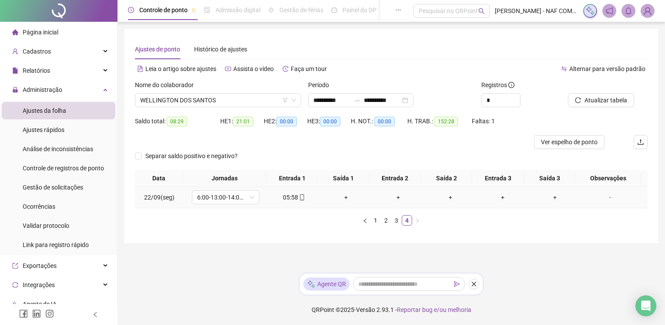
click at [339, 198] on div "+" at bounding box center [345, 197] width 45 height 10
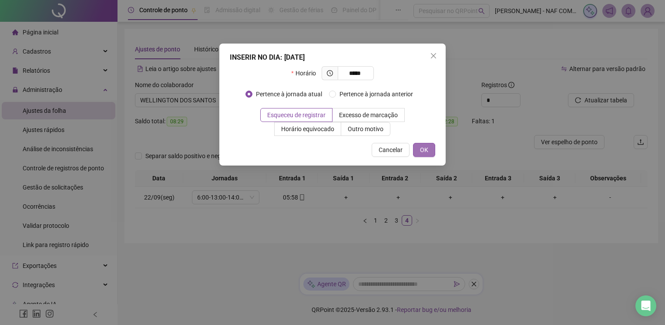
type input "*****"
click at [430, 145] on button "OK" at bounding box center [424, 150] width 22 height 14
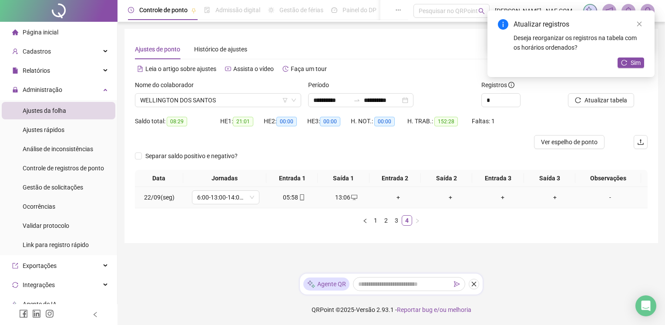
click at [398, 196] on div "+" at bounding box center [398, 197] width 45 height 10
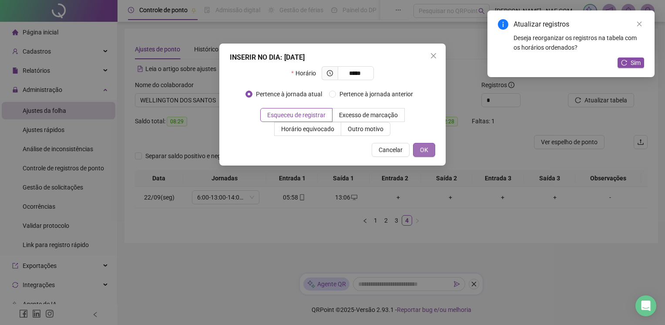
type input "*****"
click at [426, 147] on span "OK" at bounding box center [424, 150] width 8 height 10
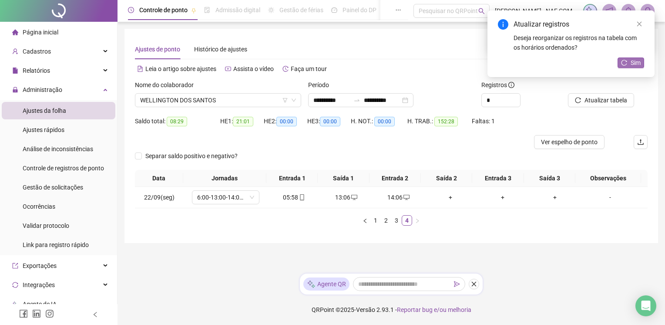
click at [633, 62] on span "Sim" at bounding box center [635, 63] width 10 height 10
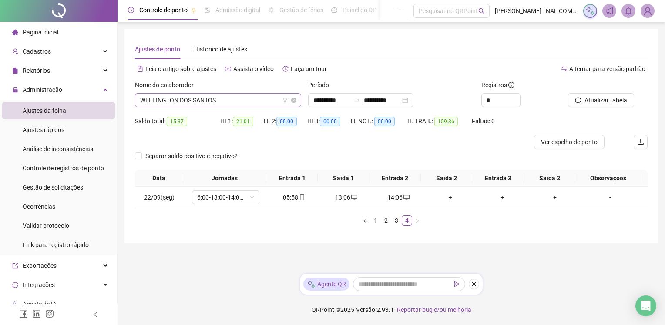
click at [218, 100] on span "WELLINGTON DOS SANTOS" at bounding box center [218, 100] width 156 height 13
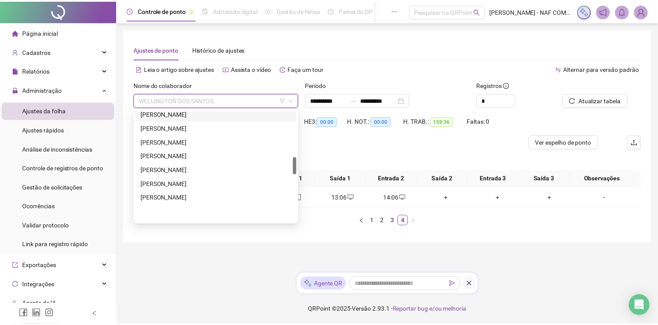
scroll to position [251, 0]
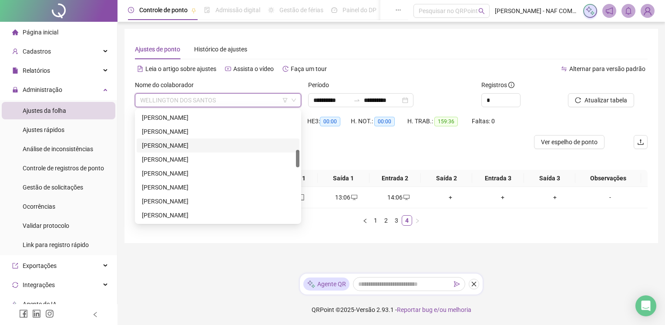
click at [218, 144] on div "JOAO VITOR COUTINHO CORREA" at bounding box center [218, 146] width 152 height 10
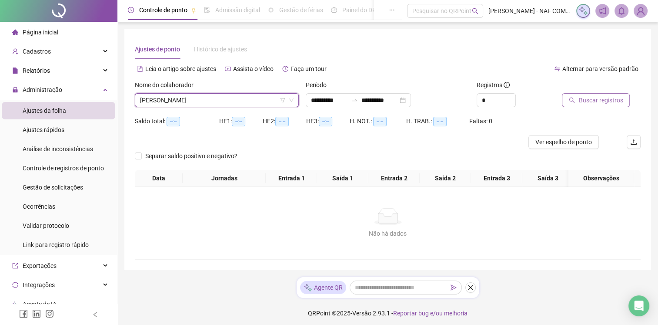
click at [599, 101] on span "Buscar registros" at bounding box center [601, 100] width 44 height 10
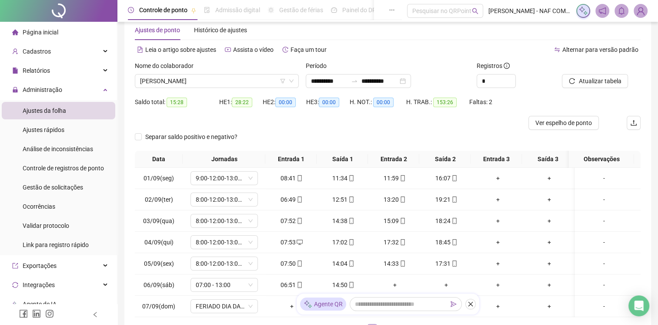
scroll to position [103, 0]
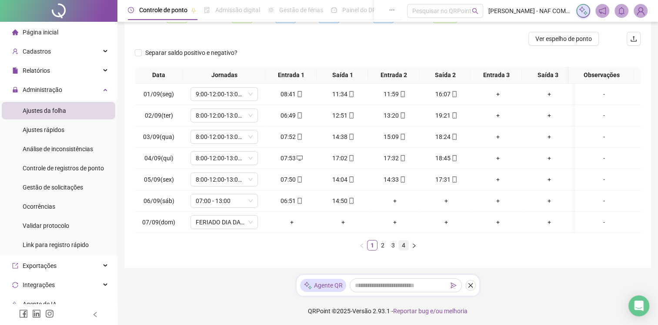
click at [406, 246] on link "4" at bounding box center [404, 245] width 10 height 10
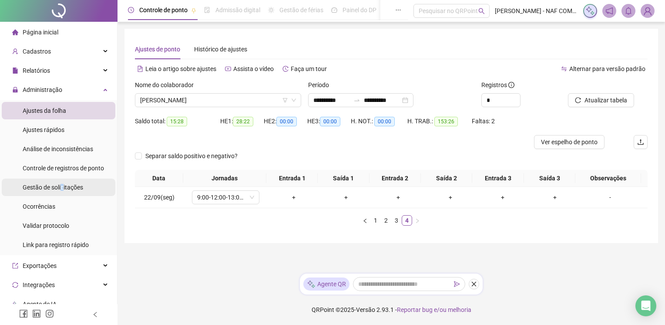
click at [62, 188] on span "Gestão de solicitações" at bounding box center [53, 187] width 60 height 7
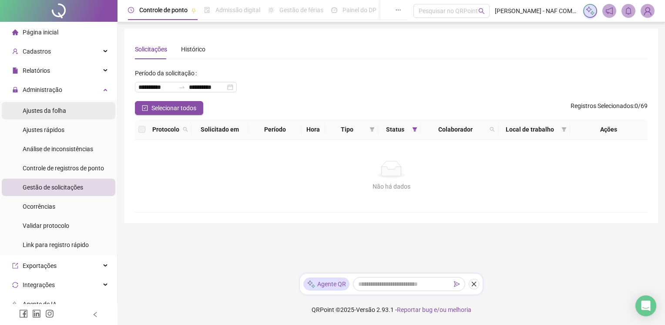
drag, startPoint x: 62, startPoint y: 188, endPoint x: 48, endPoint y: 114, distance: 74.8
click at [48, 114] on div "Ajustes da folha" at bounding box center [45, 110] width 44 height 17
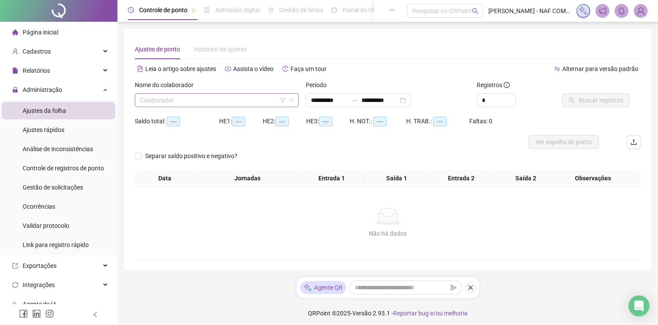
click at [169, 95] on input "search" at bounding box center [213, 100] width 146 height 13
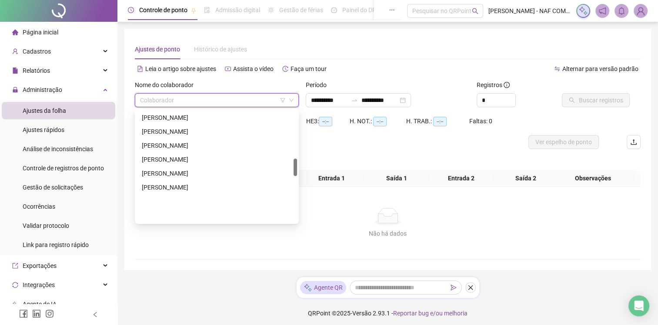
scroll to position [218, 0]
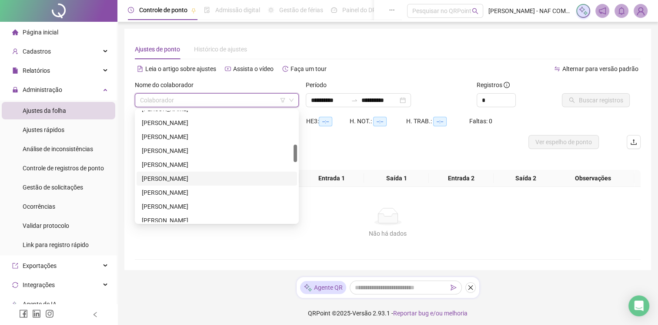
click at [201, 176] on div "JOAO VITOR COUTINHO CORREA" at bounding box center [217, 179] width 150 height 10
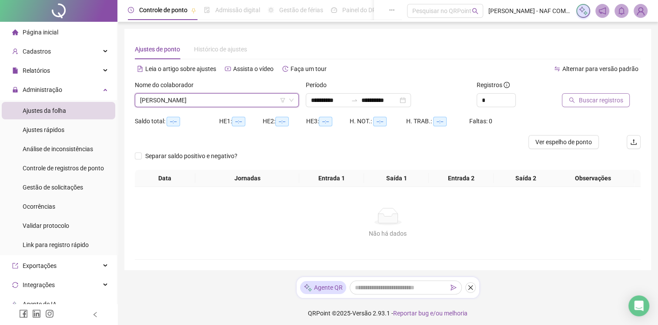
click at [602, 100] on span "Buscar registros" at bounding box center [601, 100] width 44 height 10
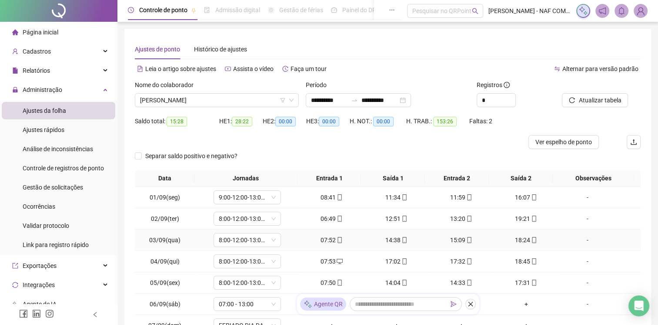
scroll to position [103, 0]
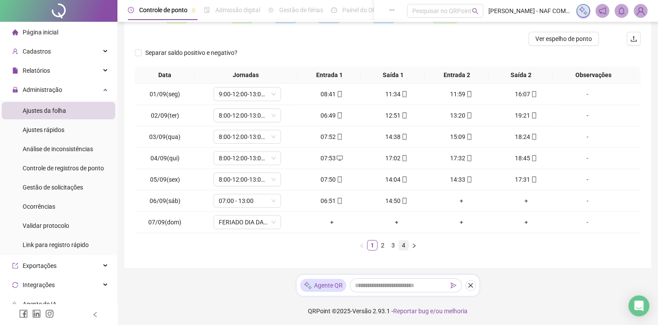
click at [403, 243] on link "4" at bounding box center [404, 245] width 10 height 10
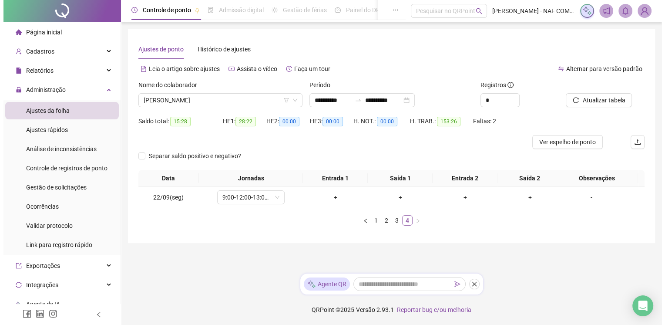
scroll to position [0, 0]
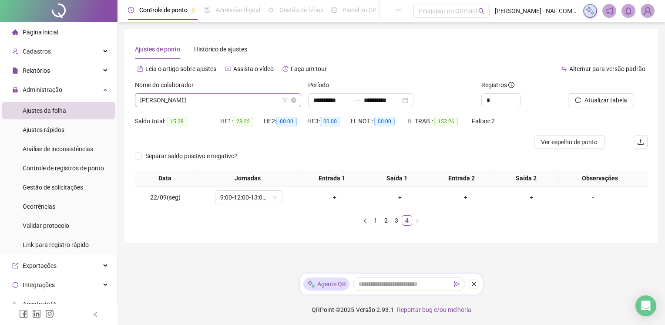
click at [238, 103] on span "JOAO VITOR COUTINHO CORREA" at bounding box center [218, 100] width 156 height 13
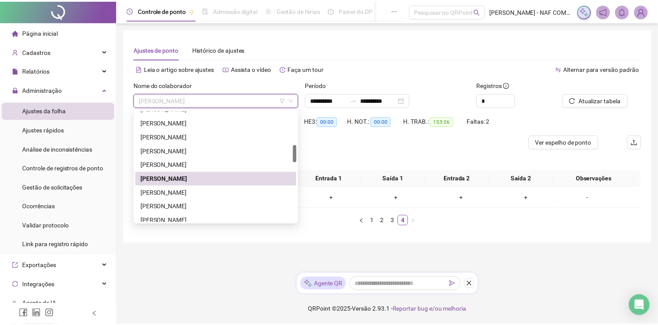
scroll to position [261, 0]
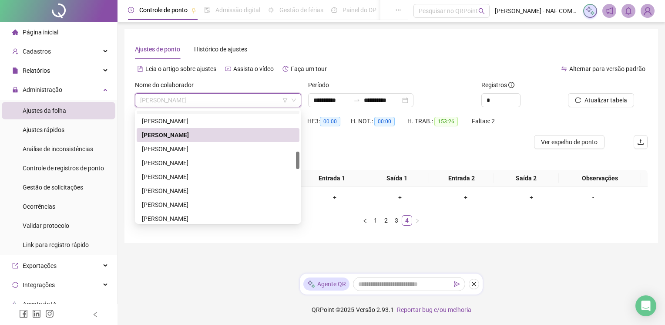
click at [383, 58] on div "Ajustes de ponto Histórico de ajustes" at bounding box center [391, 49] width 513 height 20
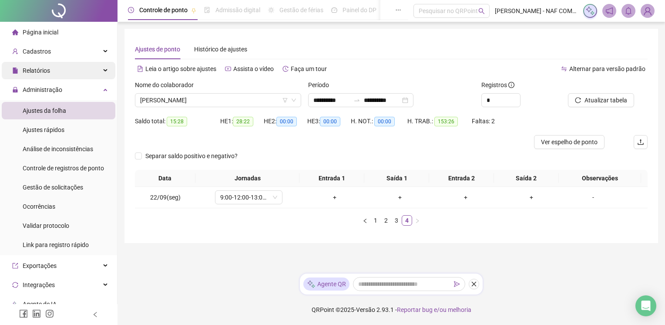
click at [54, 75] on div "Relatórios" at bounding box center [59, 70] width 114 height 17
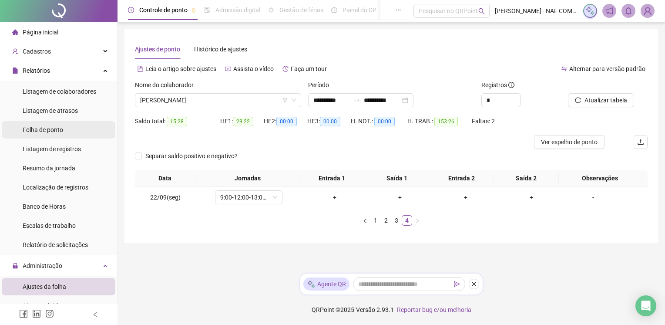
click at [60, 133] on span "Folha de ponto" at bounding box center [43, 129] width 40 height 7
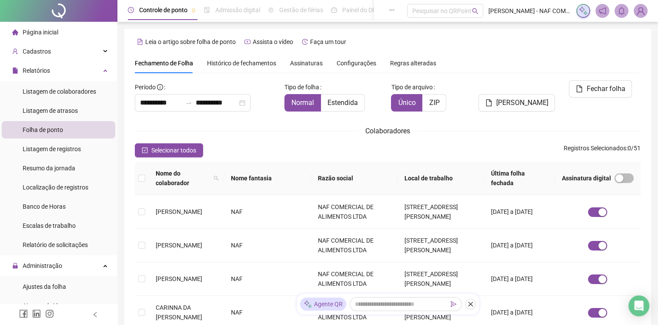
scroll to position [11, 0]
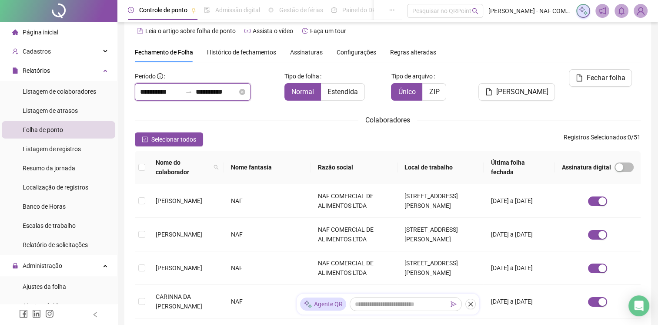
click at [238, 93] on input "**********" at bounding box center [217, 92] width 42 height 10
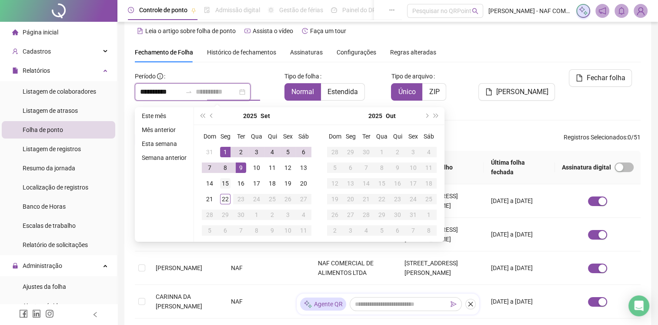
type input "**********"
click at [226, 183] on div "15" at bounding box center [225, 183] width 10 height 10
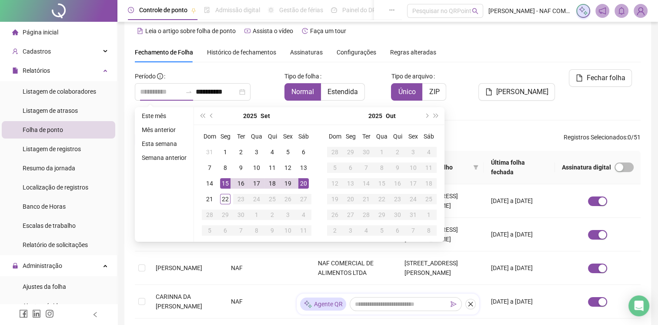
click at [302, 182] on div "20" at bounding box center [303, 183] width 10 height 10
type input "**********"
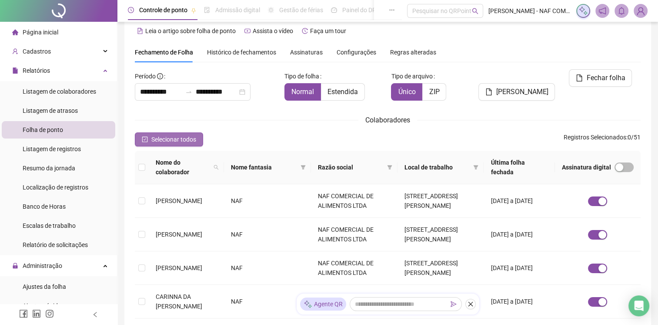
click at [178, 135] on span "Selecionar todos" at bounding box center [173, 139] width 45 height 10
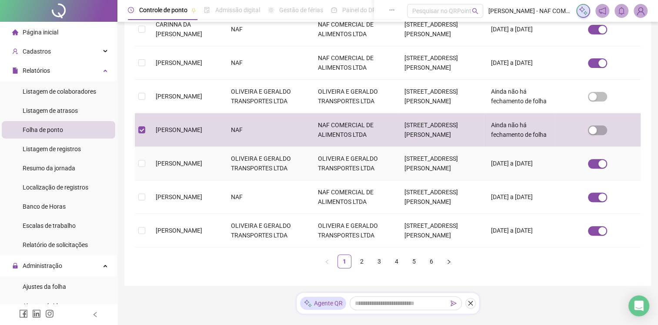
scroll to position [291, 0]
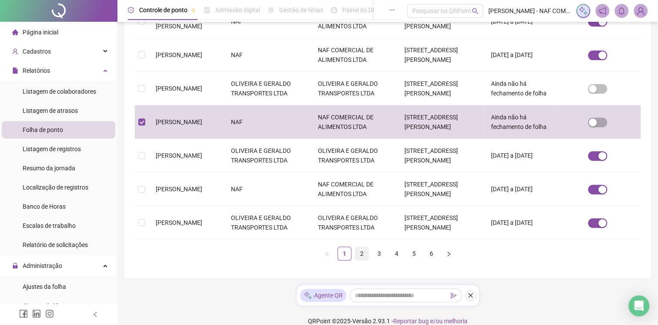
click at [360, 247] on link "2" at bounding box center [361, 253] width 13 height 13
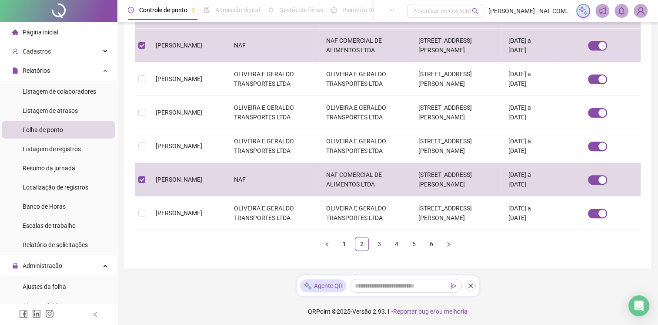
scroll to position [301, 0]
click at [374, 239] on link "3" at bounding box center [379, 243] width 13 height 13
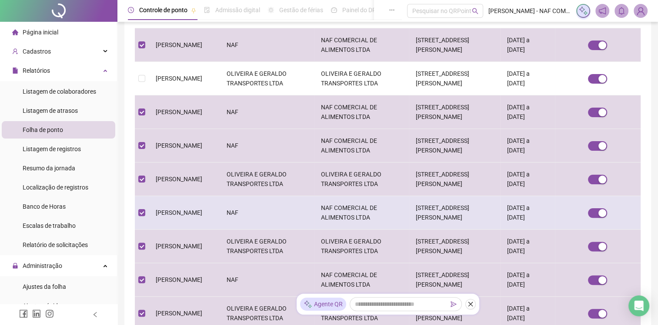
scroll to position [277, 0]
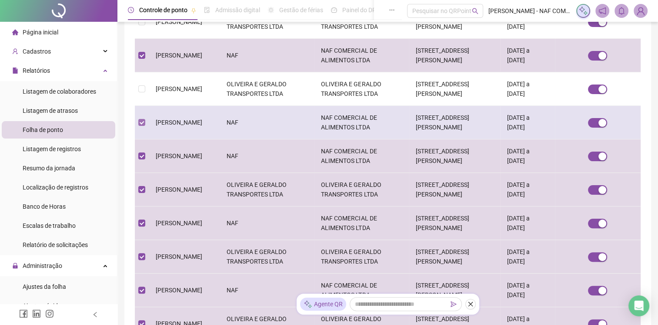
click at [144, 125] on label at bounding box center [141, 122] width 7 height 10
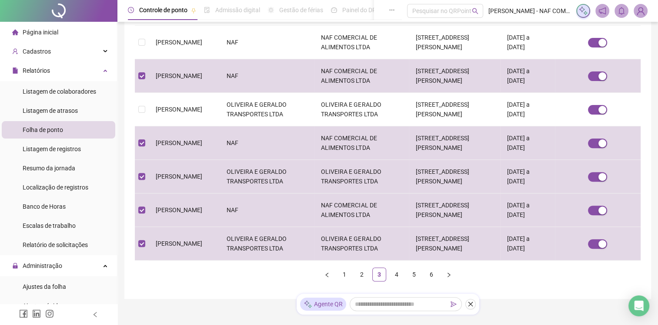
scroll to position [301, 0]
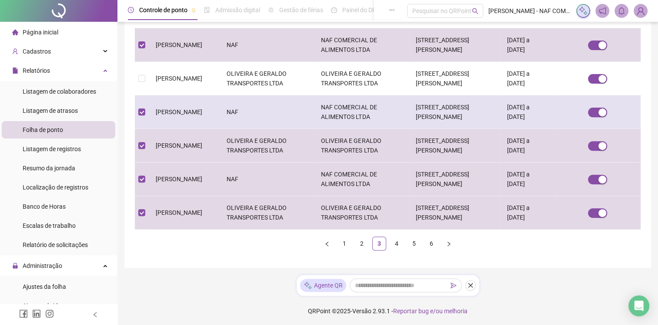
click at [146, 113] on td at bounding box center [142, 112] width 14 height 34
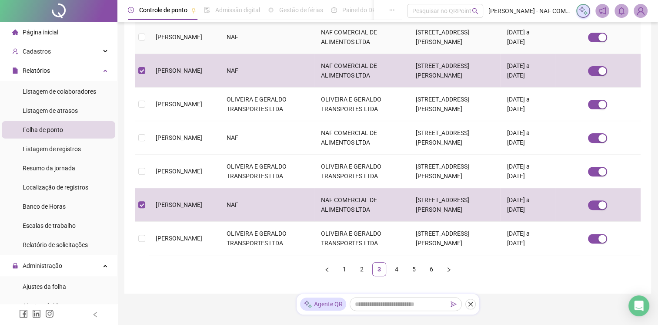
scroll to position [277, 0]
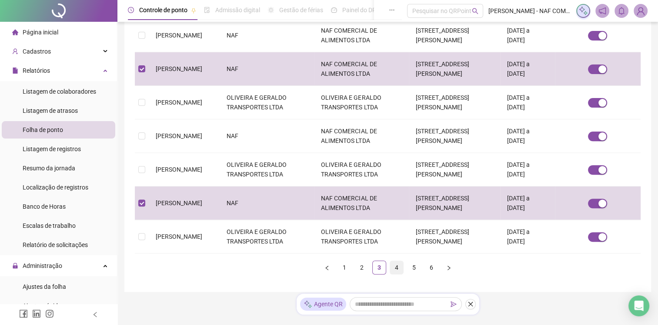
click at [394, 267] on link "4" at bounding box center [396, 267] width 13 height 13
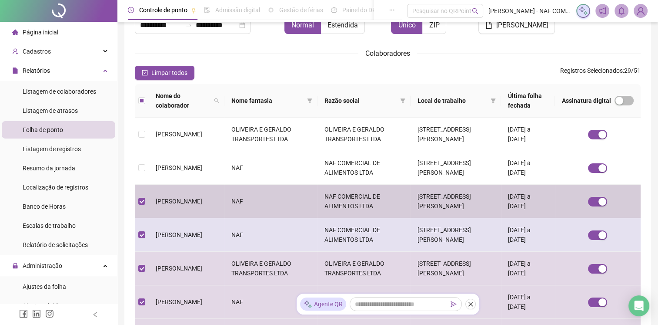
scroll to position [190, 0]
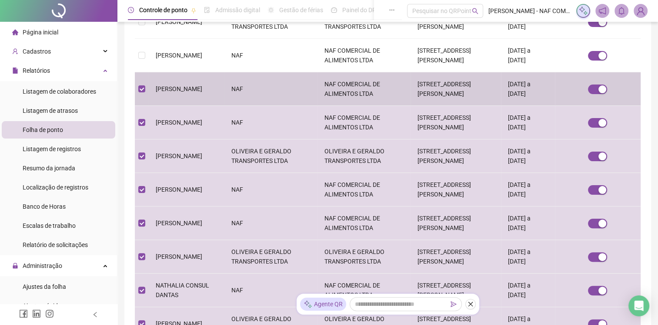
click at [148, 88] on td at bounding box center [142, 89] width 14 height 34
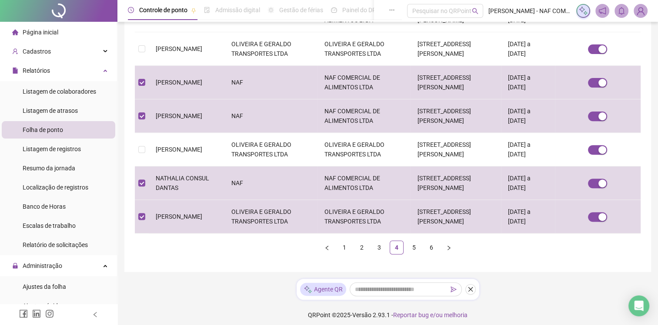
scroll to position [301, 0]
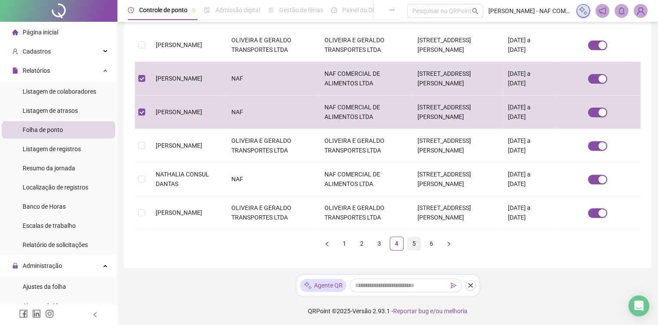
click at [407, 240] on li "5" at bounding box center [414, 243] width 14 height 14
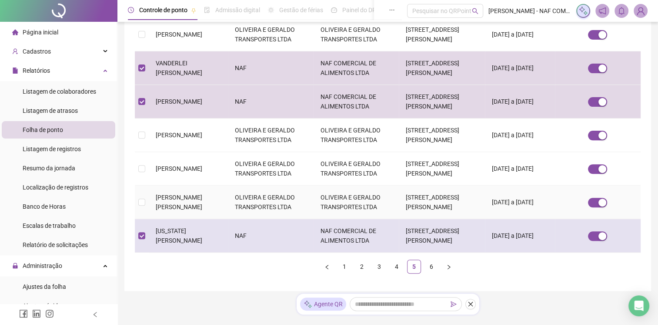
scroll to position [291, 0]
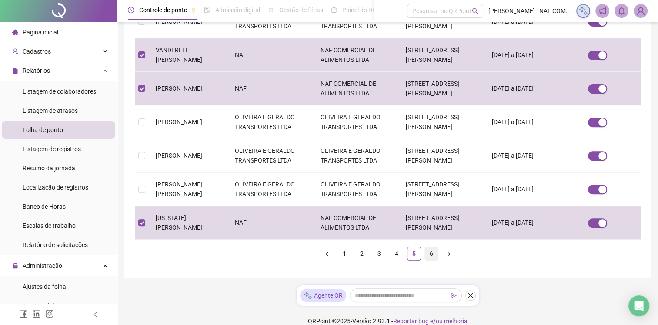
click at [434, 247] on link "6" at bounding box center [431, 253] width 13 height 13
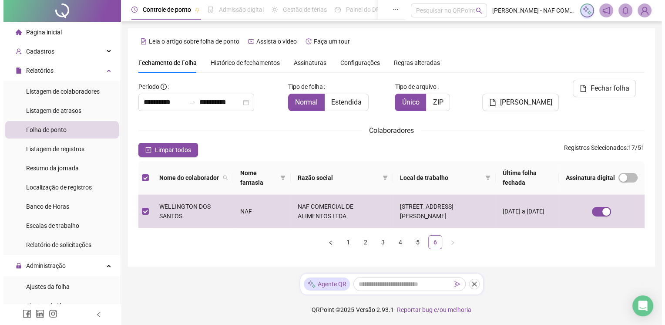
scroll to position [0, 0]
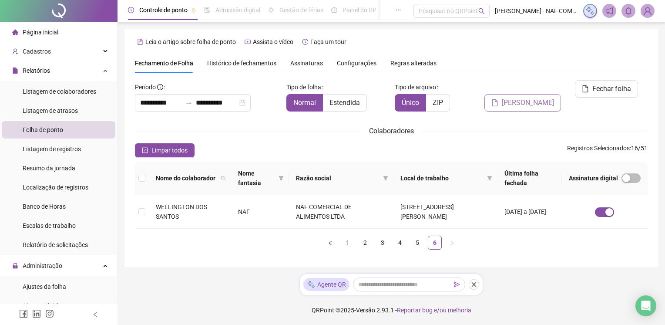
click at [549, 97] on span "Gerar espelho" at bounding box center [528, 102] width 52 height 10
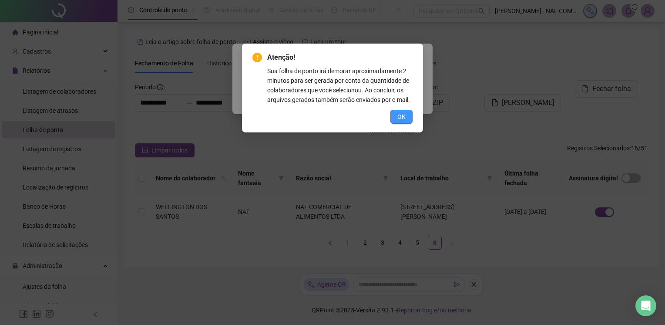
click at [397, 114] on span "OK" at bounding box center [401, 117] width 8 height 10
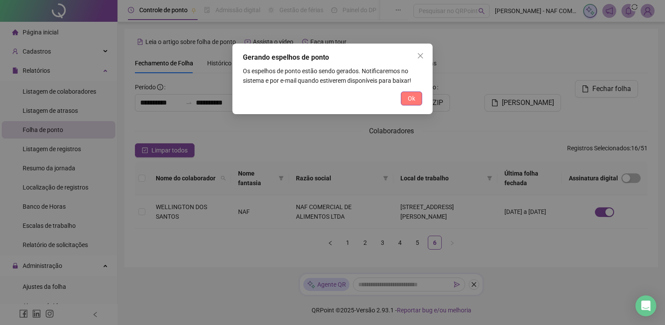
click at [416, 102] on button "Ok" at bounding box center [411, 98] width 21 height 14
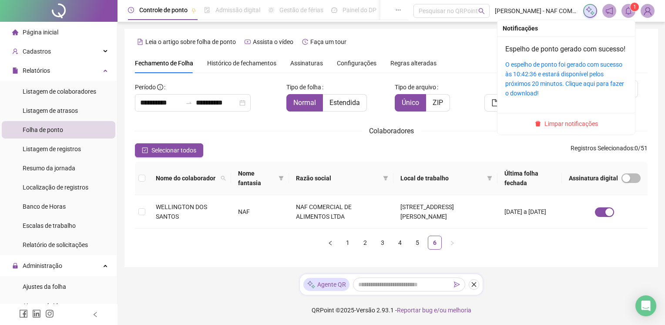
click at [632, 9] on sup "1" at bounding box center [634, 7] width 9 height 9
click at [586, 92] on link "O espelho de ponto foi gerado com sucesso às 10:42:36 e estará disponível pelos…" at bounding box center [564, 79] width 119 height 36
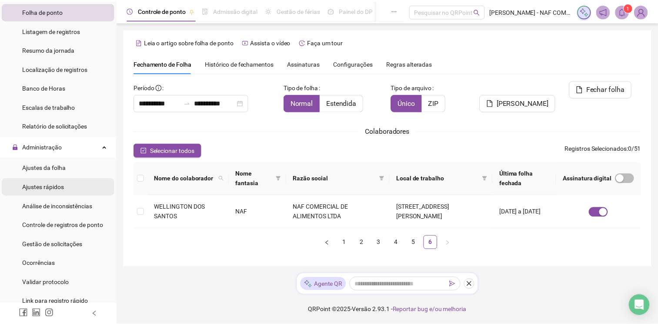
scroll to position [131, 0]
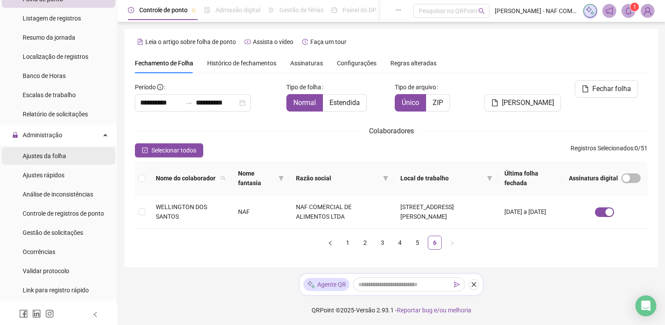
click at [64, 154] on span "Ajustes da folha" at bounding box center [45, 155] width 44 height 7
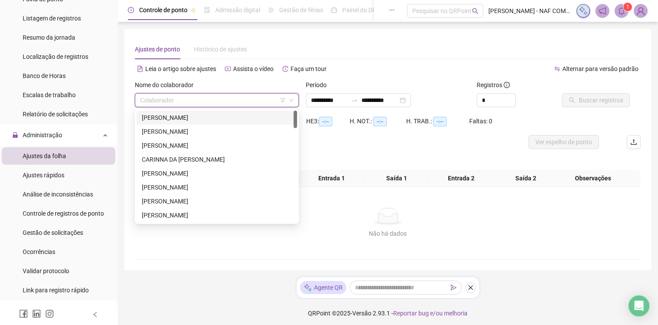
click at [248, 100] on input "search" at bounding box center [213, 100] width 146 height 13
click at [235, 115] on div "[PERSON_NAME]" at bounding box center [217, 118] width 150 height 10
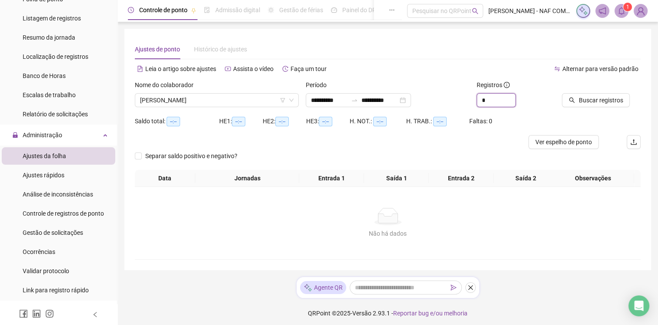
drag, startPoint x: 501, startPoint y: 101, endPoint x: 456, endPoint y: 104, distance: 44.5
click at [456, 104] on div "**********" at bounding box center [387, 97] width 513 height 34
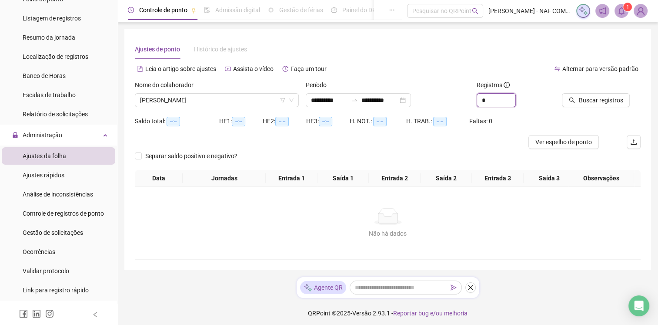
type input "*"
click at [600, 97] on span "Buscar registros" at bounding box center [601, 100] width 44 height 10
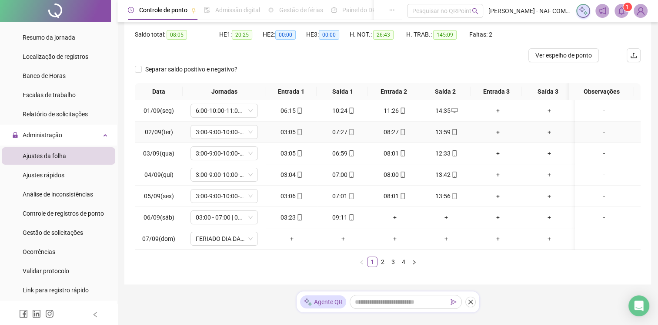
scroll to position [103, 0]
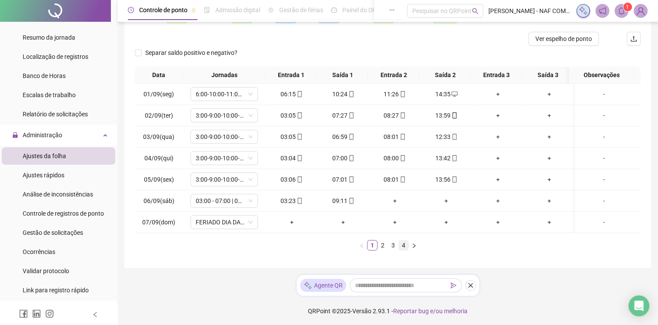
click at [402, 244] on link "4" at bounding box center [404, 245] width 10 height 10
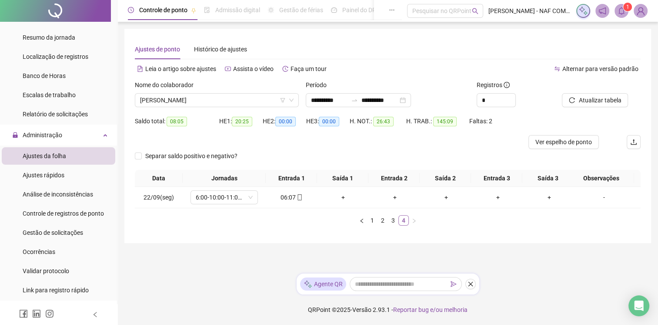
scroll to position [0, 0]
click at [344, 199] on div "+" at bounding box center [345, 197] width 45 height 10
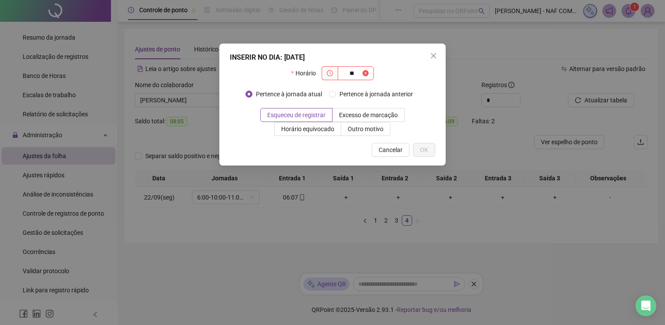
type input "*"
click at [437, 57] on span "Close" at bounding box center [433, 55] width 14 height 7
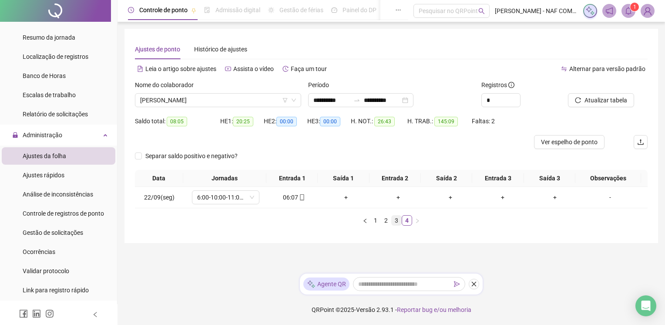
click at [396, 218] on link "3" at bounding box center [397, 220] width 10 height 10
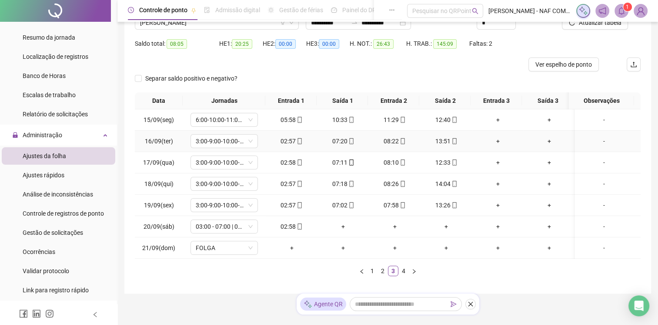
scroll to position [103, 0]
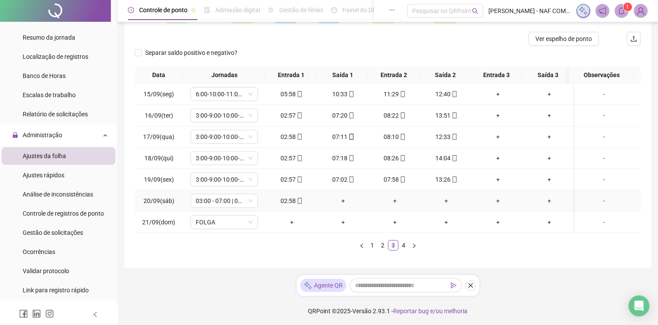
click at [345, 200] on div "+" at bounding box center [343, 201] width 45 height 10
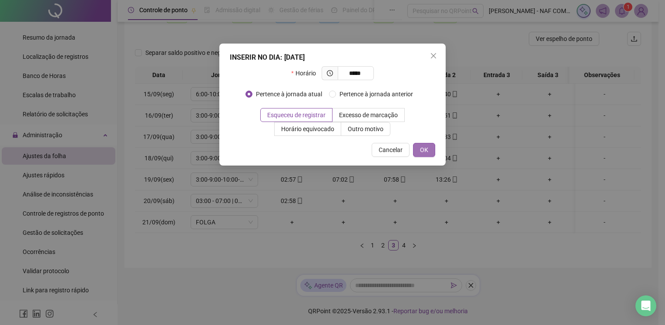
type input "*****"
click at [426, 146] on span "OK" at bounding box center [424, 150] width 8 height 10
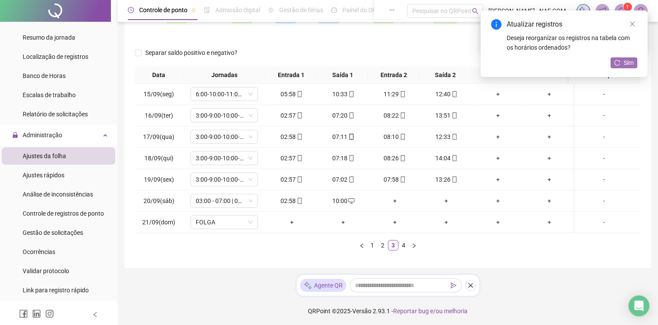
click at [626, 64] on span "Sim" at bounding box center [629, 63] width 10 height 10
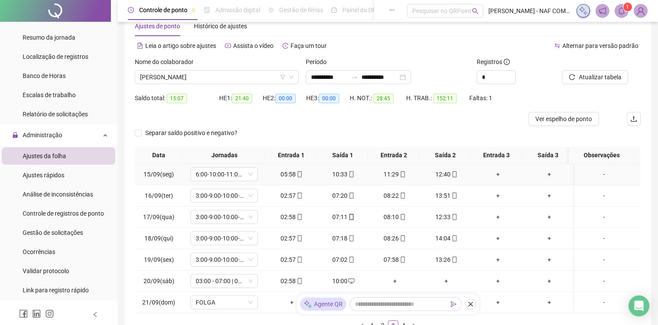
scroll to position [16, 0]
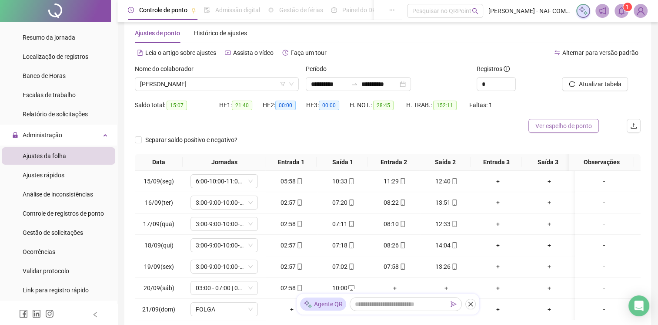
click at [578, 126] on span "Ver espelho de ponto" at bounding box center [564, 126] width 57 height 10
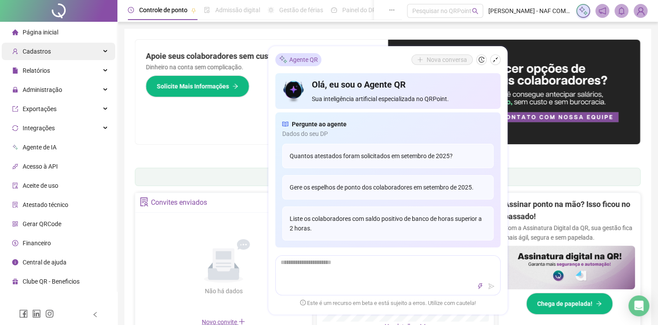
click at [59, 55] on div "Cadastros" at bounding box center [59, 51] width 114 height 17
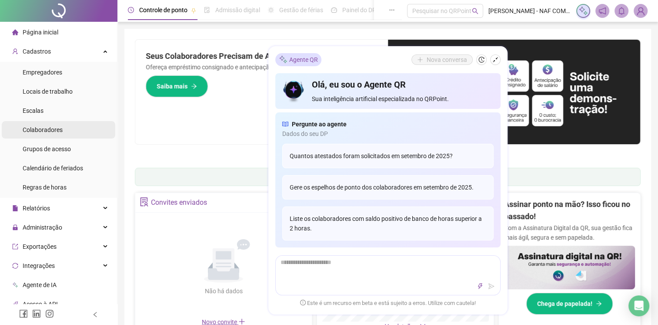
click at [56, 130] on span "Colaboradores" at bounding box center [43, 129] width 40 height 7
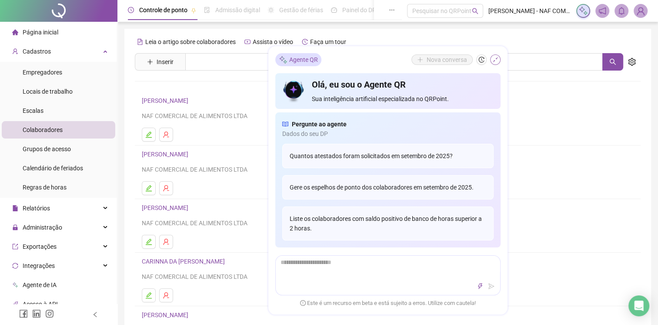
click at [494, 62] on icon "shrink" at bounding box center [495, 59] width 5 height 5
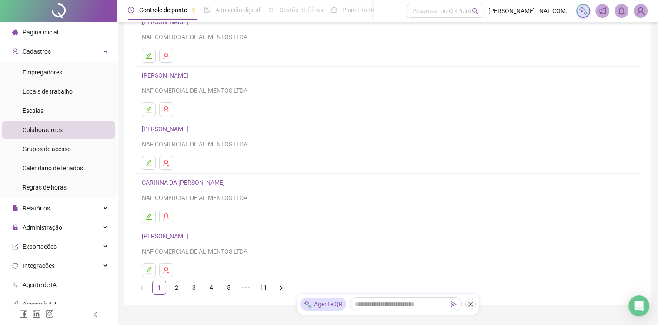
scroll to position [116, 0]
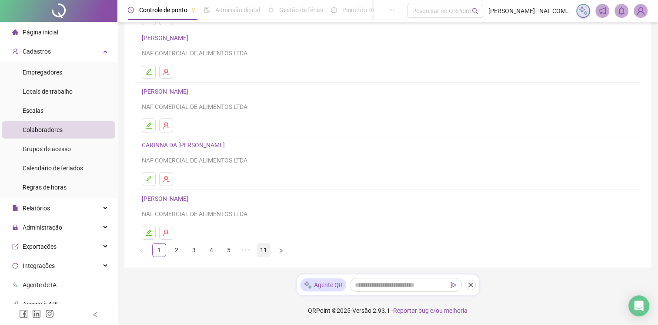
click at [263, 249] on link "11" at bounding box center [263, 249] width 13 height 13
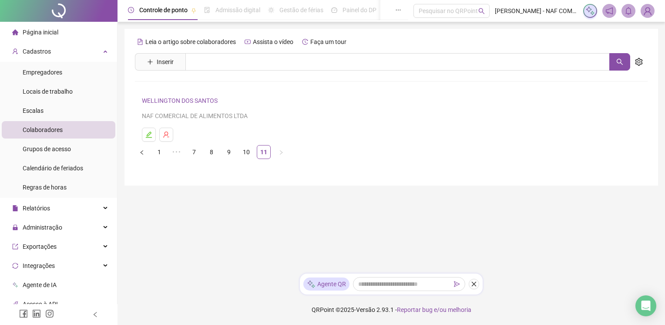
click at [181, 100] on link "WELLINGTON DOS SANTOS" at bounding box center [181, 100] width 78 height 7
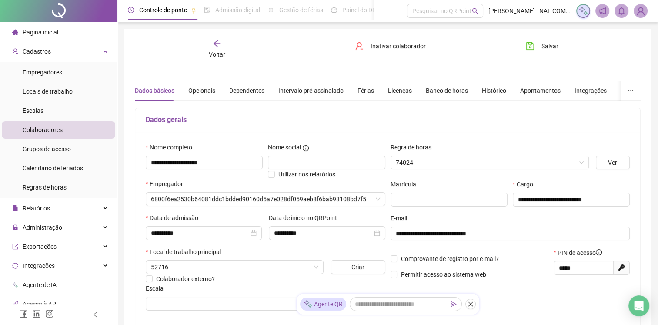
type input "**********"
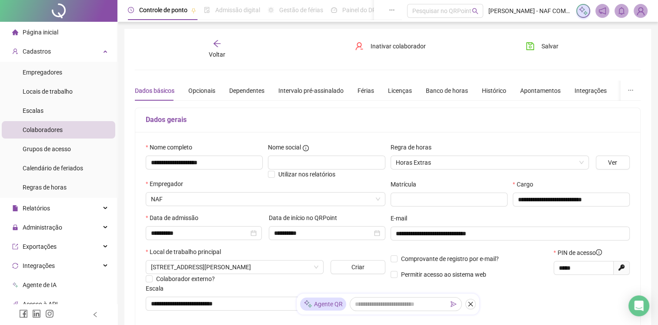
click at [217, 52] on span "Voltar" at bounding box center [217, 54] width 17 height 7
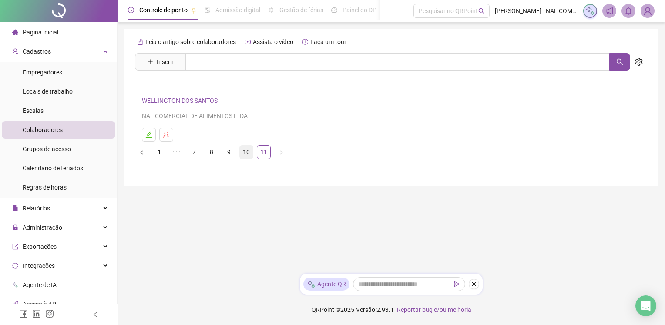
click at [246, 154] on link "10" at bounding box center [246, 151] width 13 height 13
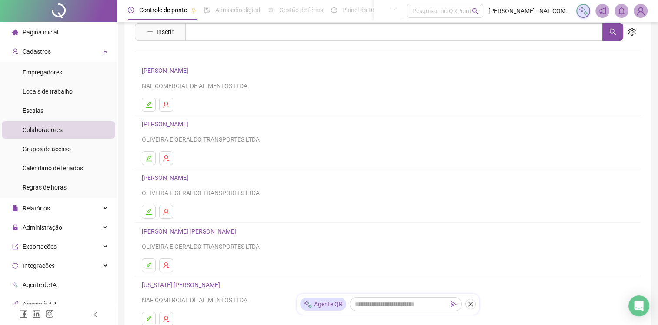
scroll to position [116, 0]
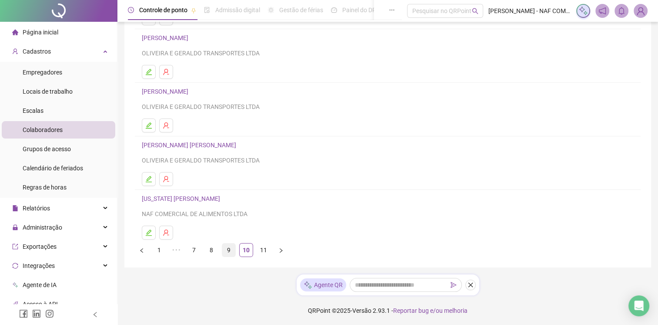
click at [228, 248] on link "9" at bounding box center [228, 249] width 13 height 13
click at [212, 198] on link "VANDERLEI ANTONIO DOS SANTOS SOUZA" at bounding box center [183, 198] width 82 height 7
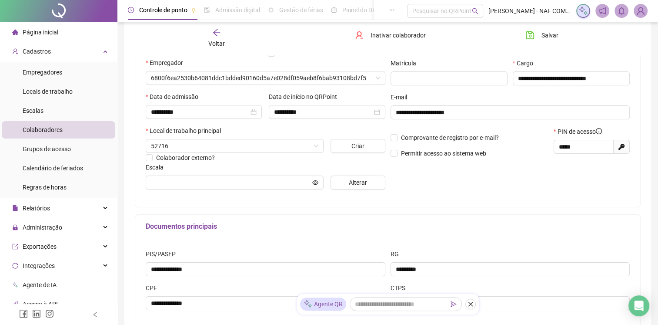
type input "**********"
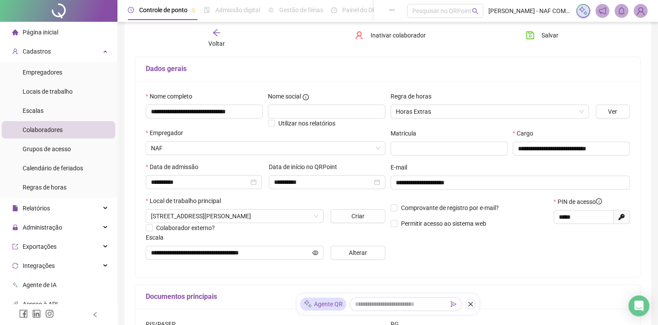
scroll to position [0, 0]
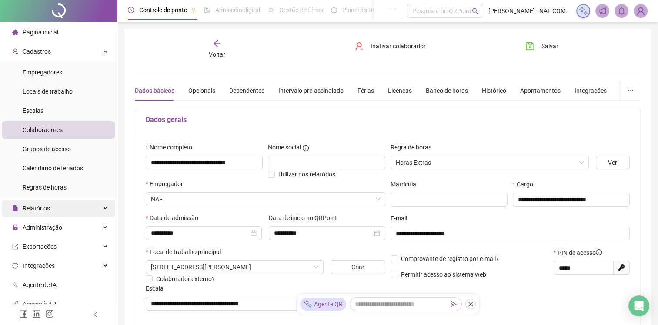
click at [60, 211] on div "Relatórios" at bounding box center [59, 207] width 114 height 17
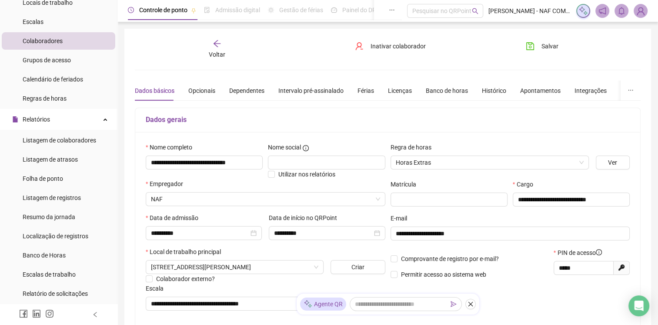
scroll to position [174, 0]
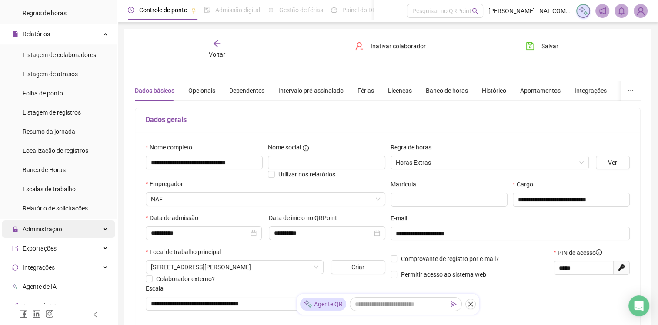
click at [68, 231] on div "Administração" at bounding box center [59, 228] width 114 height 17
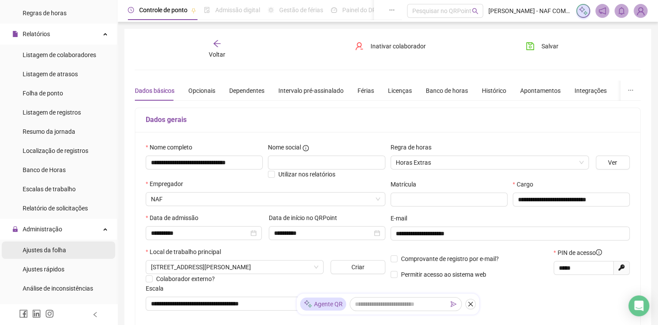
click at [62, 249] on span "Ajustes da folha" at bounding box center [45, 249] width 44 height 7
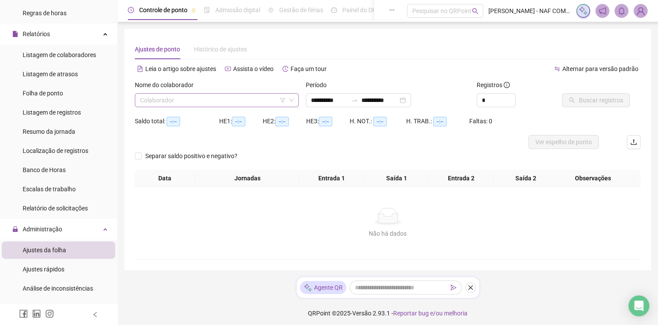
click at [213, 101] on input "search" at bounding box center [213, 100] width 146 height 13
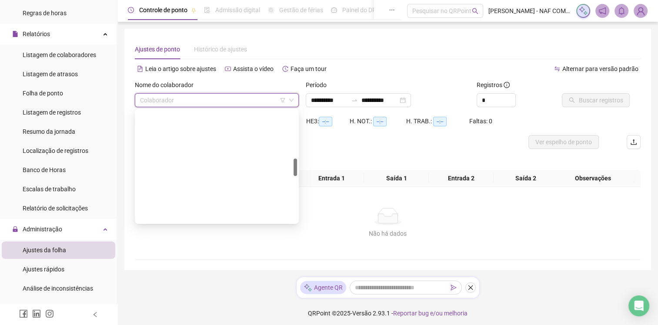
scroll to position [479, 0]
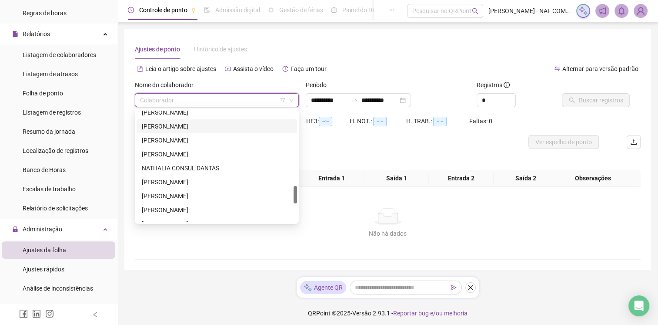
click at [222, 128] on div "MAXIMILIAN YORGOS PINTO DIAS" at bounding box center [217, 126] width 150 height 10
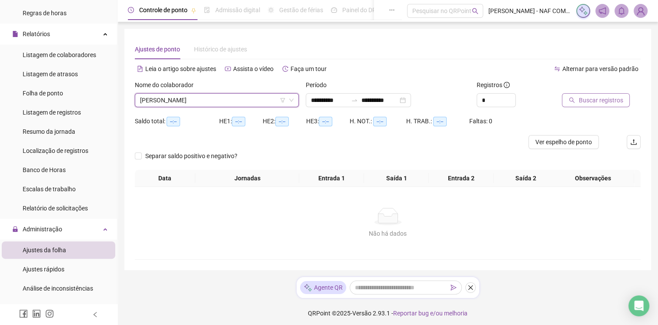
click at [595, 102] on span "Buscar registros" at bounding box center [601, 100] width 44 height 10
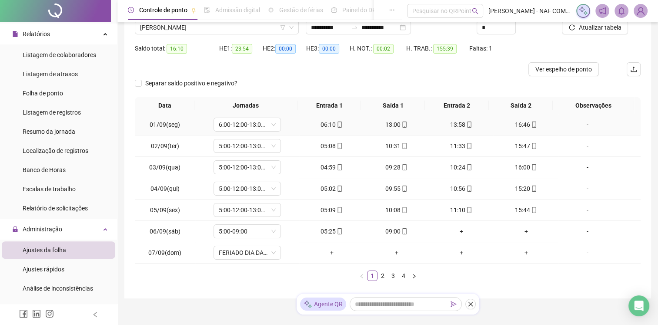
scroll to position [103, 0]
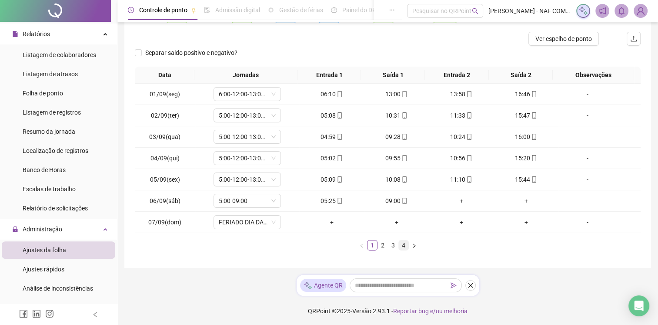
click at [404, 244] on link "4" at bounding box center [404, 245] width 10 height 10
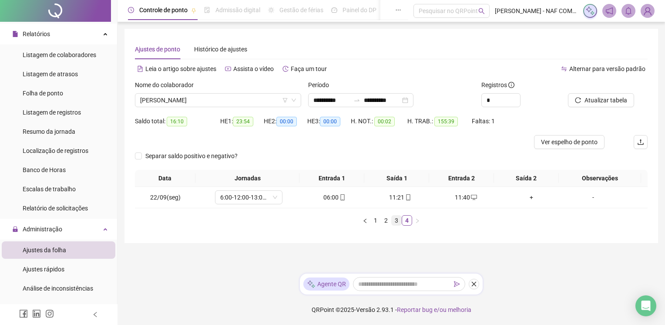
click at [396, 219] on link "3" at bounding box center [397, 220] width 10 height 10
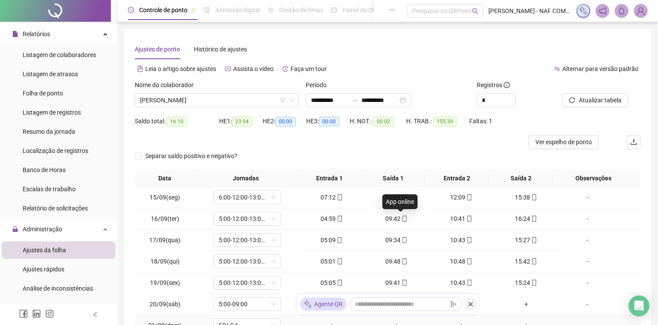
scroll to position [103, 0]
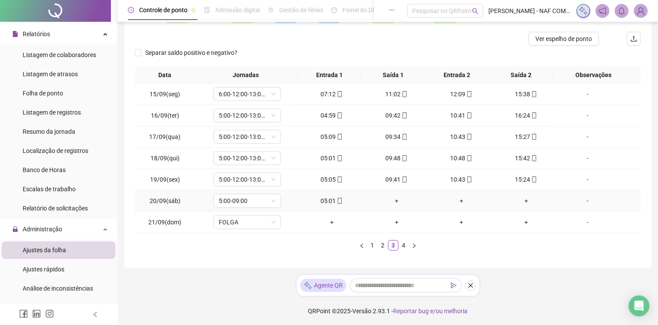
click at [394, 202] on div "+" at bounding box center [397, 201] width 58 height 10
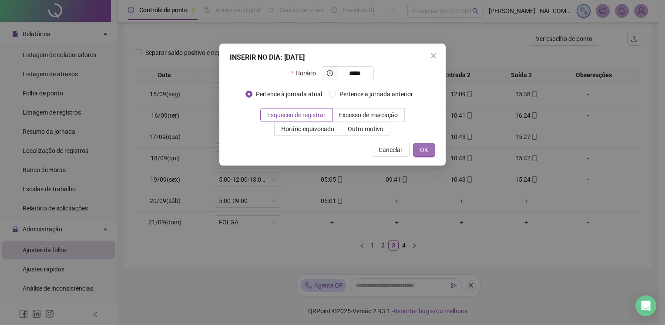
type input "*****"
click at [429, 153] on button "OK" at bounding box center [424, 150] width 22 height 14
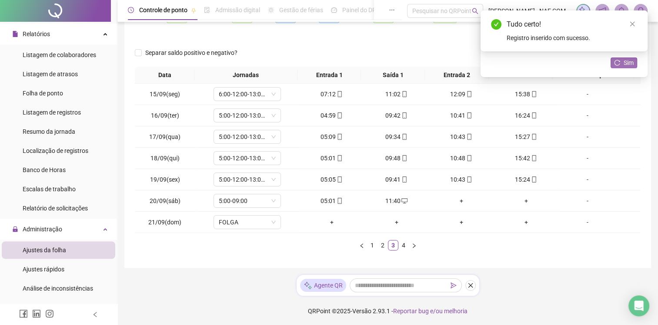
click at [633, 65] on span "Sim" at bounding box center [629, 63] width 10 height 10
click at [407, 246] on link "4" at bounding box center [404, 245] width 10 height 10
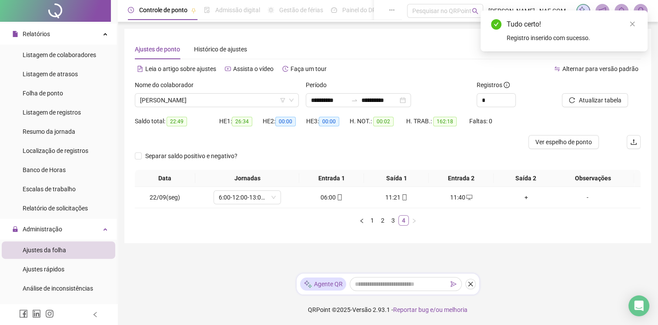
scroll to position [0, 0]
click at [463, 194] on div "11:40" at bounding box center [465, 197] width 59 height 10
type input "**********"
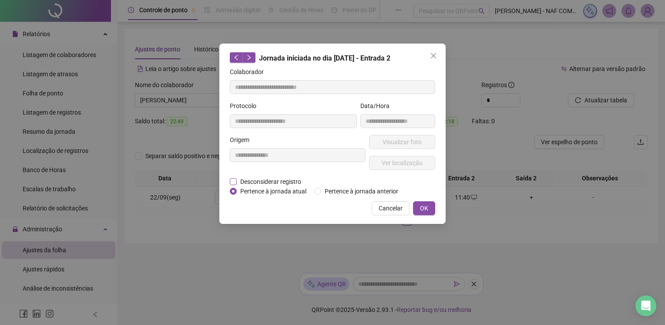
click at [238, 182] on span "Desconsiderar registro" at bounding box center [271, 182] width 68 height 10
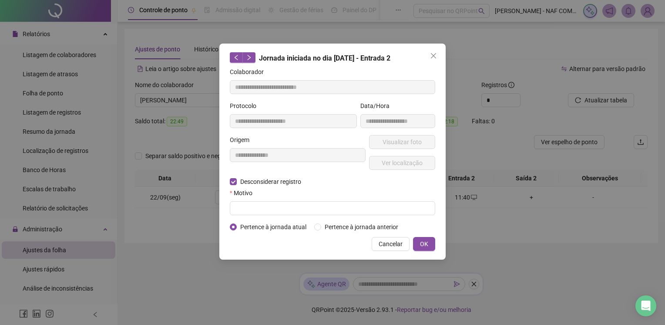
click at [256, 216] on form "**********" at bounding box center [332, 149] width 205 height 164
click at [259, 208] on input "text" at bounding box center [332, 208] width 205 height 14
type input "******"
click at [430, 246] on button "OK" at bounding box center [424, 244] width 22 height 14
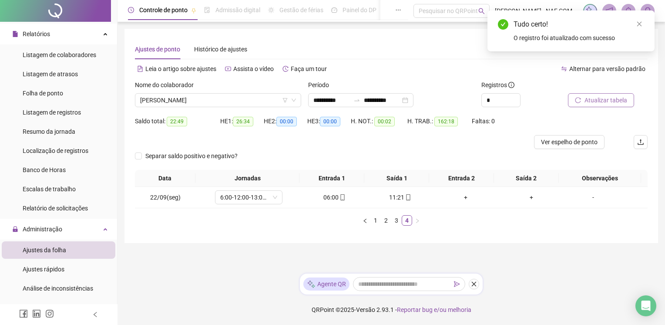
click at [613, 100] on span "Atualizar tabela" at bounding box center [605, 100] width 43 height 10
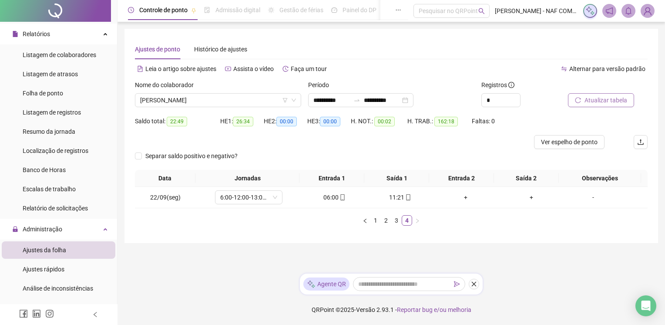
click at [612, 104] on span "Atualizar tabela" at bounding box center [605, 100] width 43 height 10
click at [396, 218] on link "3" at bounding box center [397, 220] width 10 height 10
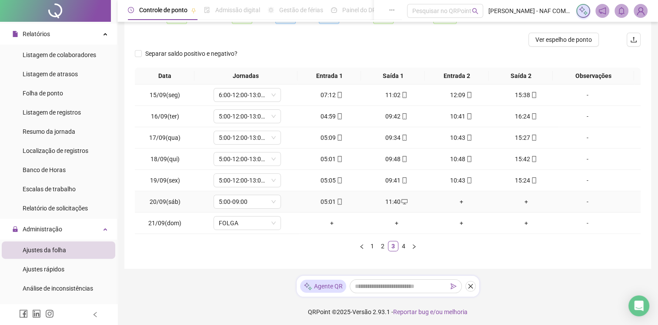
scroll to position [103, 0]
click at [404, 246] on link "4" at bounding box center [404, 245] width 10 height 10
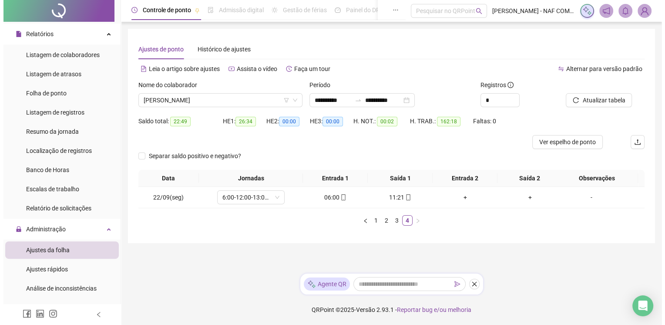
scroll to position [0, 0]
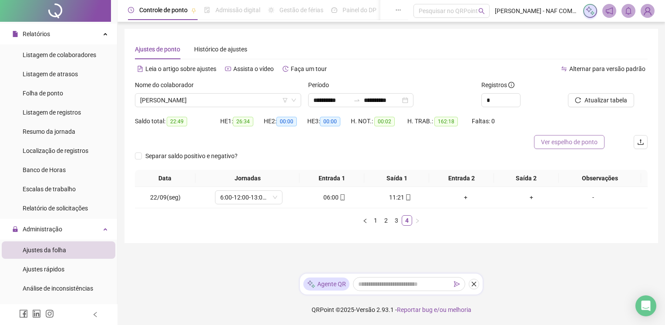
click at [582, 145] on span "Ver espelho de ponto" at bounding box center [569, 142] width 57 height 10
click at [241, 101] on span "MAXIMILIAN YORGOS PINTO DIAS" at bounding box center [218, 100] width 156 height 13
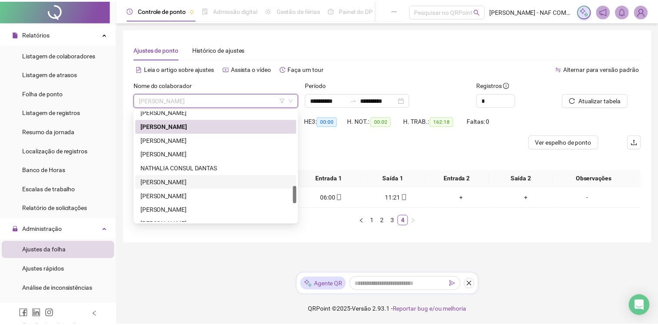
scroll to position [599, 0]
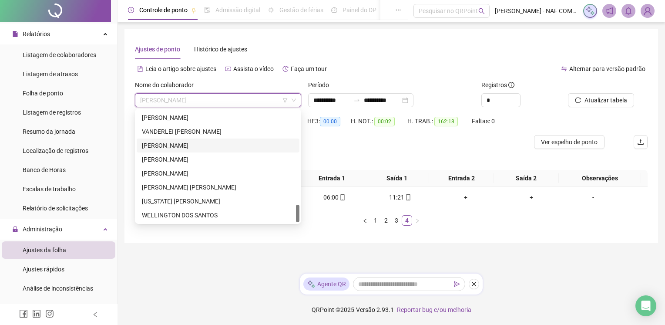
click at [194, 148] on div "VICTOR DA SILVA" at bounding box center [218, 146] width 152 height 10
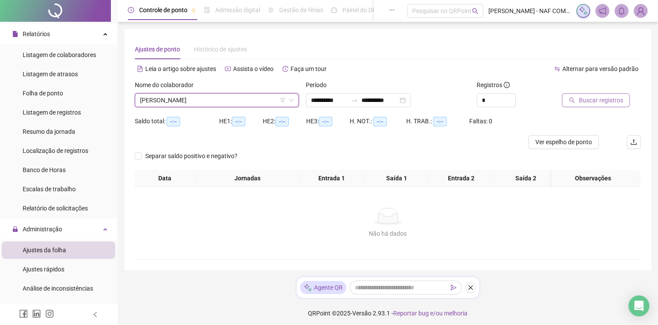
click at [585, 102] on span "Buscar registros" at bounding box center [601, 100] width 44 height 10
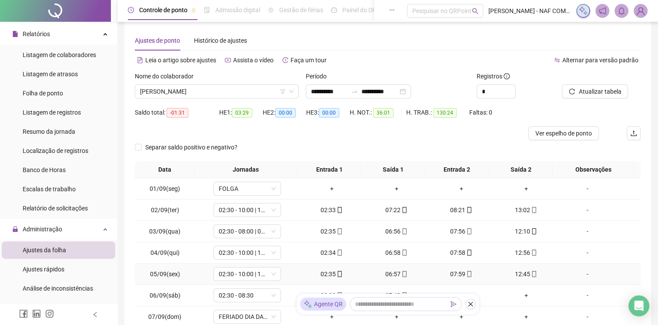
scroll to position [0, 0]
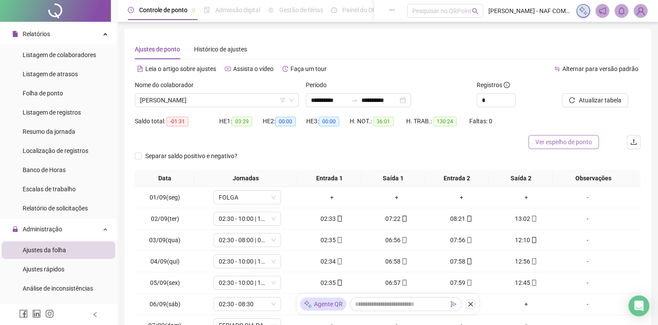
click at [562, 144] on span "Ver espelho de ponto" at bounding box center [564, 142] width 57 height 10
click at [60, 232] on span "Administração" at bounding box center [43, 228] width 40 height 7
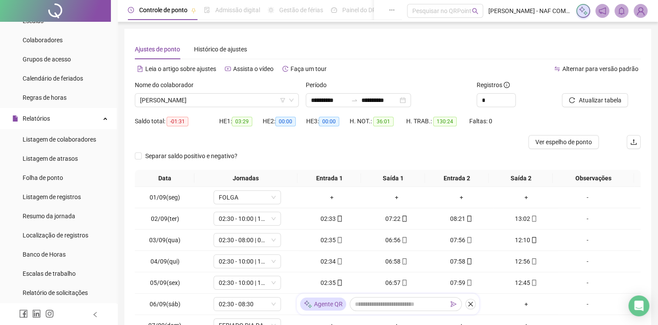
scroll to position [87, 0]
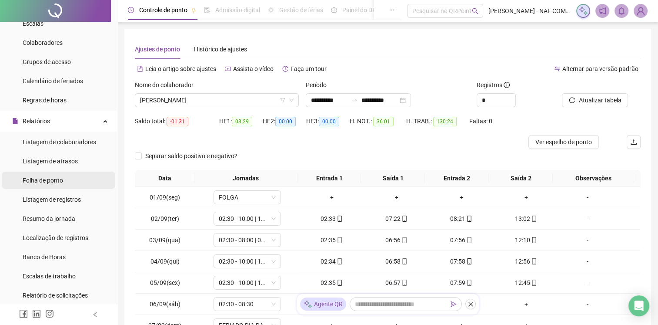
click at [64, 180] on li "Folha de ponto" at bounding box center [59, 179] width 114 height 17
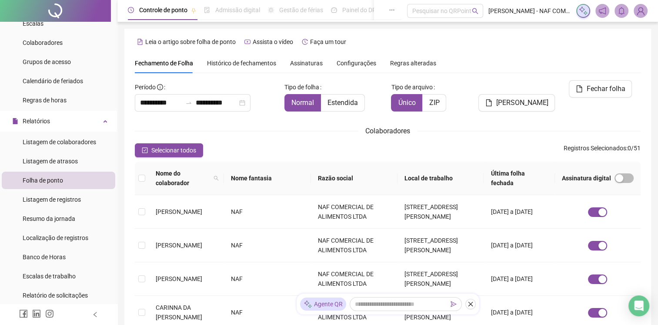
scroll to position [11, 0]
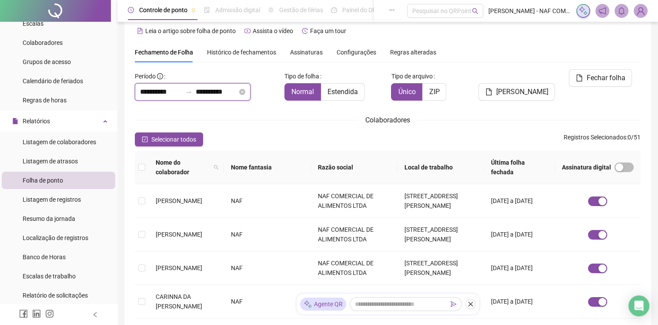
click at [238, 91] on input "**********" at bounding box center [217, 92] width 42 height 10
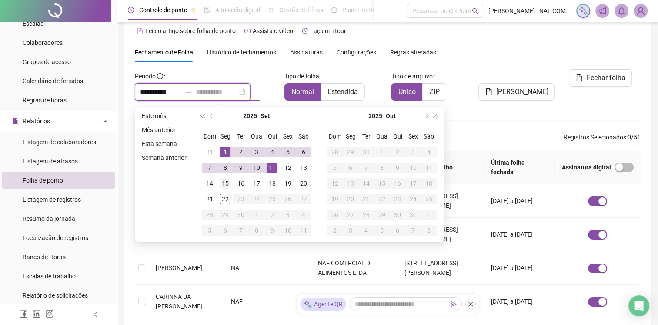
type input "**********"
click at [225, 182] on div "15" at bounding box center [225, 183] width 10 height 10
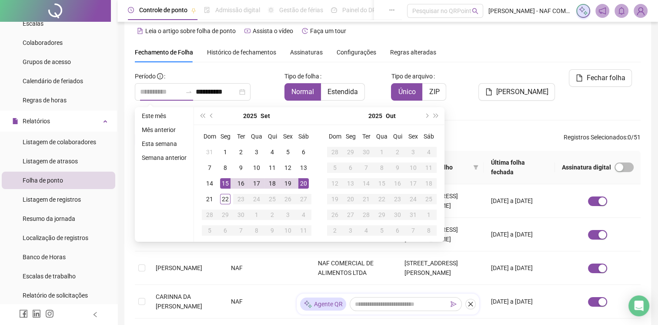
click at [303, 186] on div "20" at bounding box center [303, 183] width 10 height 10
type input "**********"
